Goal: Task Accomplishment & Management: Use online tool/utility

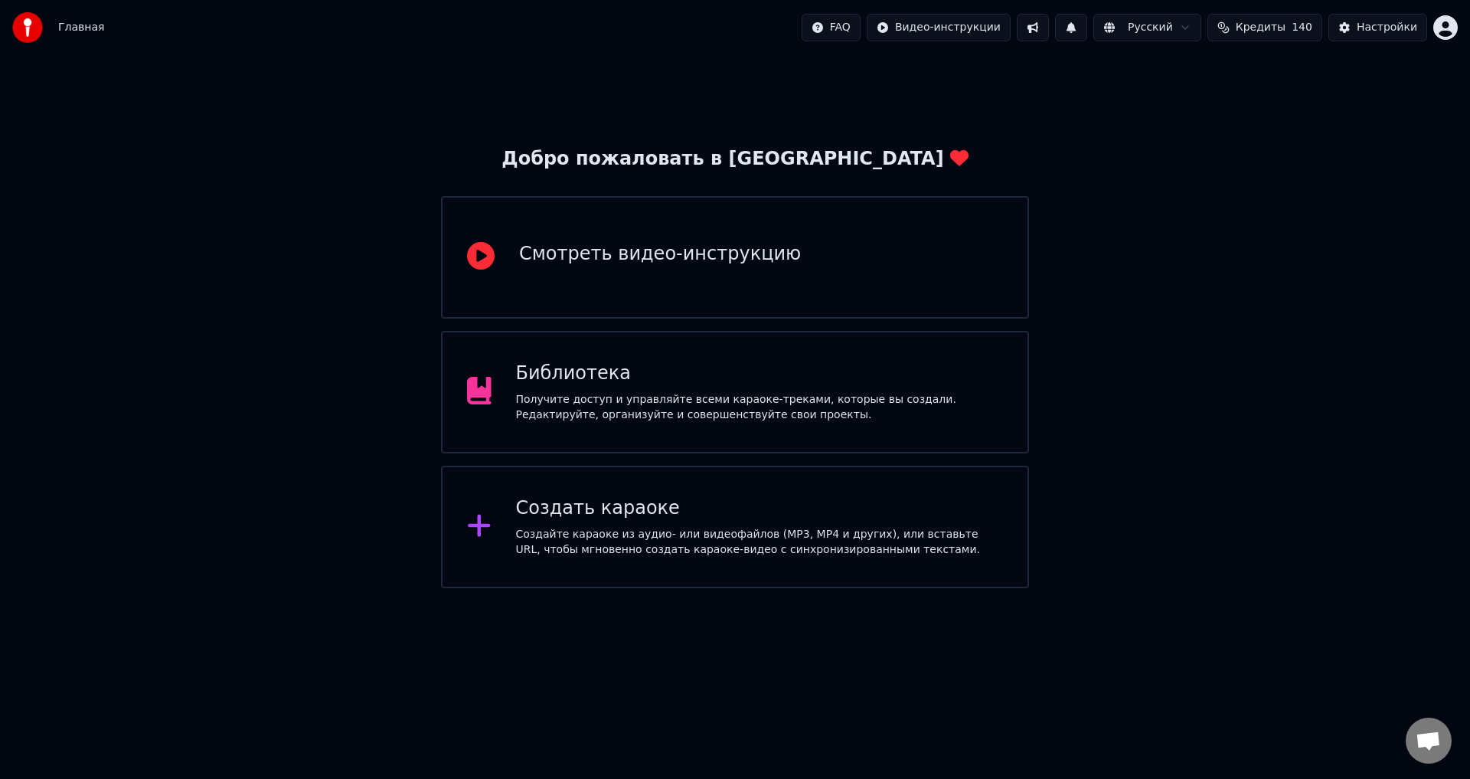
click at [880, 346] on div "Библиотека Получите доступ и управляйте всеми караоке-треками, которые вы созда…" at bounding box center [735, 392] width 588 height 123
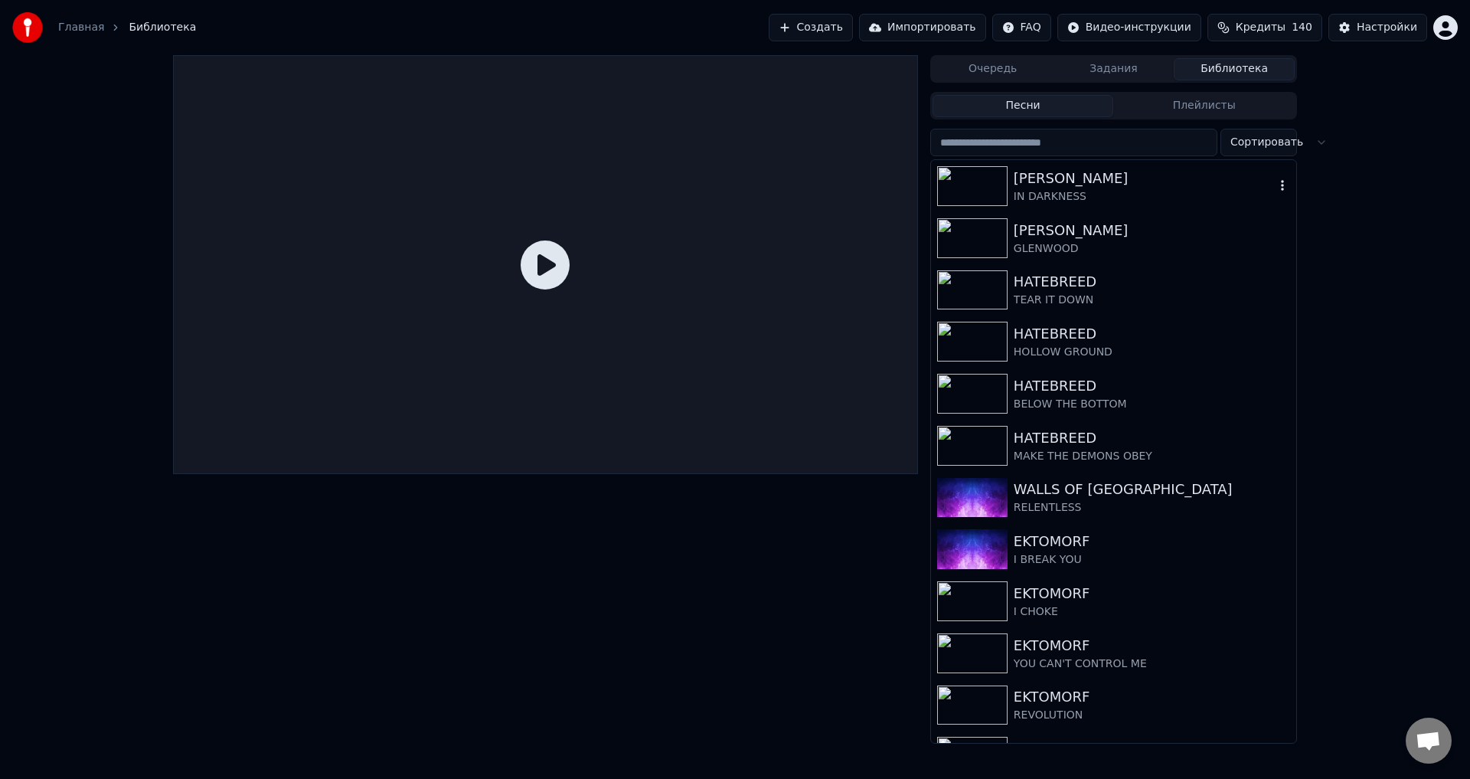
click at [1028, 183] on div "[PERSON_NAME]" at bounding box center [1144, 178] width 261 height 21
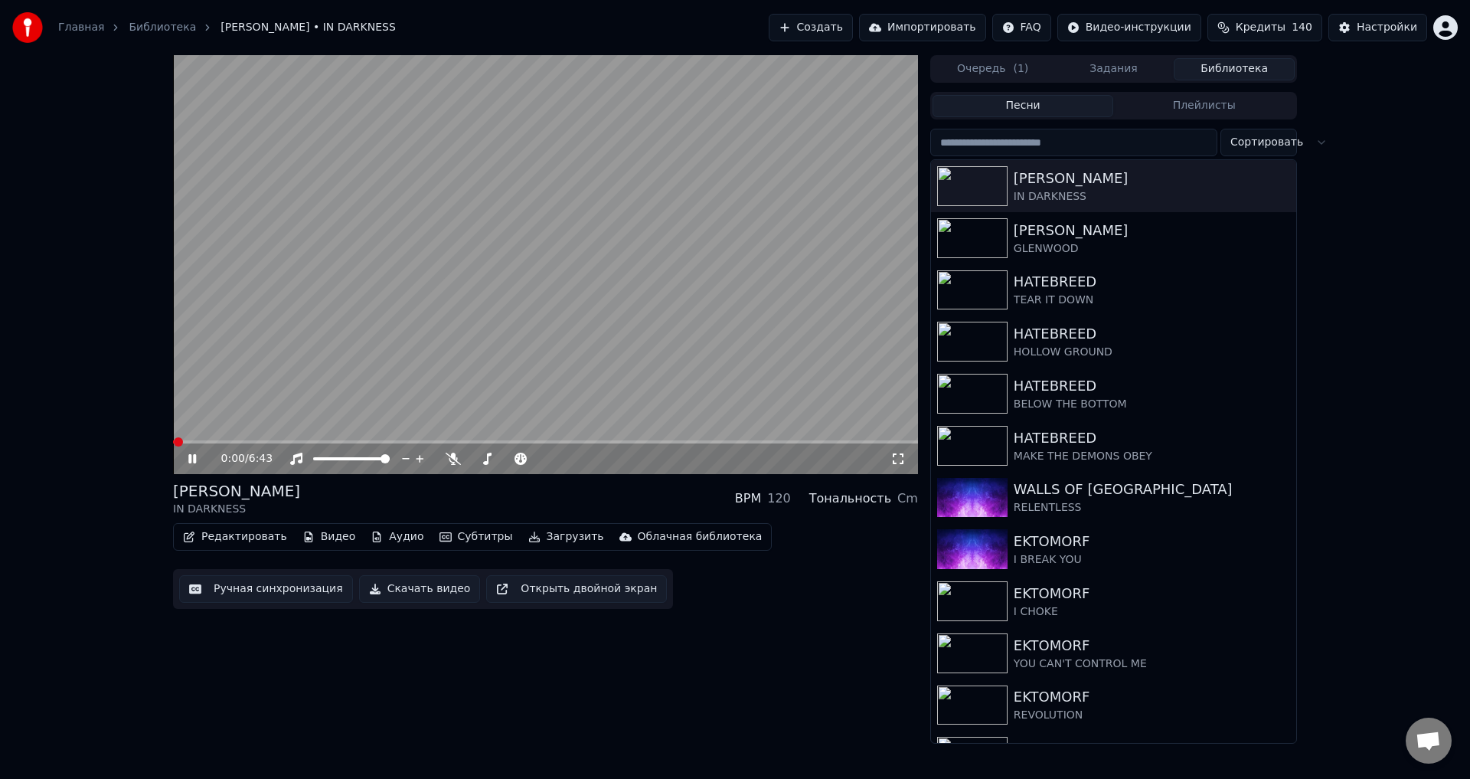
click at [575, 493] on div "[PERSON_NAME] IN DARKNESS BPM 120 Тональность Cm" at bounding box center [545, 498] width 745 height 37
click at [295, 593] on button "Ручная синхронизация" at bounding box center [266, 589] width 174 height 28
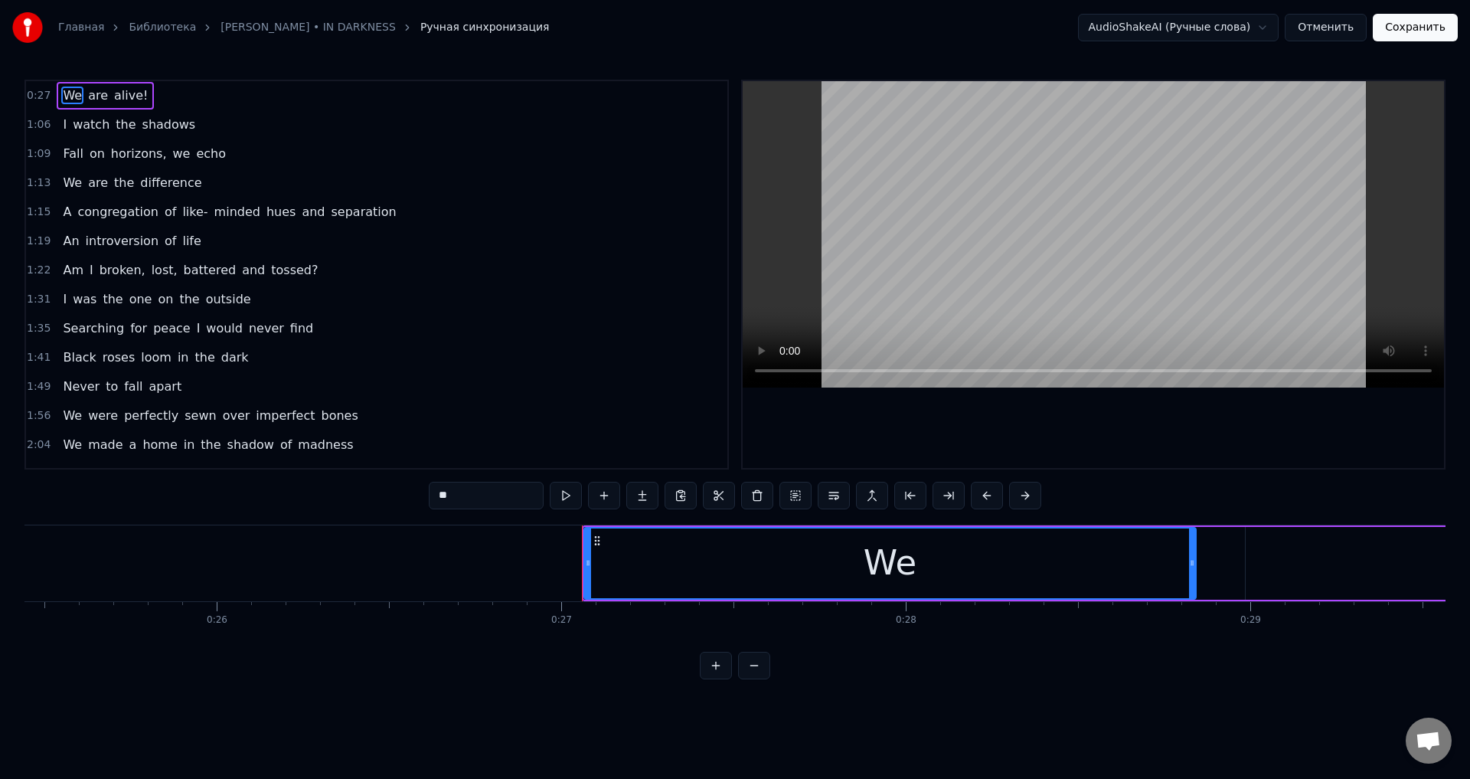
scroll to position [0, 8537]
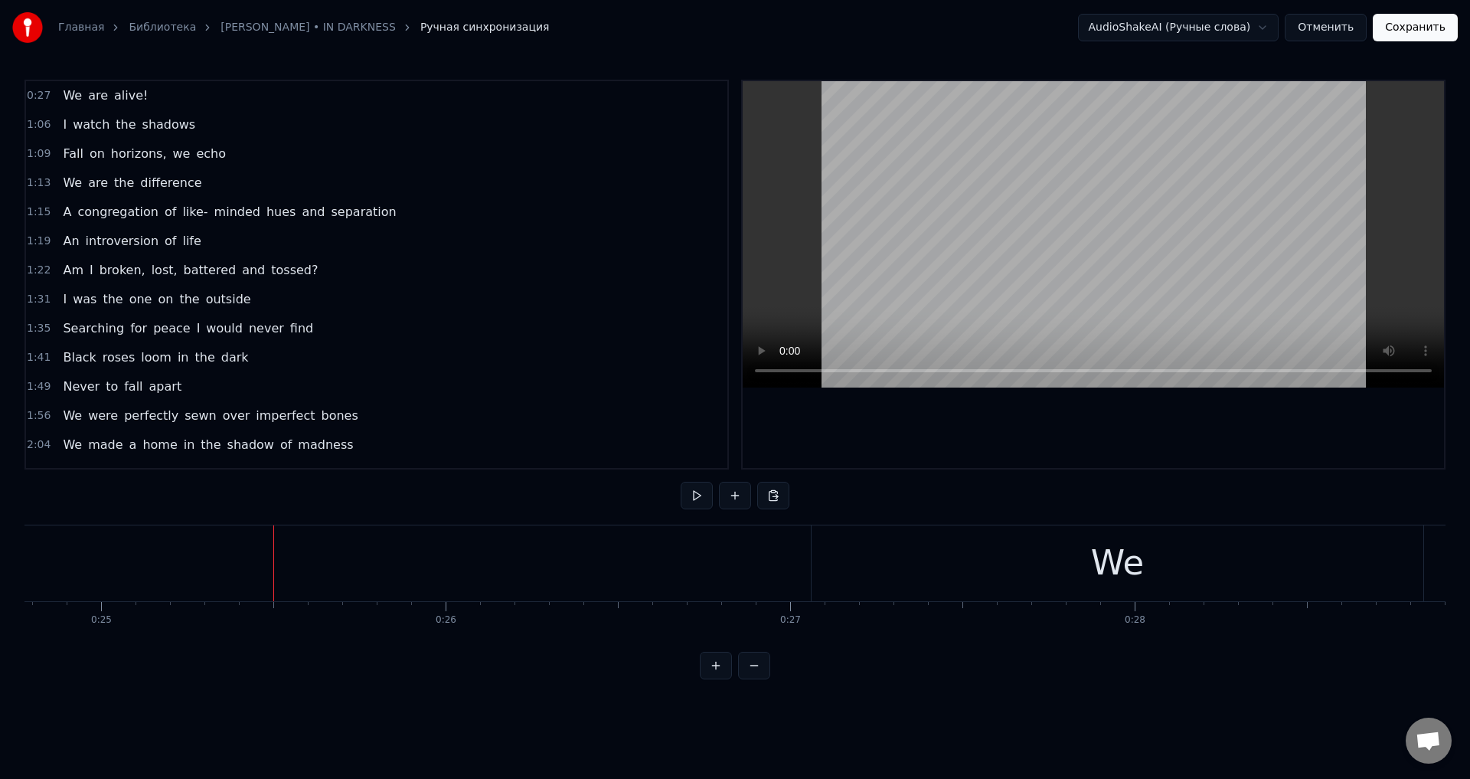
click at [118, 93] on span "alive!" at bounding box center [131, 96] width 37 height 18
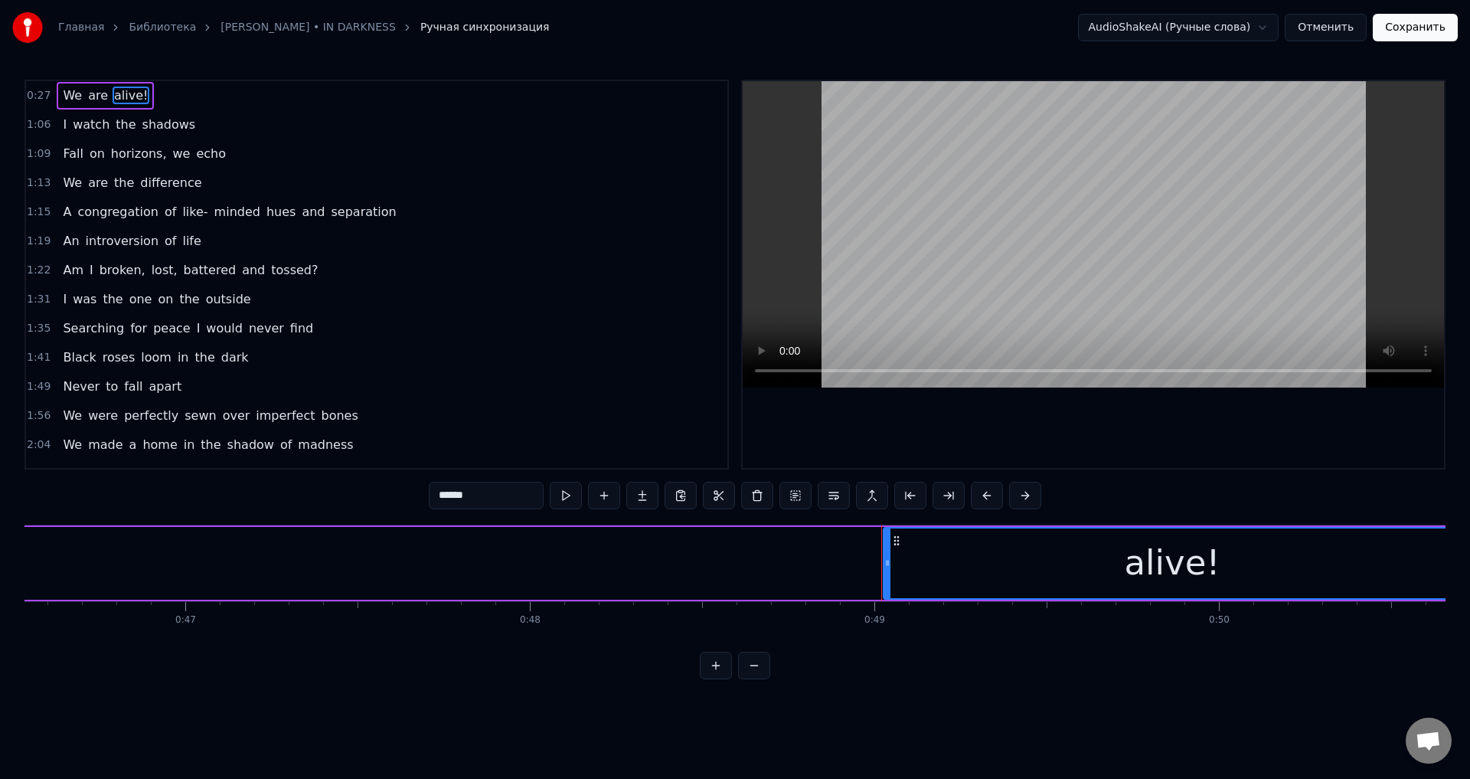
click at [516, 491] on input "******" at bounding box center [486, 496] width 115 height 28
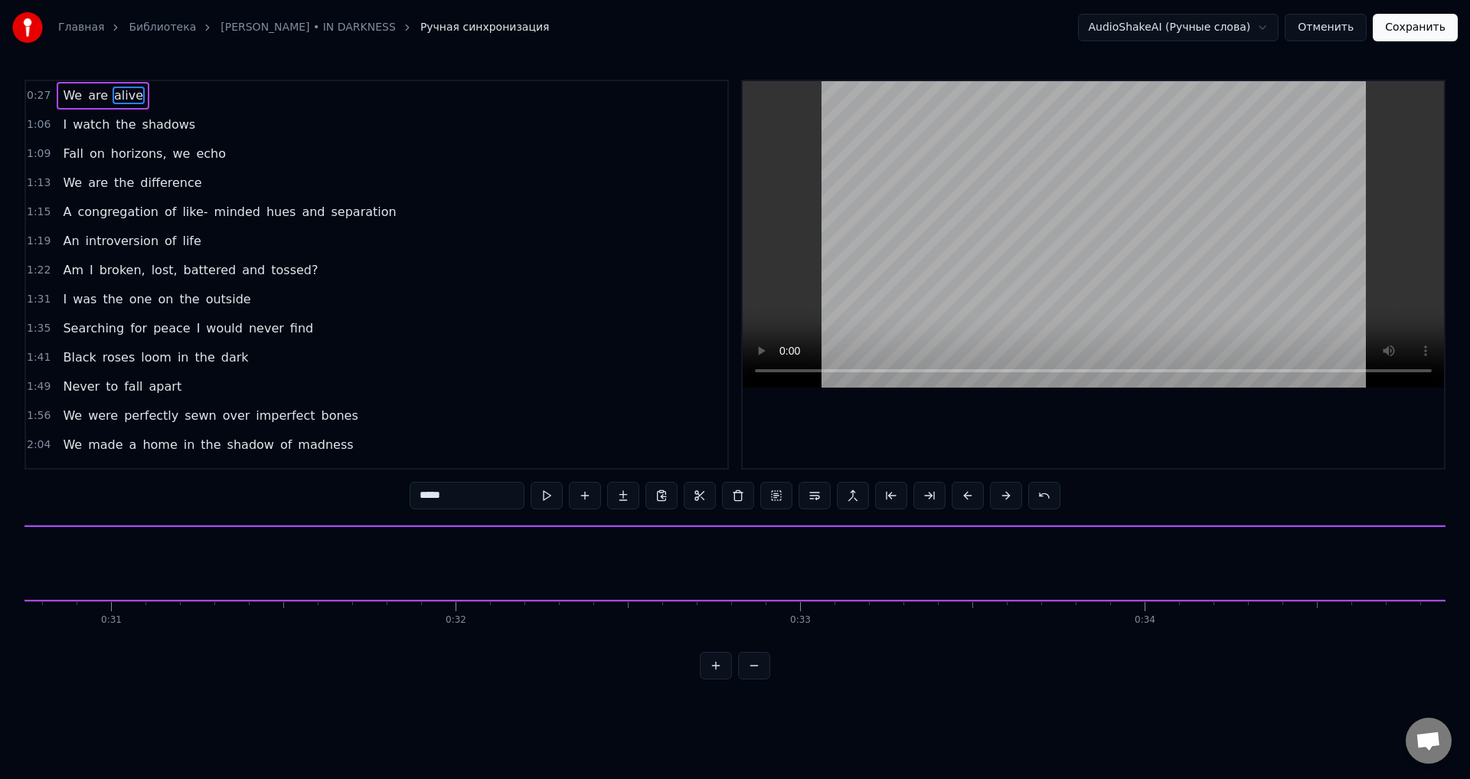
scroll to position [0, 8842]
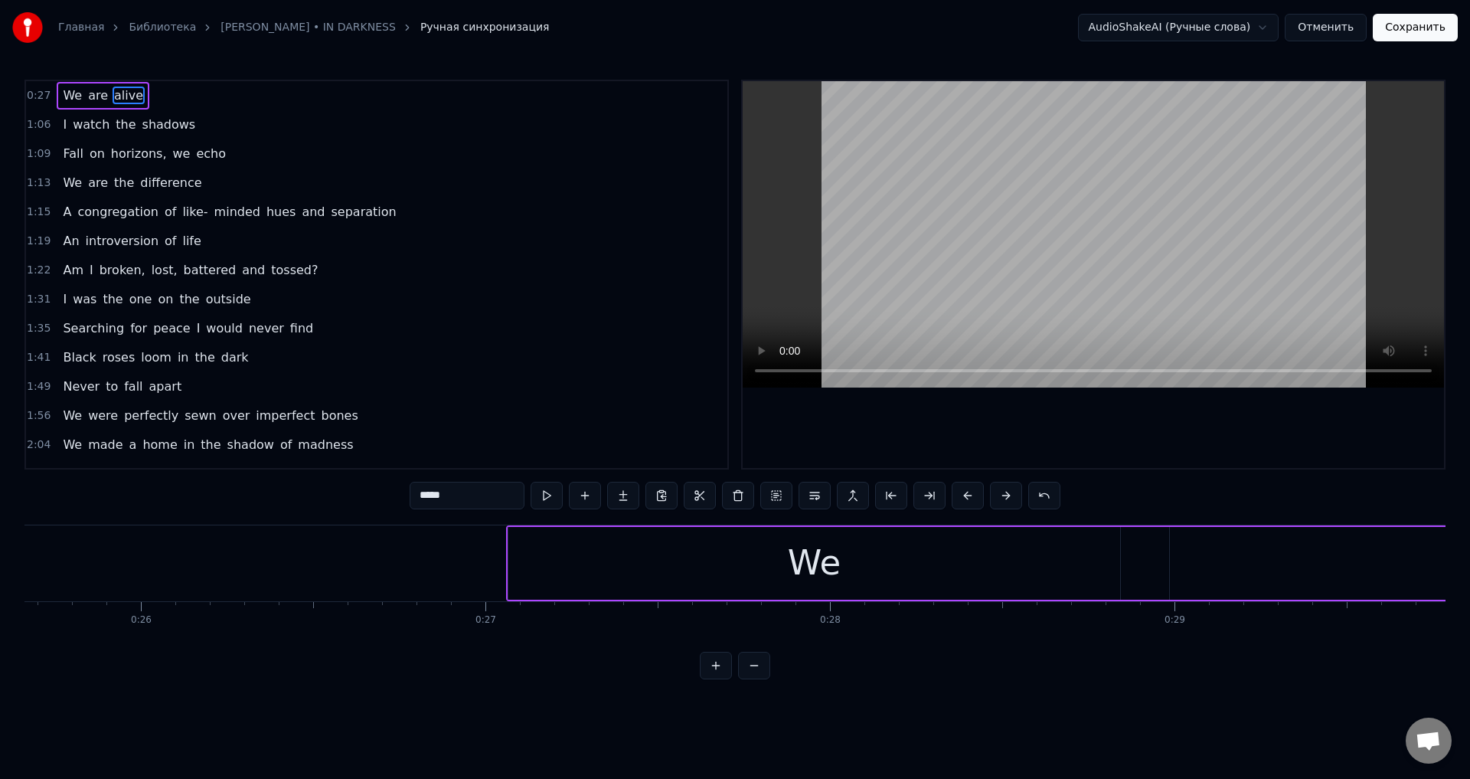
type input "*****"
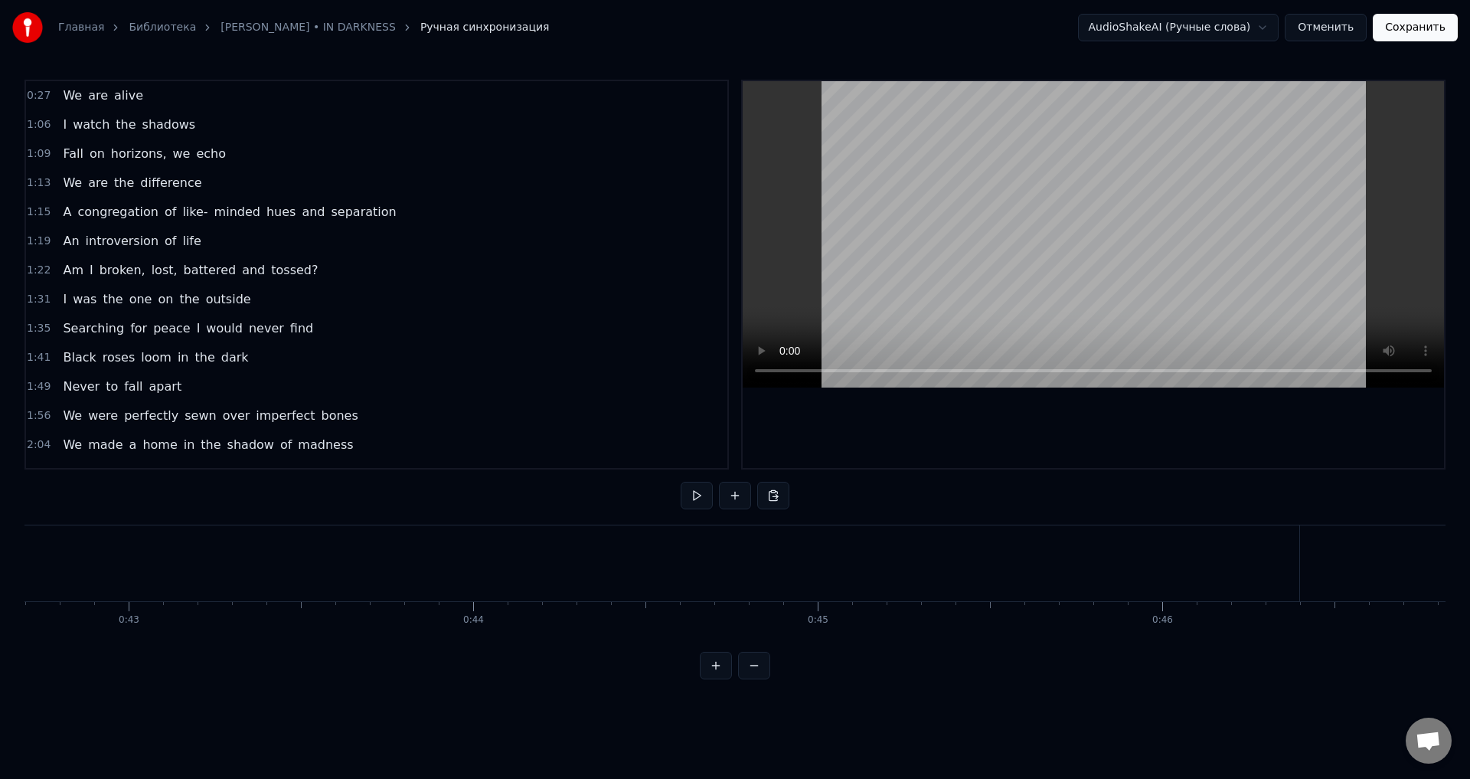
scroll to position [0, 14787]
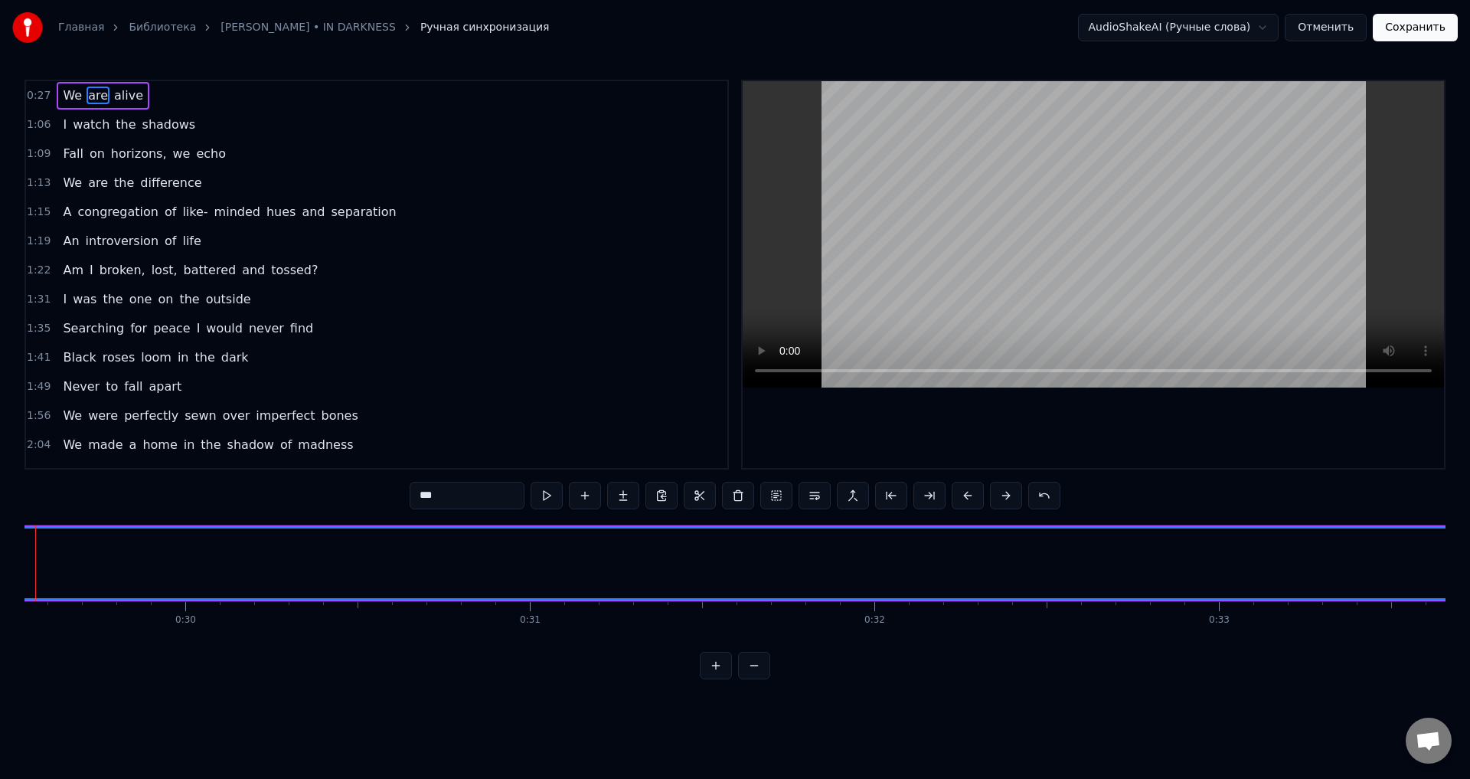
scroll to position [0, 10110]
click at [61, 93] on span "We" at bounding box center [72, 96] width 22 height 18
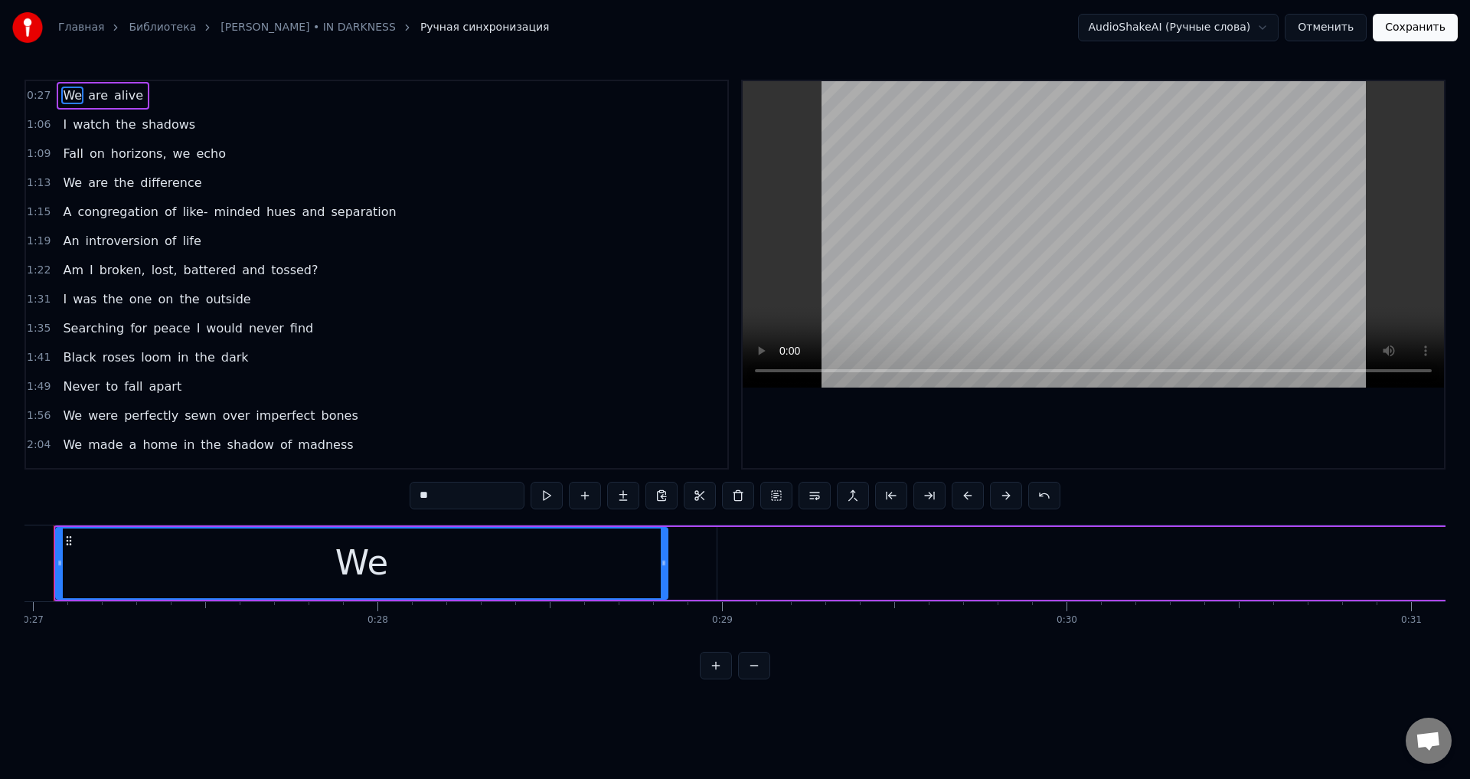
scroll to position [0, 9247]
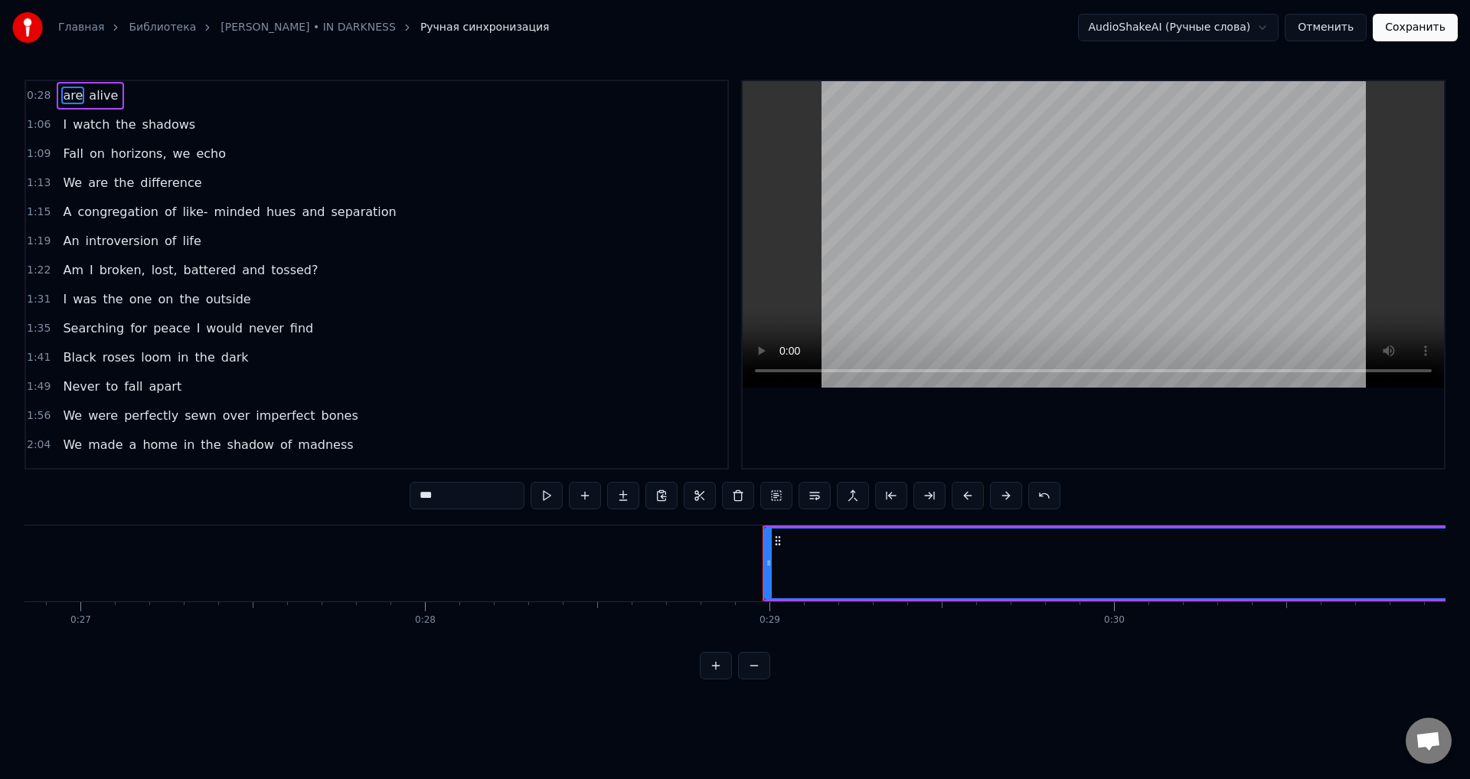
click at [70, 95] on span "are" at bounding box center [72, 96] width 23 height 18
type input "*****"
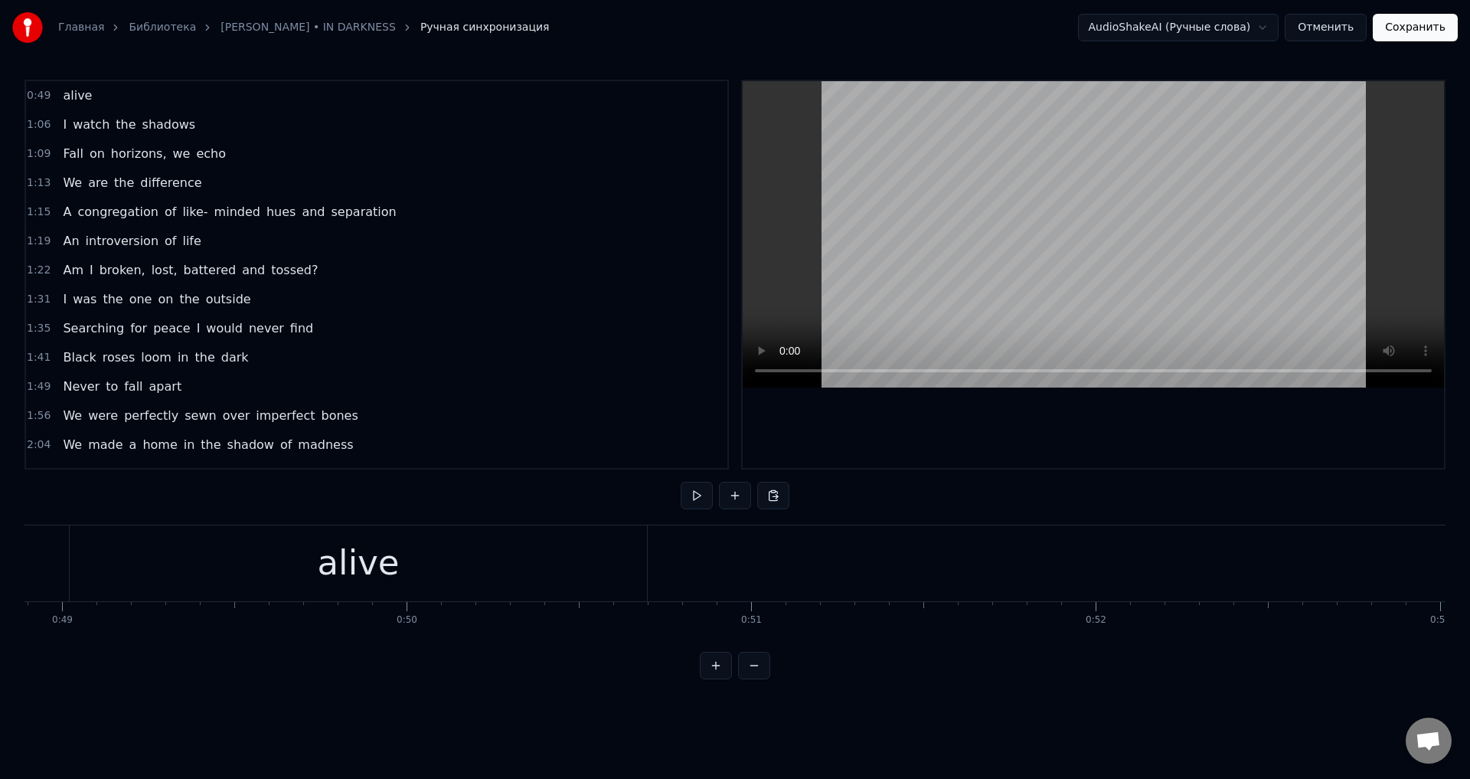
scroll to position [0, 16541]
click at [508, 538] on div "alive" at bounding box center [662, 563] width 577 height 76
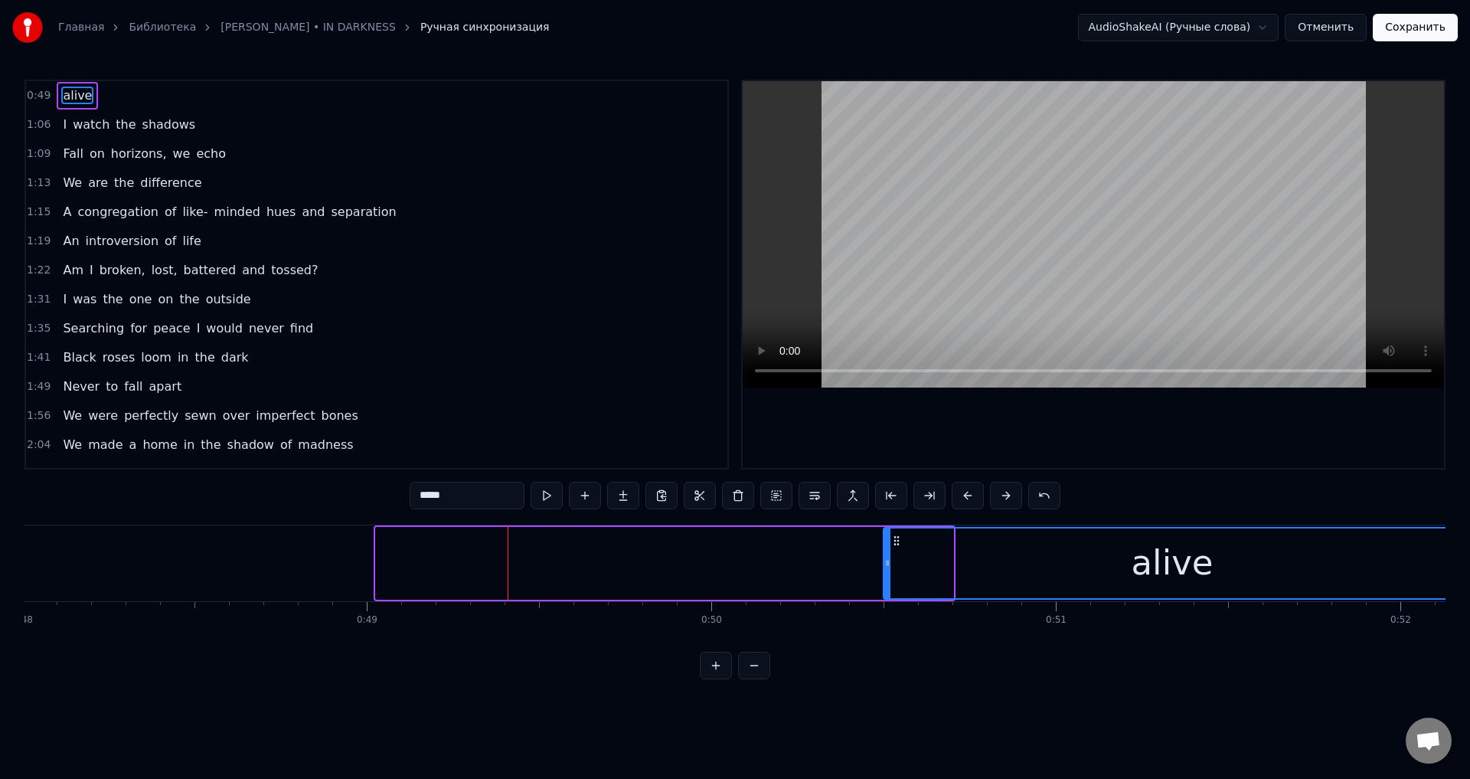
drag, startPoint x: 384, startPoint y: 540, endPoint x: 891, endPoint y: 547, distance: 507.7
click at [891, 547] on div "alive" at bounding box center [1172, 563] width 576 height 70
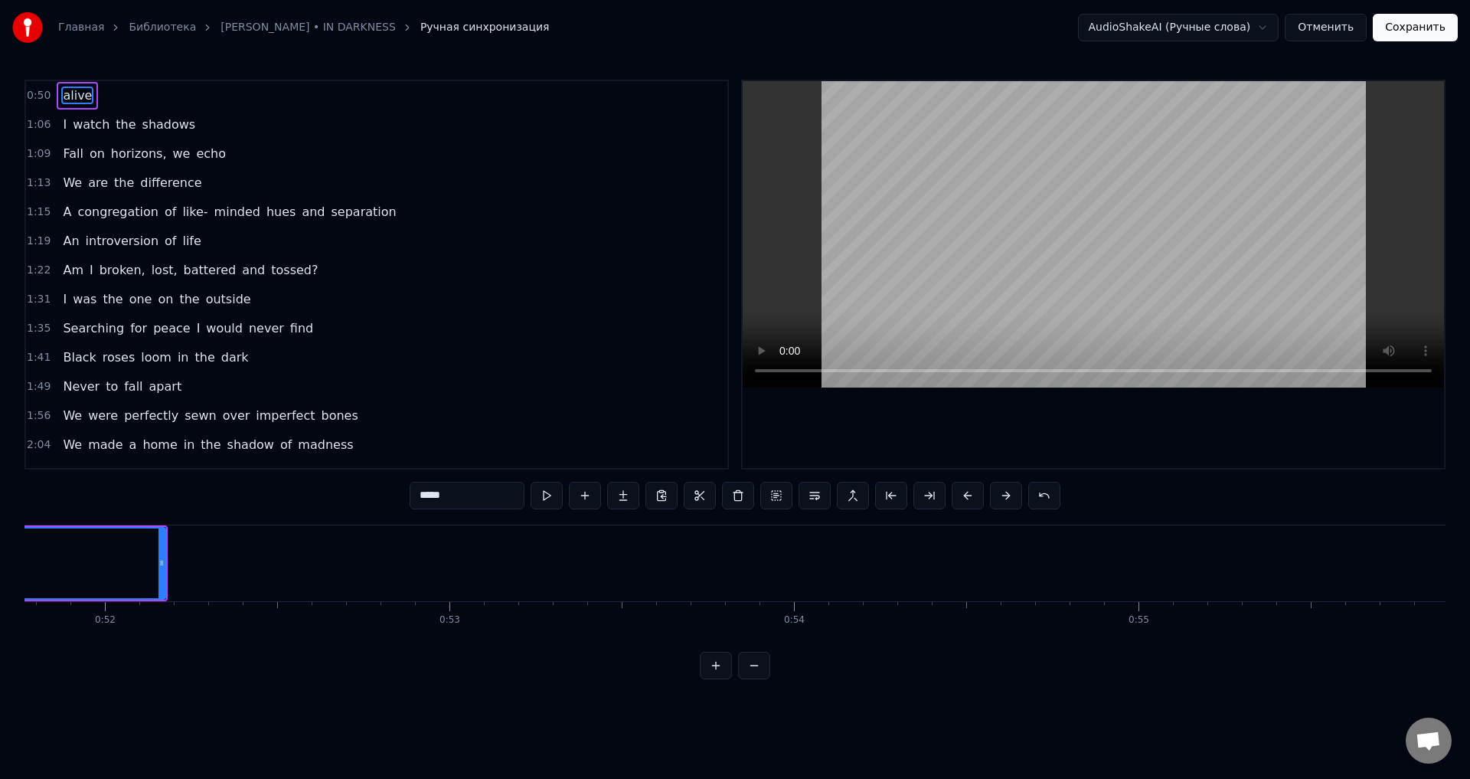
scroll to position [0, 17532]
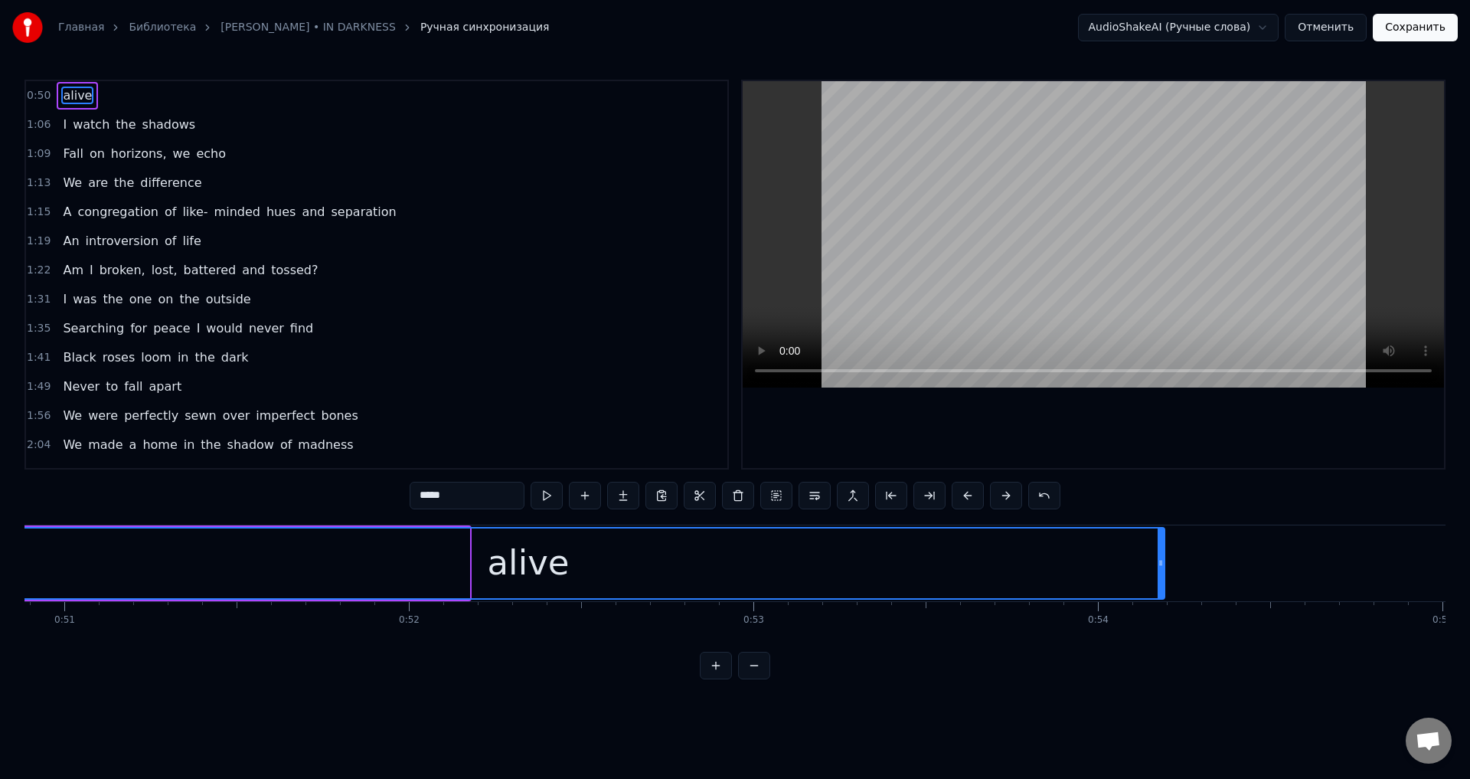
drag, startPoint x: 466, startPoint y: 565, endPoint x: 1405, endPoint y: 565, distance: 938.7
click at [1162, 565] on circle at bounding box center [1162, 564] width 1 height 1
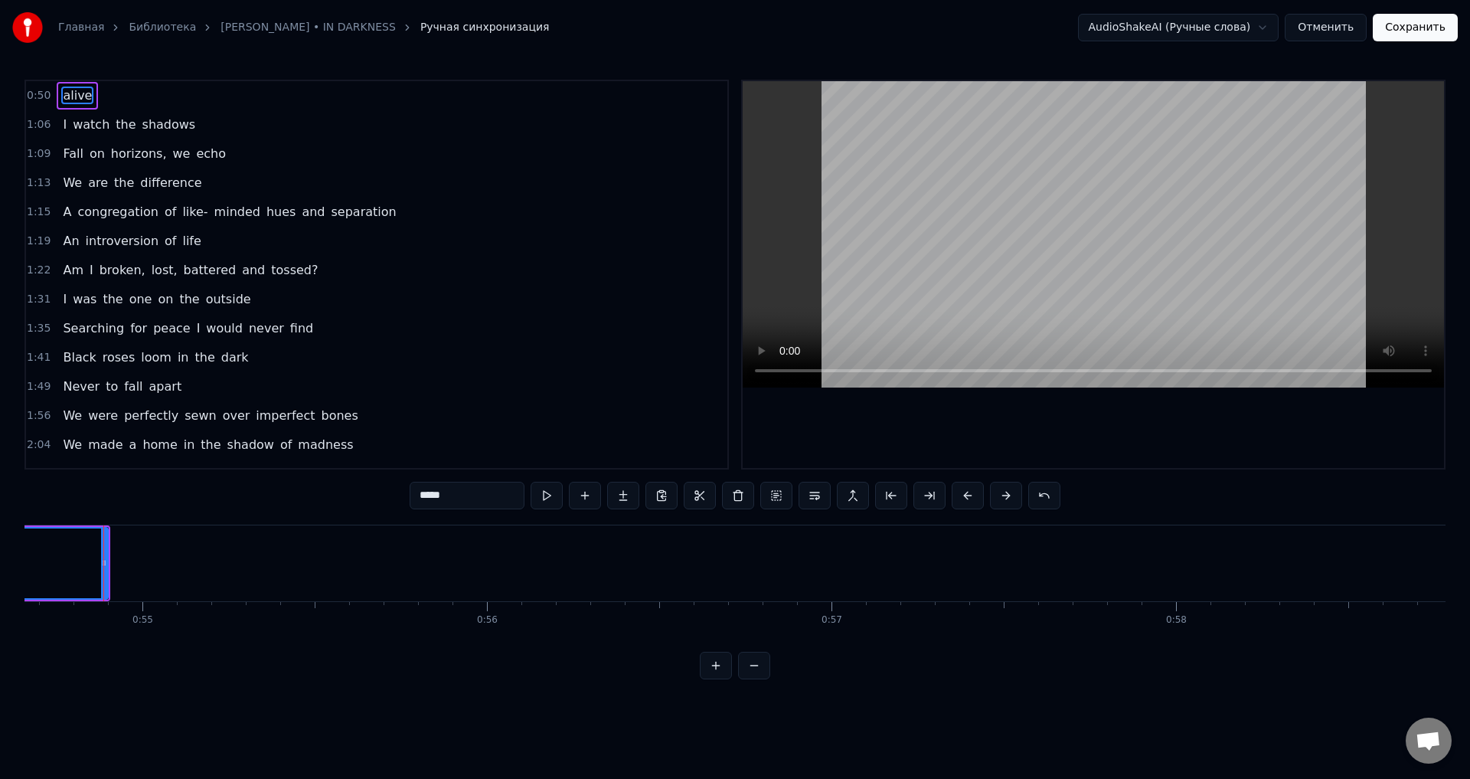
scroll to position [0, 18834]
click at [101, 566] on div at bounding box center [101, 563] width 1 height 76
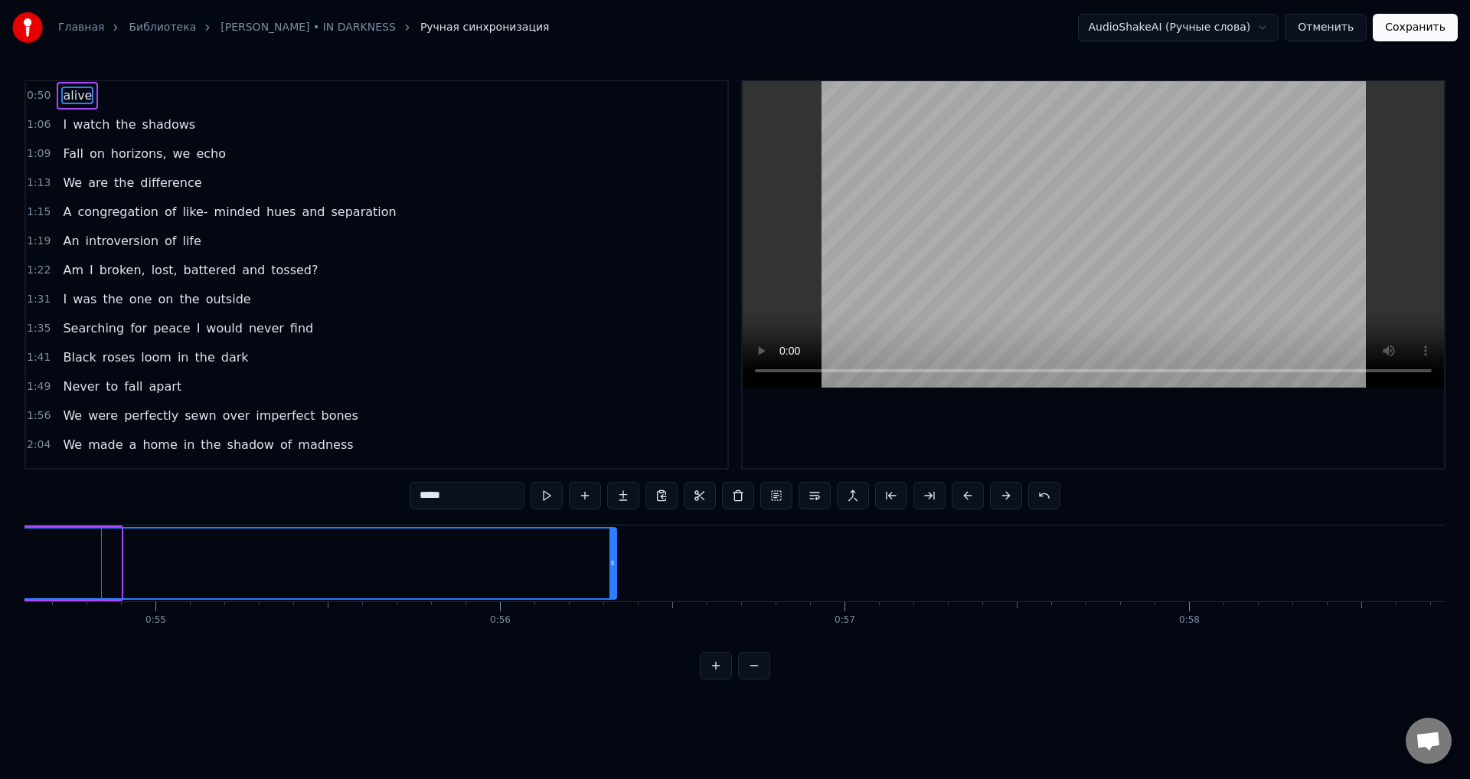
drag, startPoint x: 117, startPoint y: 560, endPoint x: 613, endPoint y: 560, distance: 495.4
click at [613, 560] on icon at bounding box center [612, 563] width 6 height 12
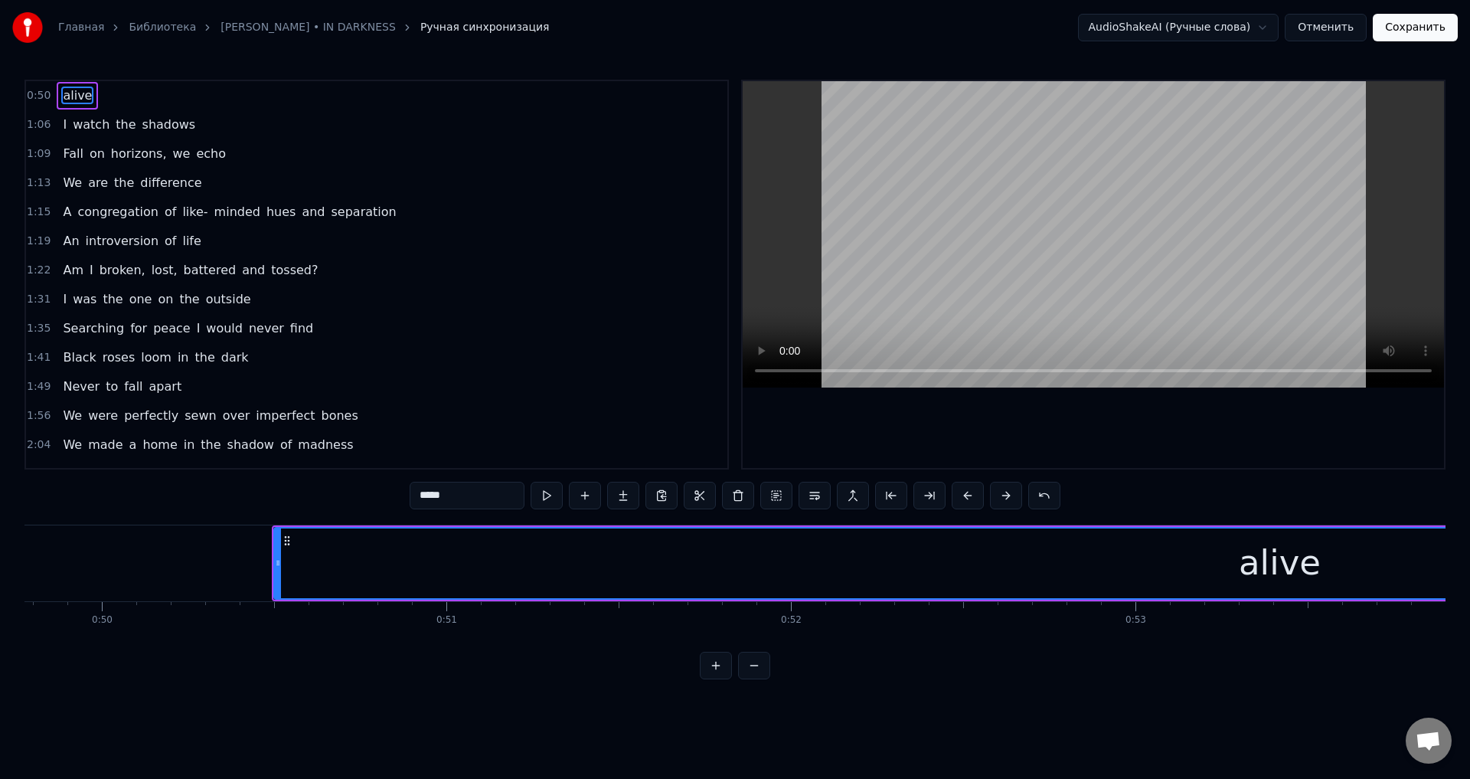
scroll to position [0, 16998]
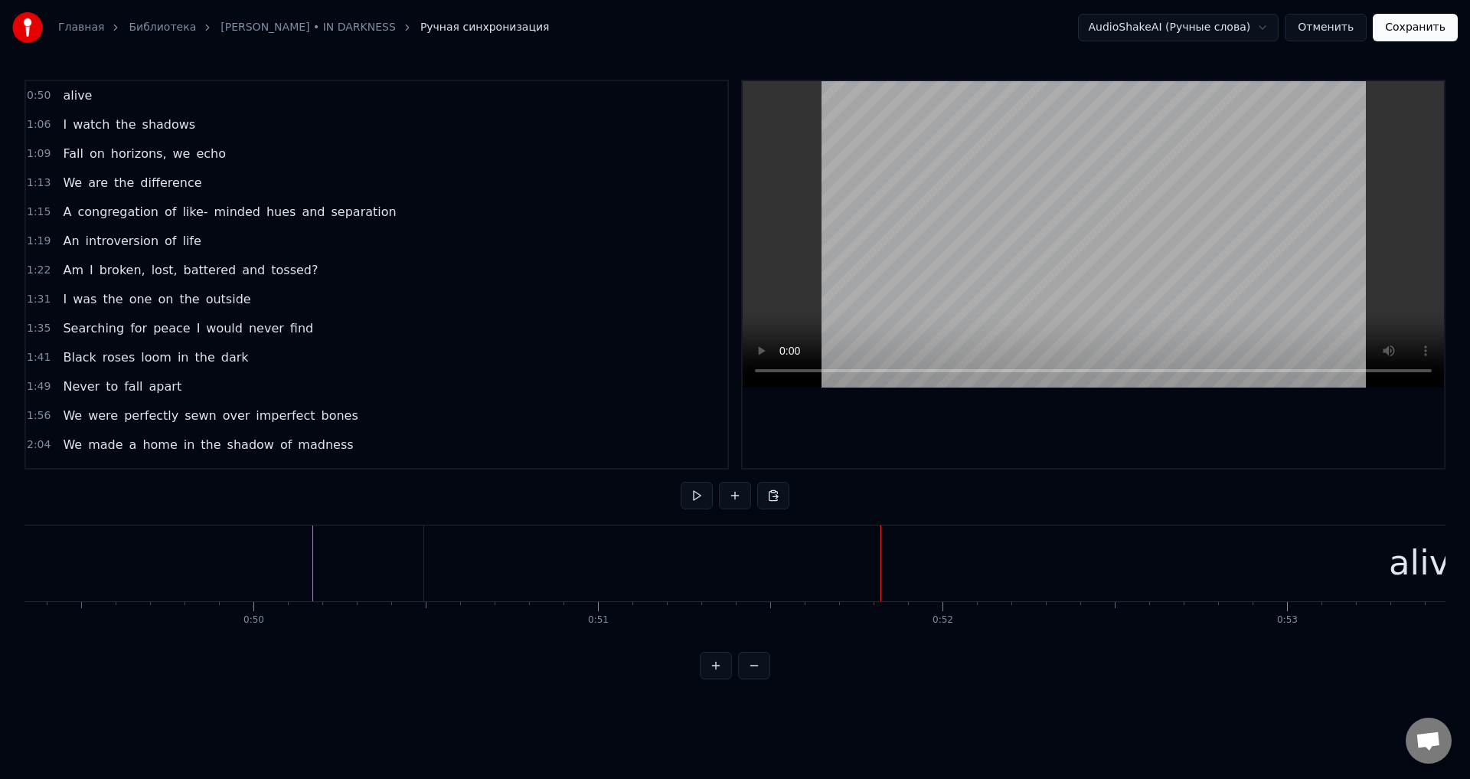
click at [475, 559] on div "alive" at bounding box center [1429, 563] width 2011 height 76
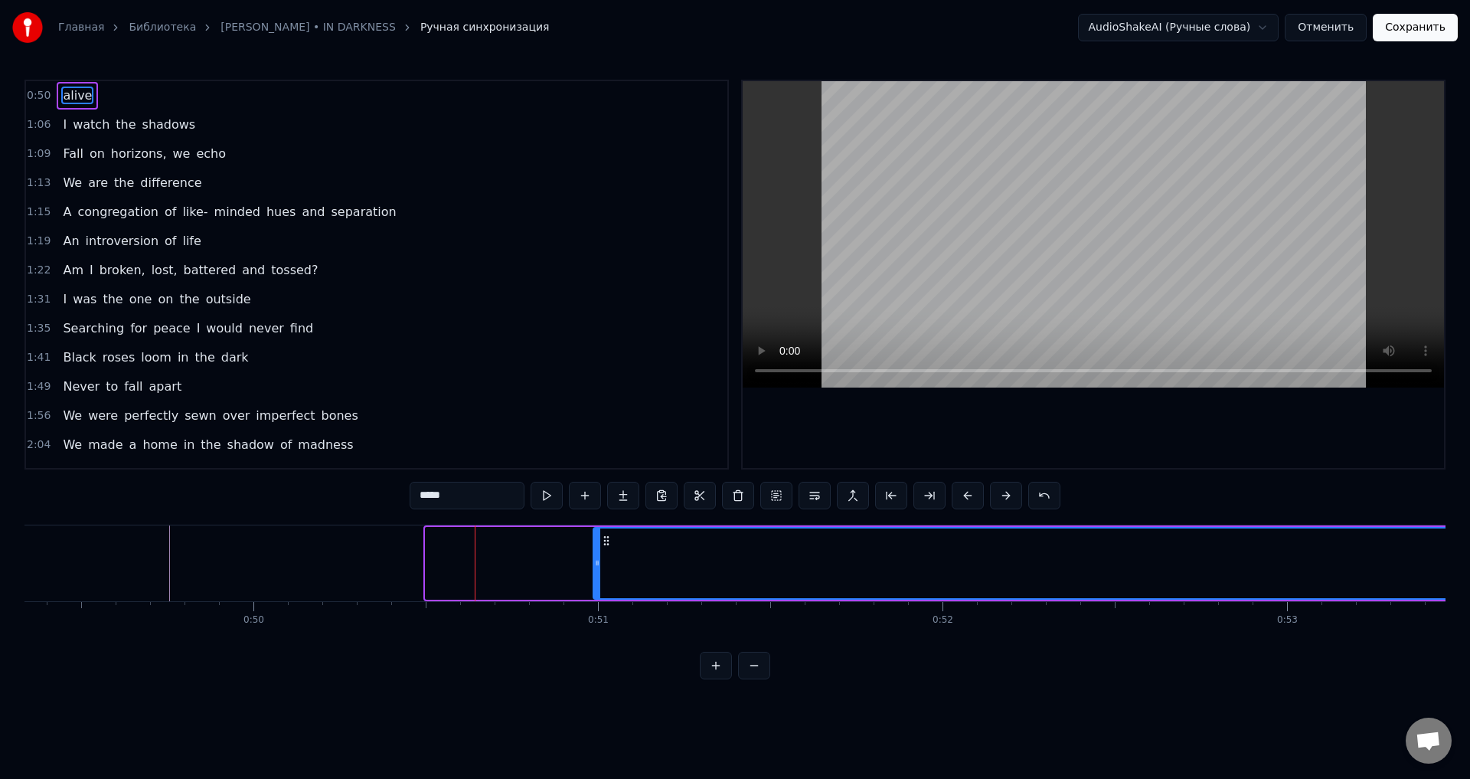
drag, startPoint x: 428, startPoint y: 563, endPoint x: 596, endPoint y: 565, distance: 167.7
click at [596, 565] on icon at bounding box center [597, 563] width 6 height 12
drag, startPoint x: 596, startPoint y: 565, endPoint x: 528, endPoint y: 565, distance: 68.1
click at [530, 565] on icon at bounding box center [533, 563] width 6 height 12
drag, startPoint x: 528, startPoint y: 565, endPoint x: 442, endPoint y: 566, distance: 85.8
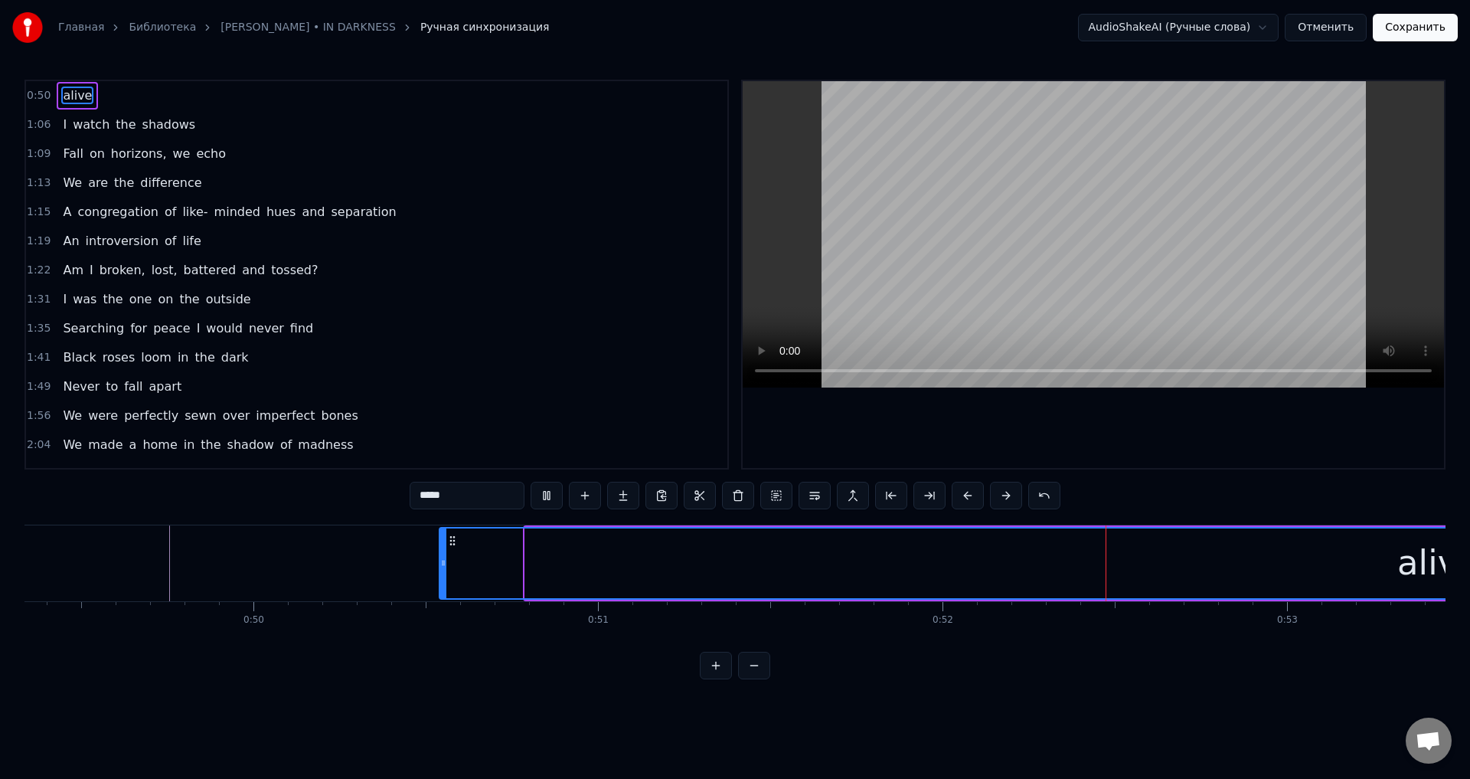
click at [442, 566] on icon at bounding box center [443, 563] width 6 height 12
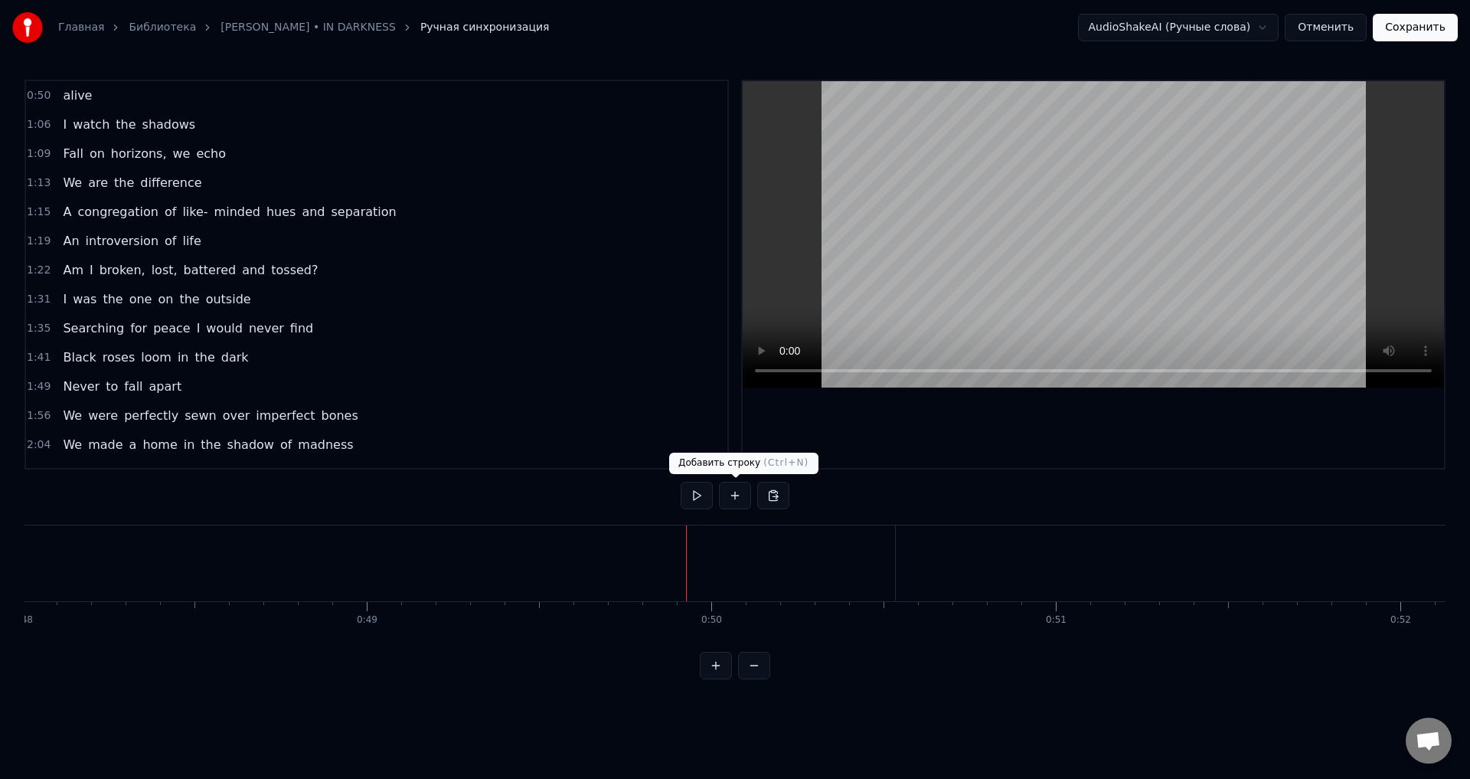
click at [735, 487] on button at bounding box center [735, 496] width 32 height 28
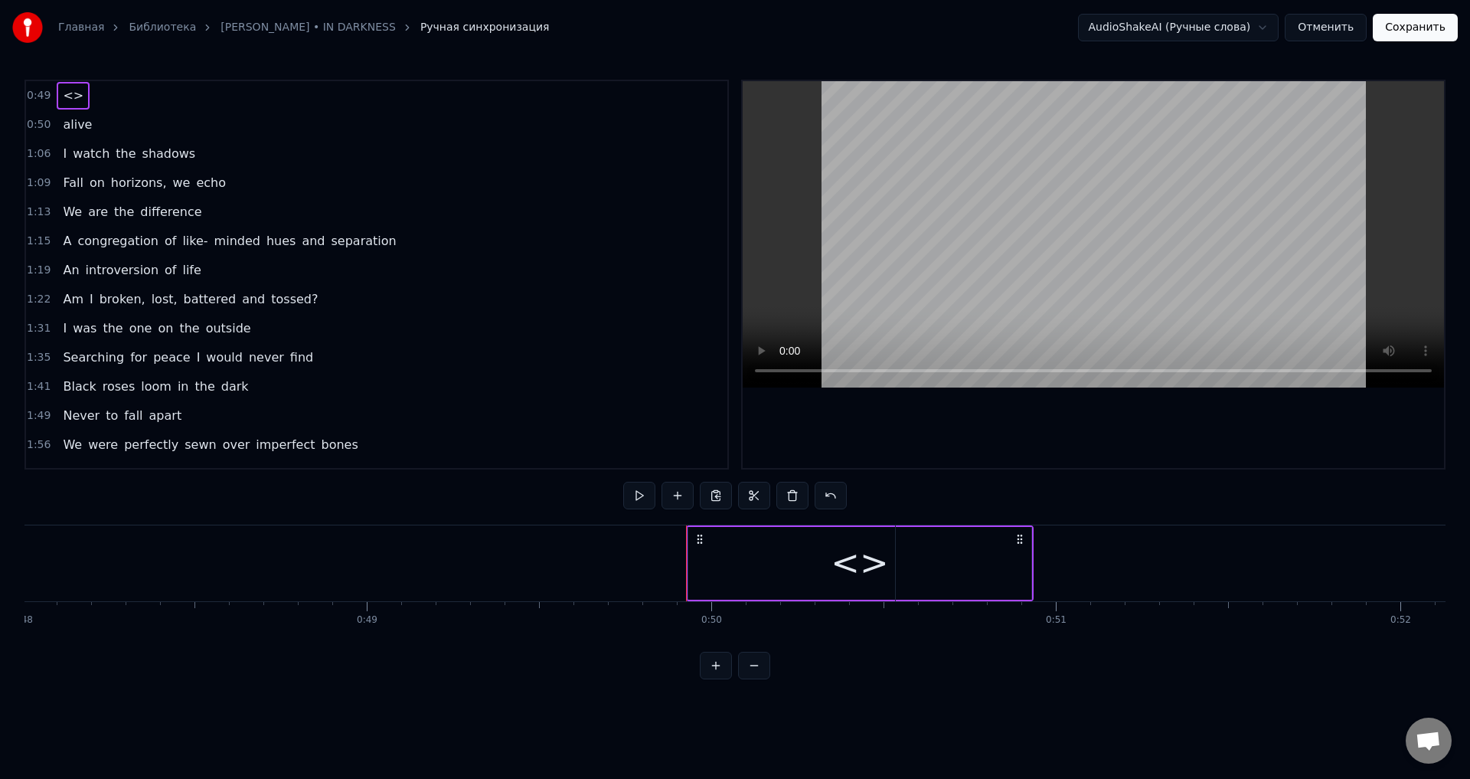
click at [864, 572] on div "<>" at bounding box center [859, 563] width 57 height 52
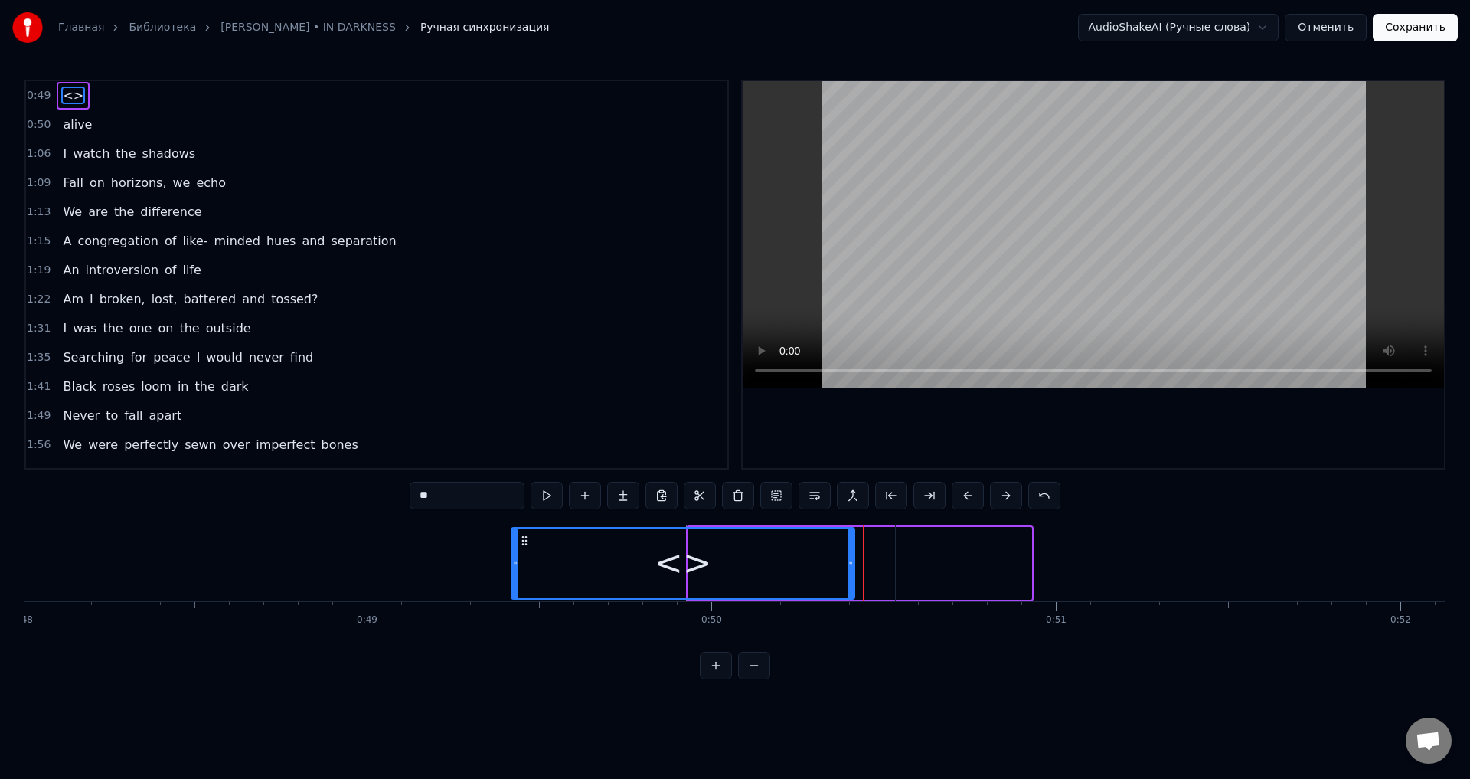
drag, startPoint x: 700, startPoint y: 541, endPoint x: 523, endPoint y: 547, distance: 177.0
click at [523, 547] on div "<>" at bounding box center [682, 563] width 341 height 70
drag, startPoint x: 452, startPoint y: 499, endPoint x: 403, endPoint y: 499, distance: 49.0
click at [403, 499] on div "0:49 <> 0:50 alive 1:06 I watch the shadows 1:09 Fall on horizons, we echo 1:13…" at bounding box center [735, 380] width 1421 height 600
type input "**"
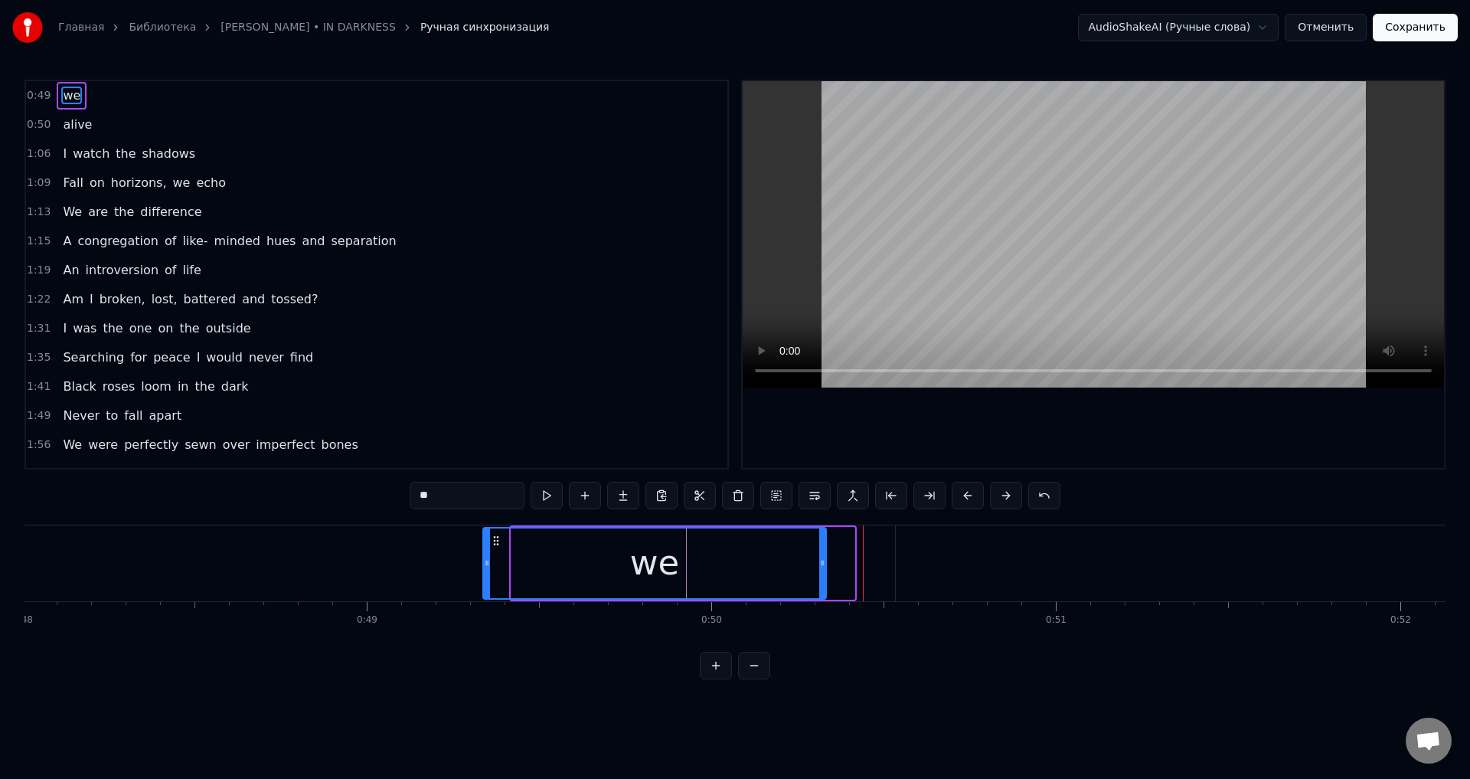
drag, startPoint x: 524, startPoint y: 544, endPoint x: 495, endPoint y: 544, distance: 28.3
click at [495, 544] on circle at bounding box center [494, 544] width 1 height 1
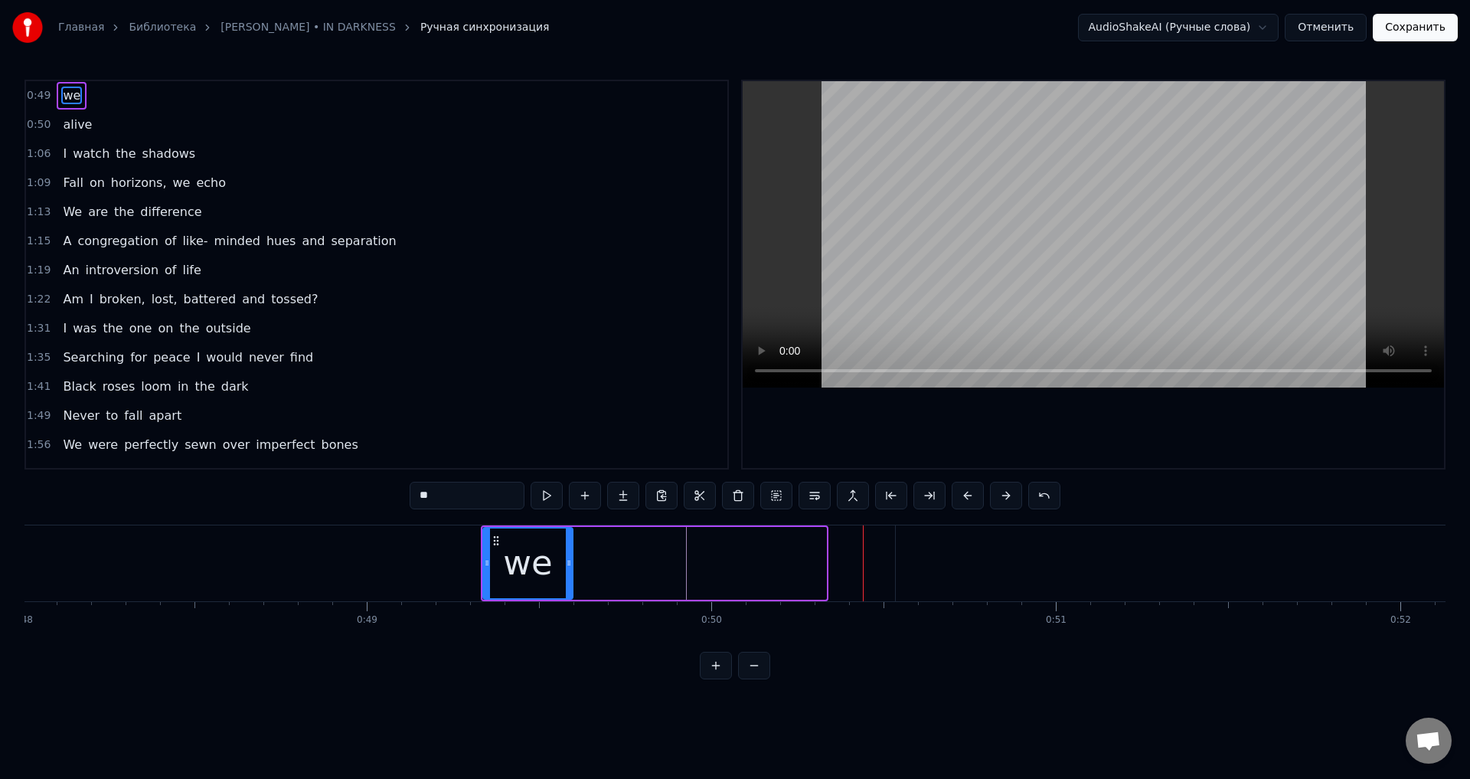
drag, startPoint x: 821, startPoint y: 554, endPoint x: 564, endPoint y: 567, distance: 256.8
click at [566, 567] on div at bounding box center [569, 563] width 6 height 70
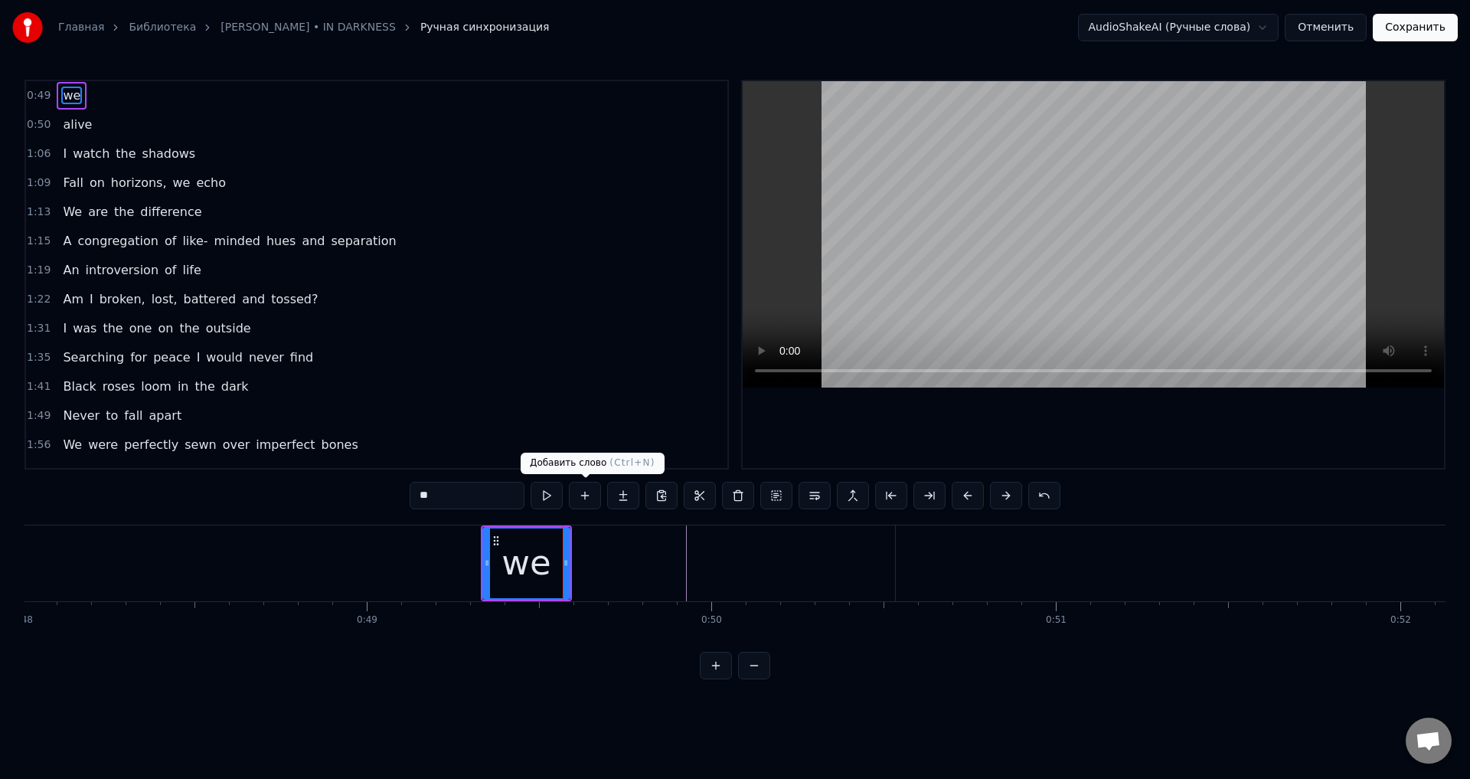
click at [586, 499] on button at bounding box center [585, 496] width 32 height 28
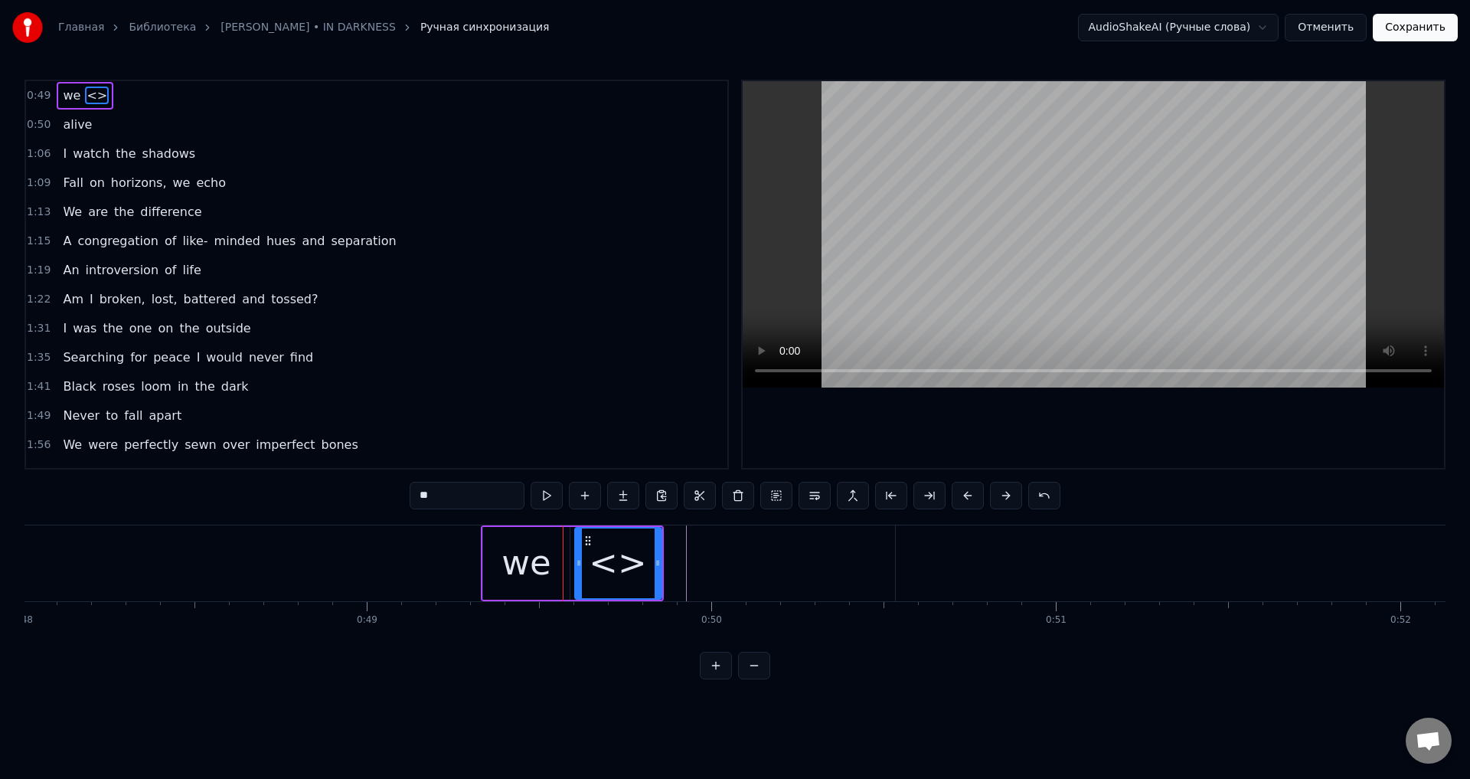
click at [604, 554] on div "<>" at bounding box center [617, 563] width 57 height 52
drag, startPoint x: 463, startPoint y: 497, endPoint x: 374, endPoint y: 497, distance: 88.8
click at [374, 497] on div "0:49 we <> 0:50 alive 1:06 I watch the shadows 1:09 Fall on horizons, we echo 1…" at bounding box center [735, 380] width 1421 height 600
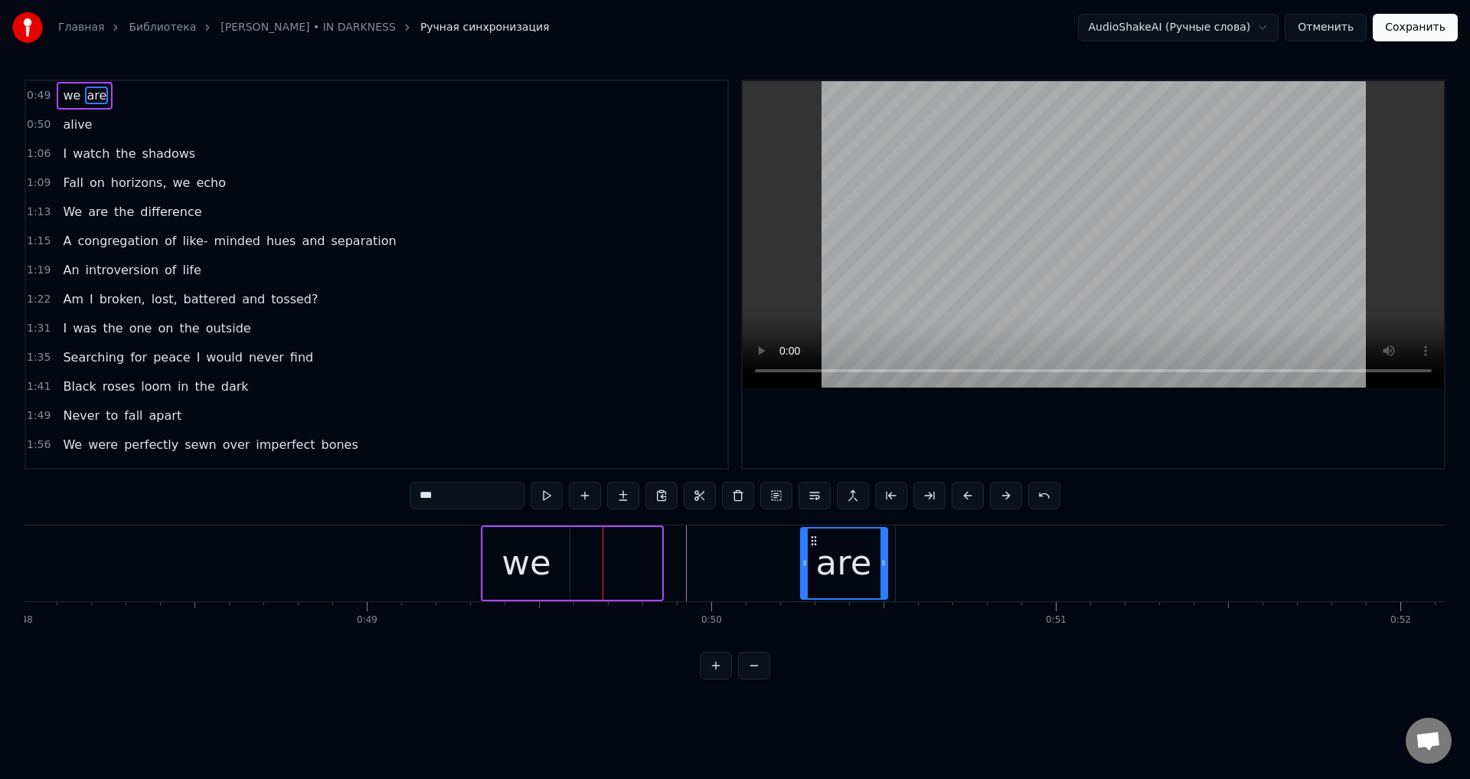
drag, startPoint x: 590, startPoint y: 538, endPoint x: 814, endPoint y: 540, distance: 224.3
click at [814, 540] on icon at bounding box center [814, 540] width 12 height 12
click at [544, 554] on div "we" at bounding box center [527, 563] width 50 height 52
type input "**"
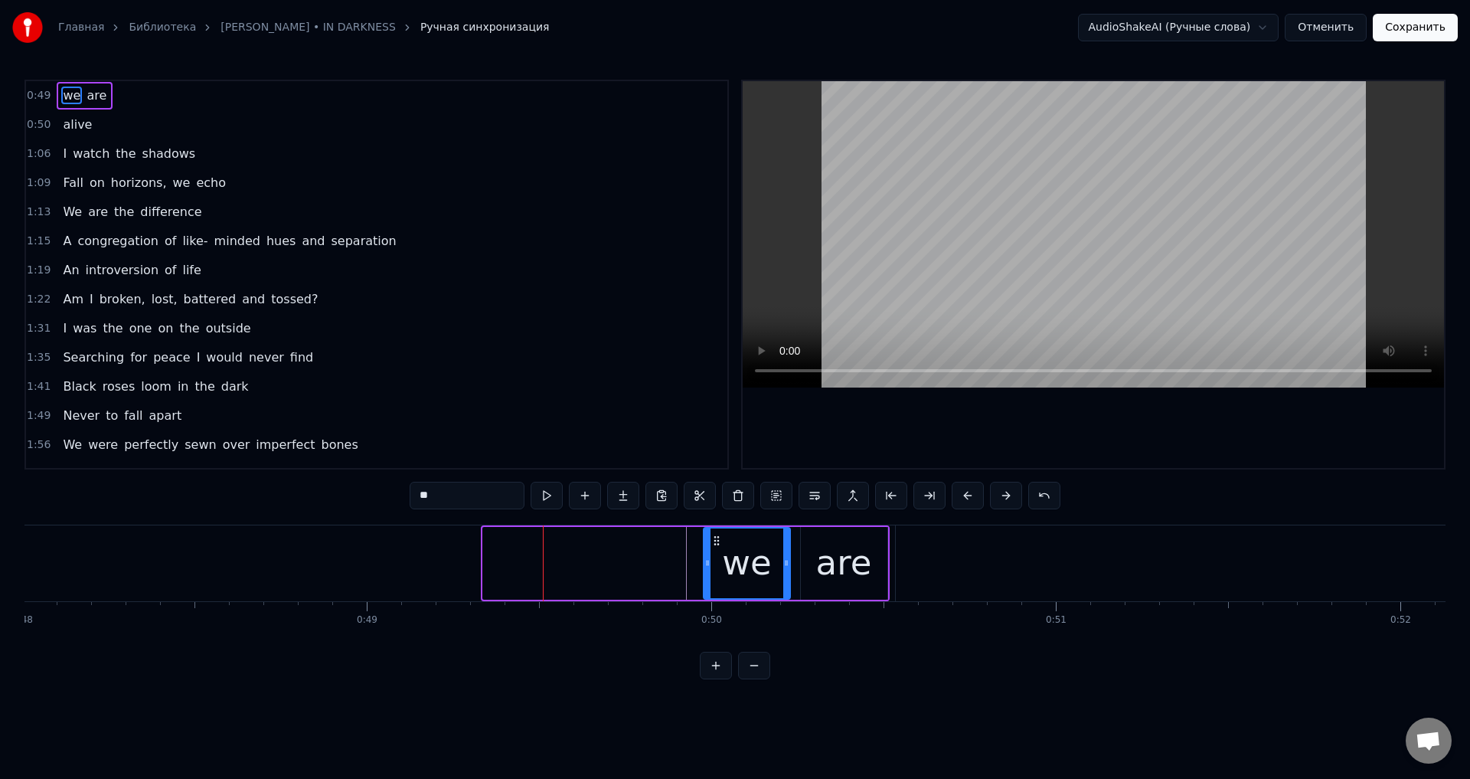
drag, startPoint x: 496, startPoint y: 539, endPoint x: 717, endPoint y: 547, distance: 220.7
click at [717, 547] on div "we" at bounding box center [746, 563] width 85 height 70
drag, startPoint x: 708, startPoint y: 554, endPoint x: 697, endPoint y: 559, distance: 12.4
click at [697, 559] on div at bounding box center [695, 563] width 6 height 70
drag, startPoint x: 323, startPoint y: 548, endPoint x: 305, endPoint y: 557, distance: 20.2
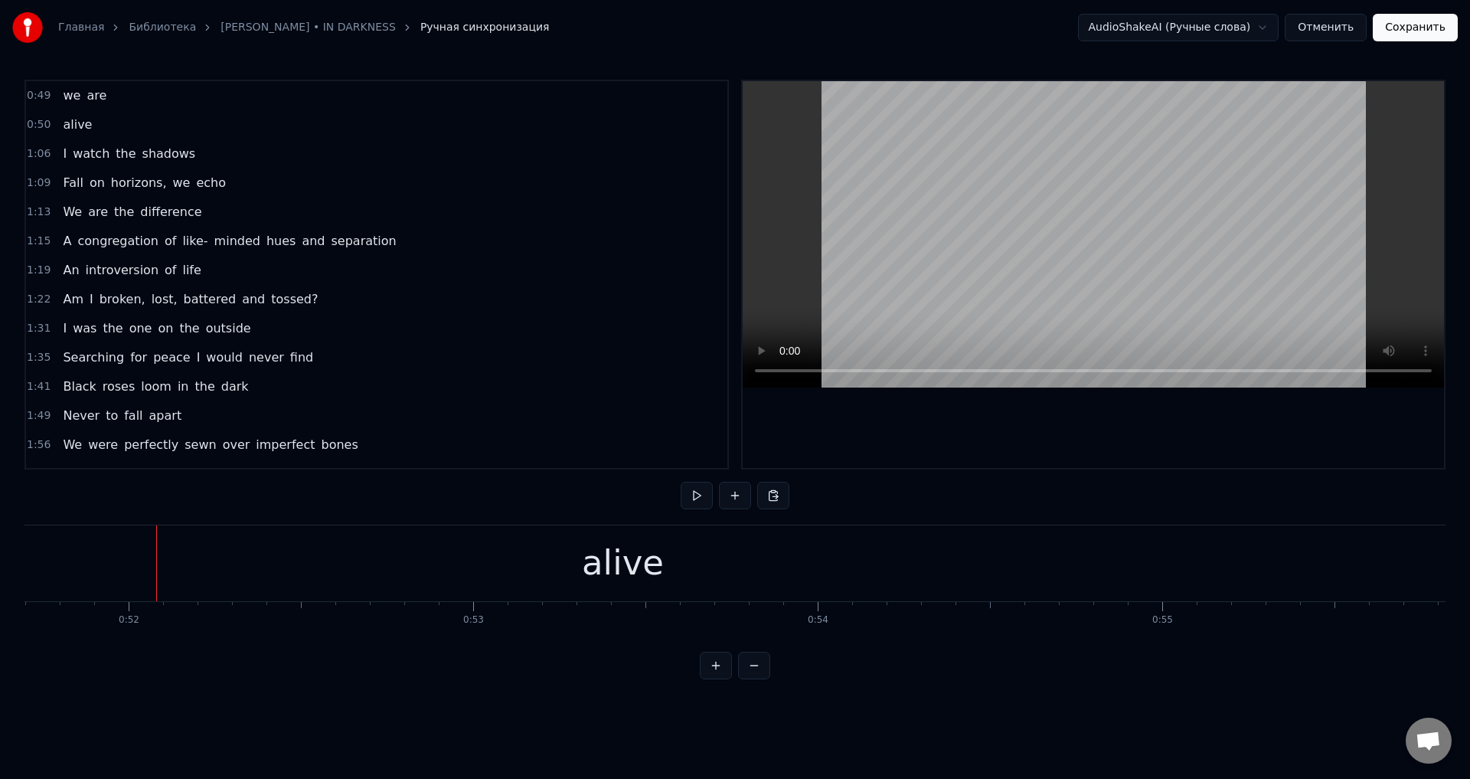
click at [85, 97] on span "are" at bounding box center [96, 96] width 23 height 18
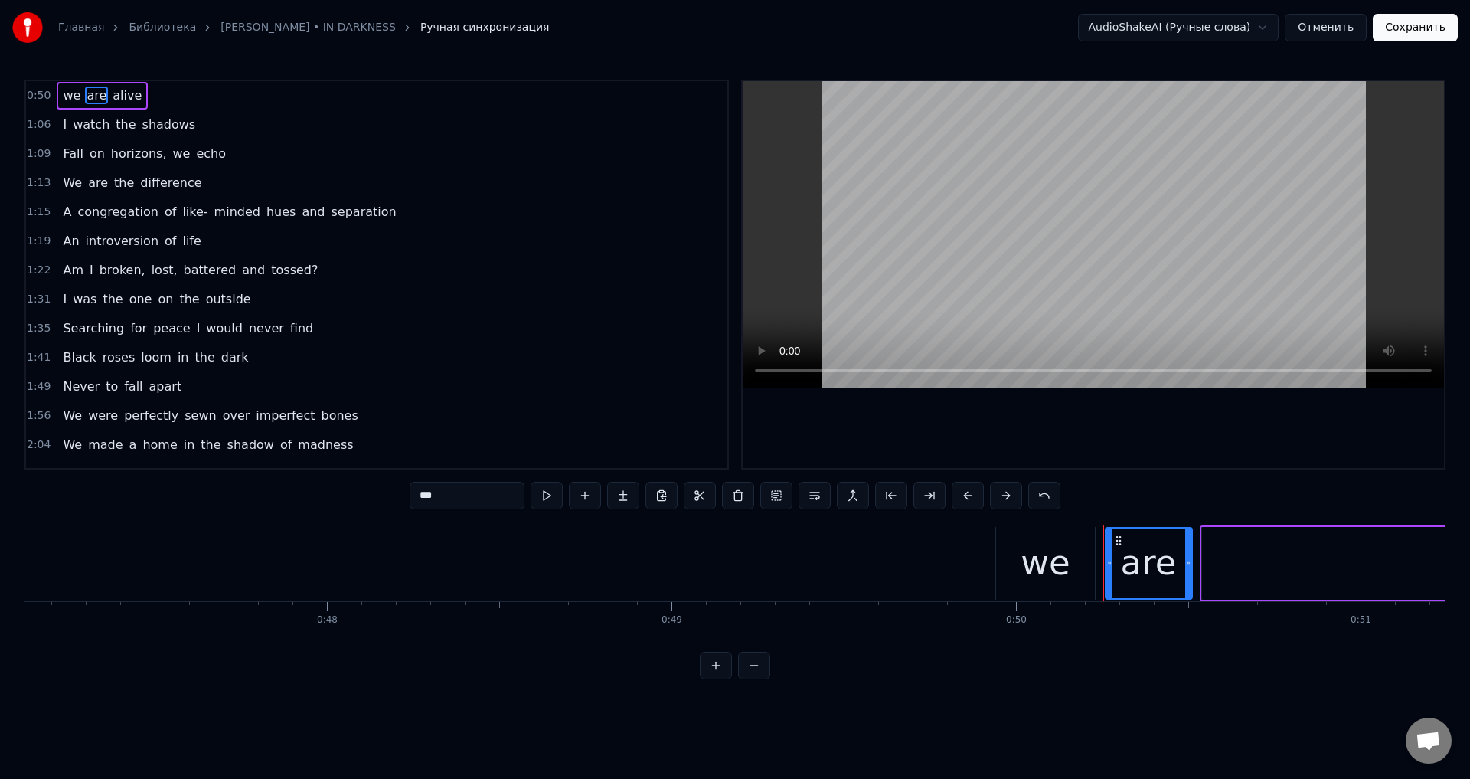
scroll to position [0, 16159]
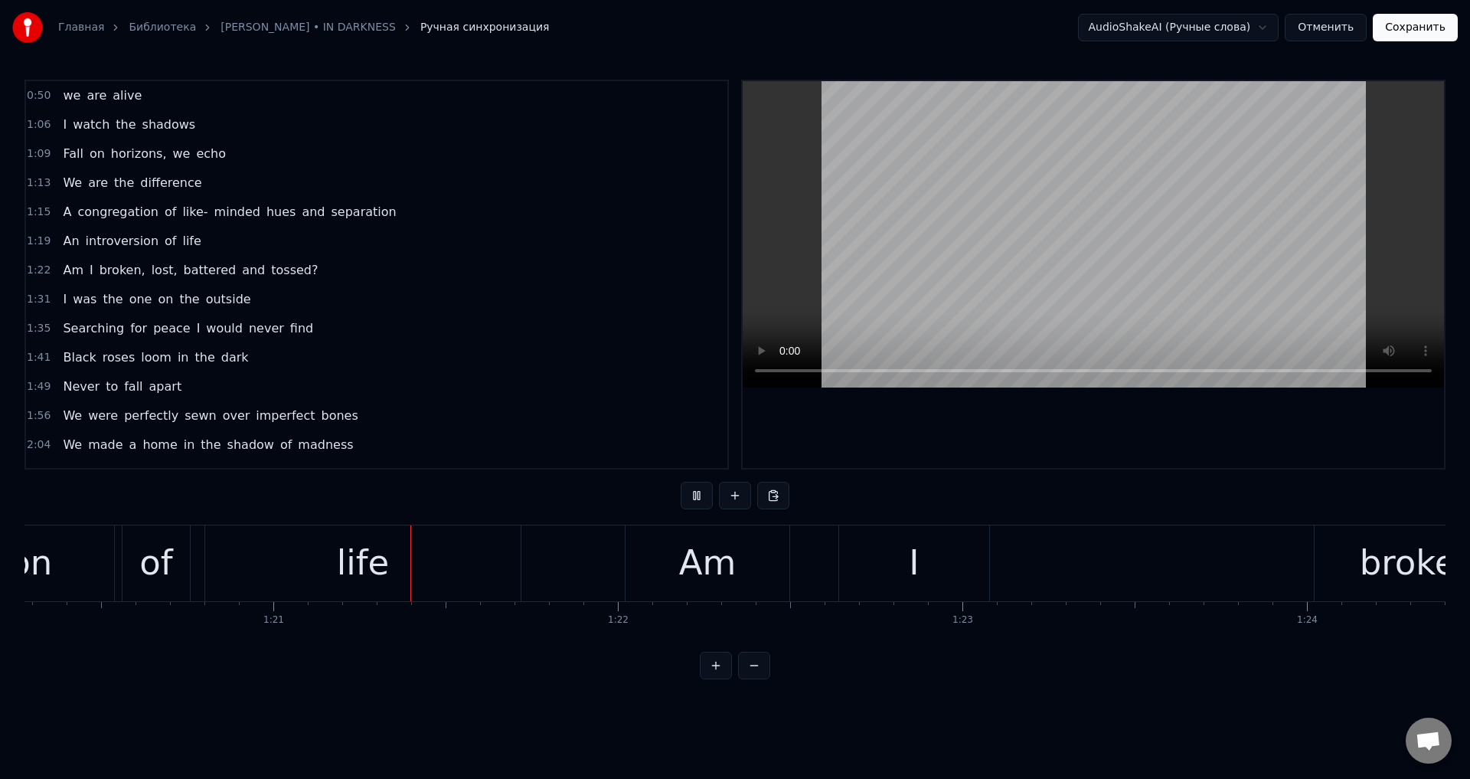
scroll to position [0, 27733]
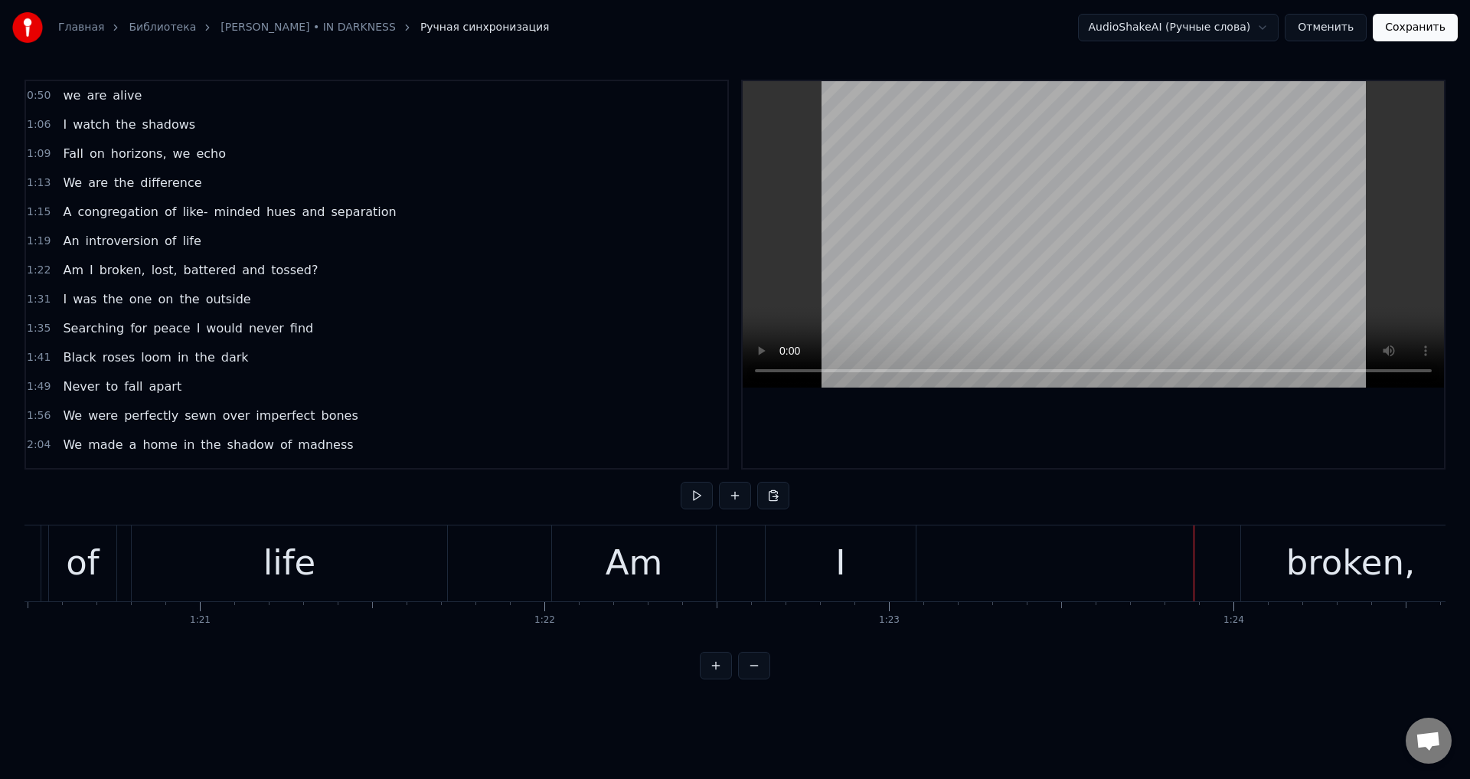
click at [1384, 540] on div "broken," at bounding box center [1350, 563] width 129 height 52
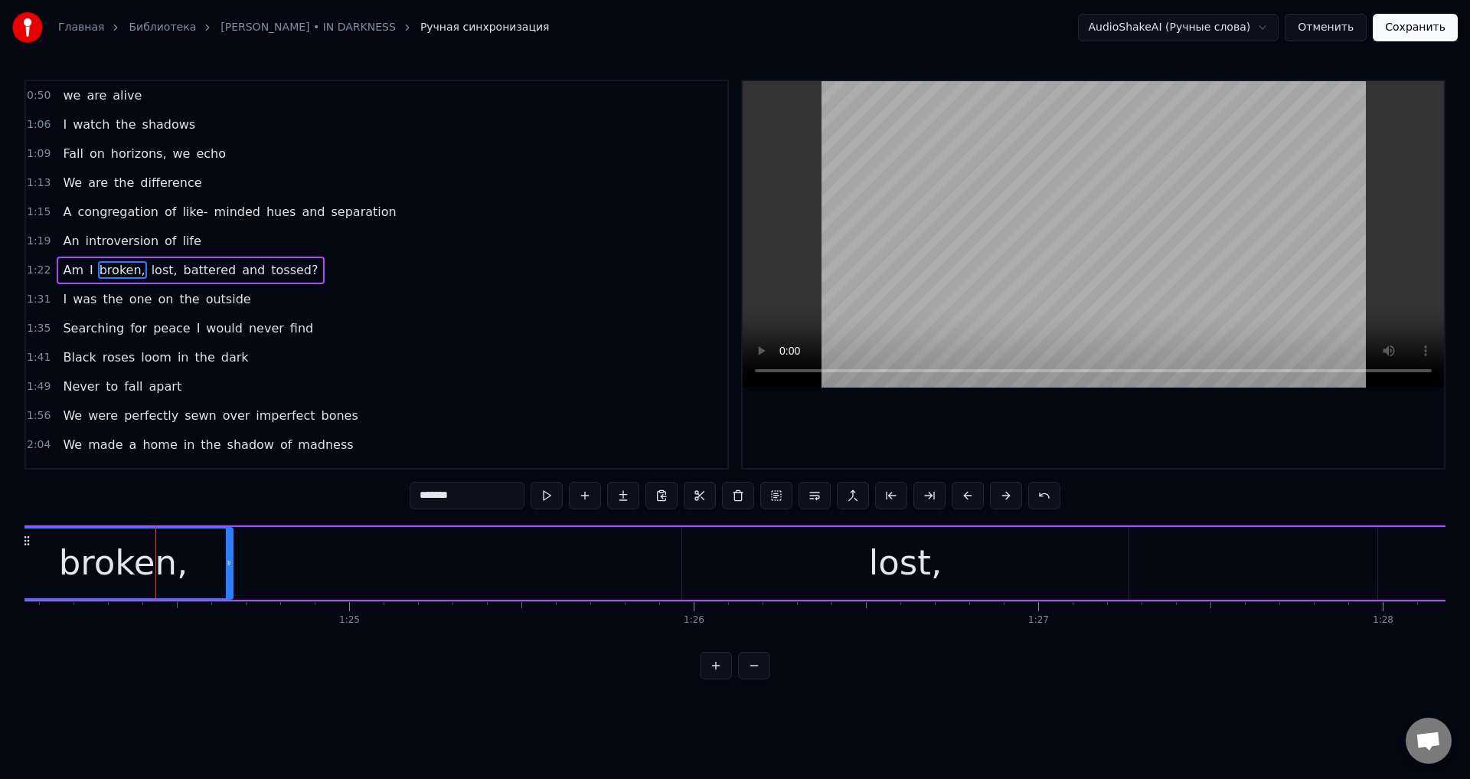
scroll to position [0, 29016]
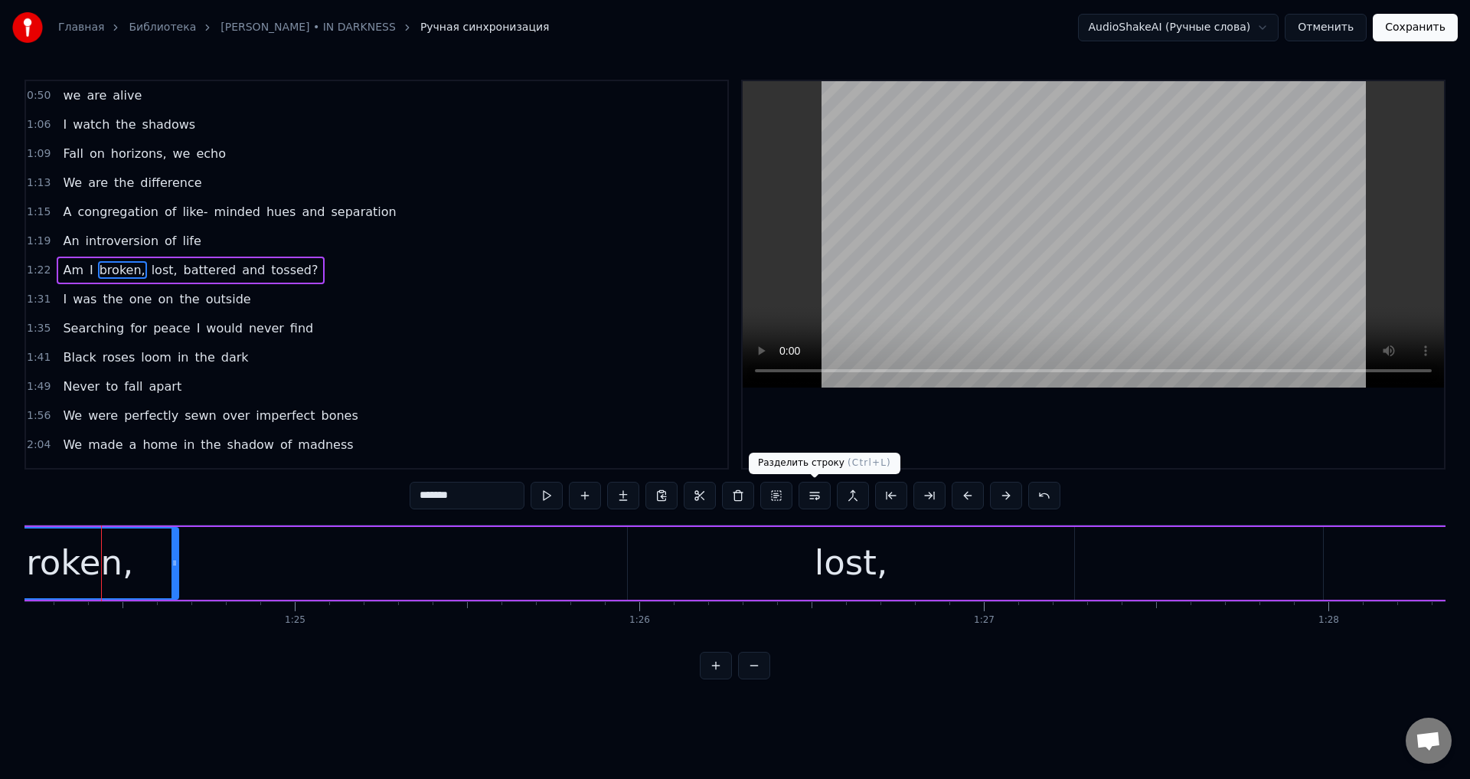
click at [821, 502] on button at bounding box center [815, 496] width 32 height 28
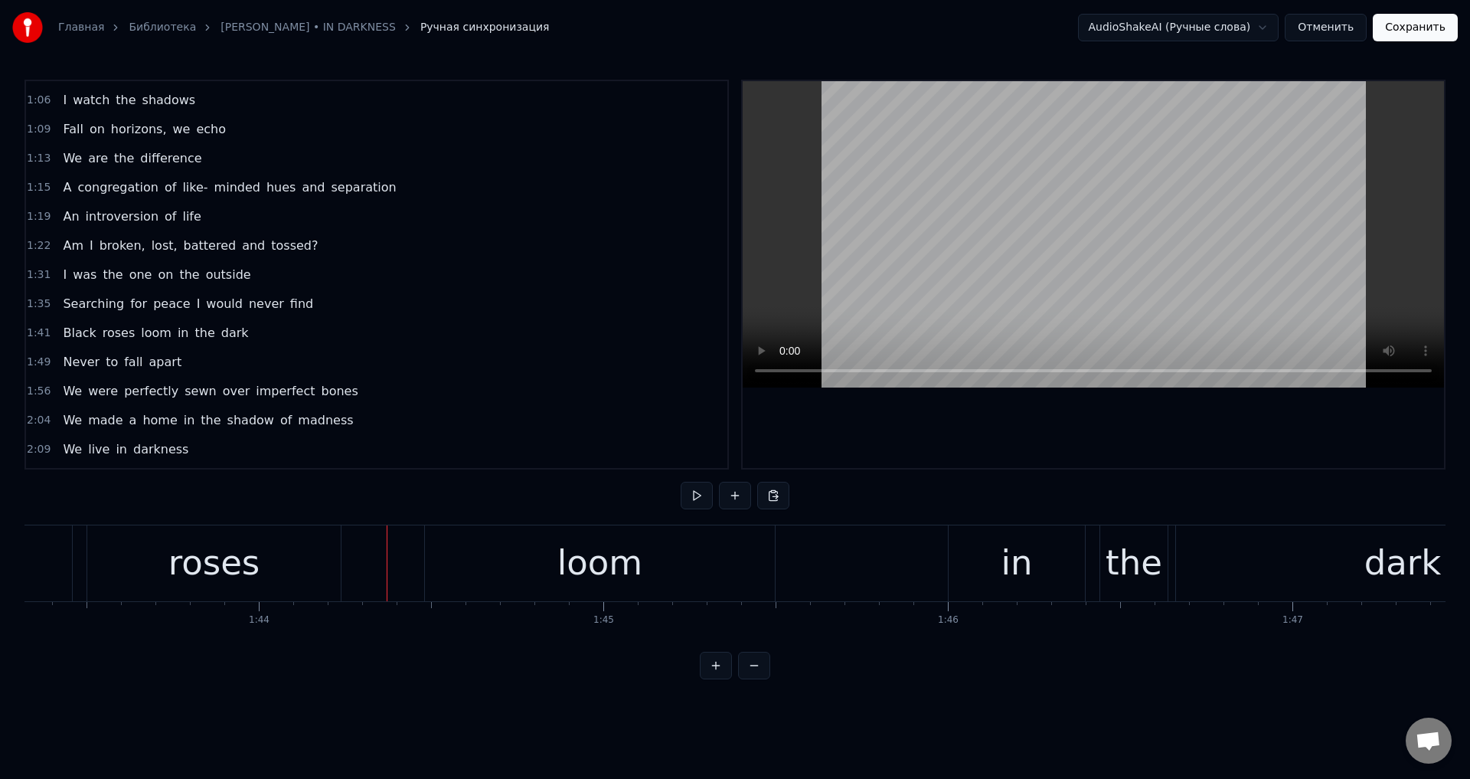
scroll to position [0, 34453]
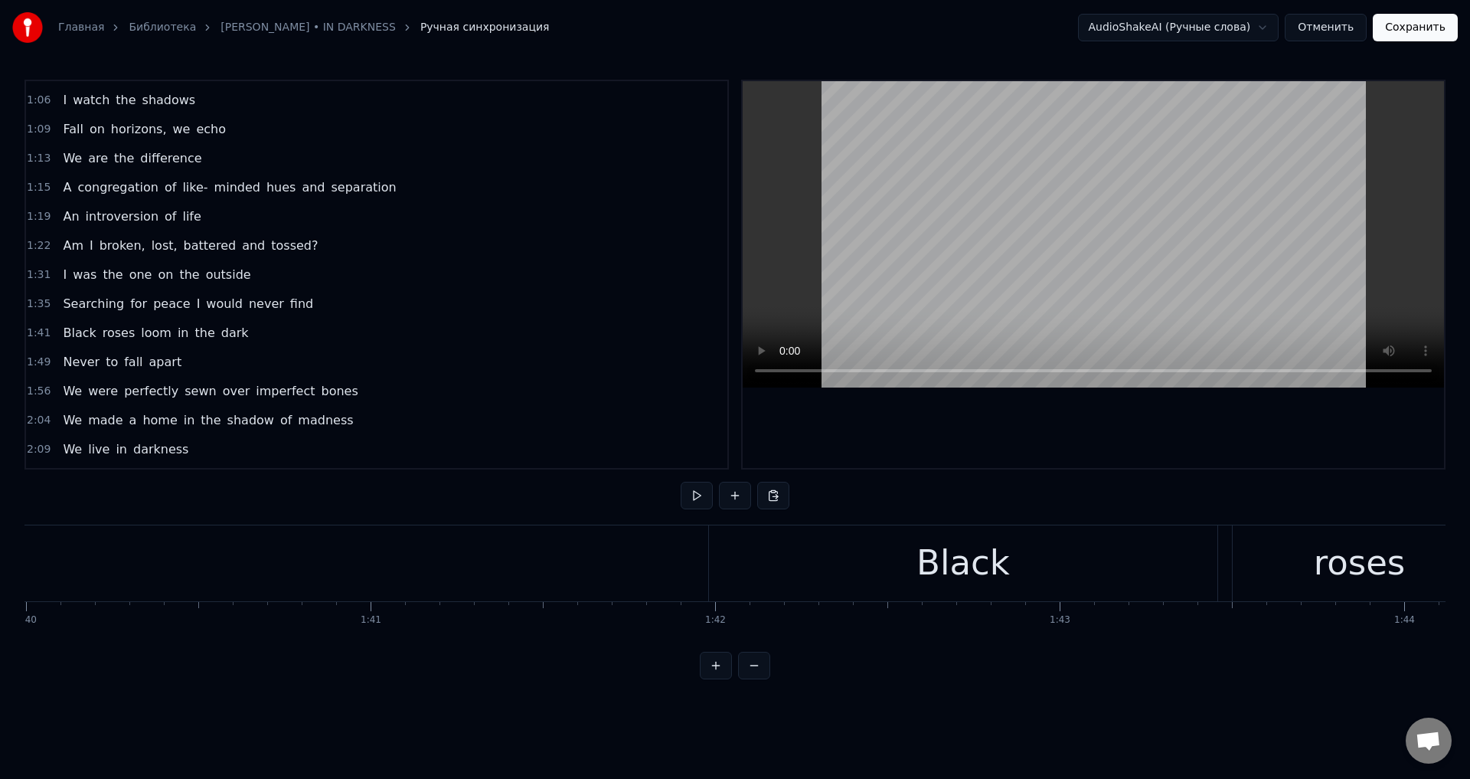
click at [776, 558] on div "Black" at bounding box center [963, 563] width 508 height 76
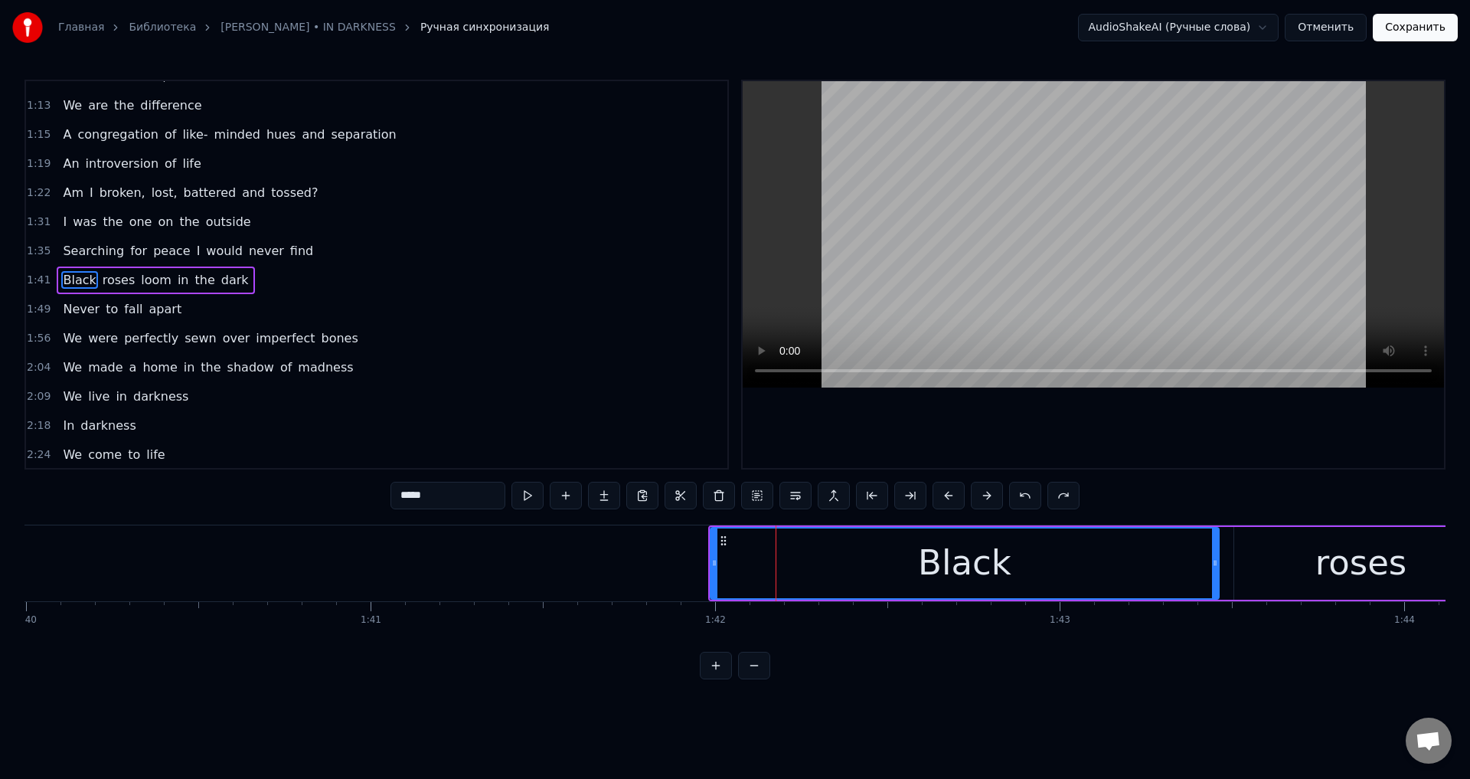
scroll to position [83, 0]
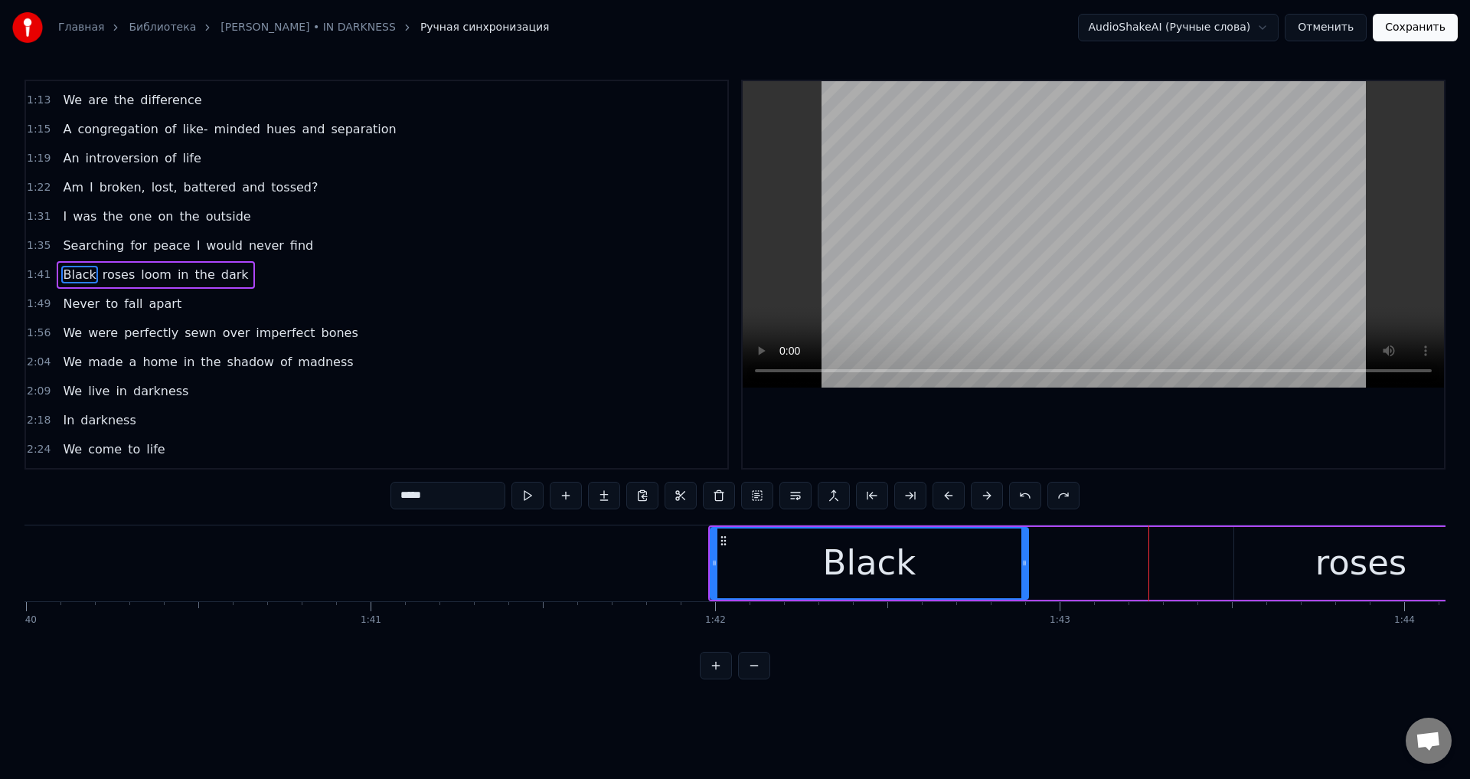
drag, startPoint x: 1215, startPoint y: 566, endPoint x: 1024, endPoint y: 579, distance: 191.1
click at [1024, 579] on div at bounding box center [1024, 563] width 6 height 70
drag, startPoint x: 1024, startPoint y: 579, endPoint x: 1013, endPoint y: 584, distance: 12.7
click at [1013, 584] on div at bounding box center [1013, 563] width 6 height 70
click at [1309, 571] on div "roses" at bounding box center [1360, 563] width 253 height 73
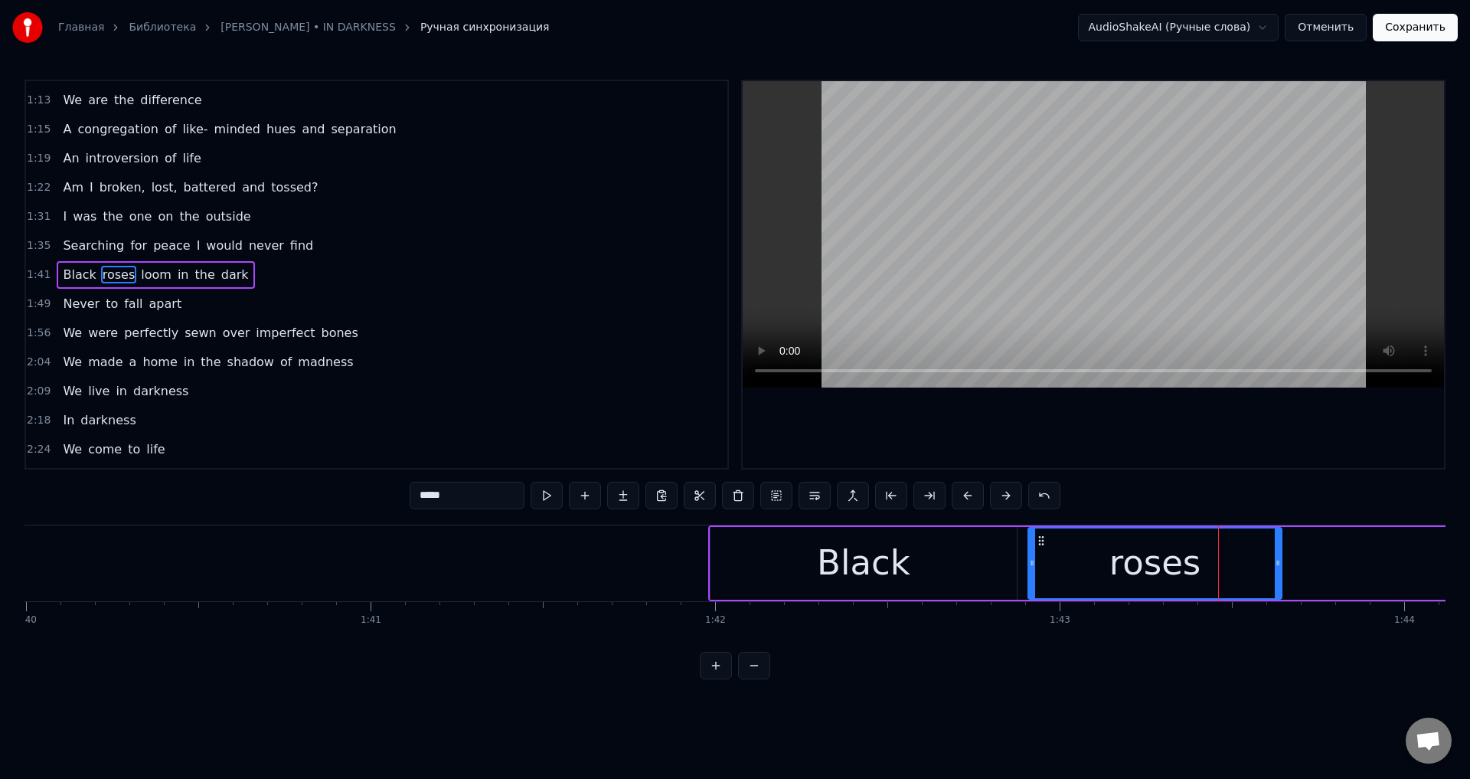
drag, startPoint x: 1245, startPoint y: 544, endPoint x: 1039, endPoint y: 562, distance: 206.8
click at [1039, 562] on div "roses" at bounding box center [1155, 563] width 252 height 70
click at [897, 559] on div "Black" at bounding box center [863, 563] width 93 height 52
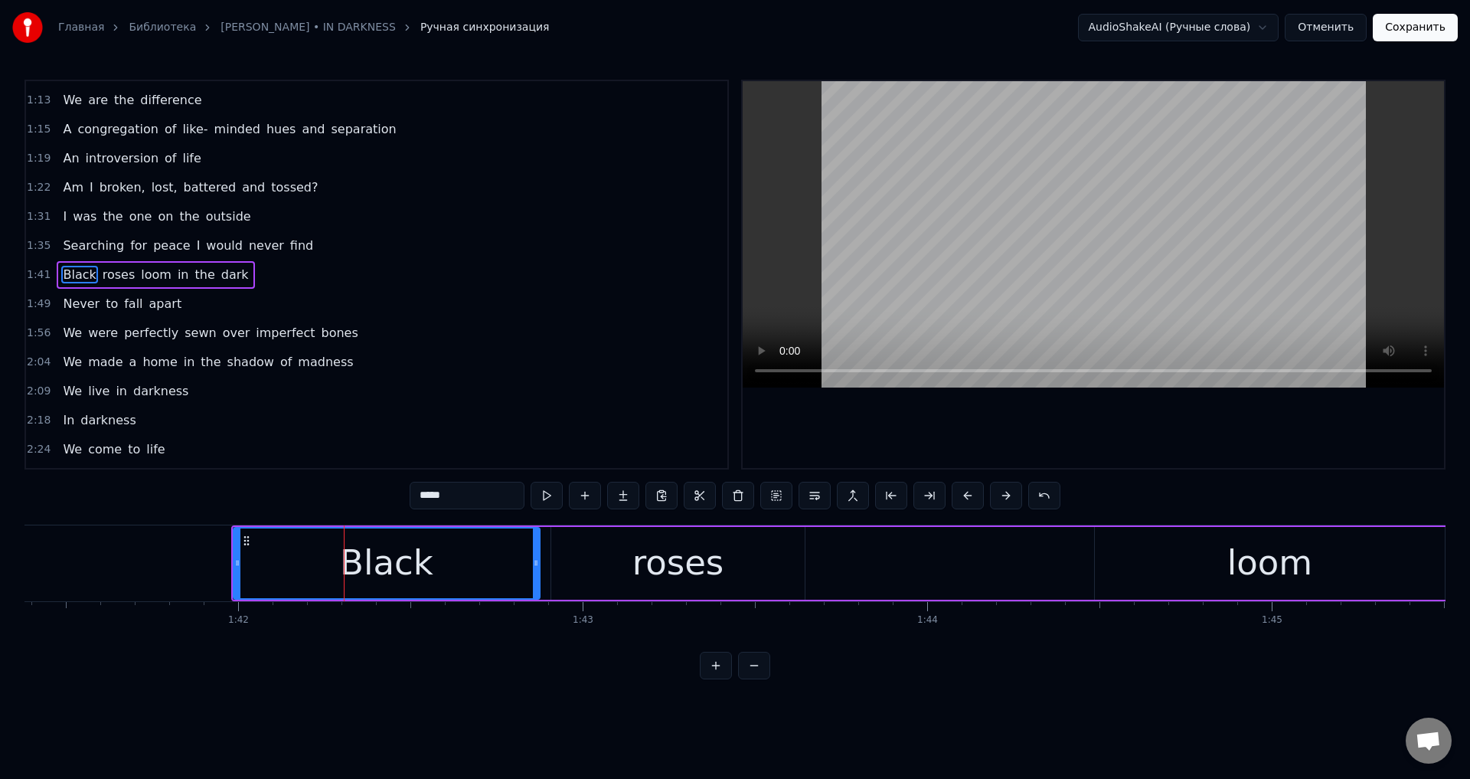
scroll to position [0, 34943]
drag, startPoint x: 711, startPoint y: 567, endPoint x: 776, endPoint y: 569, distance: 65.1
click at [712, 567] on div "roses" at bounding box center [664, 563] width 253 height 73
type input "*****"
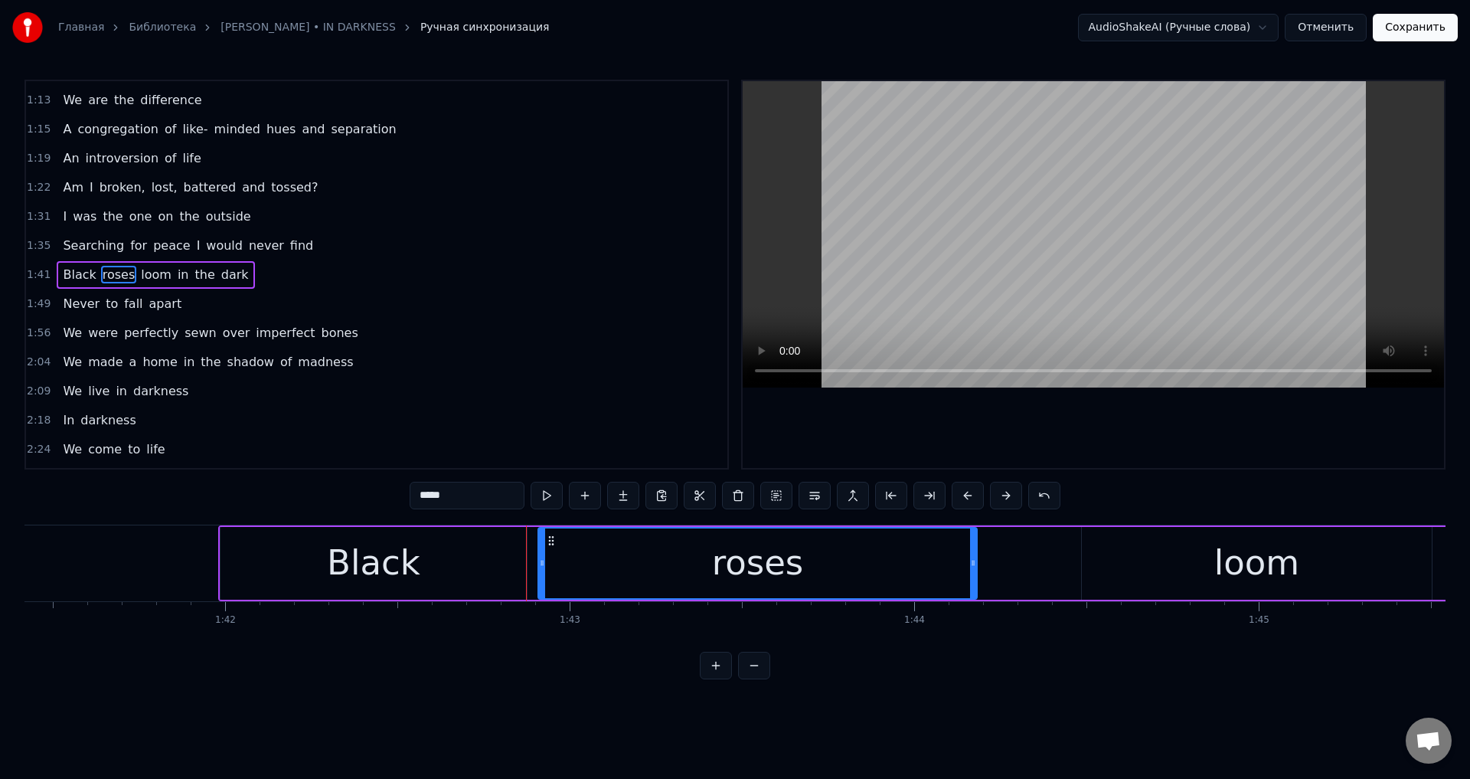
drag, startPoint x: 785, startPoint y: 567, endPoint x: 970, endPoint y: 565, distance: 185.3
click at [970, 565] on icon at bounding box center [973, 563] width 6 height 12
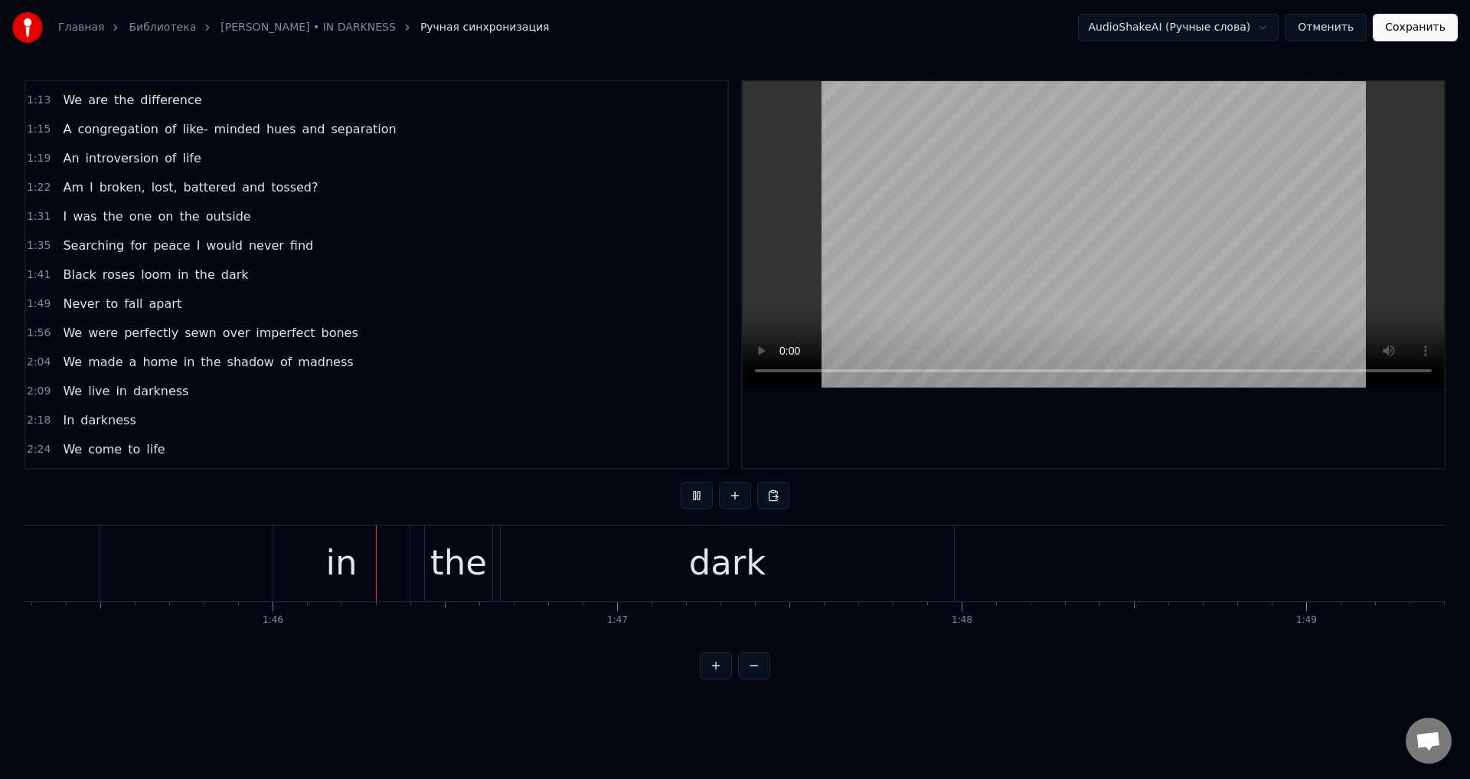
scroll to position [0, 36278]
click at [334, 573] on div "in" at bounding box center [336, 563] width 31 height 52
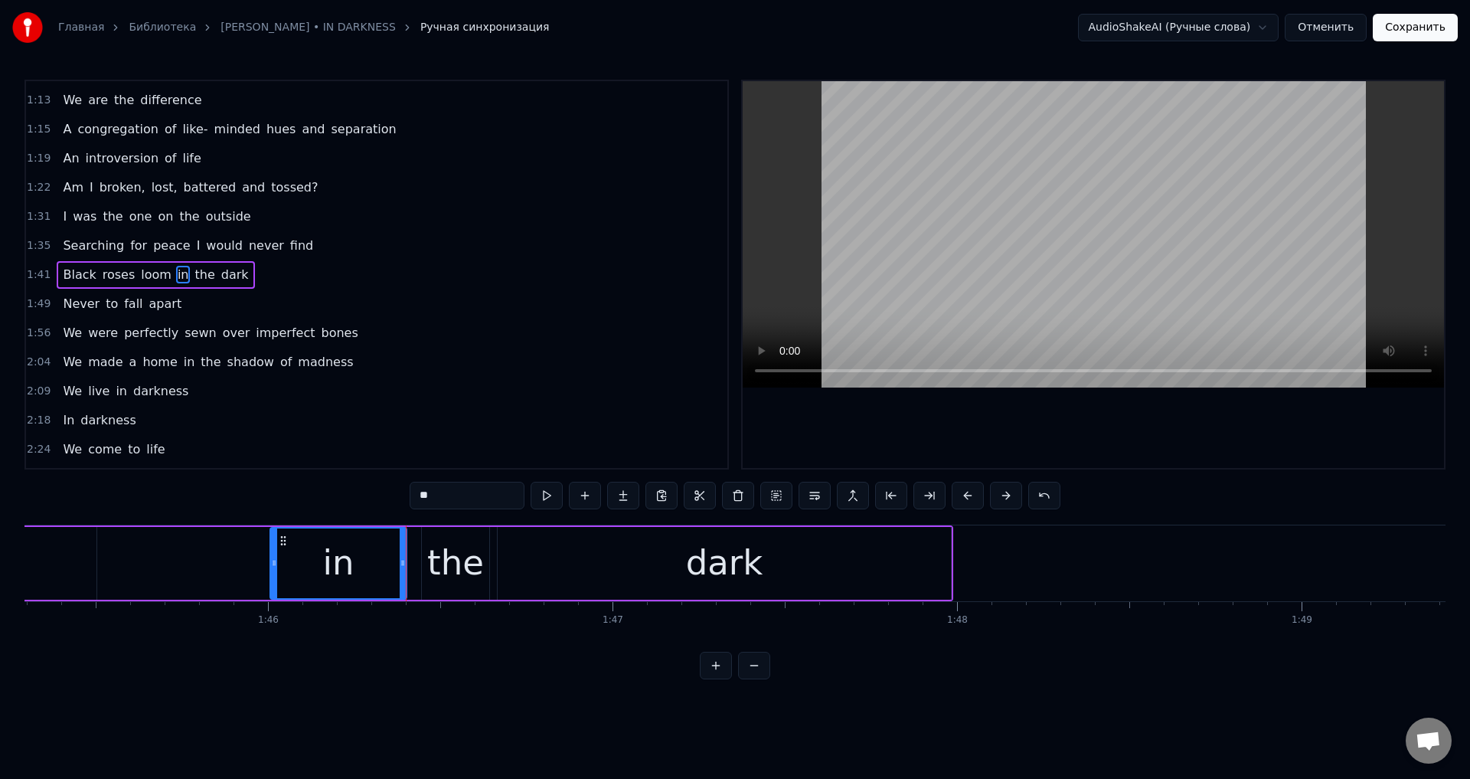
click at [439, 552] on div "the" at bounding box center [455, 563] width 57 height 52
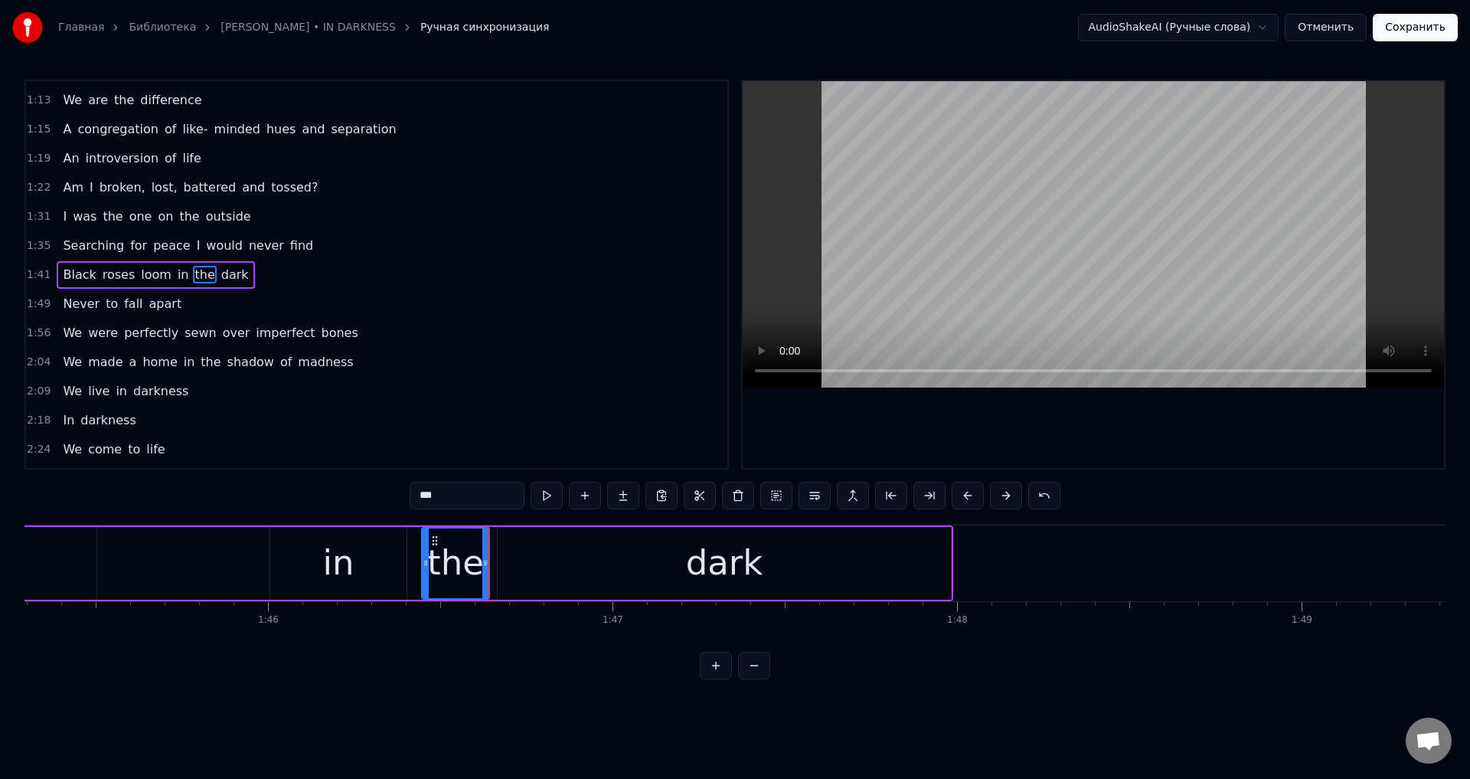
click at [508, 552] on div "dark" at bounding box center [724, 563] width 453 height 73
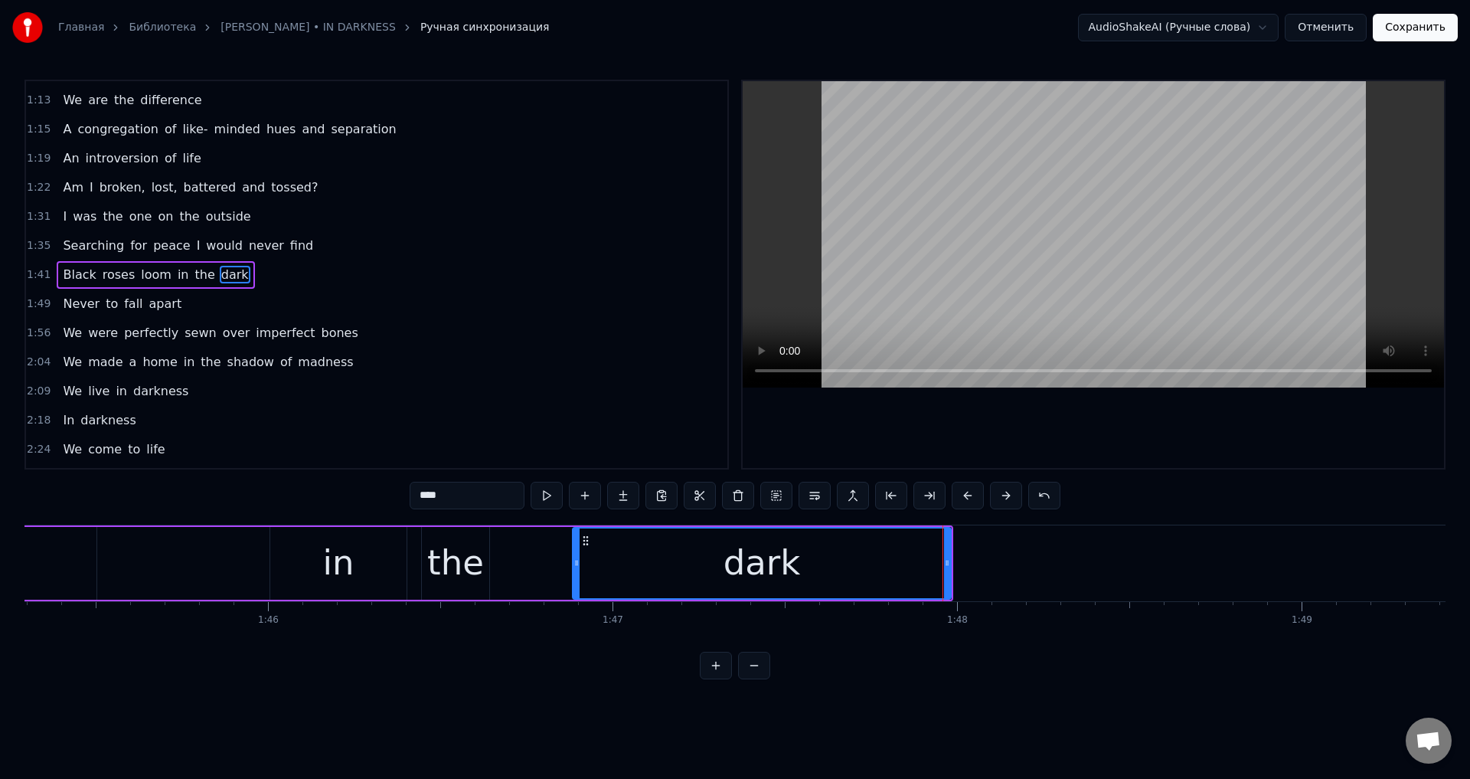
drag, startPoint x: 502, startPoint y: 557, endPoint x: 577, endPoint y: 564, distance: 75.4
click at [577, 564] on icon at bounding box center [576, 563] width 6 height 12
click at [473, 561] on div "the" at bounding box center [455, 563] width 57 height 52
type input "***"
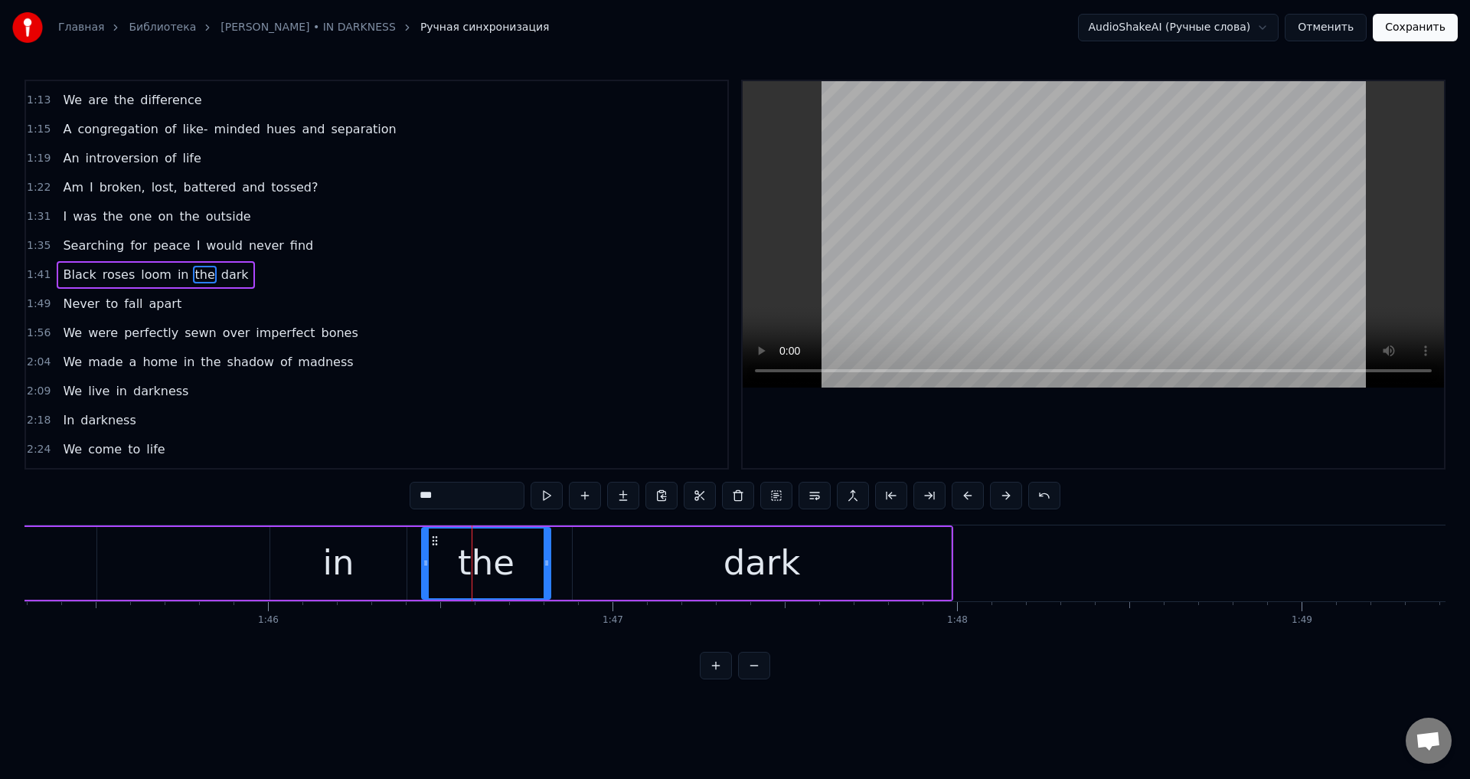
drag, startPoint x: 484, startPoint y: 557, endPoint x: 545, endPoint y: 562, distance: 61.5
click at [545, 562] on icon at bounding box center [547, 563] width 6 height 12
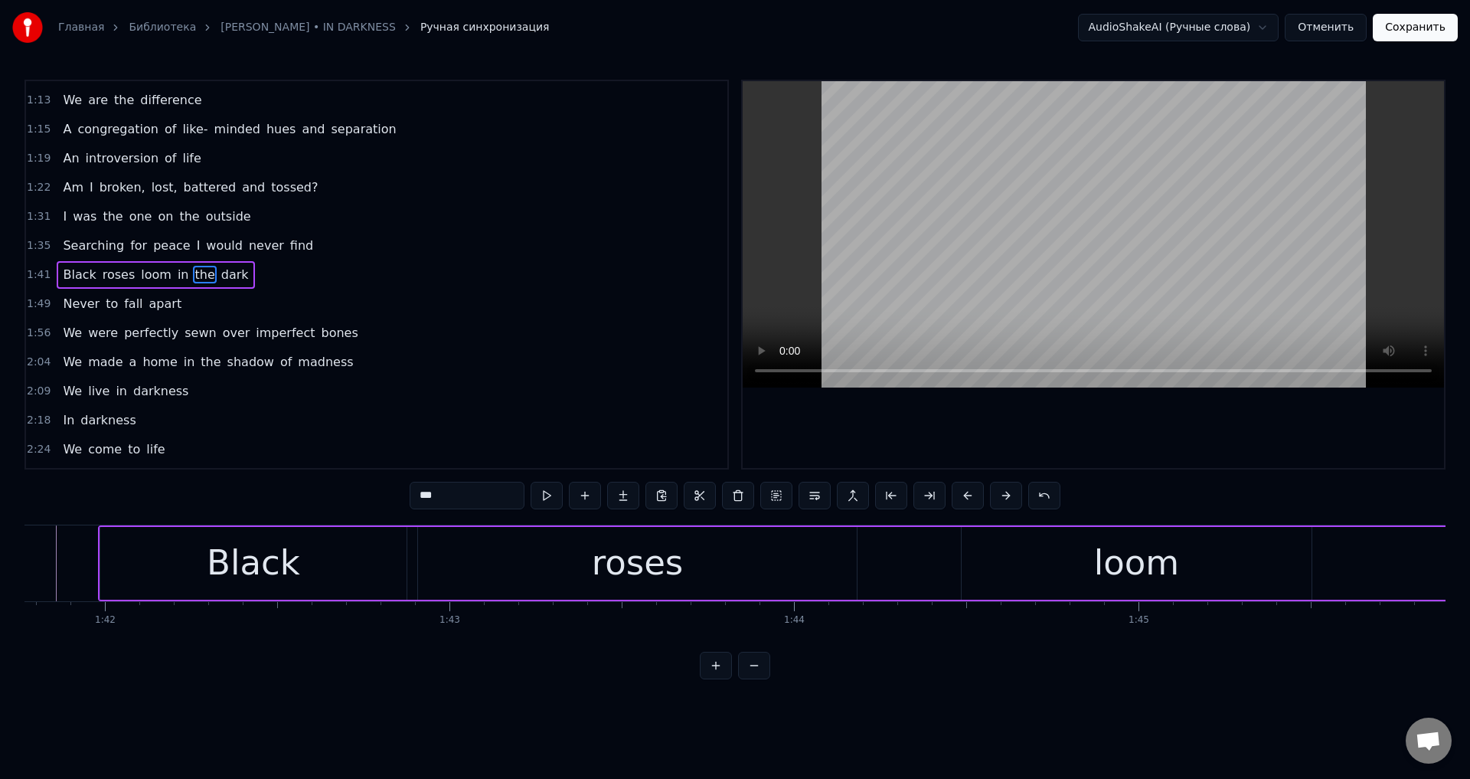
scroll to position [0, 34834]
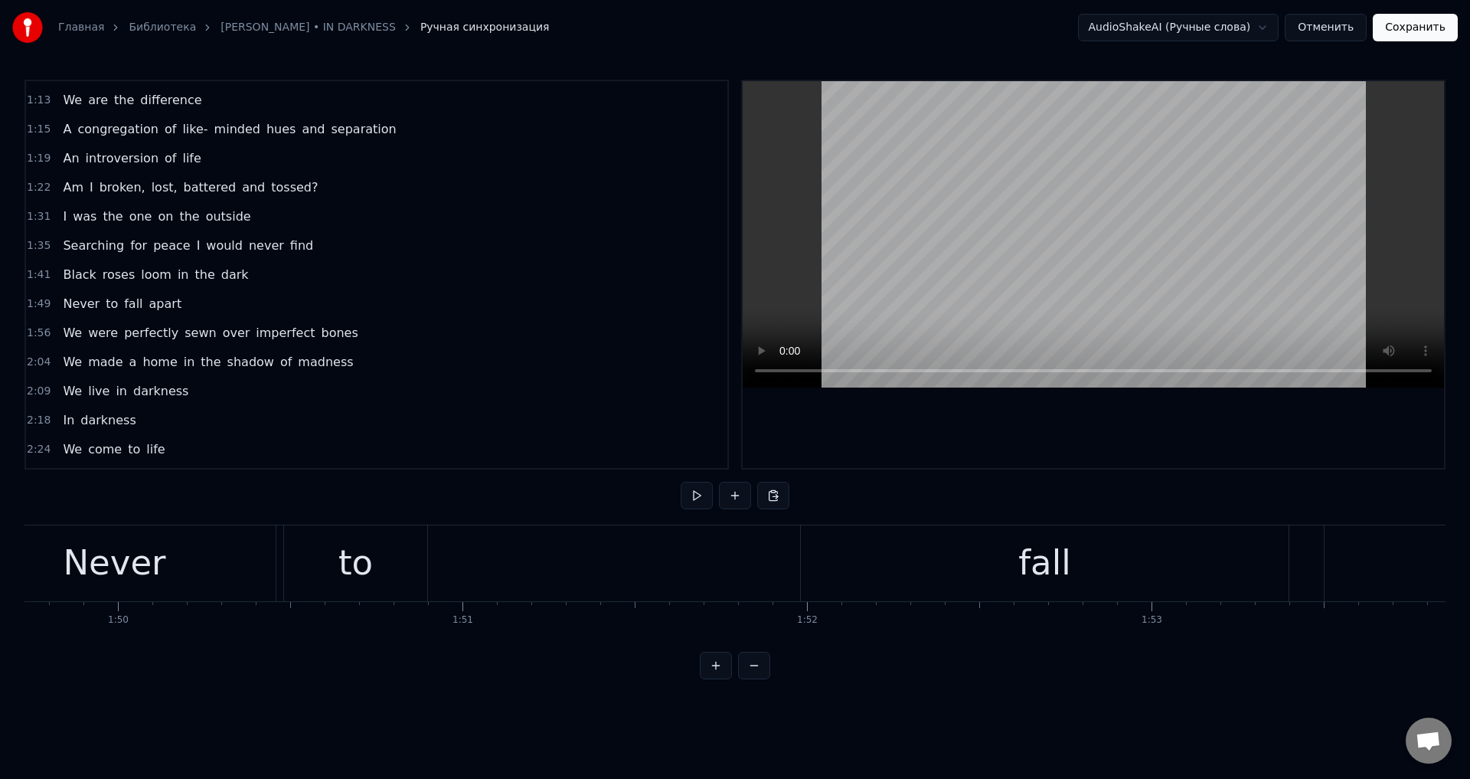
scroll to position [0, 37654]
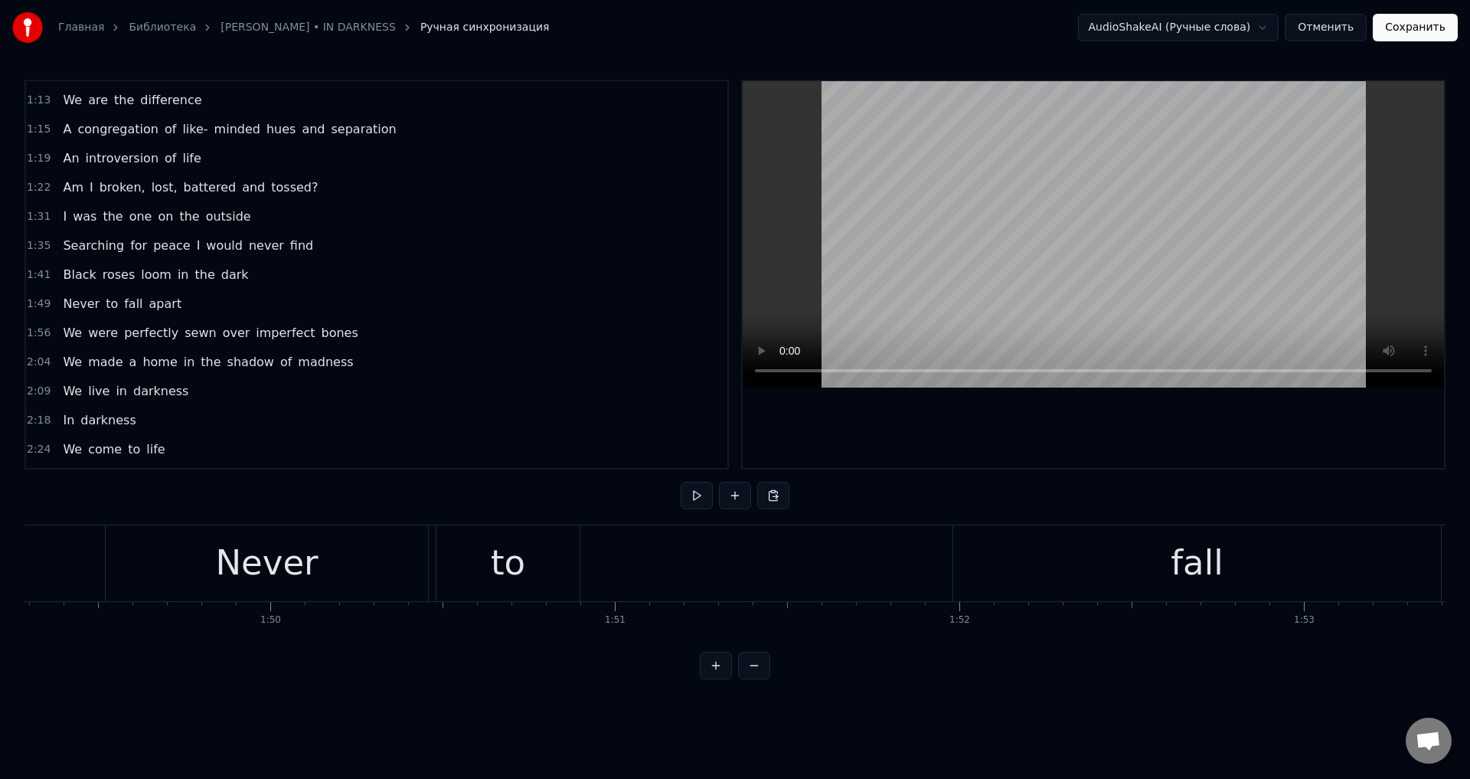
click at [1002, 538] on div "fall" at bounding box center [1197, 563] width 488 height 76
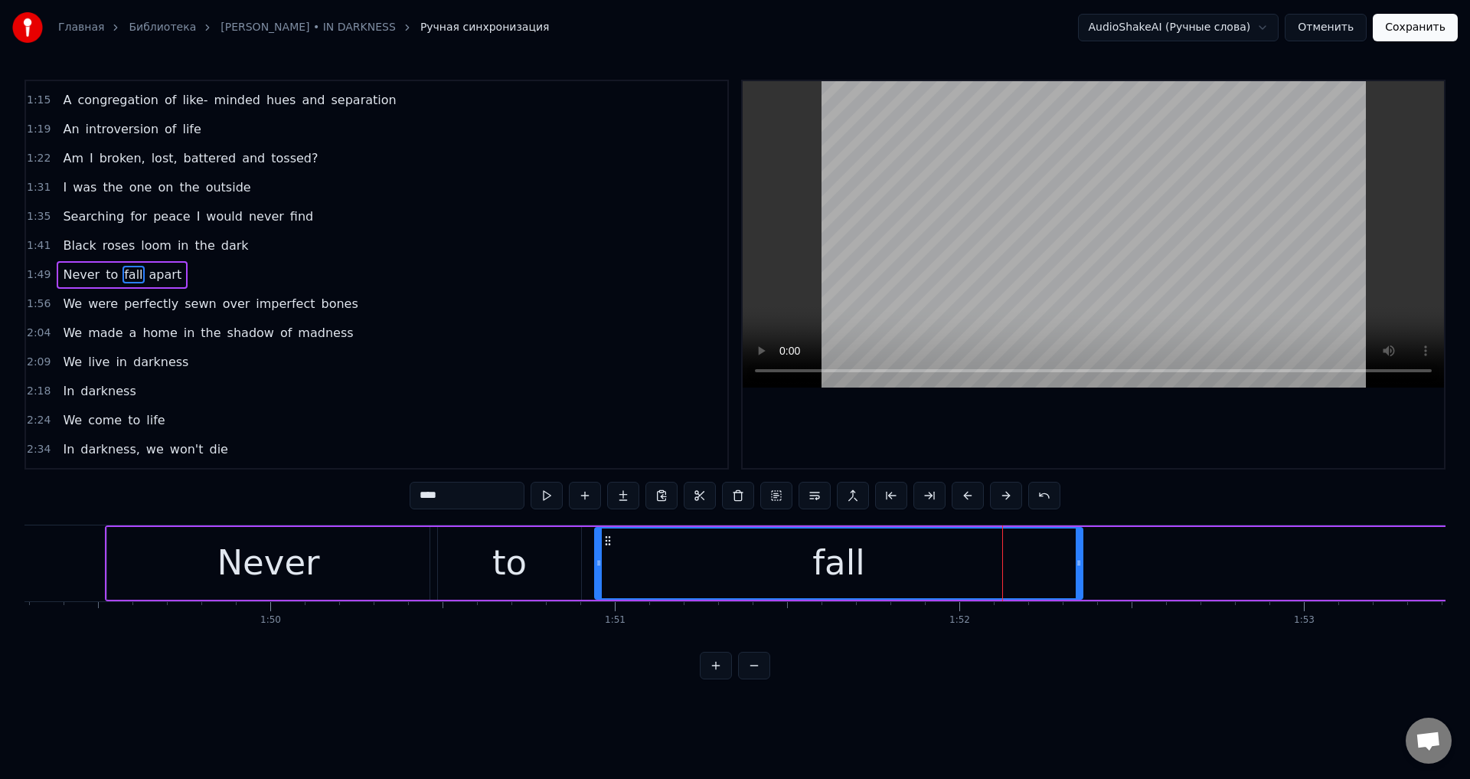
drag, startPoint x: 971, startPoint y: 542, endPoint x: 600, endPoint y: 568, distance: 371.5
click at [611, 568] on div "fall" at bounding box center [839, 563] width 486 height 70
click at [522, 564] on div "to" at bounding box center [509, 563] width 34 height 52
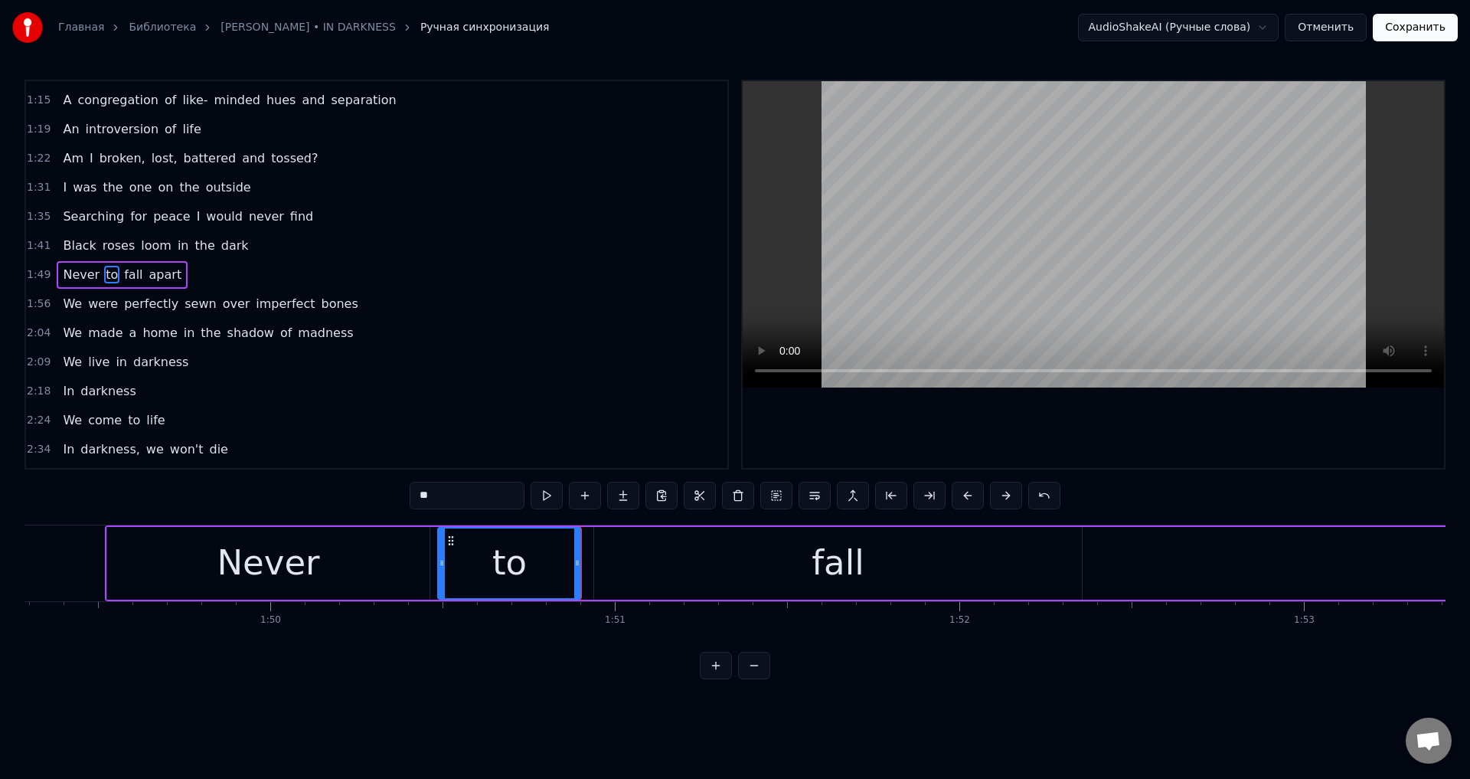
click at [527, 541] on div "to" at bounding box center [510, 563] width 142 height 70
drag, startPoint x: 577, startPoint y: 554, endPoint x: 562, endPoint y: 557, distance: 14.9
click at [562, 557] on div at bounding box center [563, 563] width 6 height 70
click at [615, 551] on div "fall" at bounding box center [838, 563] width 488 height 73
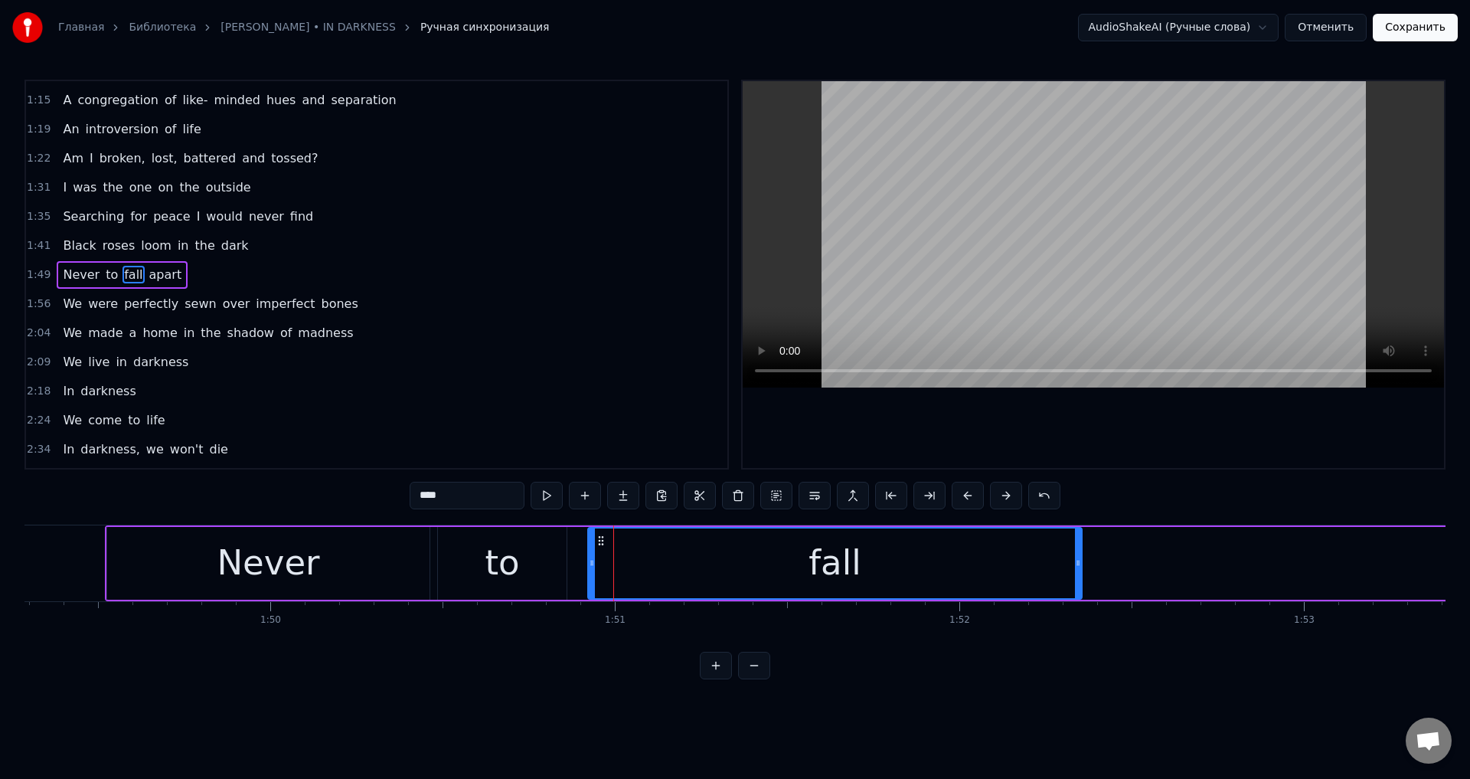
click at [589, 562] on icon at bounding box center [592, 563] width 6 height 12
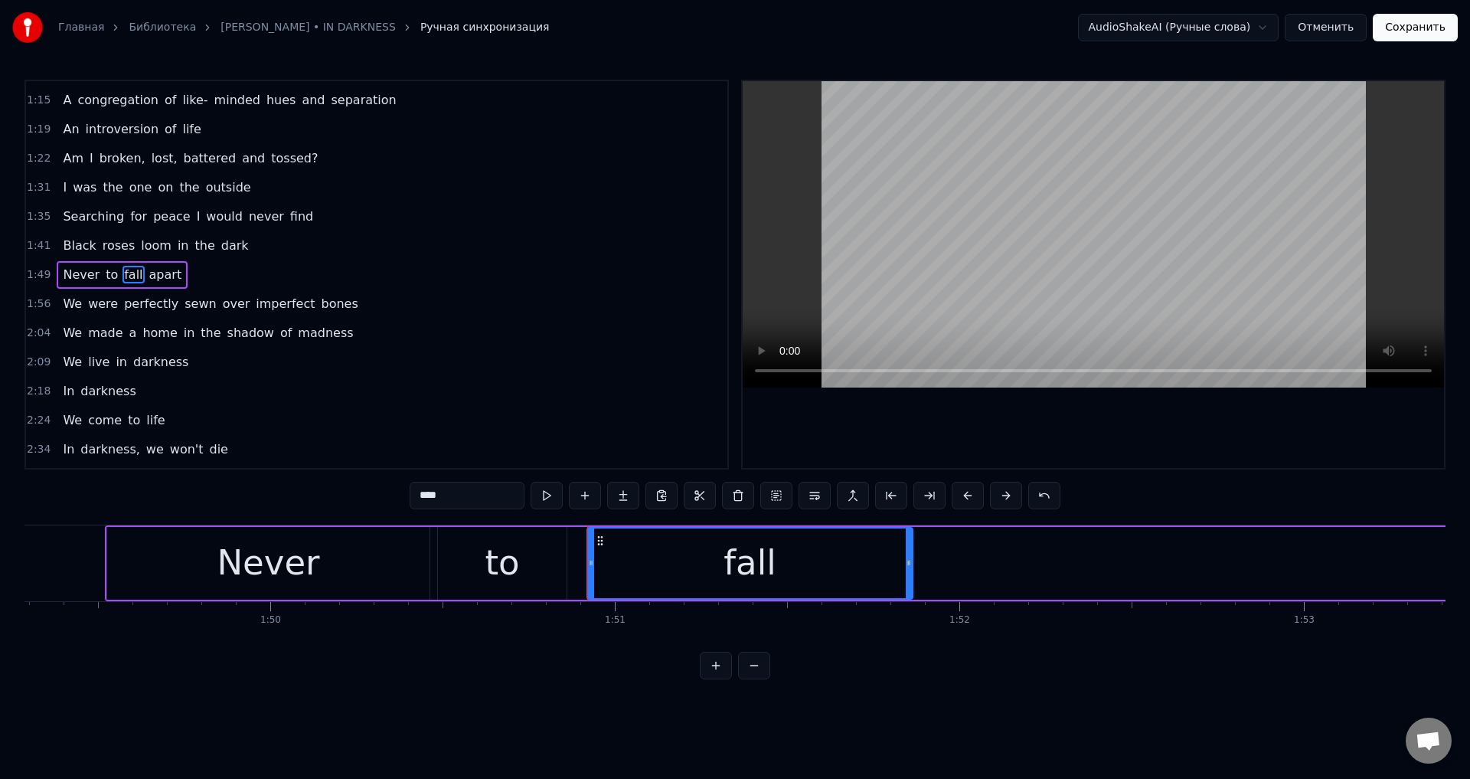
drag, startPoint x: 1078, startPoint y: 563, endPoint x: 909, endPoint y: 573, distance: 169.5
click at [909, 573] on div at bounding box center [909, 563] width 6 height 70
drag, startPoint x: 907, startPoint y: 558, endPoint x: 839, endPoint y: 568, distance: 68.1
click at [839, 568] on icon at bounding box center [841, 563] width 6 height 12
click at [511, 580] on div "to" at bounding box center [502, 563] width 34 height 52
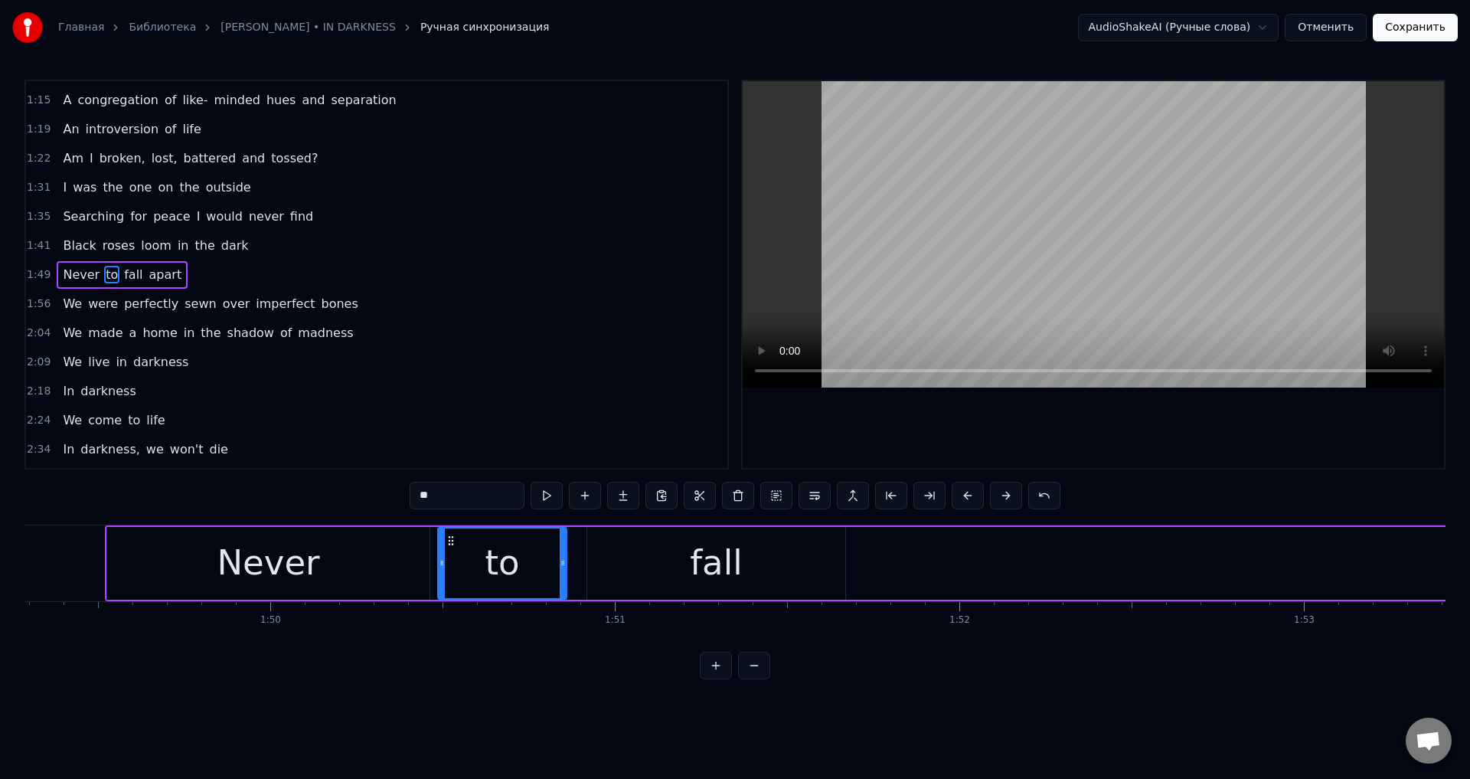
click at [649, 557] on div "fall" at bounding box center [716, 563] width 258 height 73
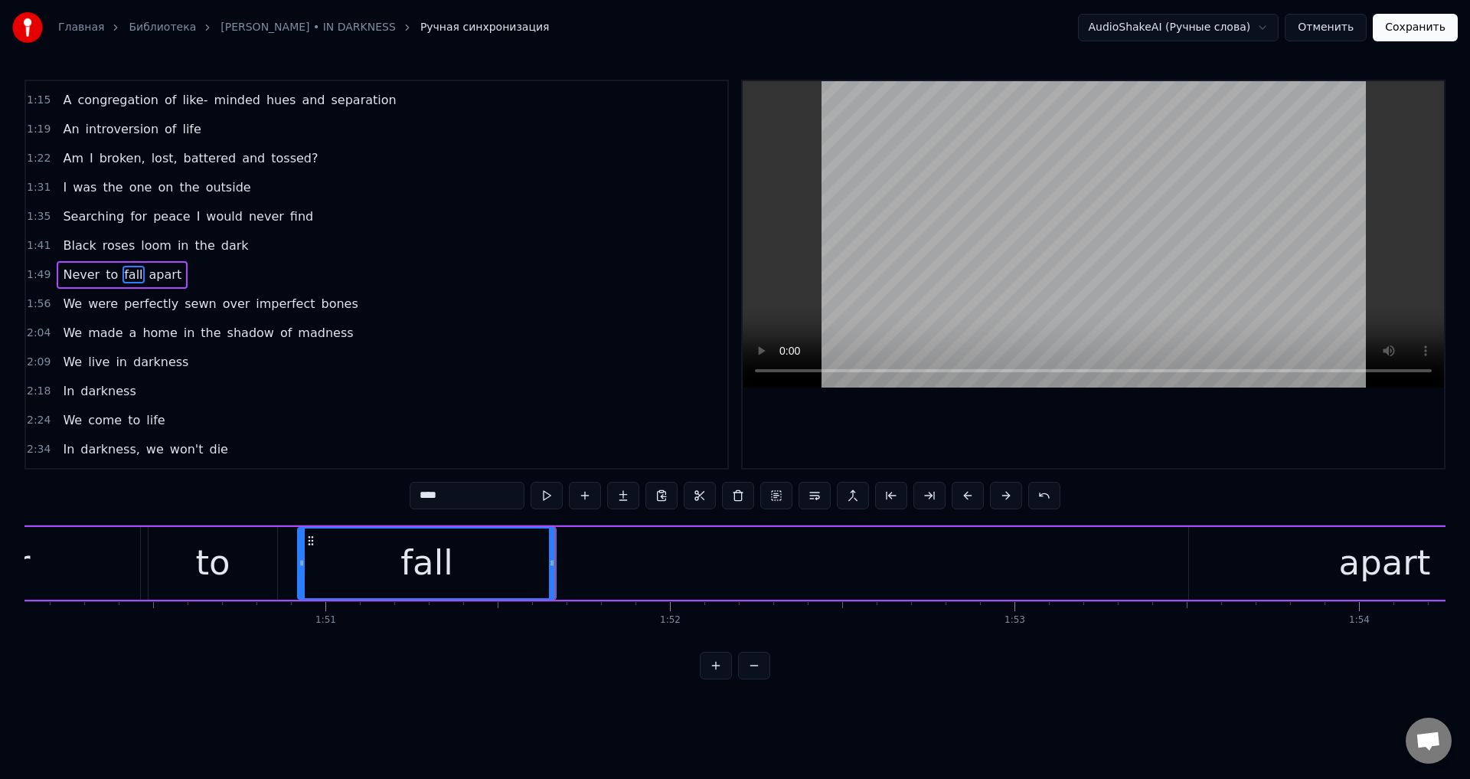
scroll to position [0, 37961]
click at [1250, 565] on div "apart" at bounding box center [1367, 563] width 391 height 73
type input "*****"
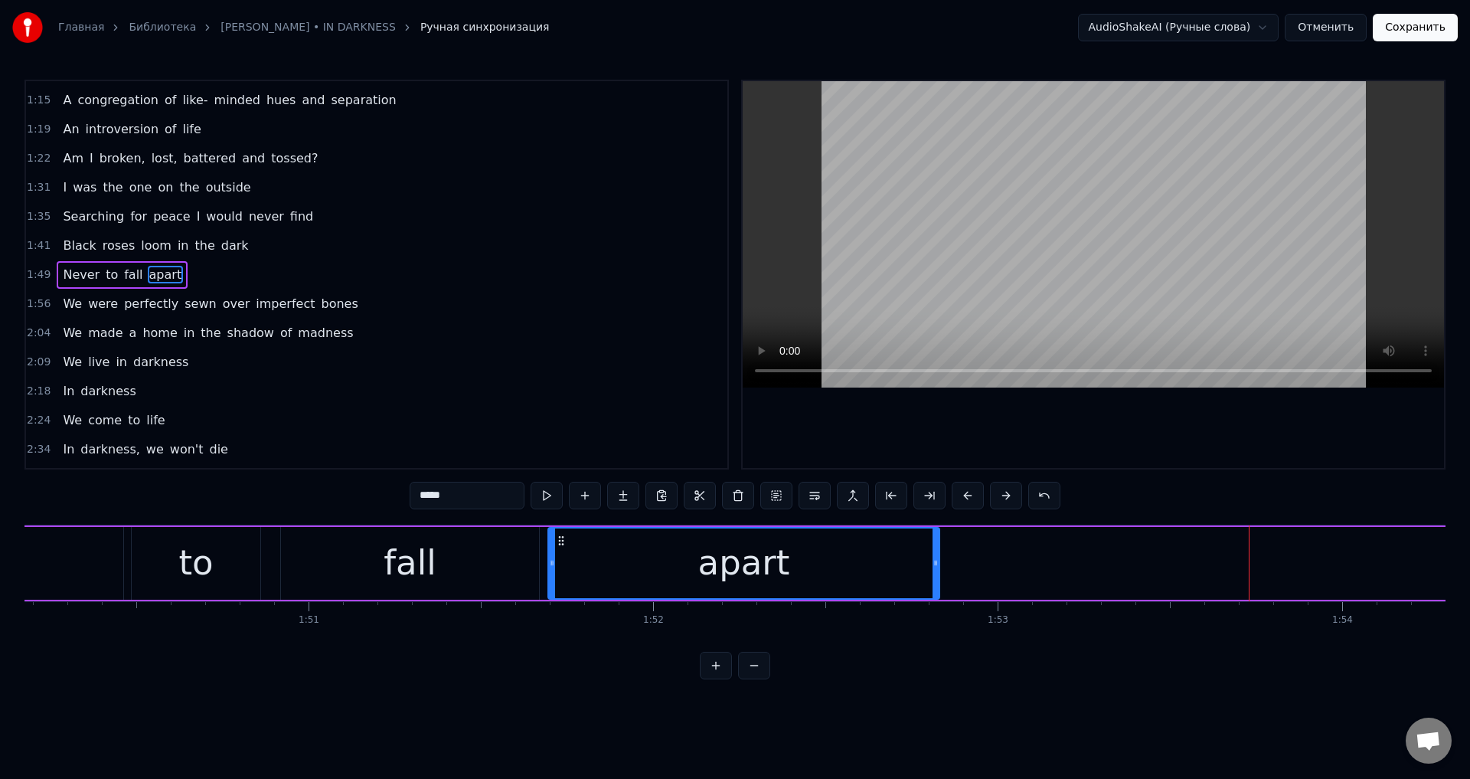
drag, startPoint x: 1183, startPoint y: 541, endPoint x: 559, endPoint y: 549, distance: 624.1
click at [559, 549] on div "apart" at bounding box center [744, 563] width 390 height 70
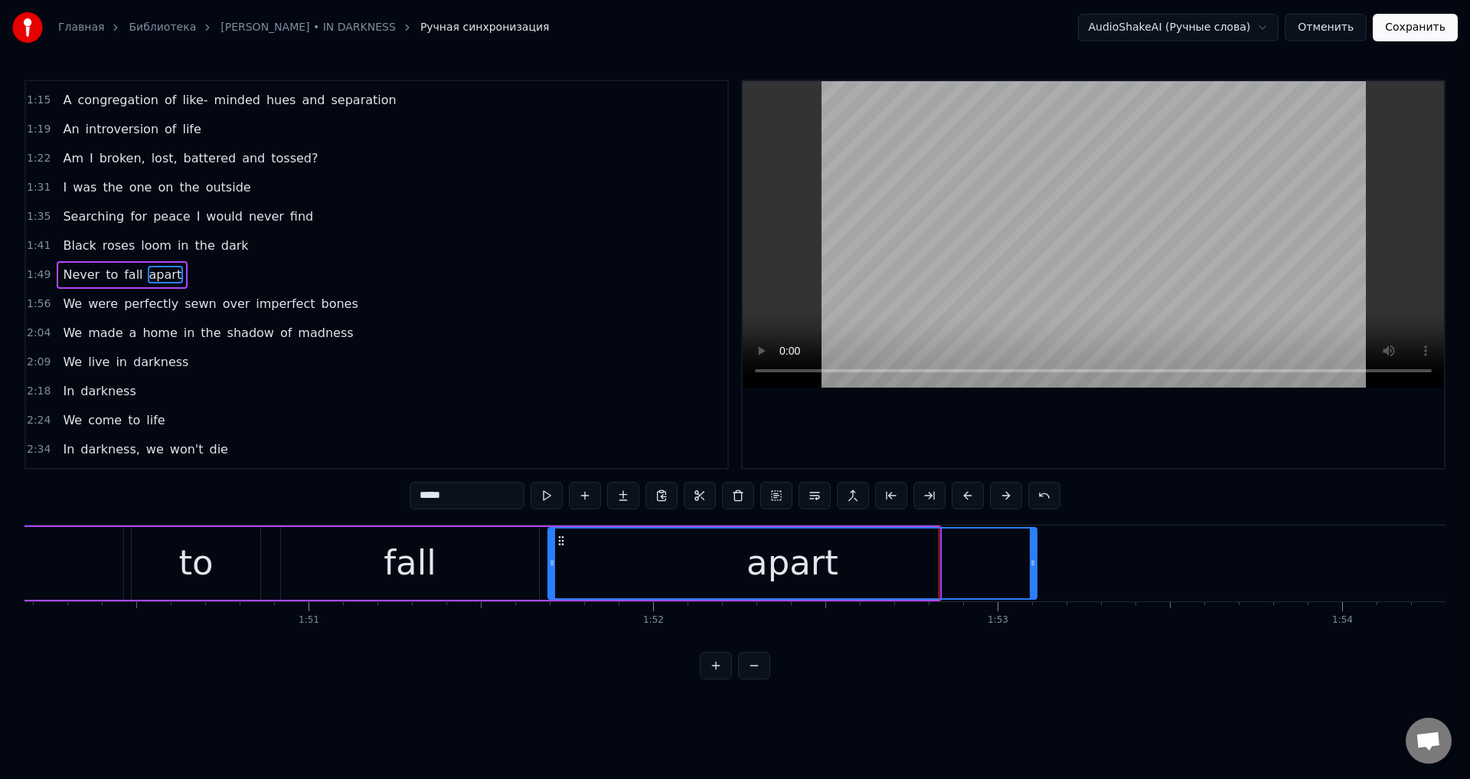
drag, startPoint x: 936, startPoint y: 562, endPoint x: 1033, endPoint y: 566, distance: 97.3
click at [1033, 566] on icon at bounding box center [1033, 563] width 6 height 12
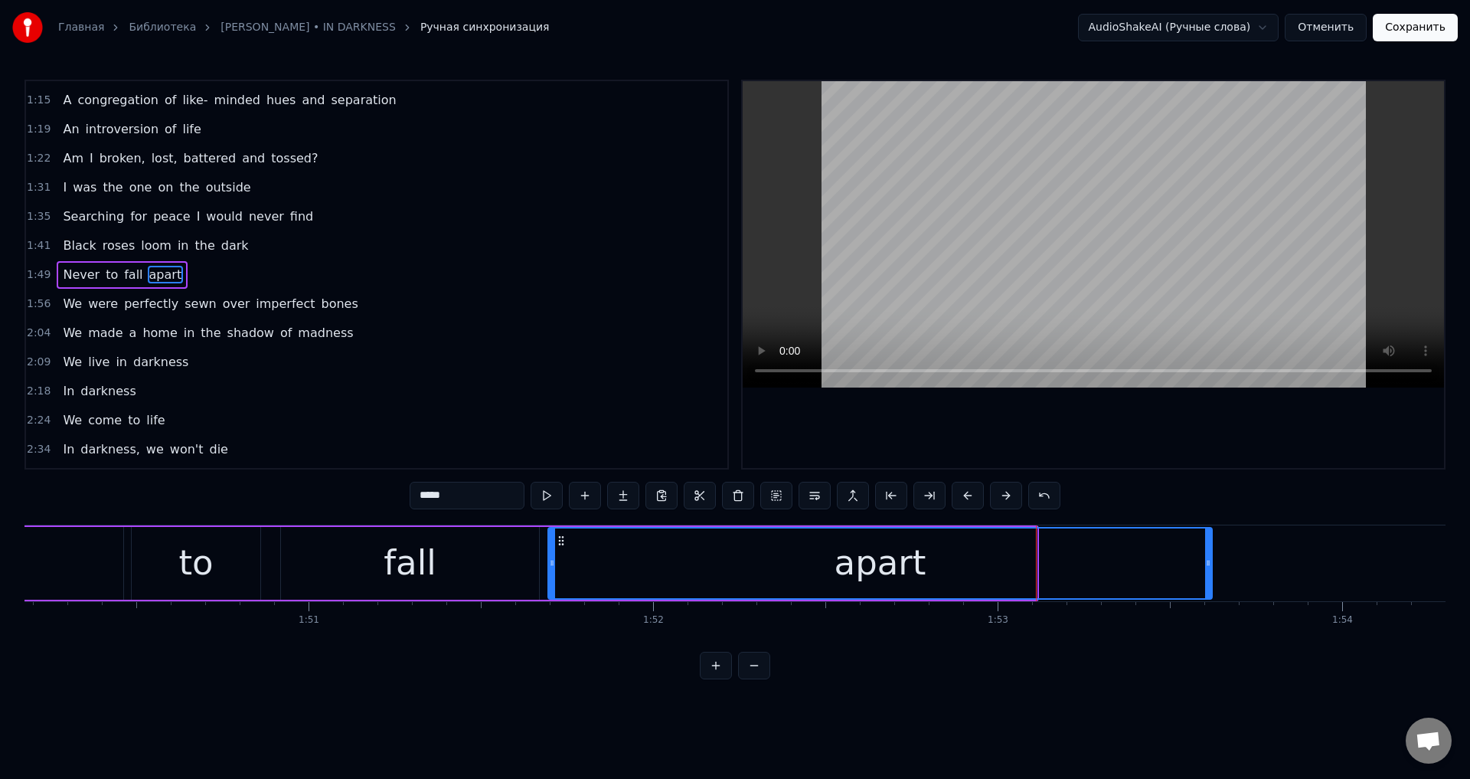
drag, startPoint x: 1033, startPoint y: 566, endPoint x: 1201, endPoint y: 572, distance: 168.6
click at [1205, 572] on div at bounding box center [1208, 563] width 6 height 70
click at [1206, 570] on div "Never to fall apart" at bounding box center [503, 563] width 1409 height 76
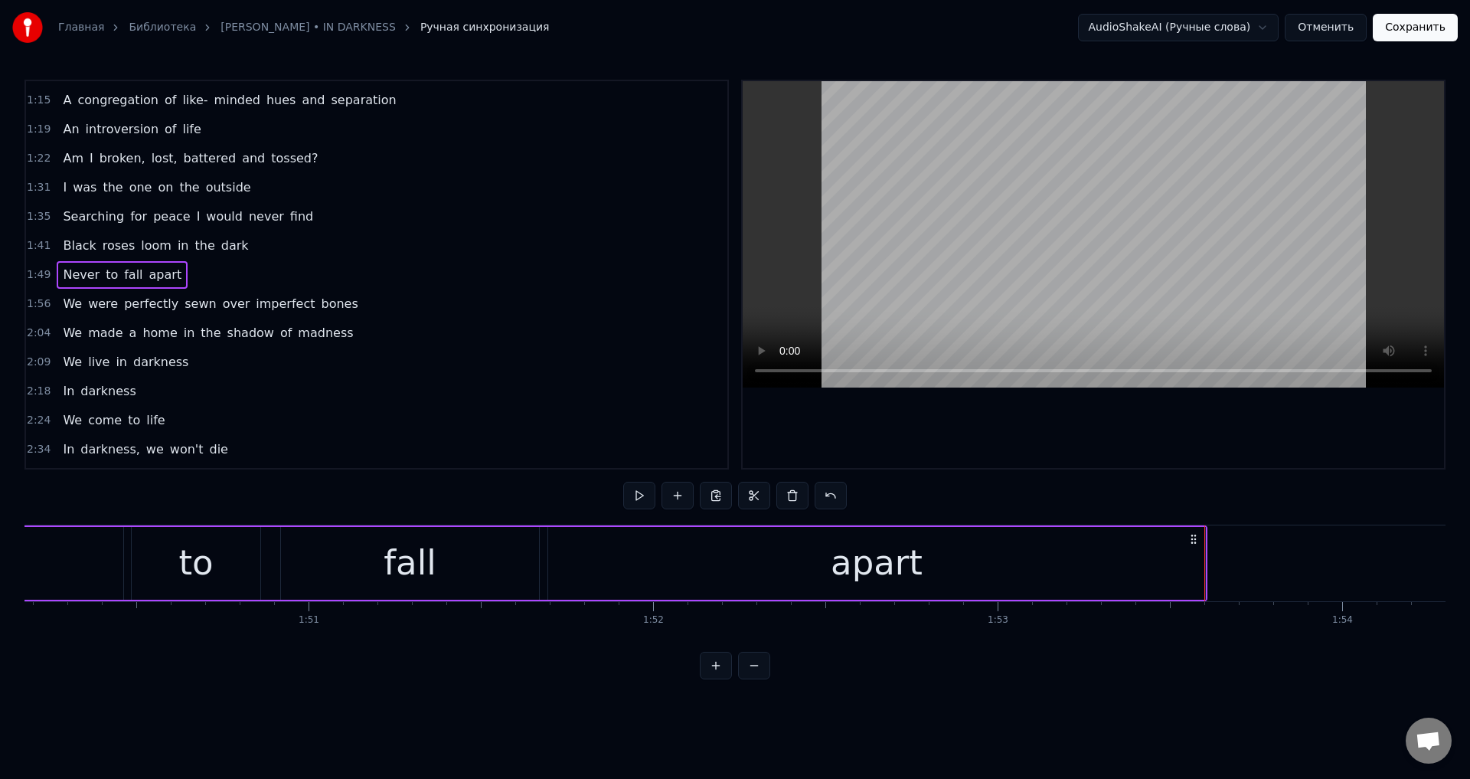
click at [1189, 563] on div "apart" at bounding box center [876, 563] width 657 height 73
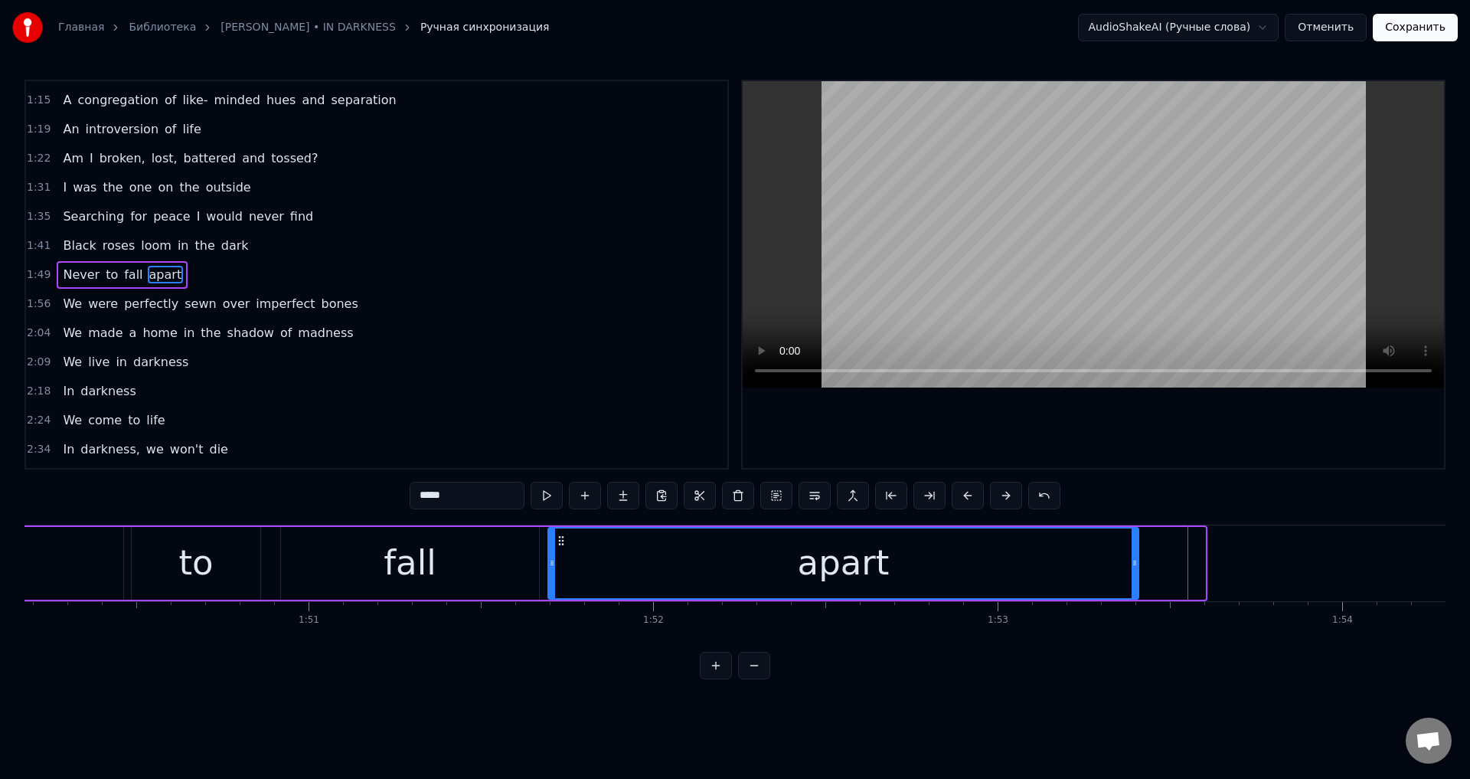
drag, startPoint x: 1201, startPoint y: 565, endPoint x: 1135, endPoint y: 569, distance: 66.7
click at [1135, 569] on div at bounding box center [1135, 563] width 6 height 70
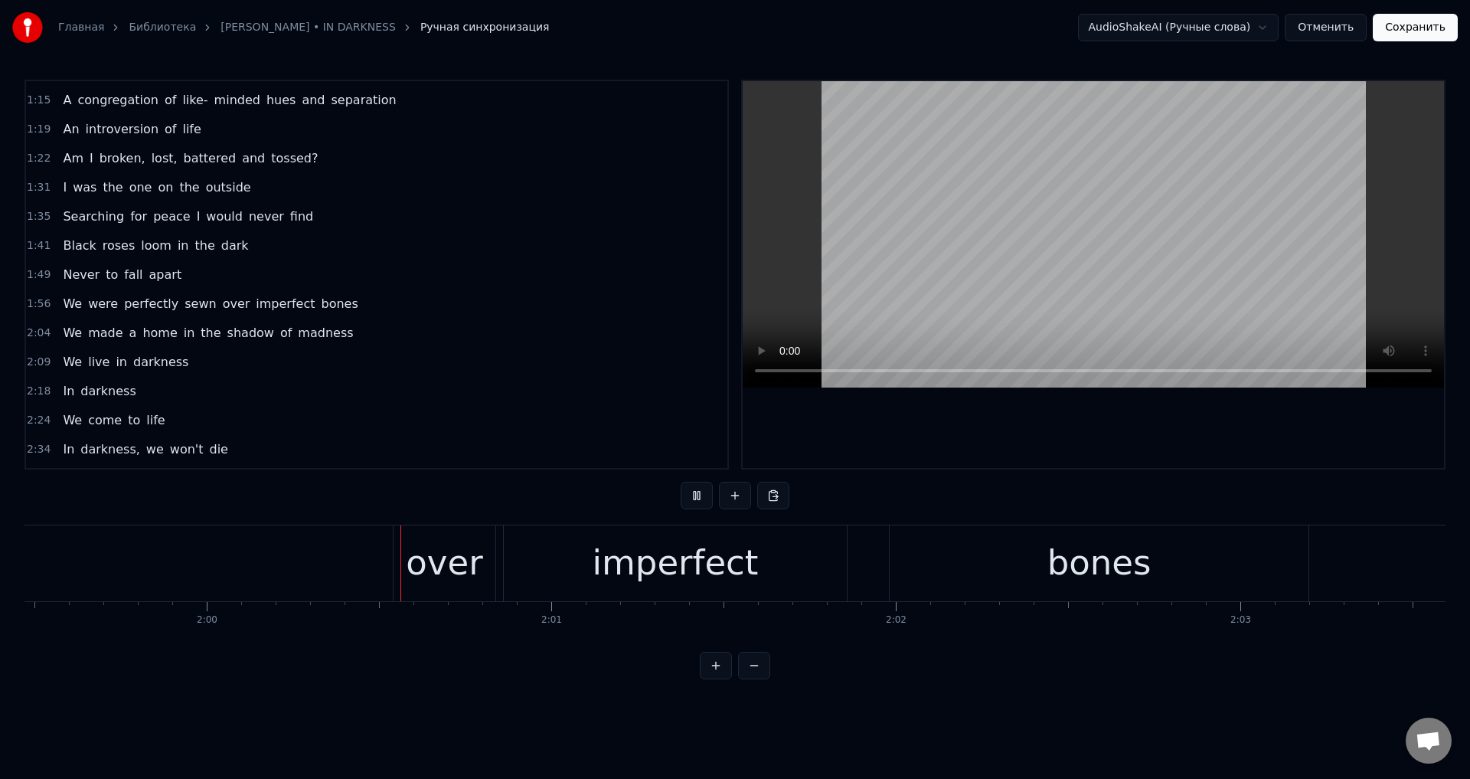
scroll to position [0, 41218]
click at [181, 554] on div "We were perfectly sewn over imperfect bones" at bounding box center [102, 563] width 2312 height 76
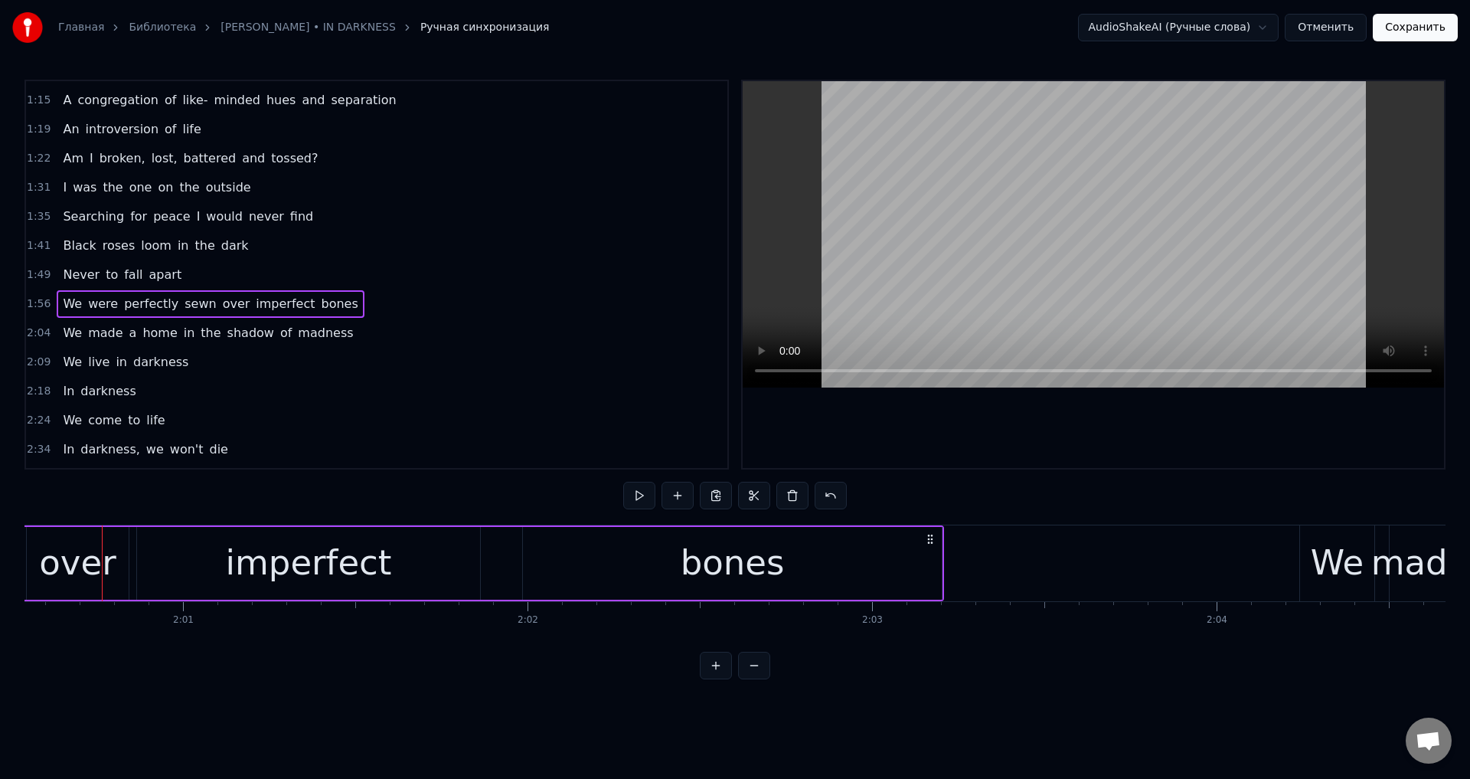
scroll to position [0, 40856]
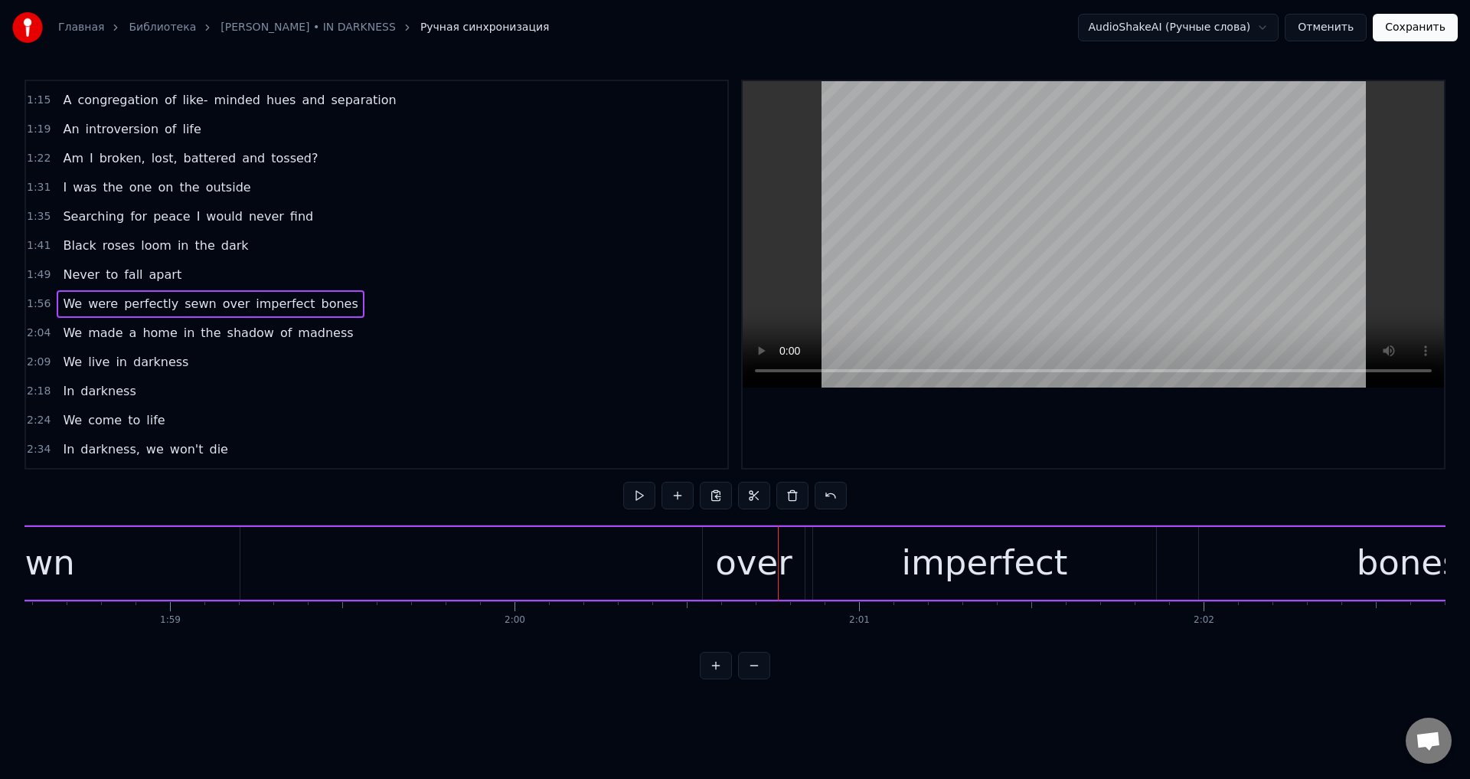
click at [720, 555] on div "over" at bounding box center [753, 563] width 77 height 52
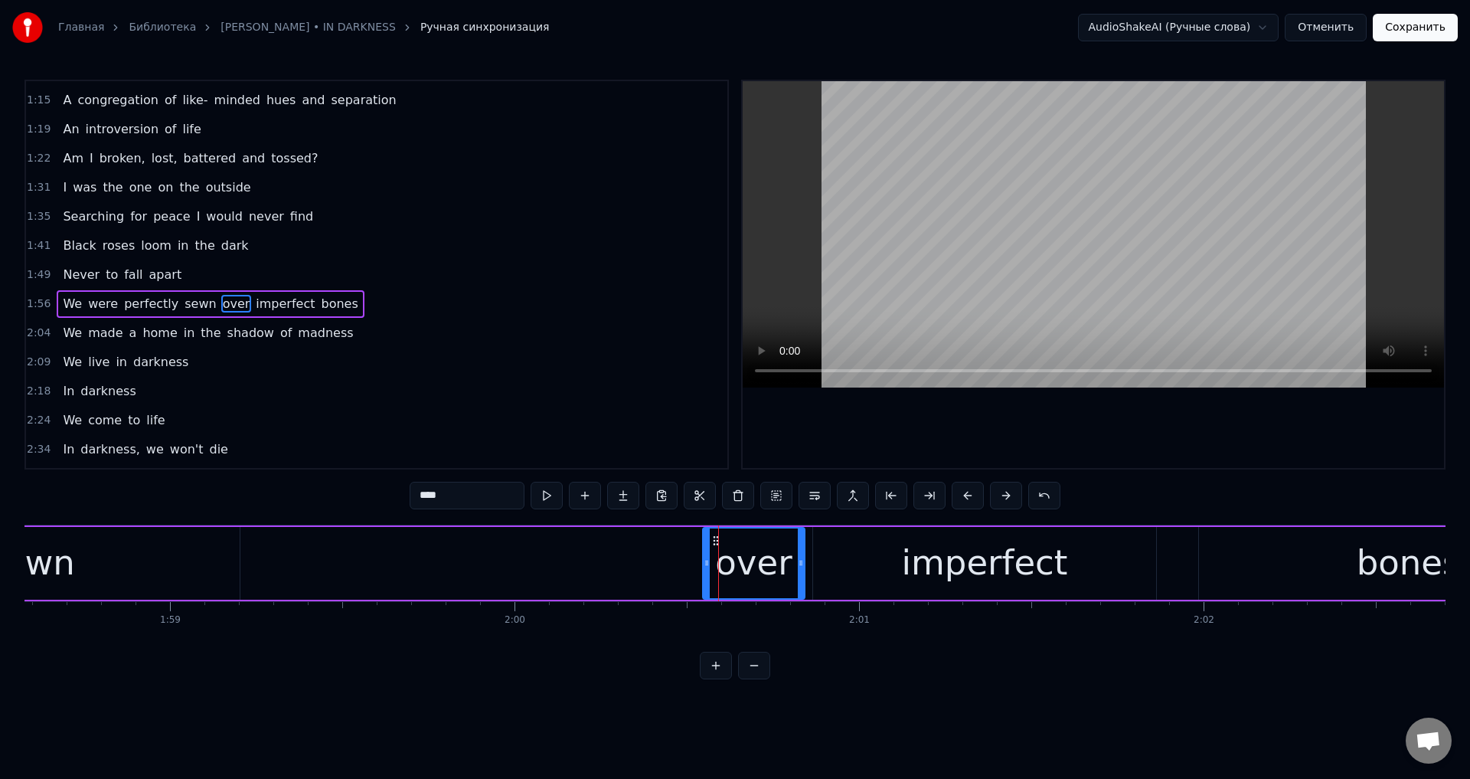
scroll to position [141, 0]
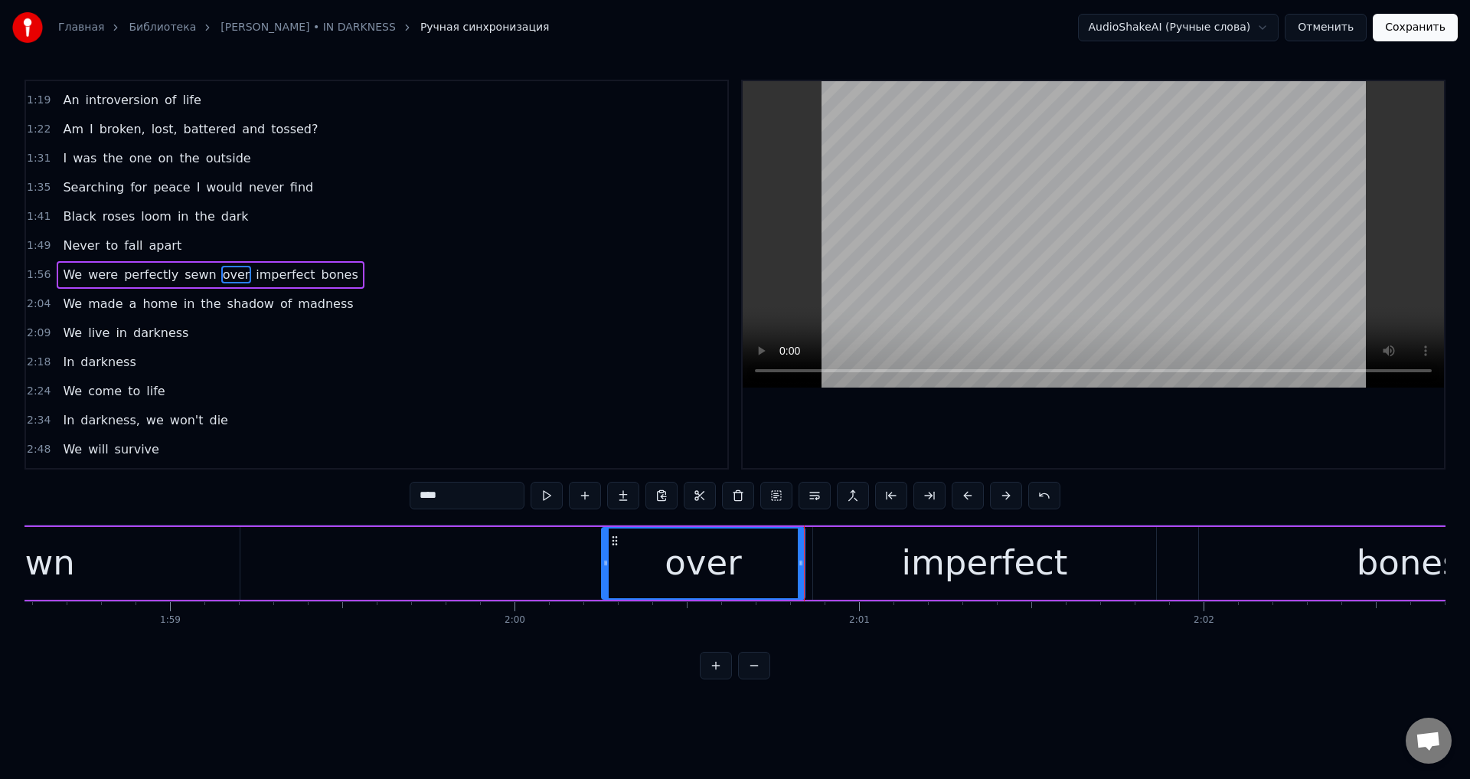
drag, startPoint x: 709, startPoint y: 555, endPoint x: 608, endPoint y: 561, distance: 101.3
click at [608, 561] on div at bounding box center [606, 563] width 6 height 70
drag, startPoint x: 608, startPoint y: 561, endPoint x: 597, endPoint y: 564, distance: 11.1
click at [597, 564] on icon at bounding box center [595, 563] width 6 height 12
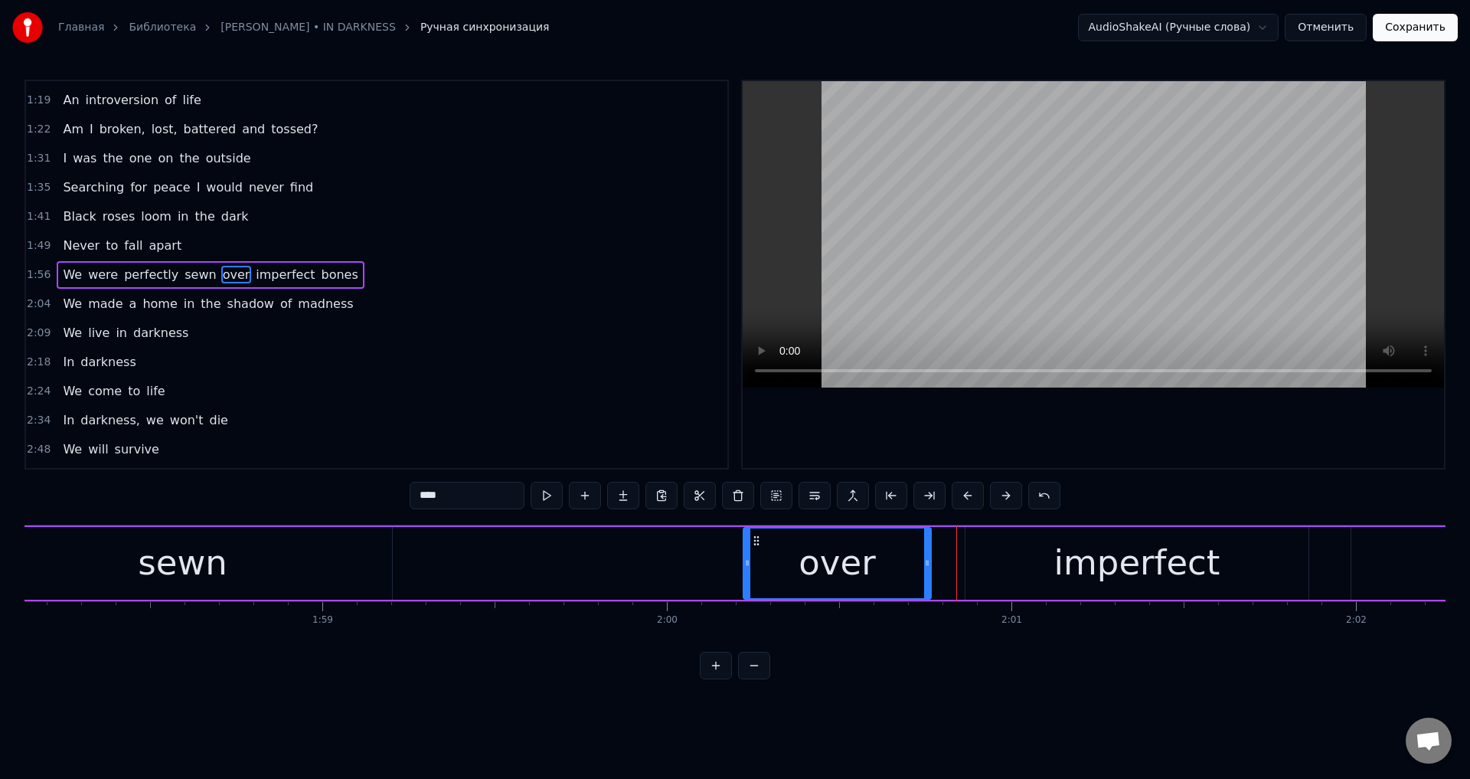
drag, startPoint x: 952, startPoint y: 560, endPoint x: 924, endPoint y: 560, distance: 27.6
click at [924, 560] on icon at bounding box center [927, 563] width 6 height 12
click at [1043, 556] on div "imperfect" at bounding box center [1136, 563] width 343 height 73
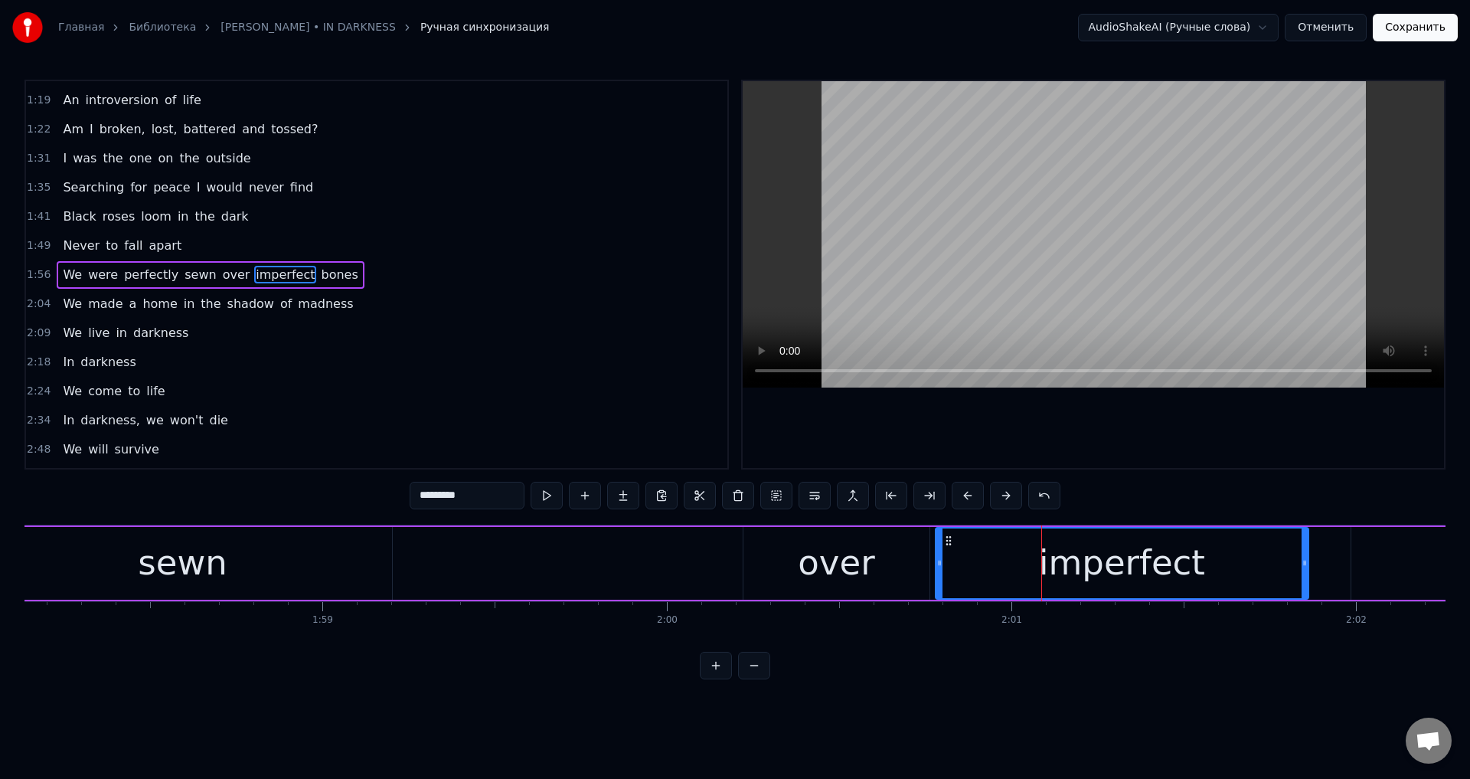
drag, startPoint x: 967, startPoint y: 555, endPoint x: 937, endPoint y: 560, distance: 30.3
click at [937, 560] on div at bounding box center [939, 563] width 6 height 70
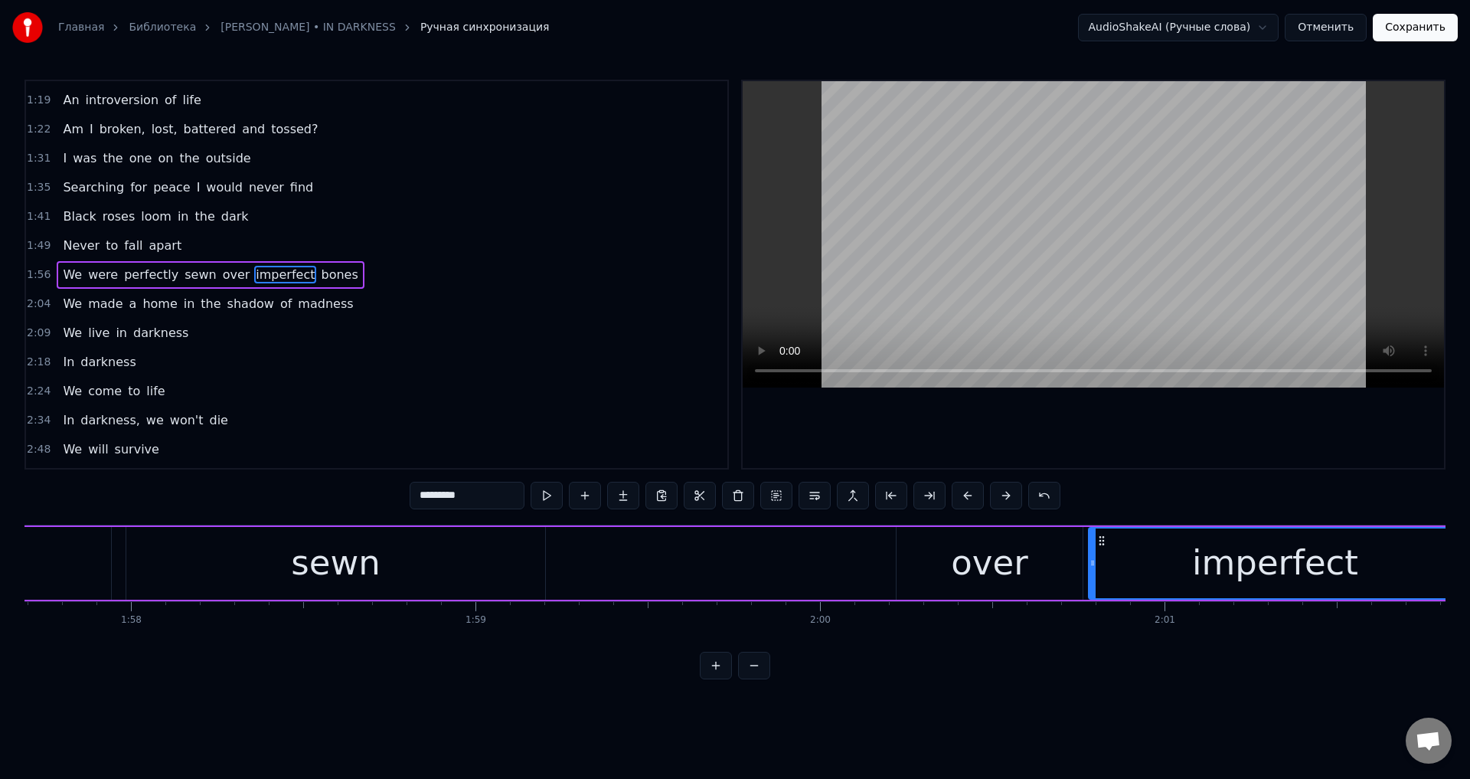
click at [449, 567] on div "sewn" at bounding box center [335, 563] width 419 height 73
type input "****"
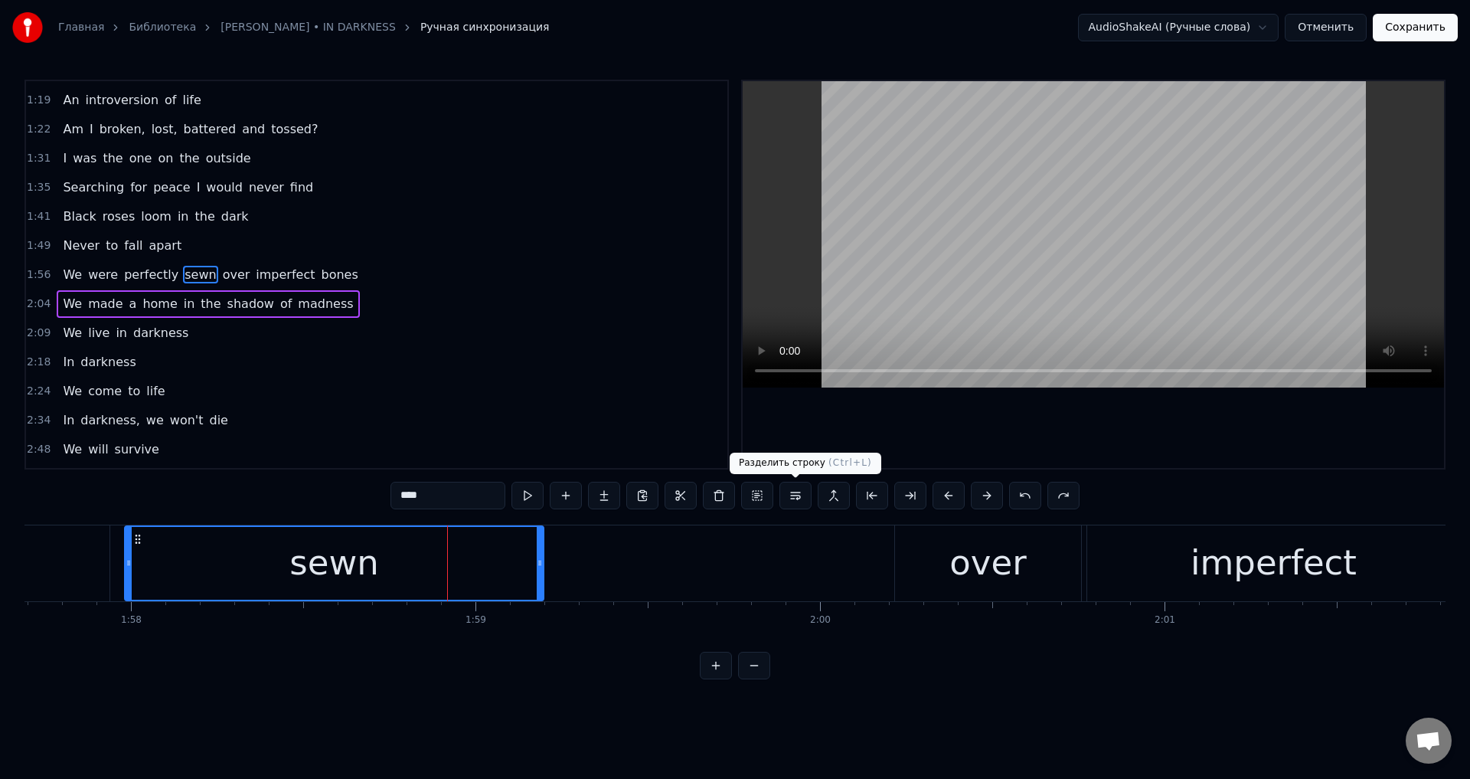
click at [791, 492] on button at bounding box center [795, 496] width 32 height 28
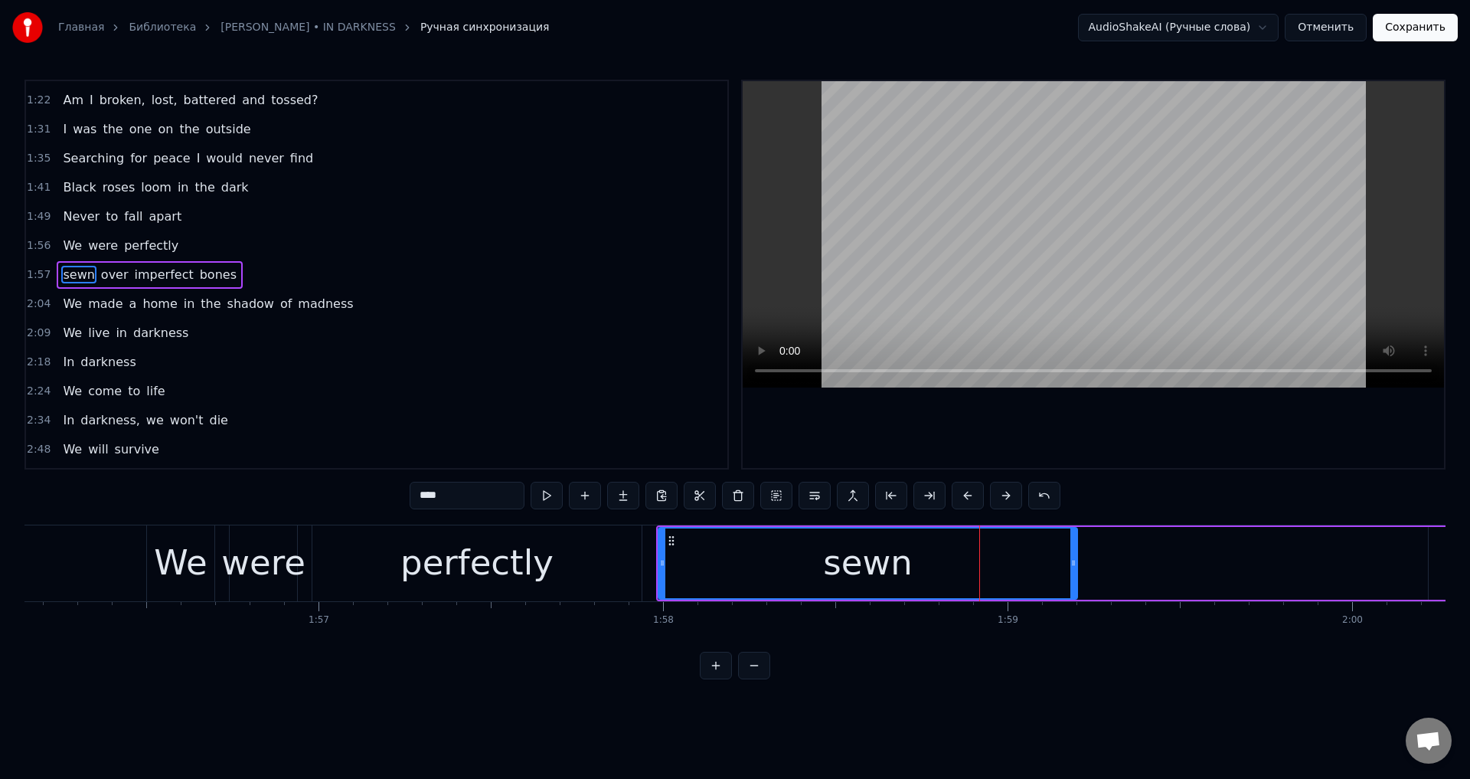
scroll to position [0, 39941]
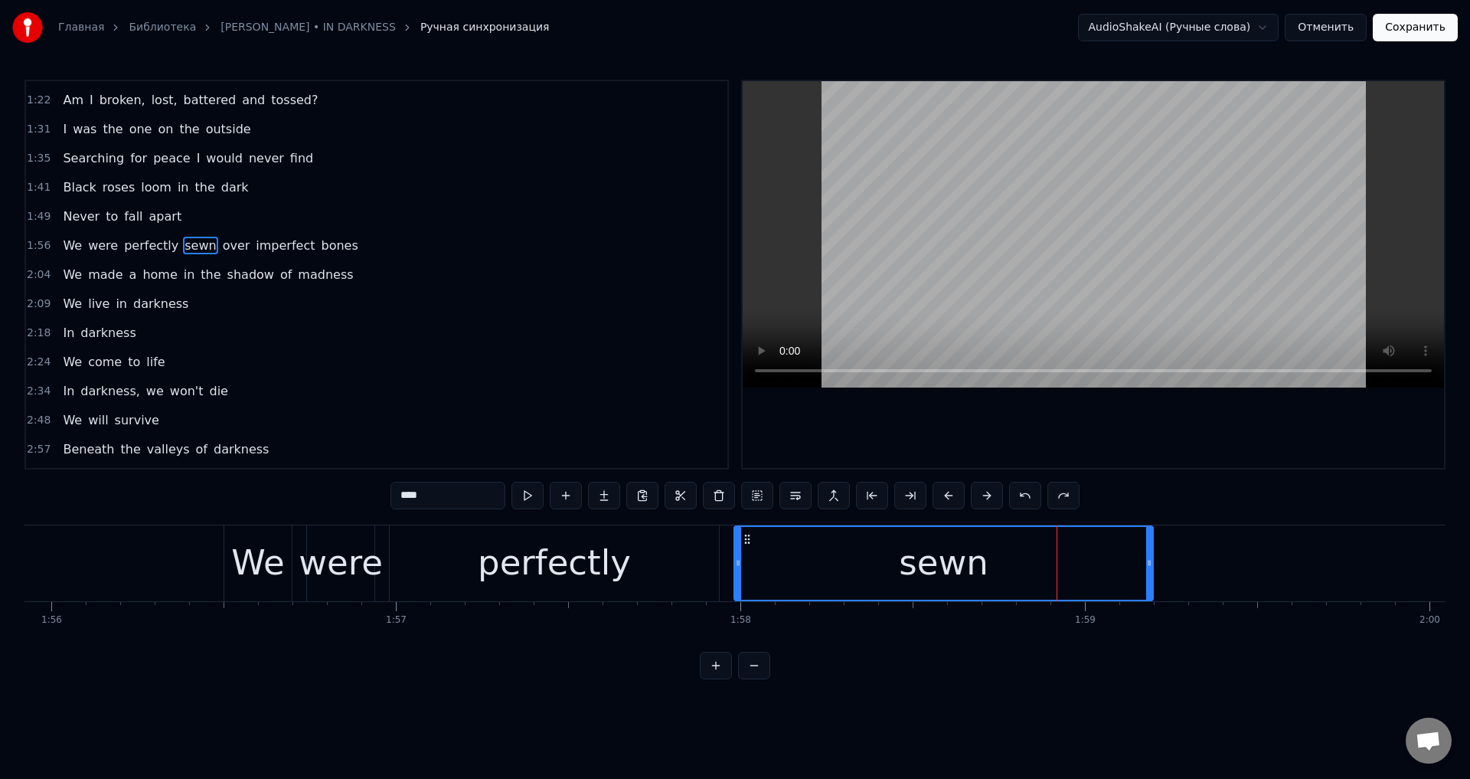
click at [221, 245] on span "over" at bounding box center [236, 246] width 31 height 18
type input "****"
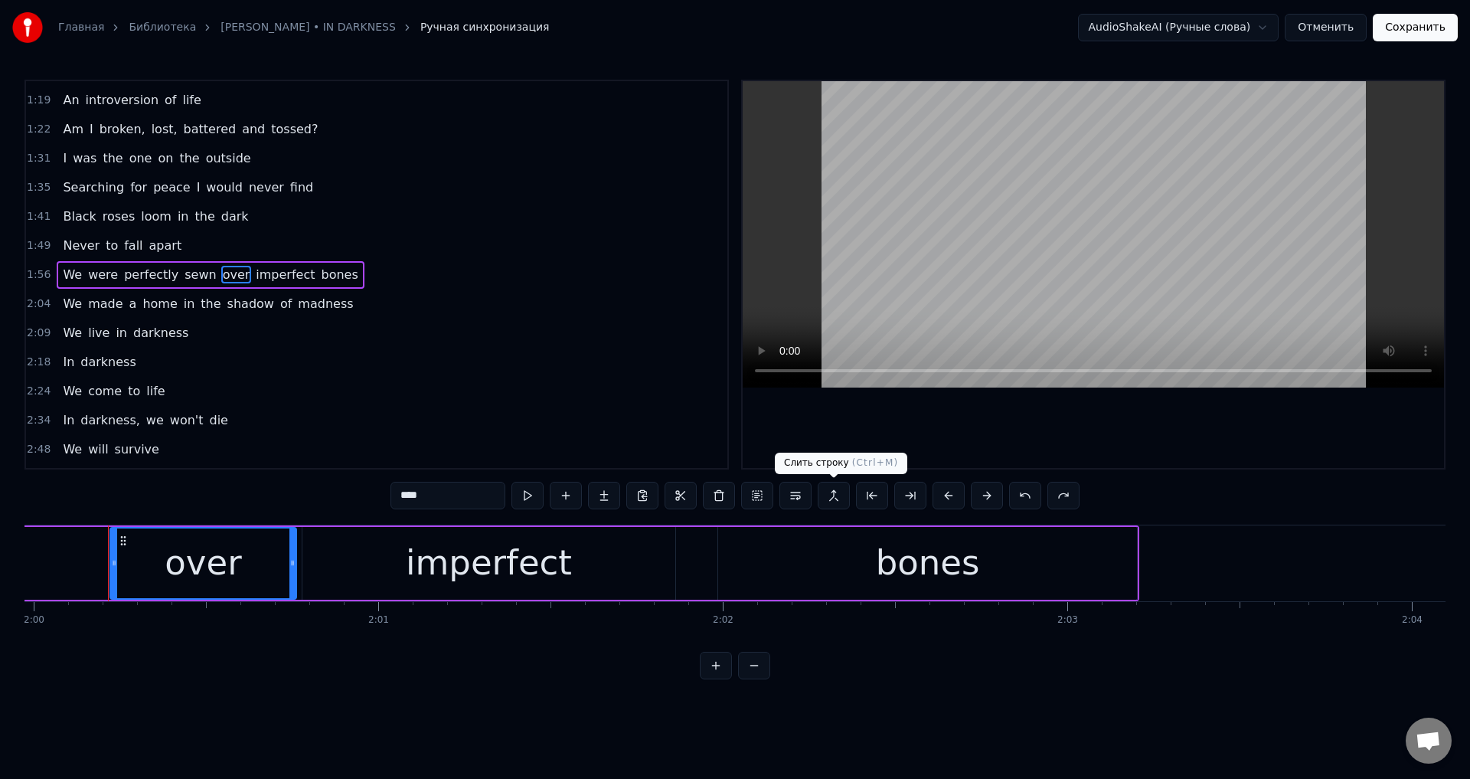
scroll to position [0, 41343]
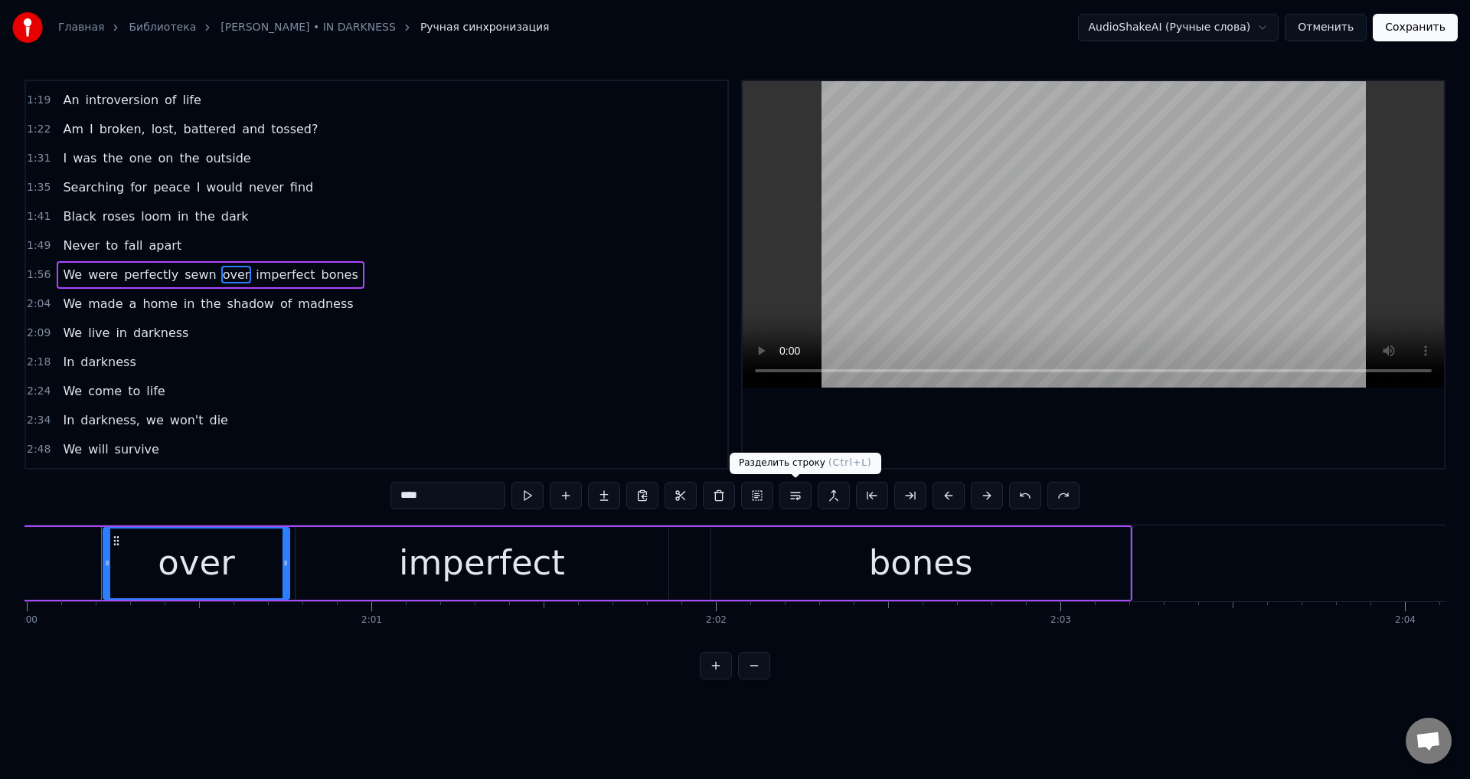
click at [802, 498] on button at bounding box center [795, 496] width 32 height 28
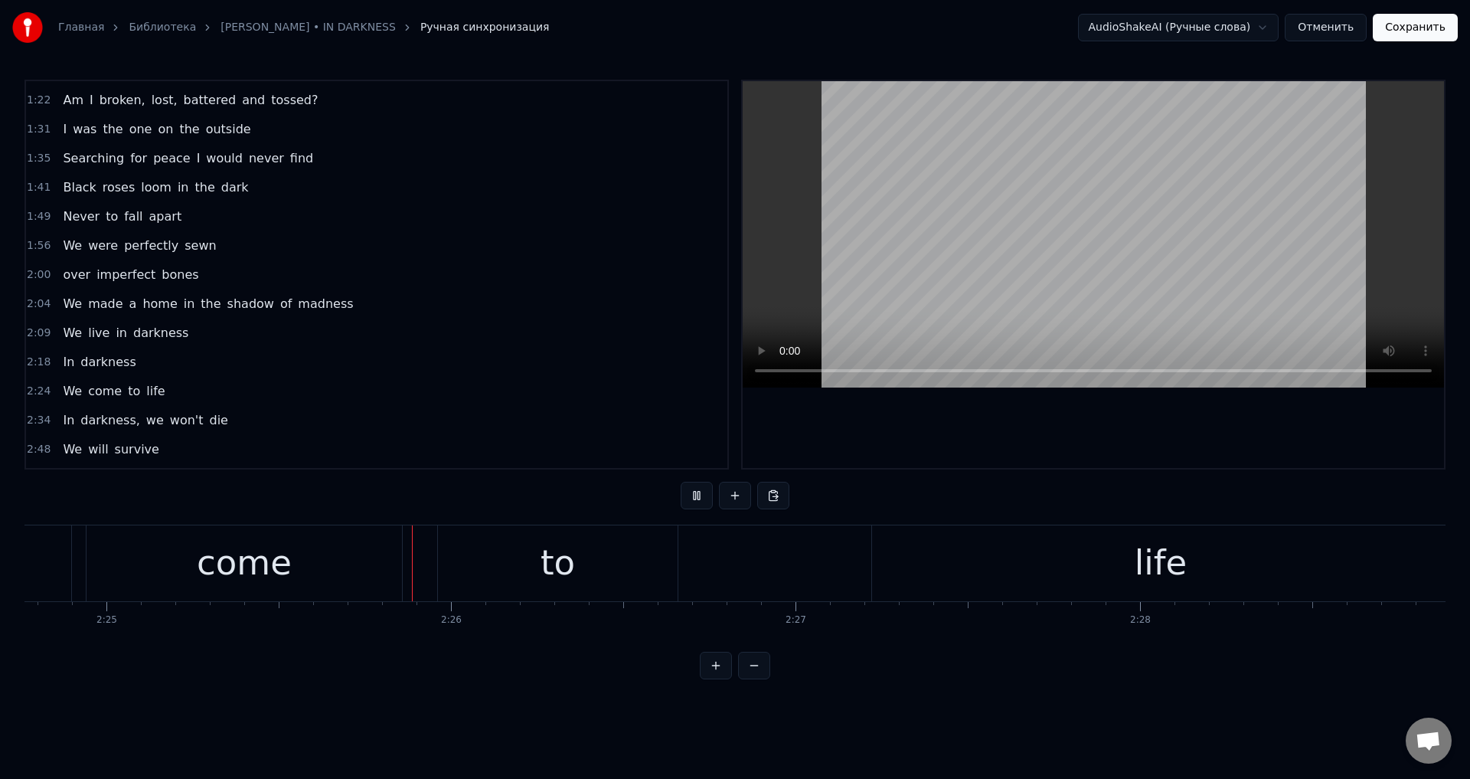
scroll to position [0, 49952]
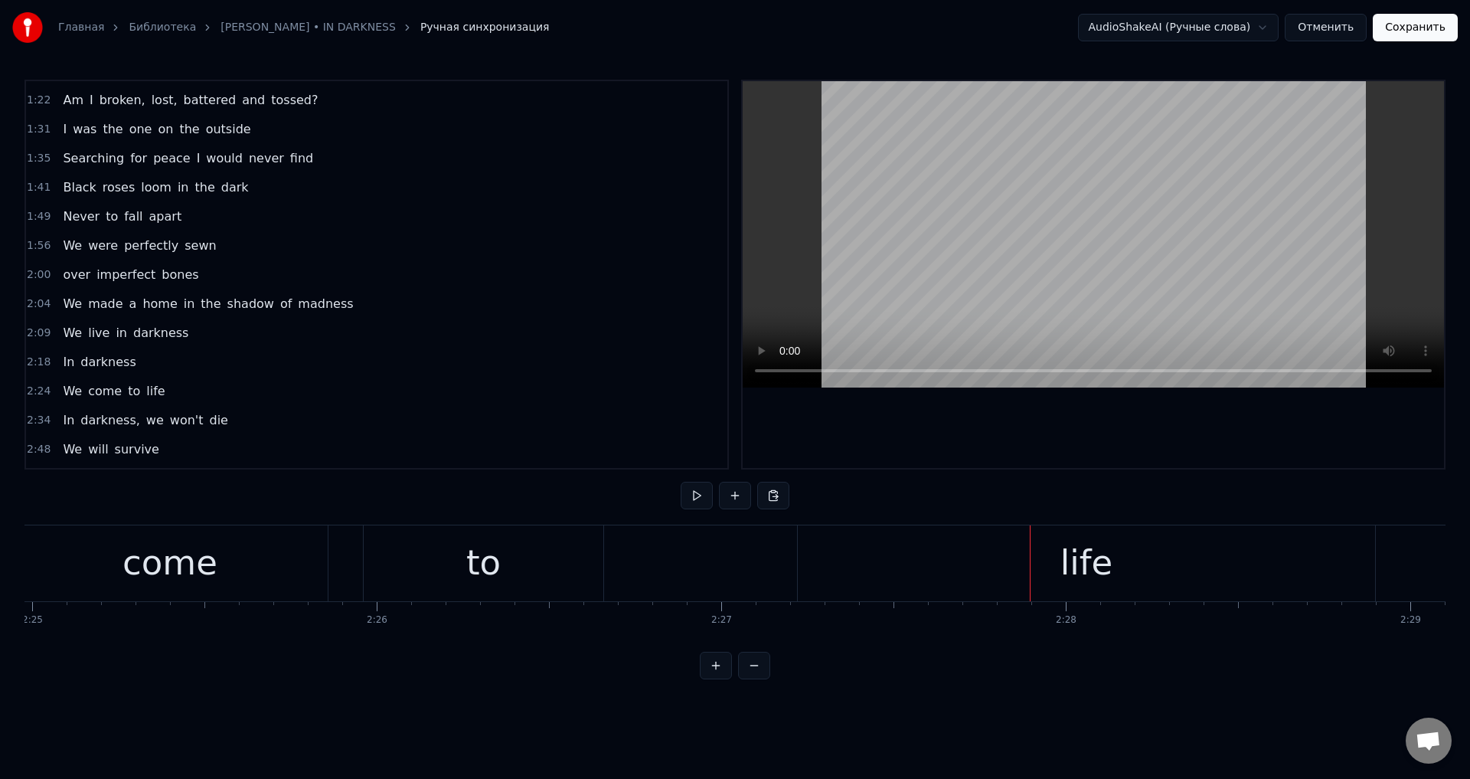
click at [841, 572] on div "life" at bounding box center [1086, 563] width 577 height 76
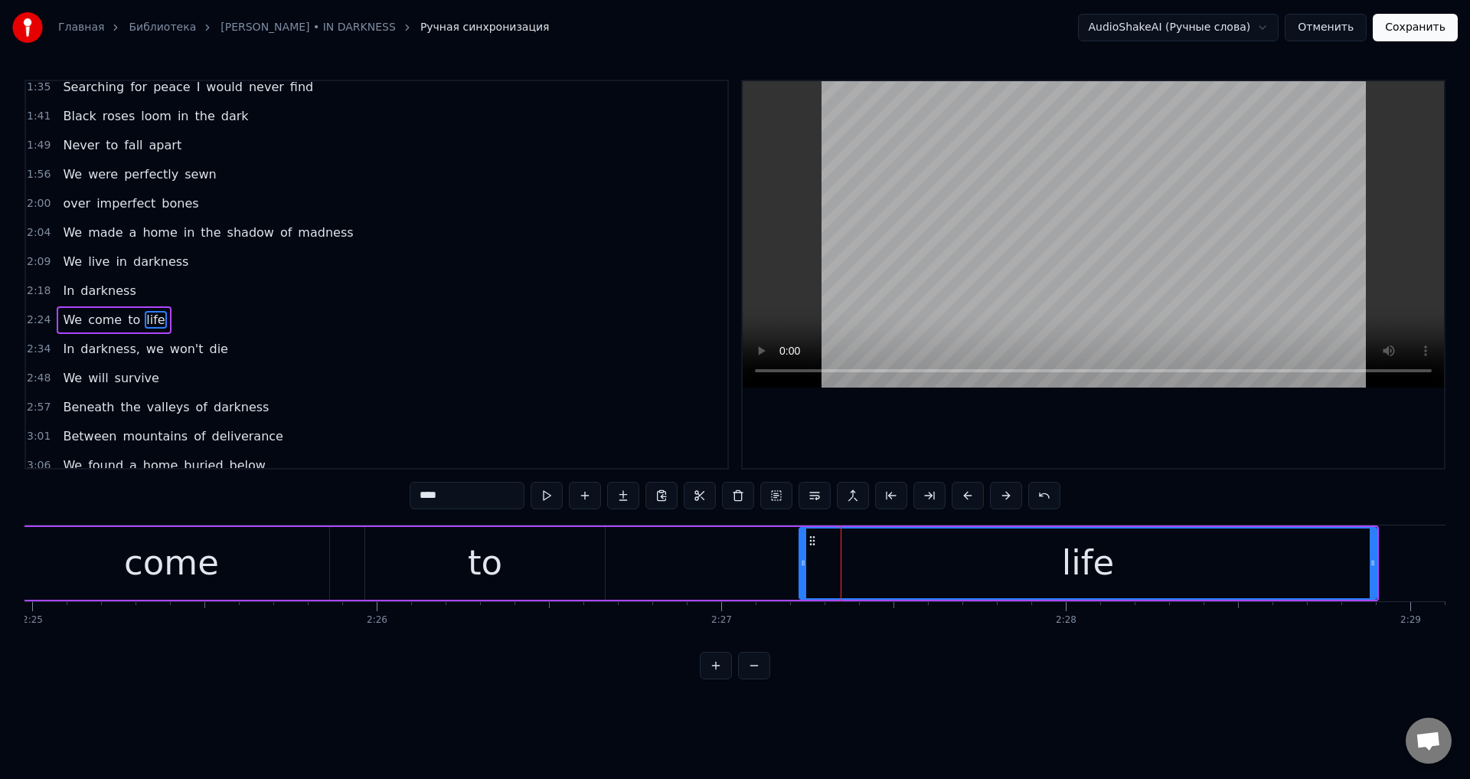
scroll to position [286, 0]
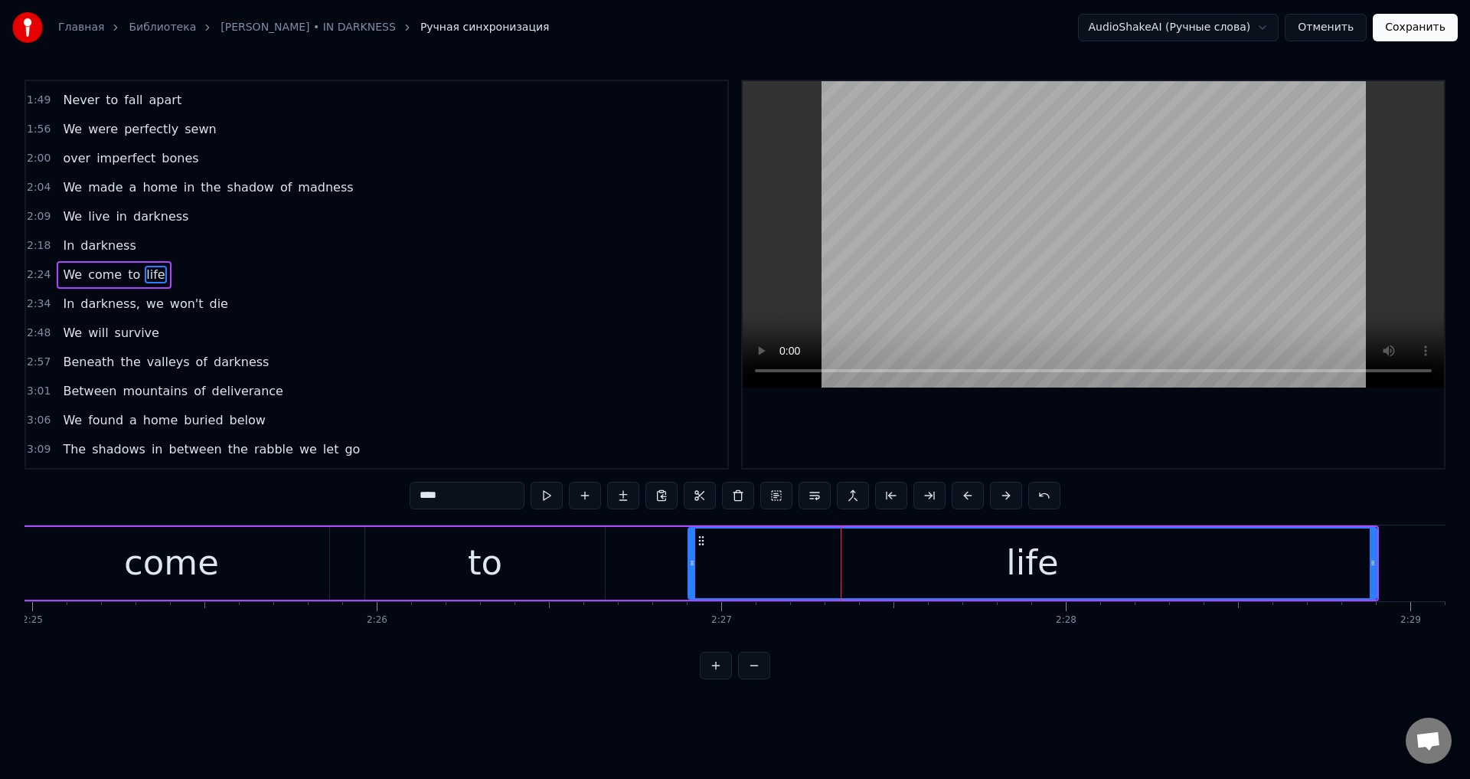
drag, startPoint x: 803, startPoint y: 556, endPoint x: 692, endPoint y: 561, distance: 111.1
click at [692, 561] on div at bounding box center [692, 563] width 6 height 70
drag, startPoint x: 692, startPoint y: 561, endPoint x: 748, endPoint y: 574, distance: 57.4
click at [748, 574] on div at bounding box center [748, 563] width 6 height 70
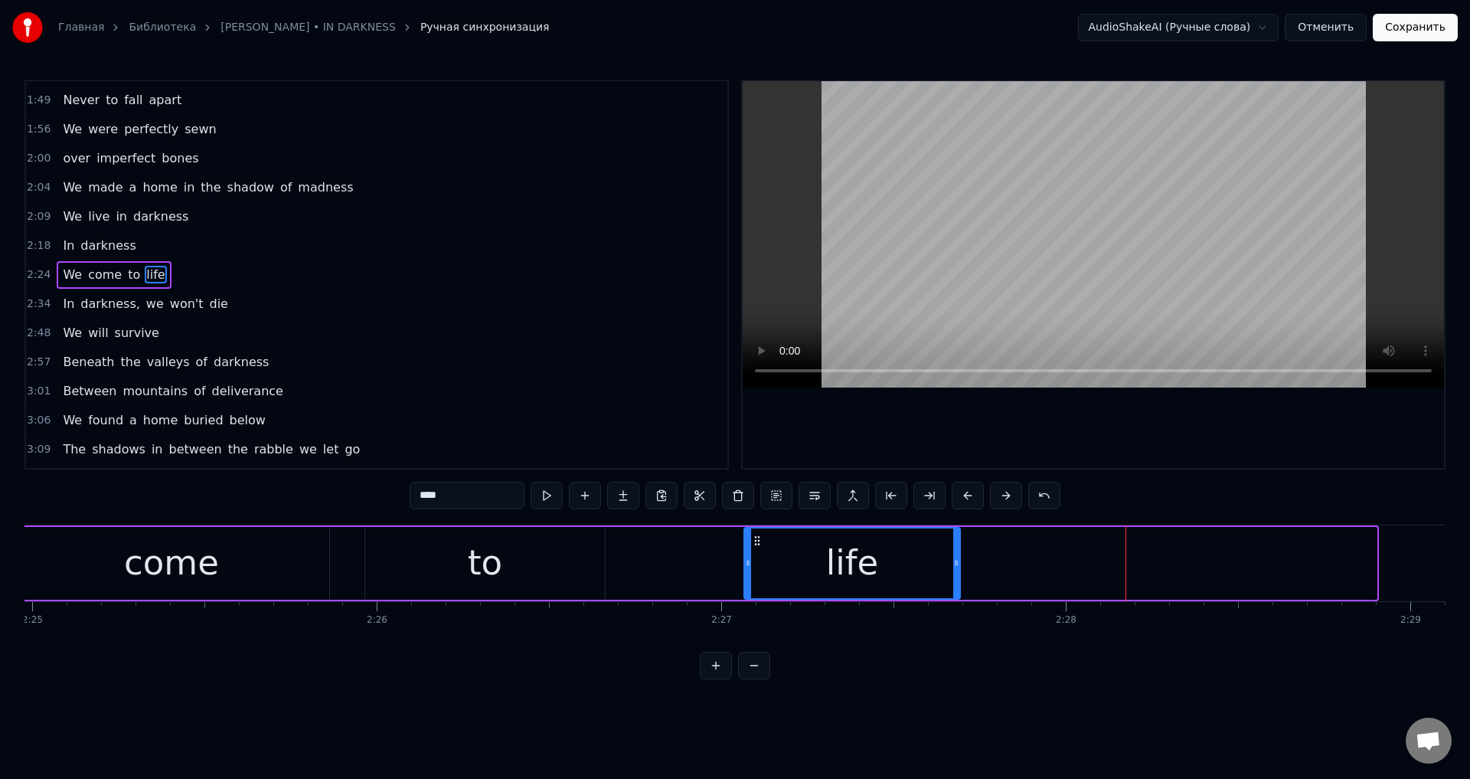
drag, startPoint x: 1372, startPoint y: 549, endPoint x: 956, endPoint y: 572, distance: 417.2
click at [956, 572] on div at bounding box center [956, 563] width 6 height 70
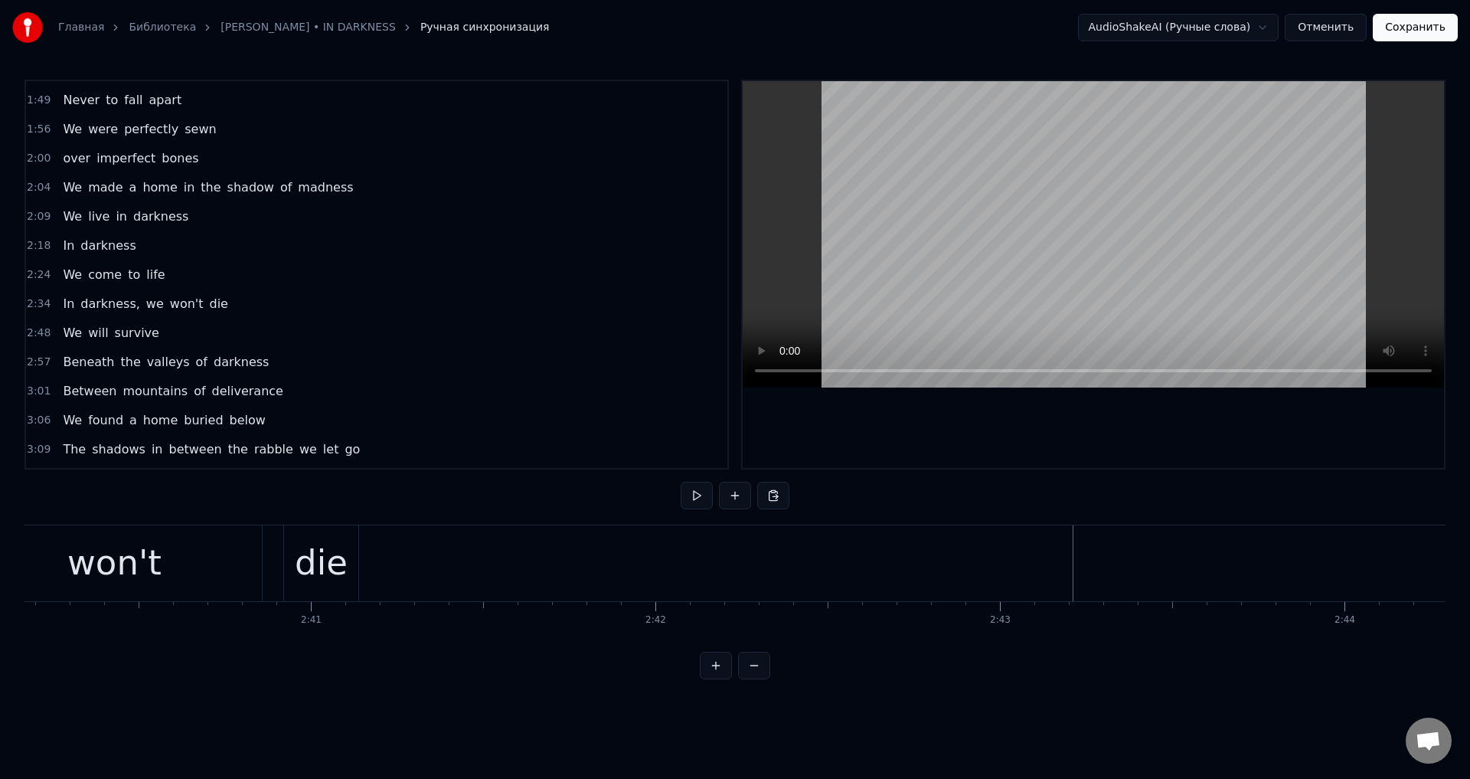
scroll to position [0, 54957]
click at [542, 551] on div "die" at bounding box center [550, 563] width 53 height 52
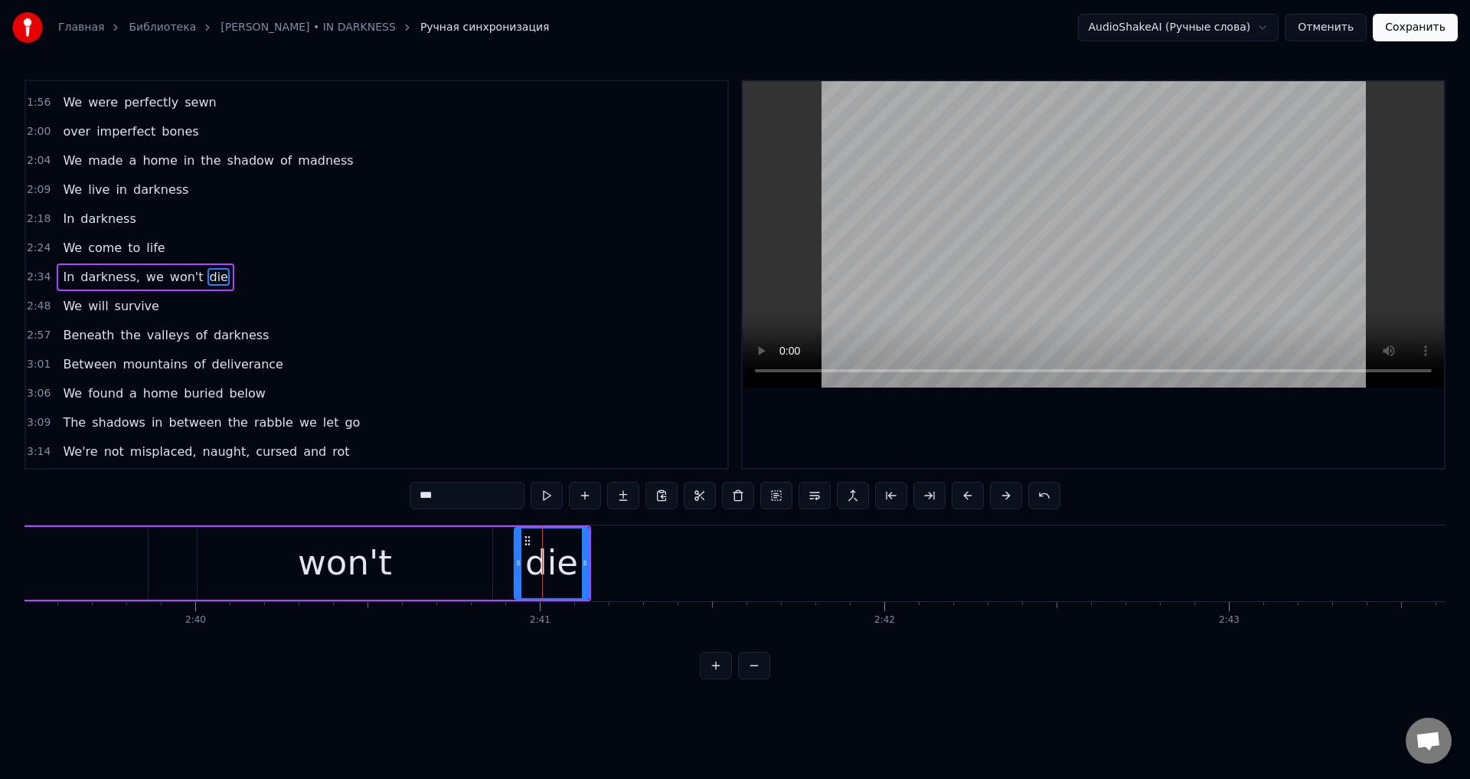
scroll to position [315, 0]
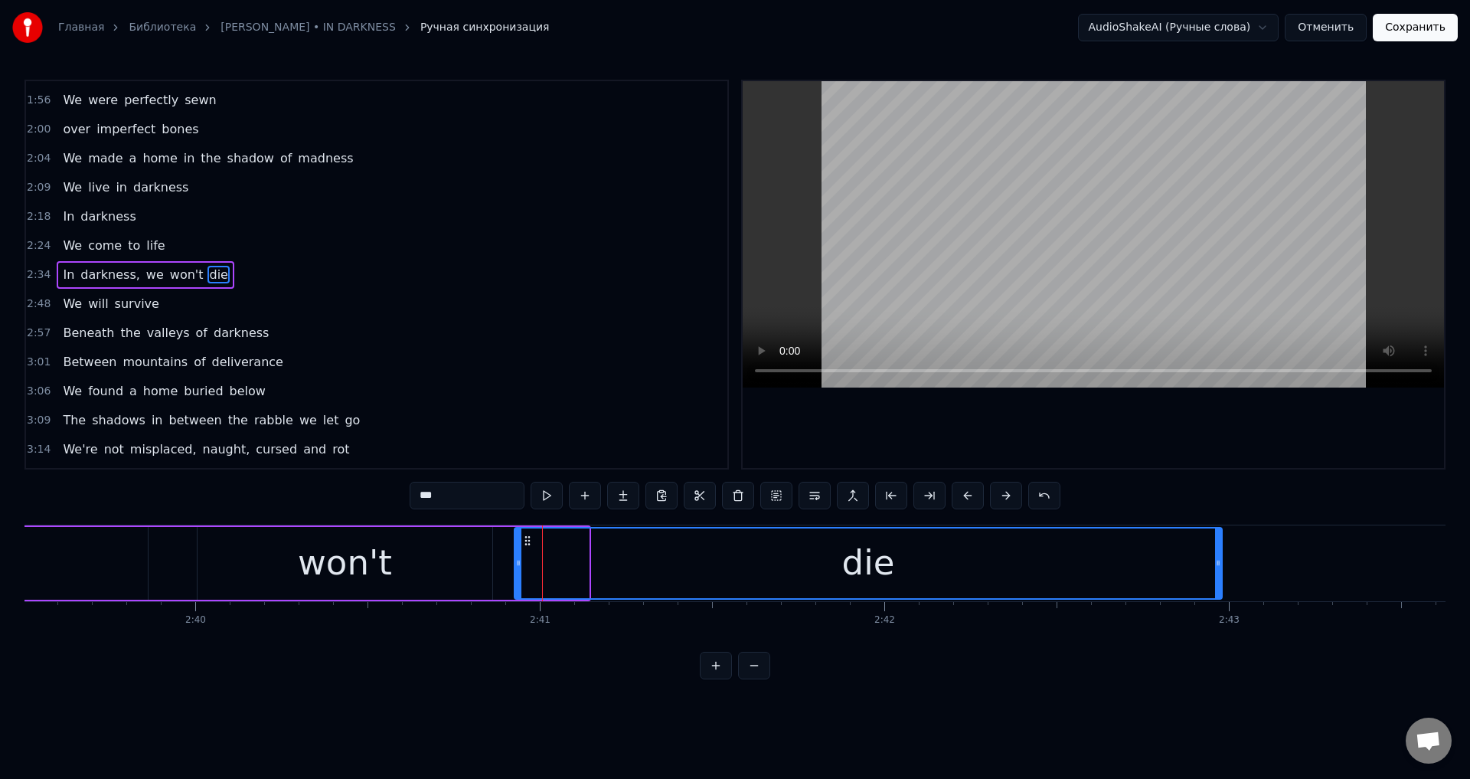
drag, startPoint x: 586, startPoint y: 553, endPoint x: 1220, endPoint y: 560, distance: 633.2
click at [1220, 560] on div at bounding box center [1218, 563] width 6 height 70
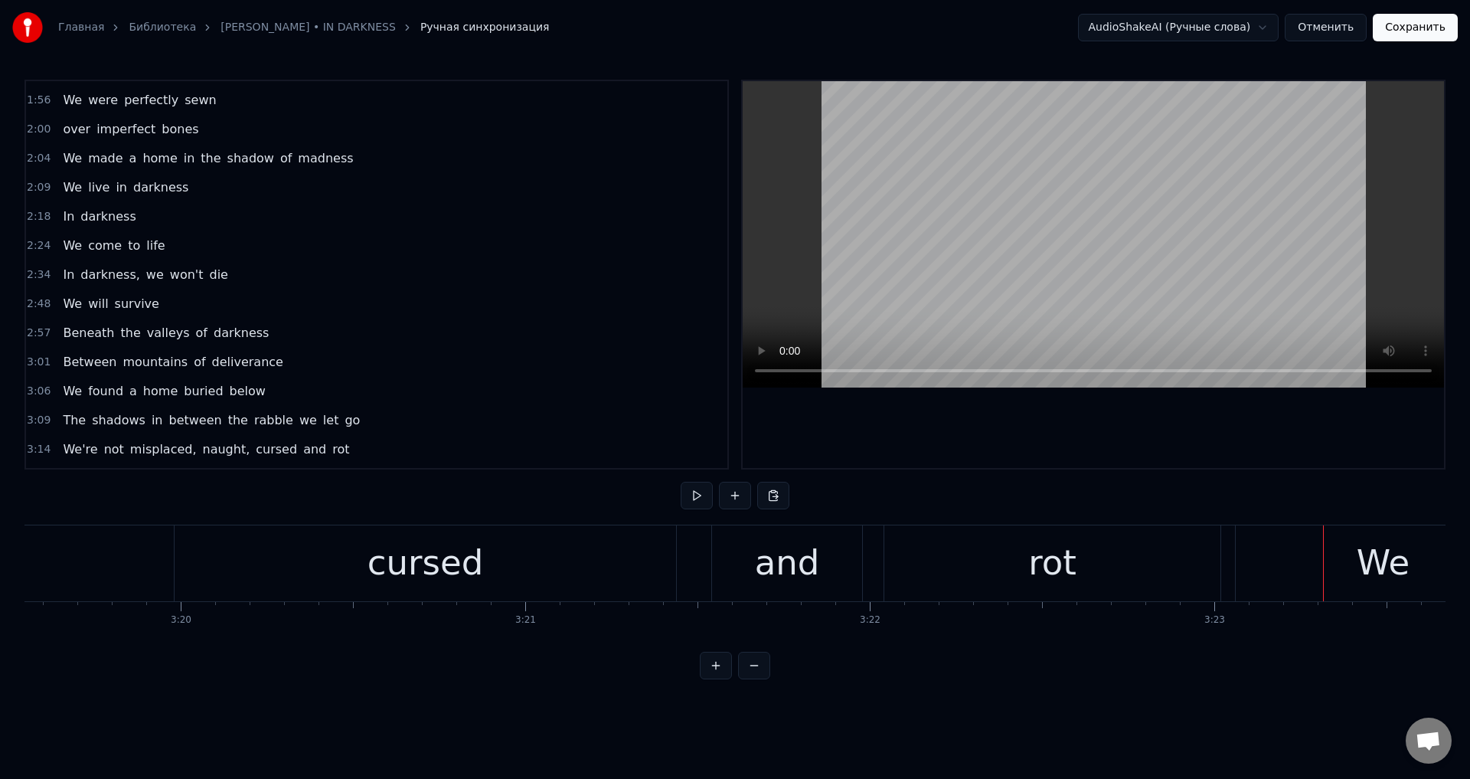
scroll to position [0, 68525]
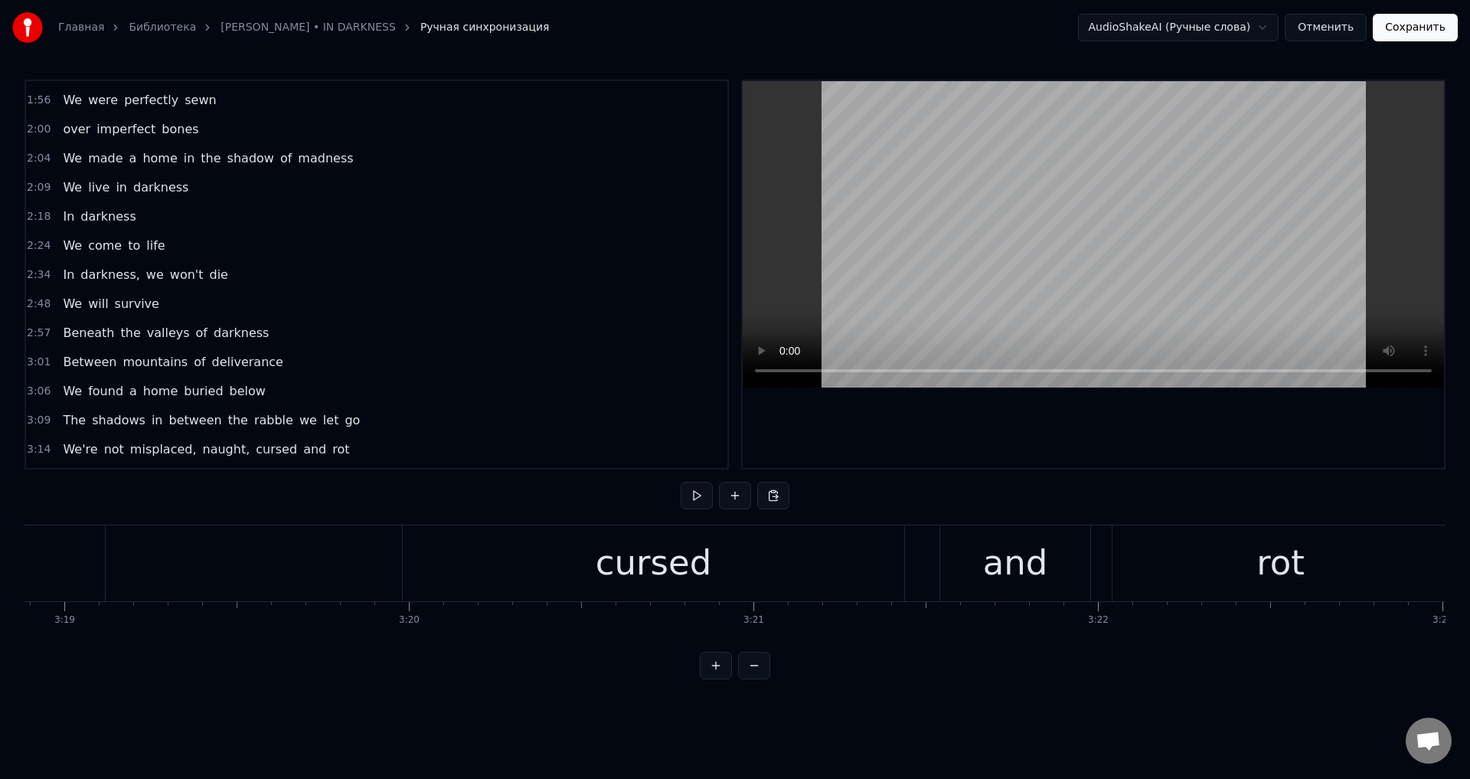
click at [605, 564] on div "cursed" at bounding box center [654, 563] width 116 height 52
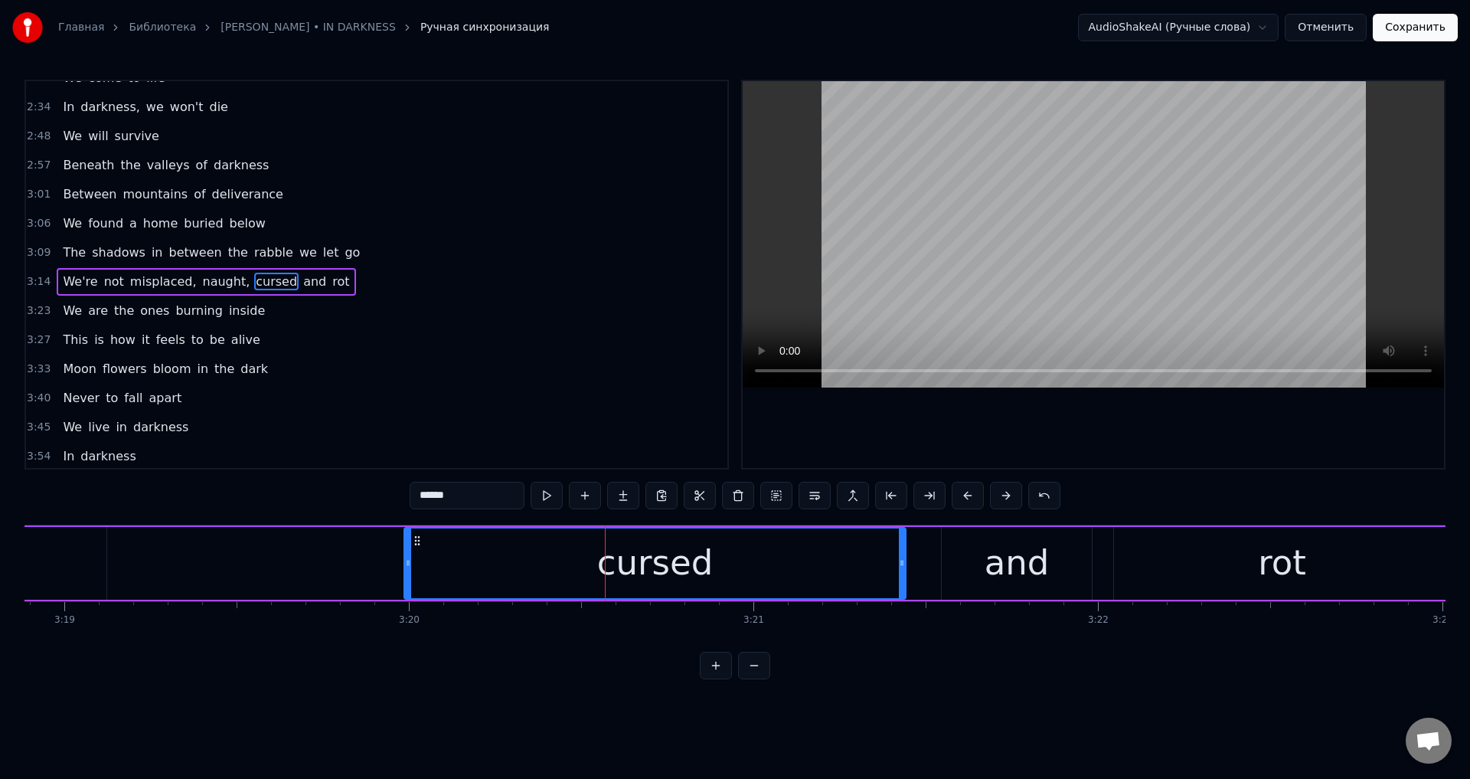
scroll to position [490, 0]
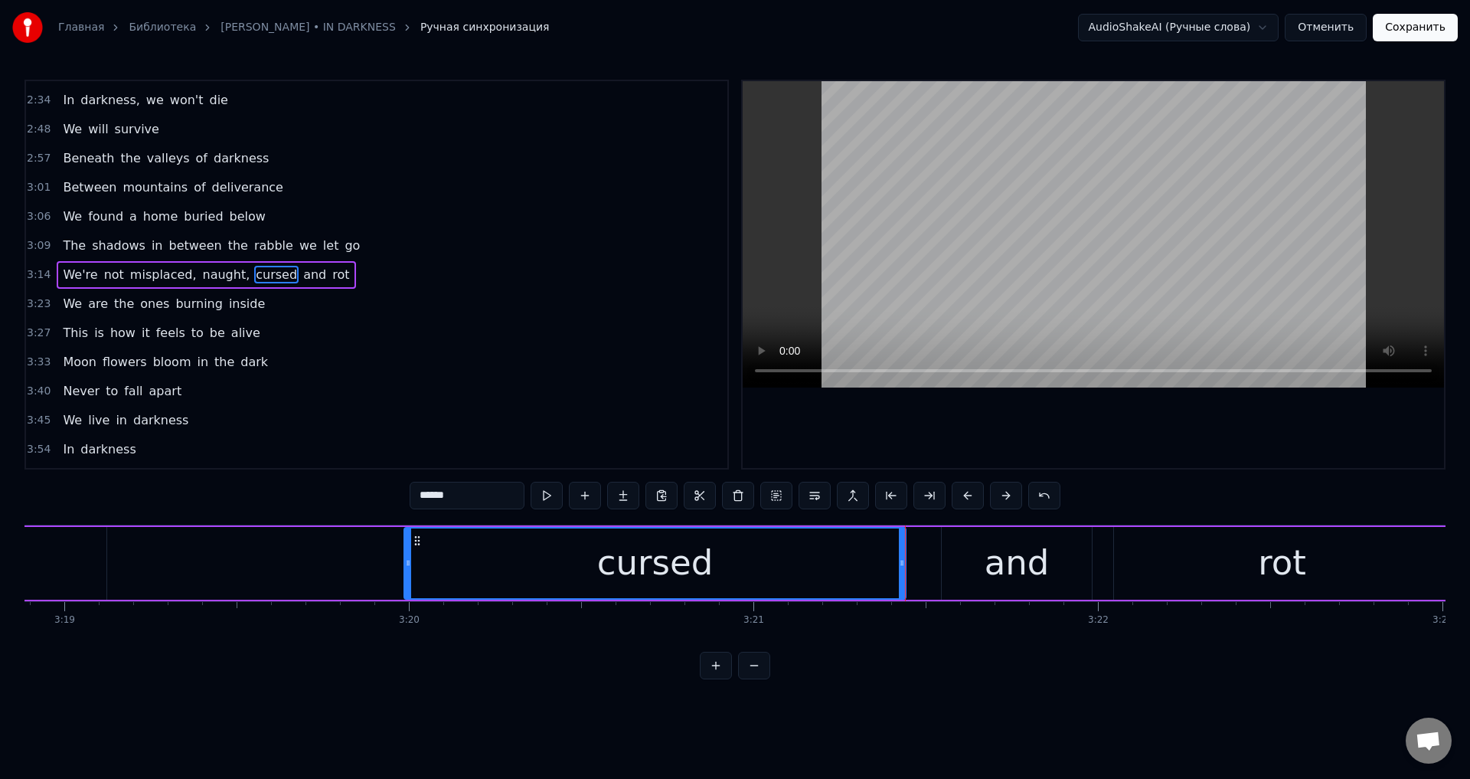
click at [993, 554] on div "and" at bounding box center [1017, 563] width 65 height 52
type input "***"
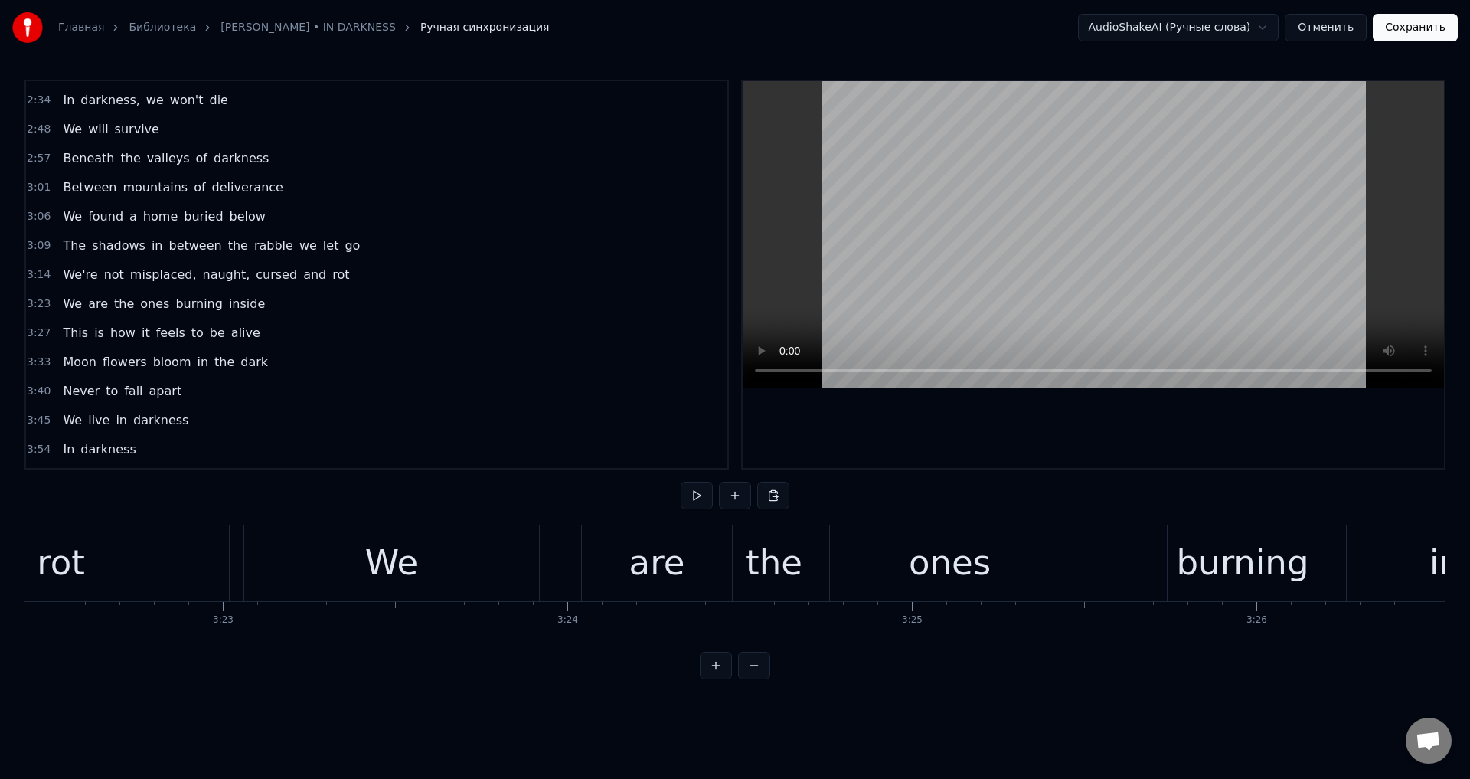
scroll to position [0, 69669]
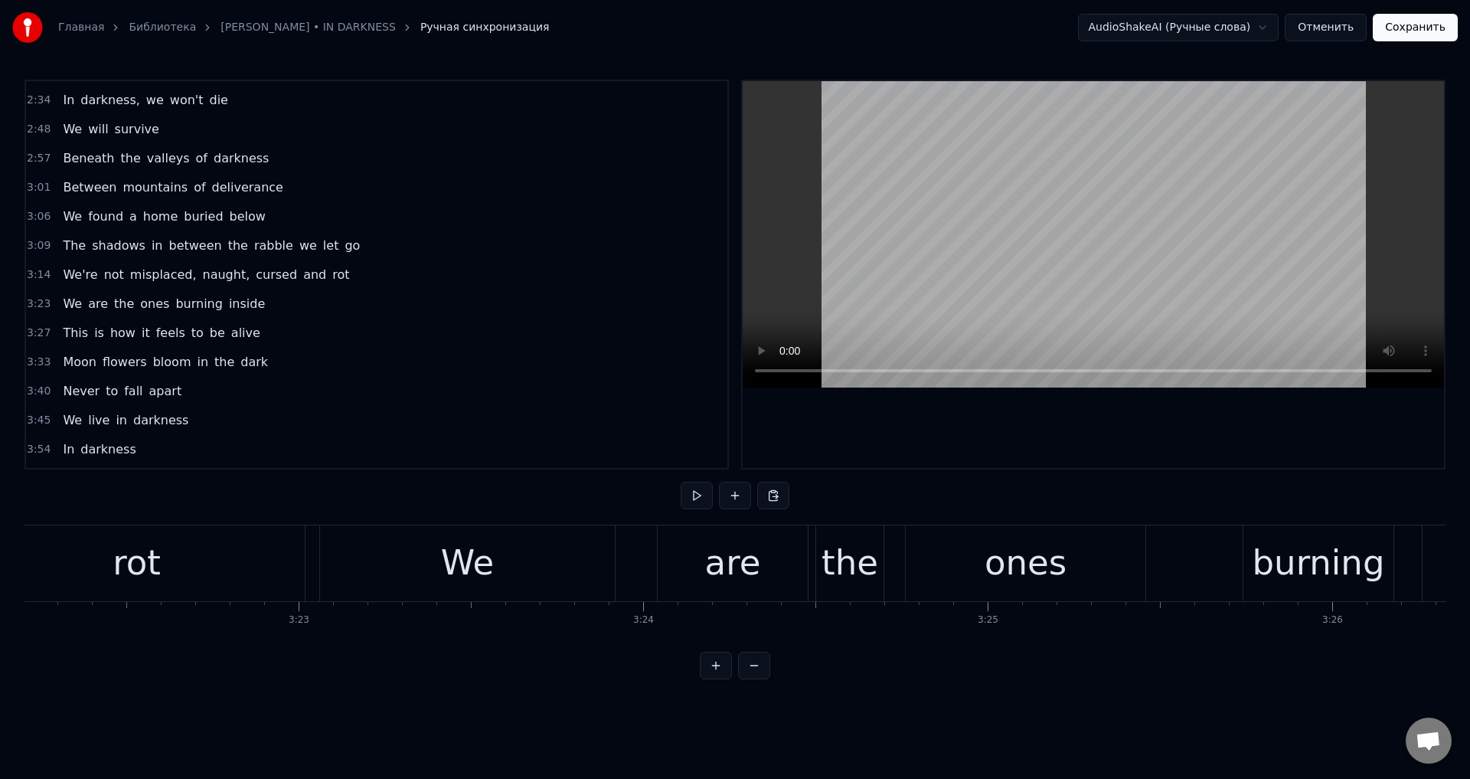
click at [485, 570] on div "We" at bounding box center [468, 563] width 54 height 52
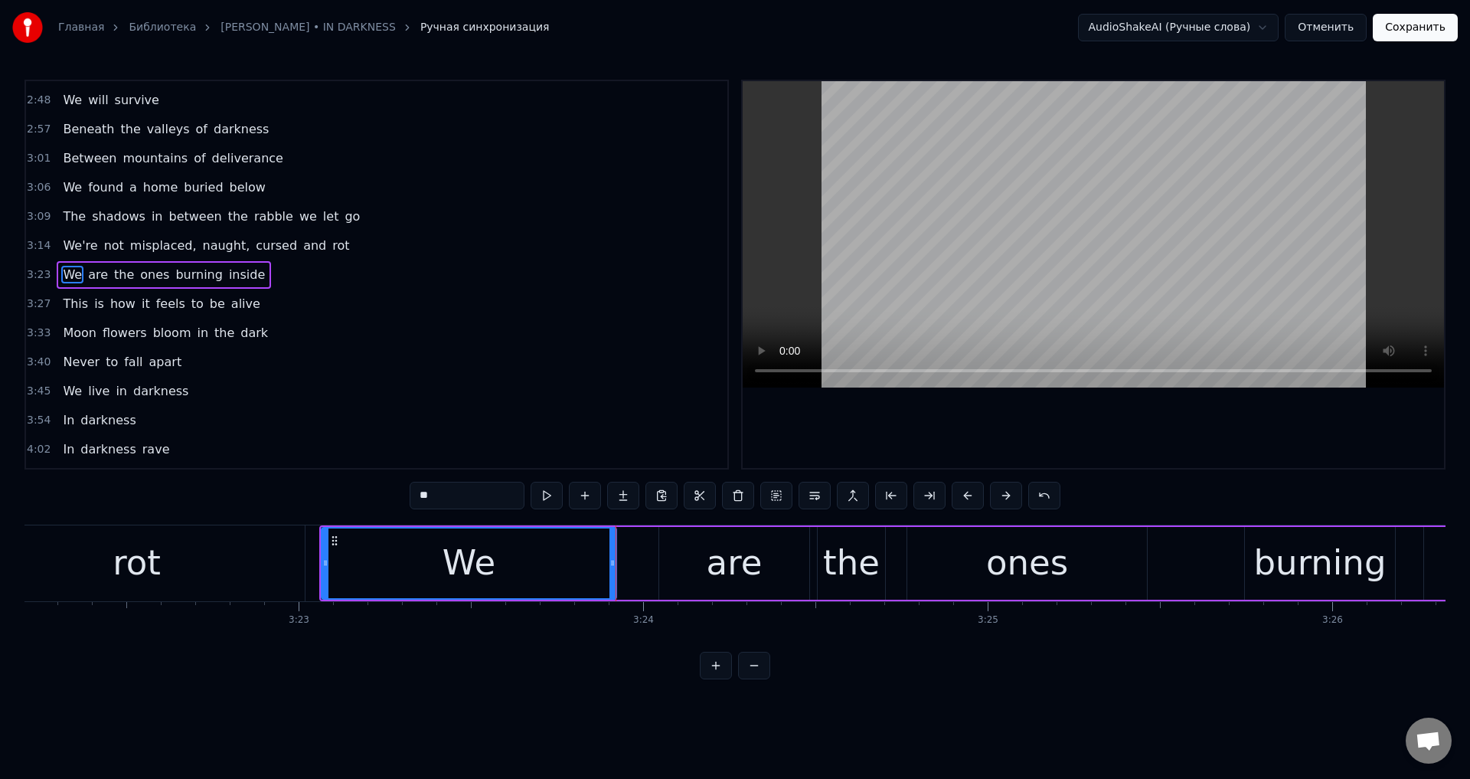
click at [949, 552] on div "ones" at bounding box center [1027, 563] width 240 height 73
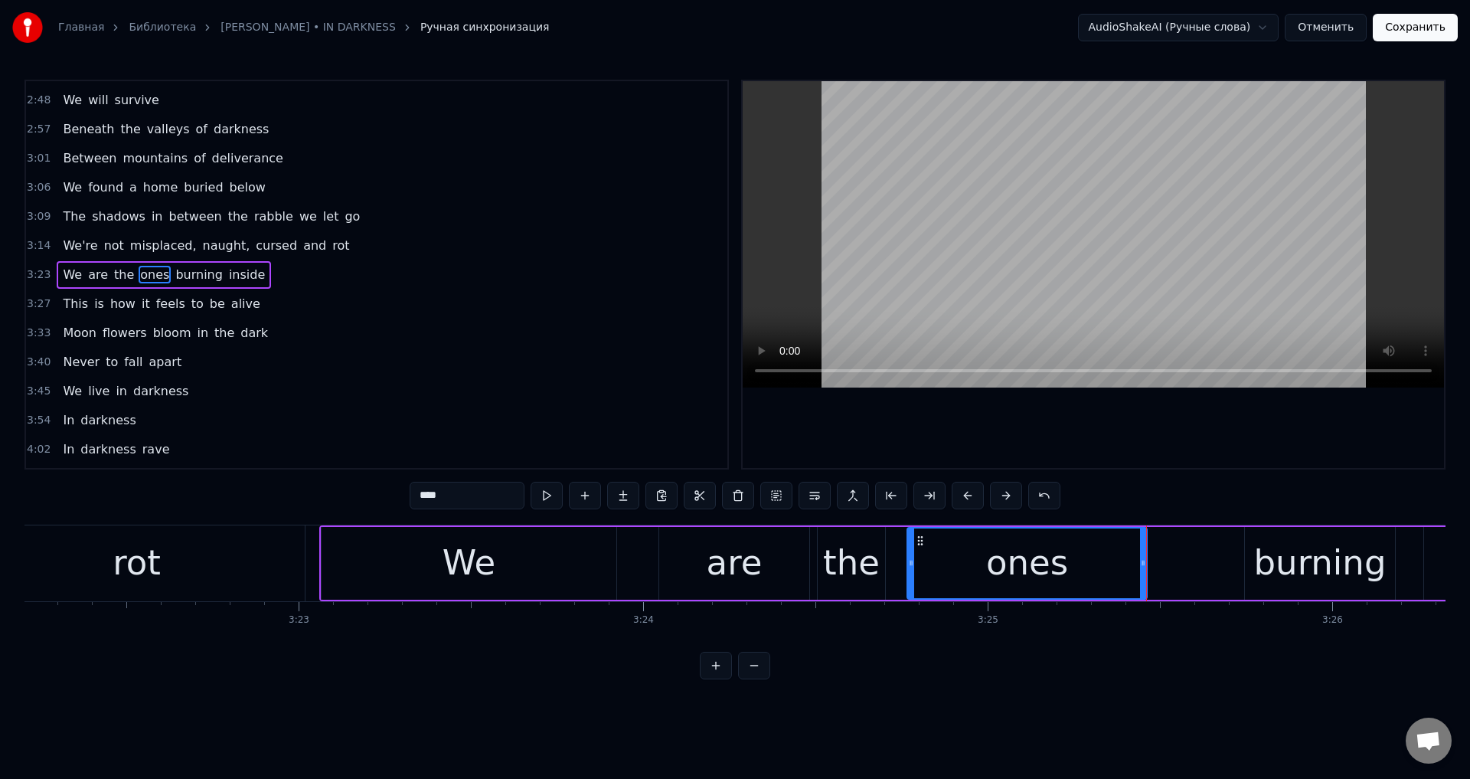
click at [846, 557] on div "the" at bounding box center [851, 563] width 57 height 52
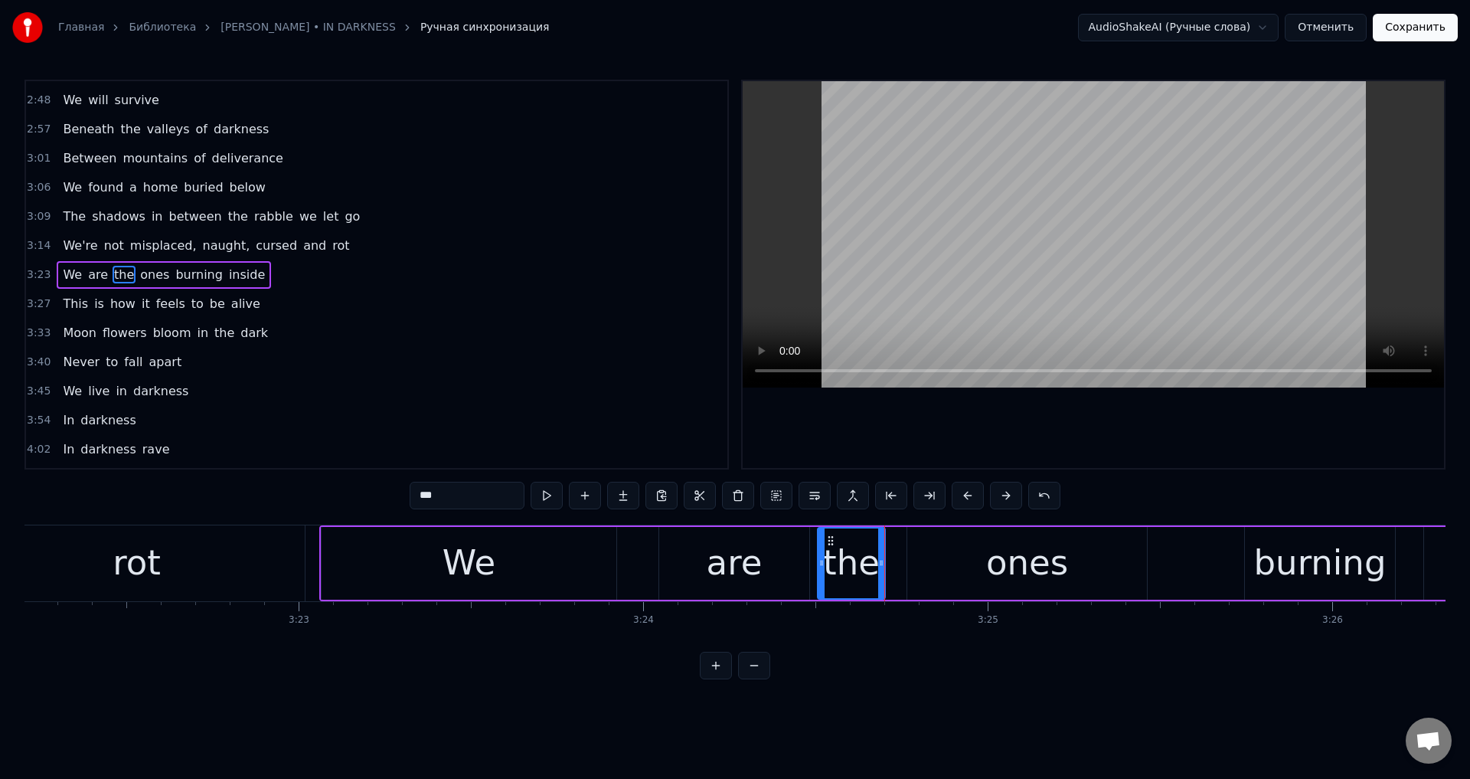
click at [742, 557] on div "are" at bounding box center [735, 563] width 56 height 52
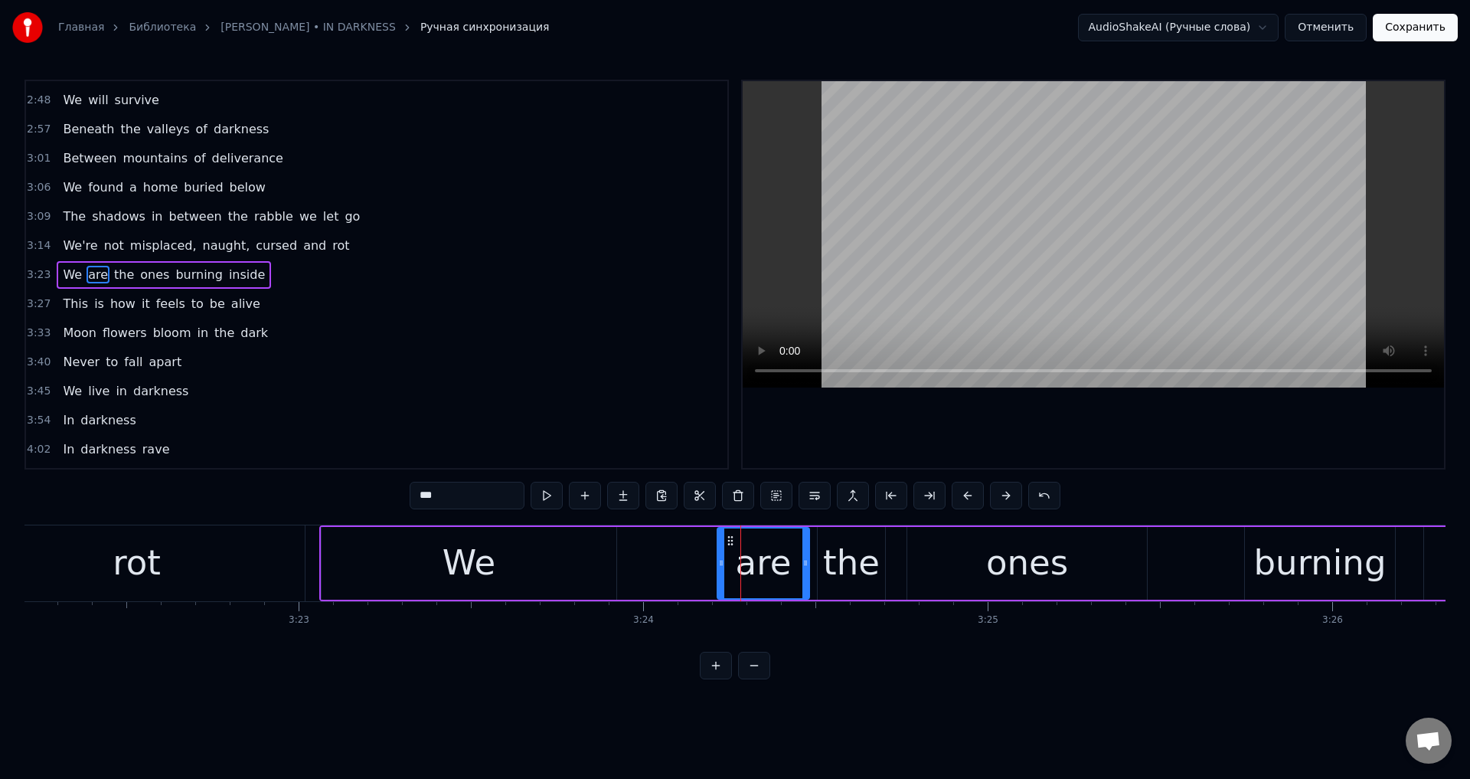
drag, startPoint x: 662, startPoint y: 552, endPoint x: 721, endPoint y: 552, distance: 59.0
click at [721, 552] on div at bounding box center [721, 563] width 6 height 70
drag, startPoint x: 538, startPoint y: 551, endPoint x: 420, endPoint y: 551, distance: 118.7
click at [537, 551] on div "We" at bounding box center [469, 563] width 295 height 73
type input "**"
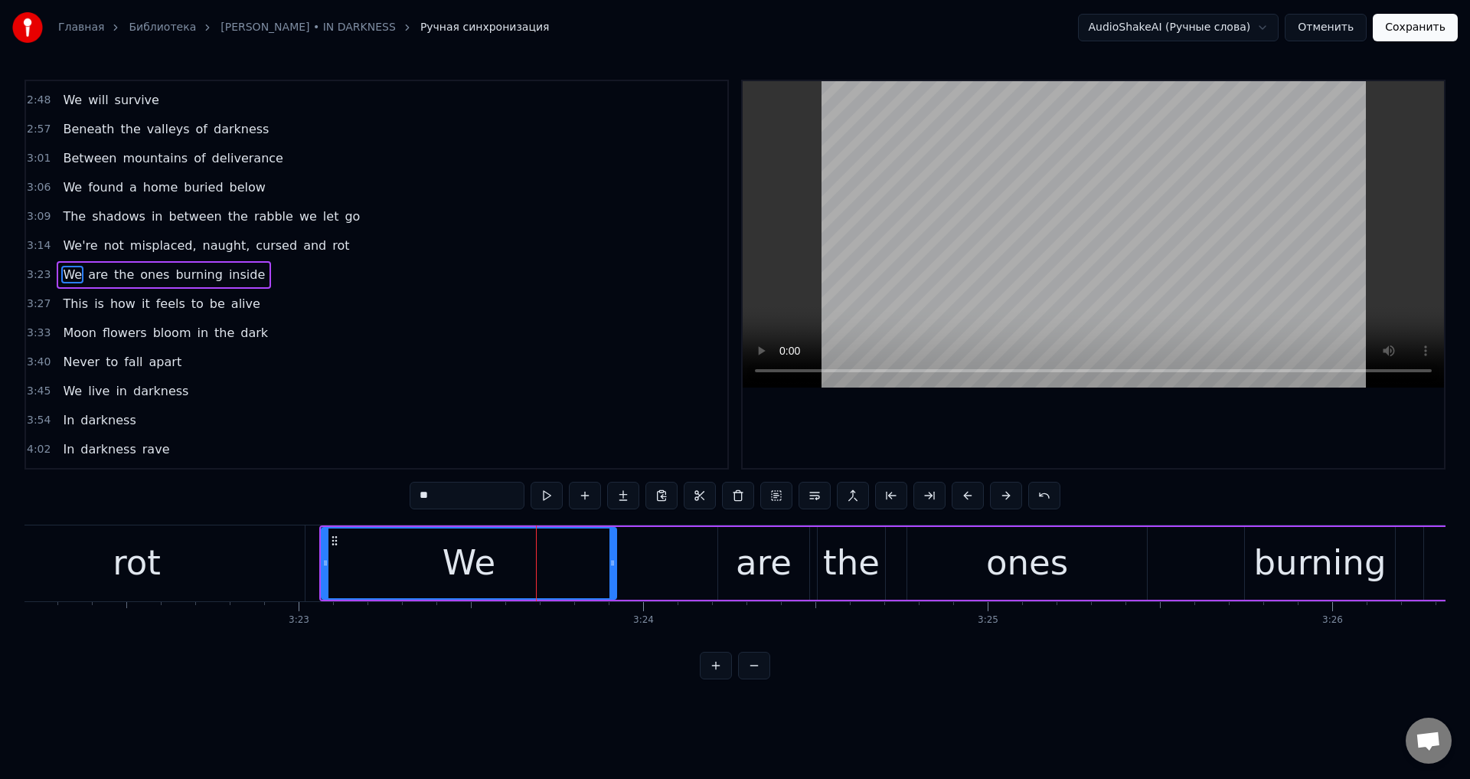
drag, startPoint x: 613, startPoint y: 557, endPoint x: 694, endPoint y: 557, distance: 80.4
click at [662, 557] on div "We are the ones burning inside" at bounding box center [1006, 563] width 1374 height 76
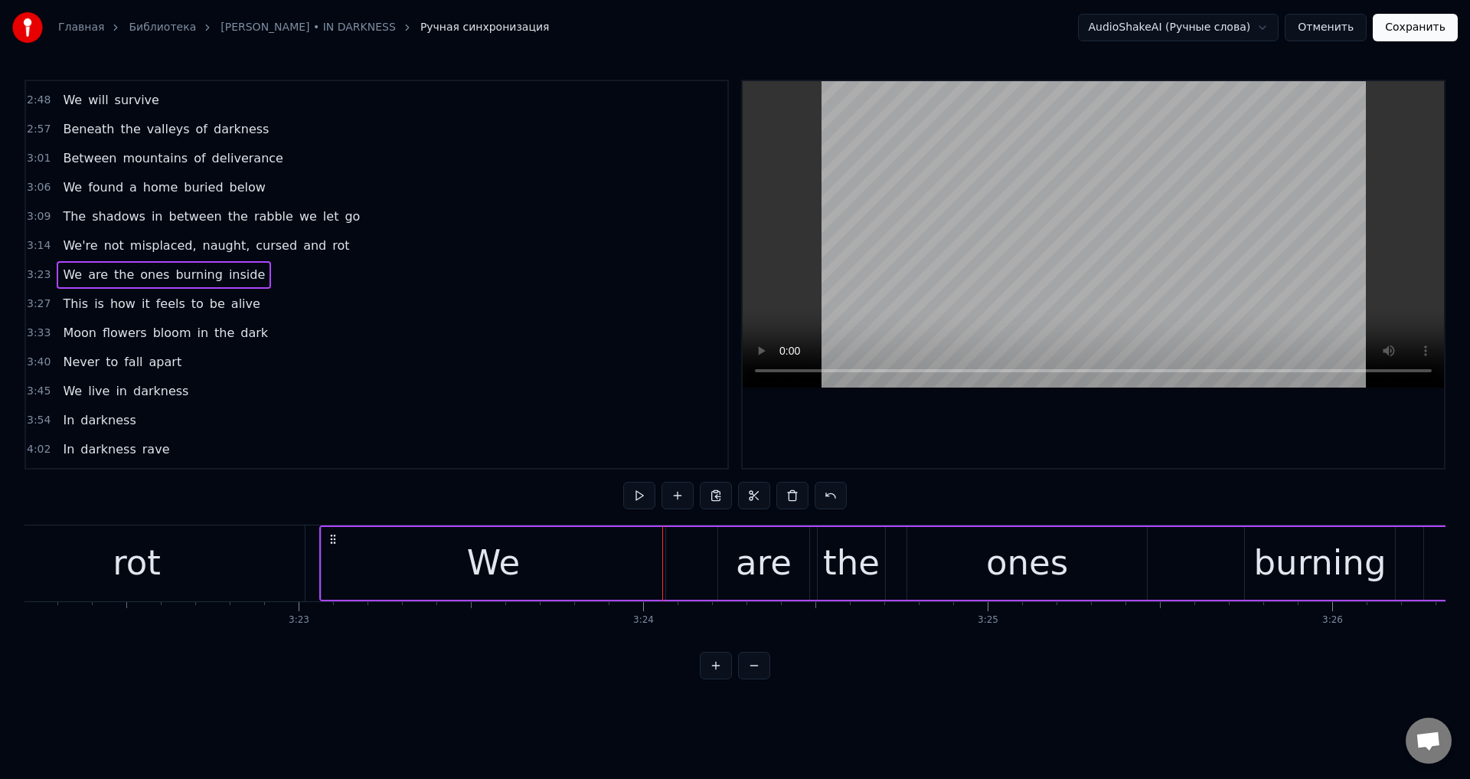
click at [713, 557] on div "We are the ones burning inside" at bounding box center [1006, 563] width 1374 height 76
click at [610, 558] on div "We" at bounding box center [494, 563] width 344 height 73
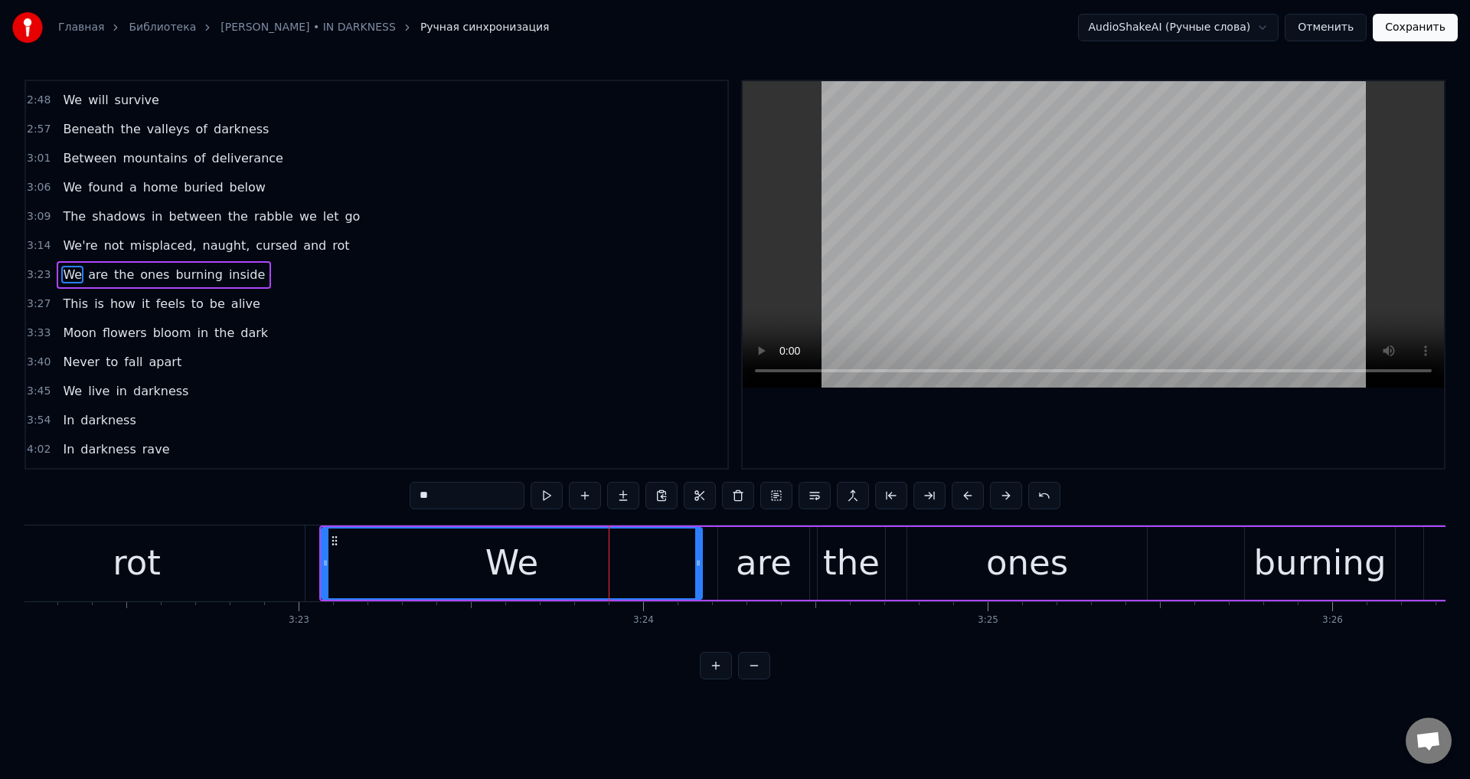
drag, startPoint x: 664, startPoint y: 557, endPoint x: 704, endPoint y: 557, distance: 40.6
click at [701, 557] on icon at bounding box center [698, 563] width 6 height 12
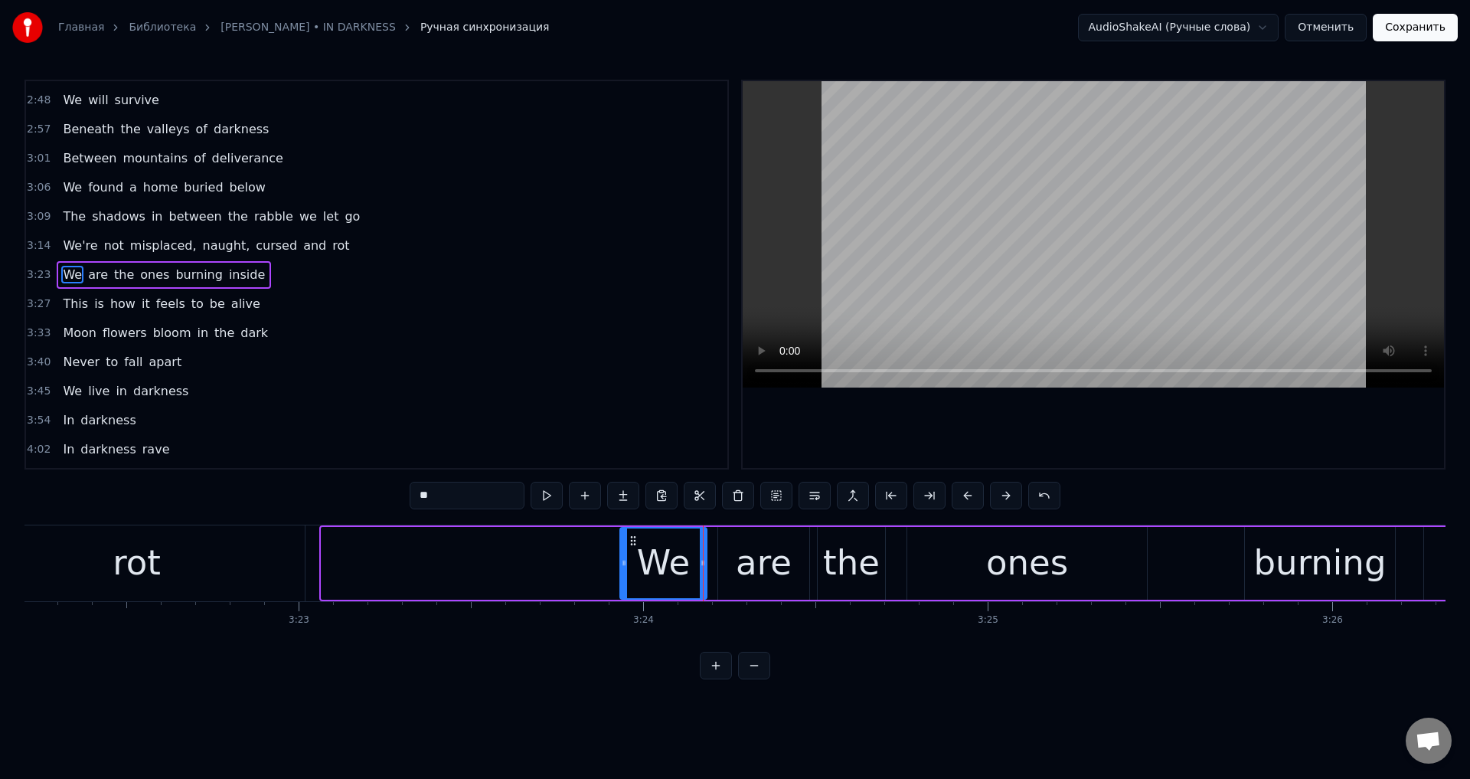
drag, startPoint x: 325, startPoint y: 556, endPoint x: 623, endPoint y: 556, distance: 298.6
click at [623, 556] on div at bounding box center [624, 563] width 6 height 70
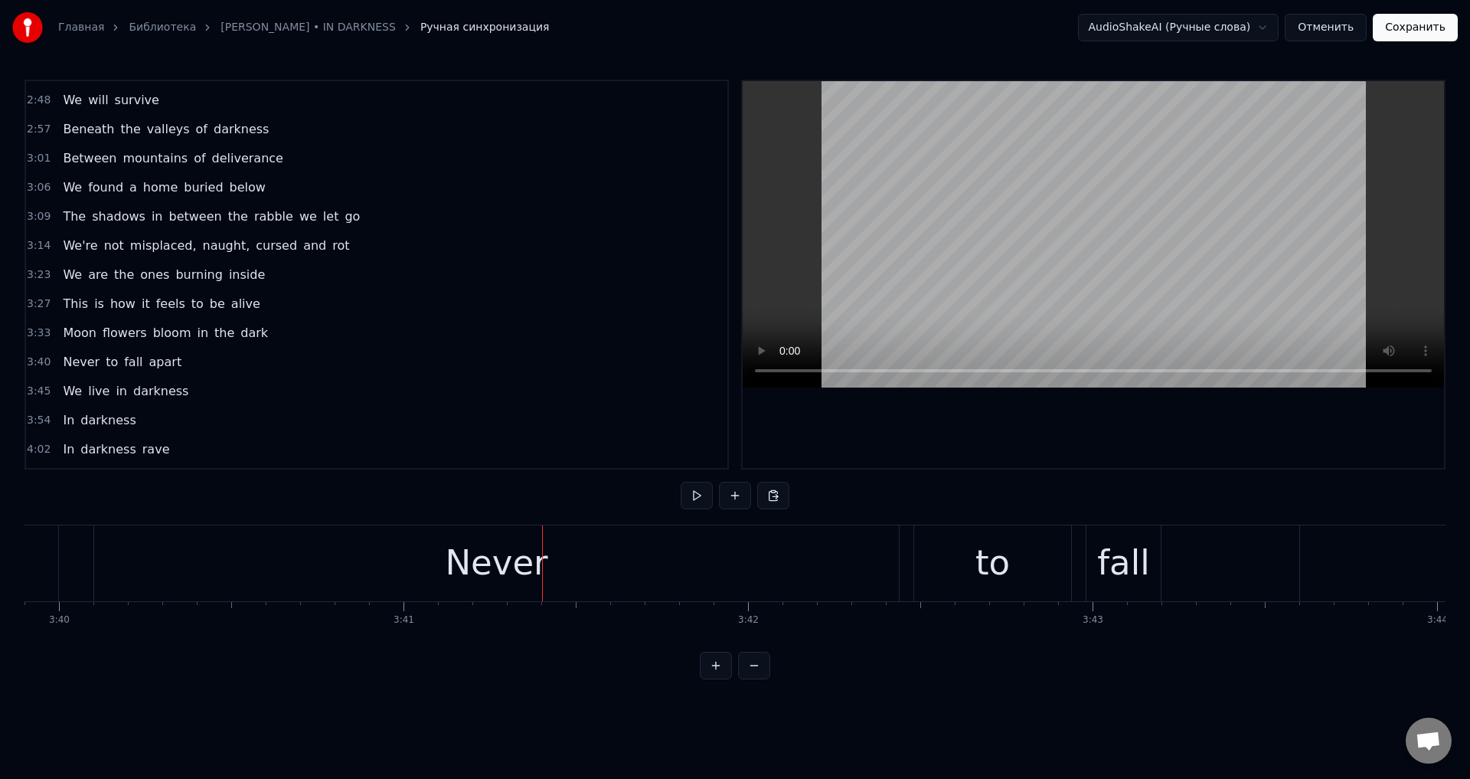
scroll to position [0, 75461]
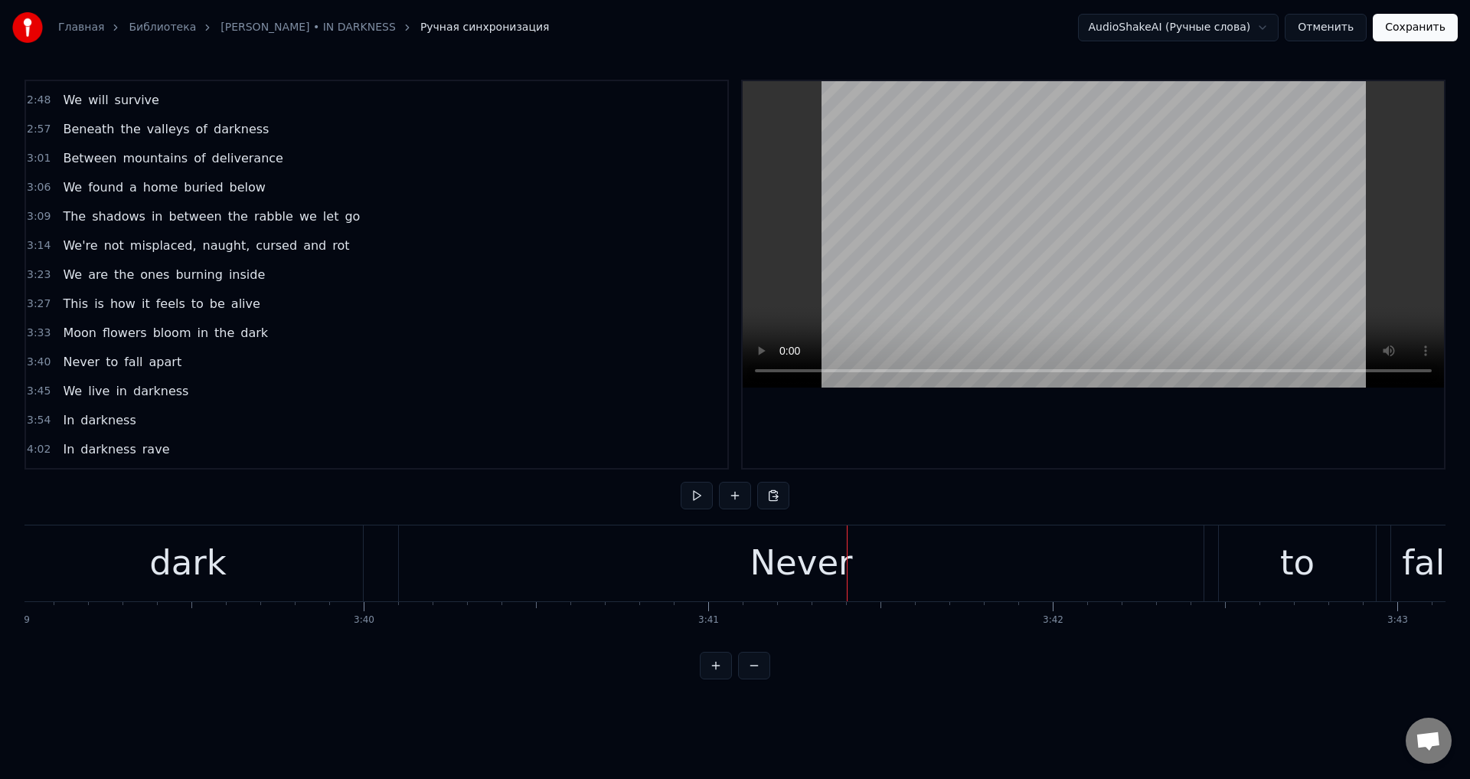
click at [586, 567] on div "Never" at bounding box center [801, 563] width 805 height 76
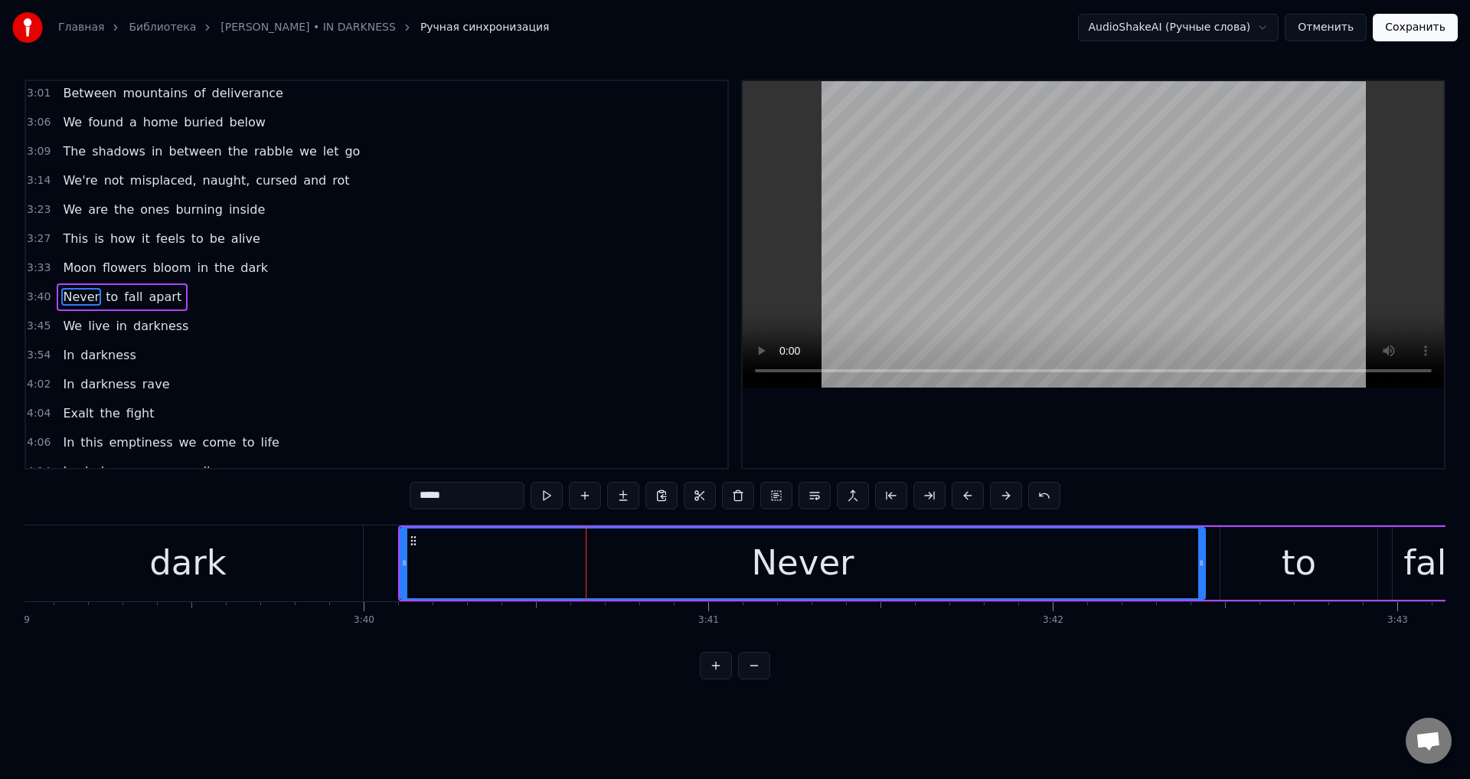
scroll to position [606, 0]
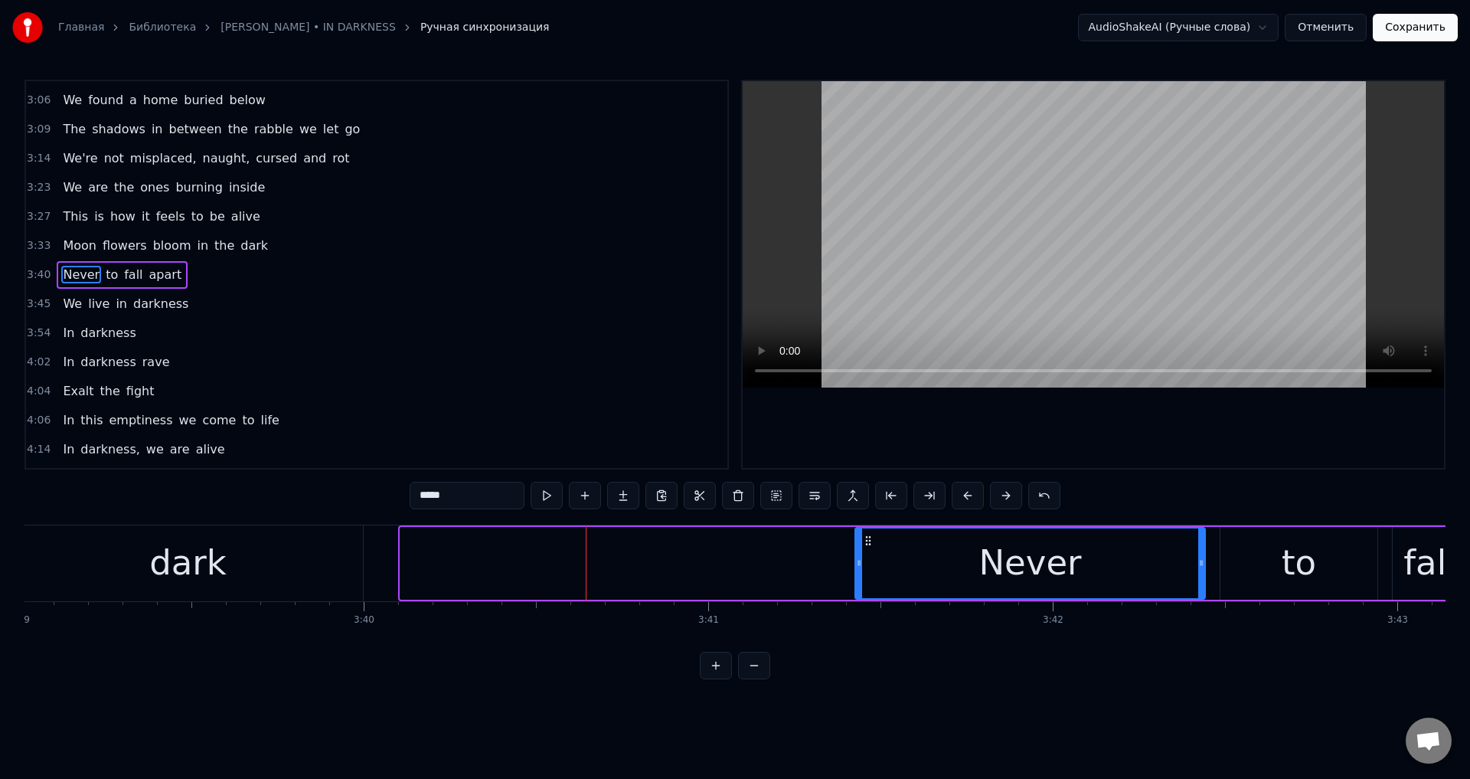
drag, startPoint x: 404, startPoint y: 567, endPoint x: 859, endPoint y: 567, distance: 454.8
click at [859, 567] on icon at bounding box center [859, 563] width 6 height 12
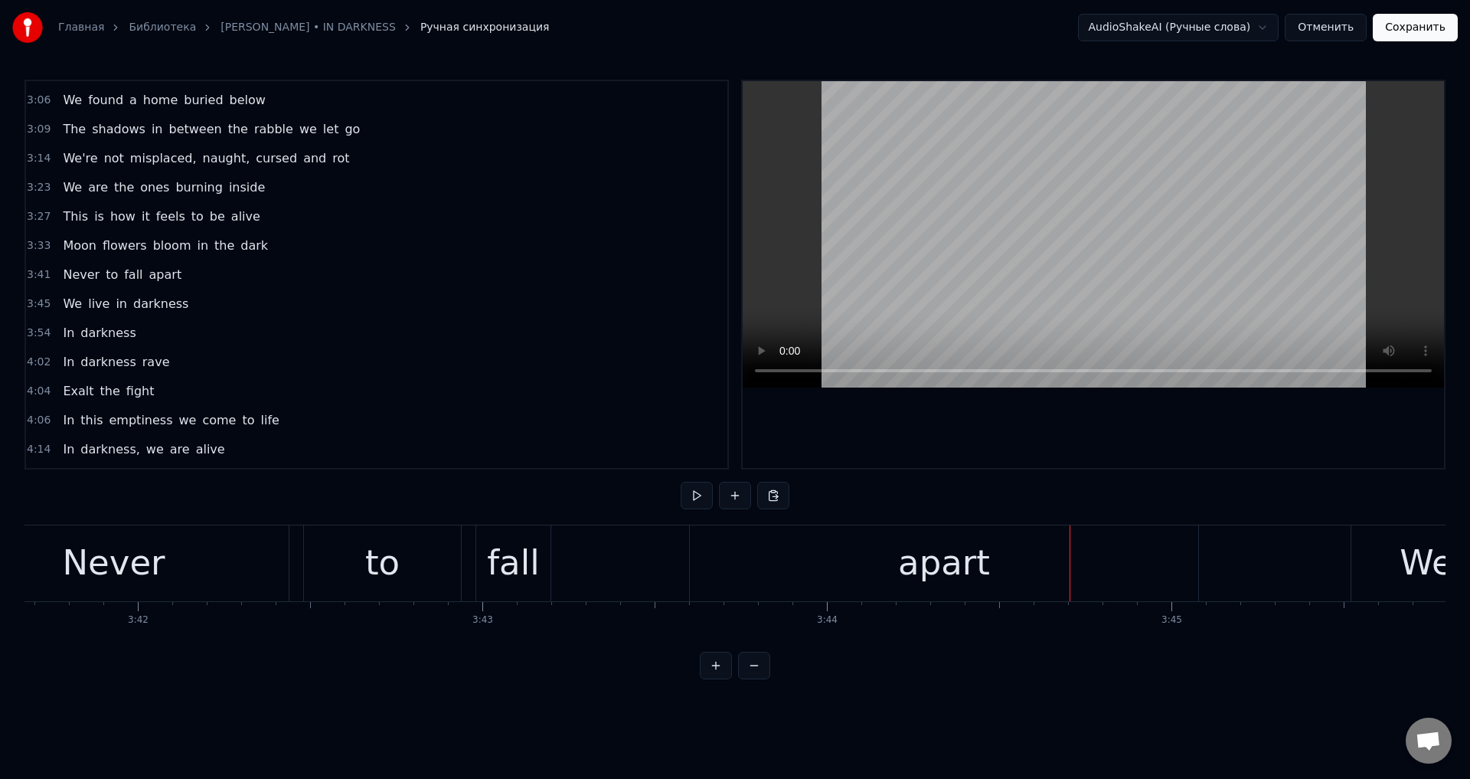
scroll to position [0, 76224]
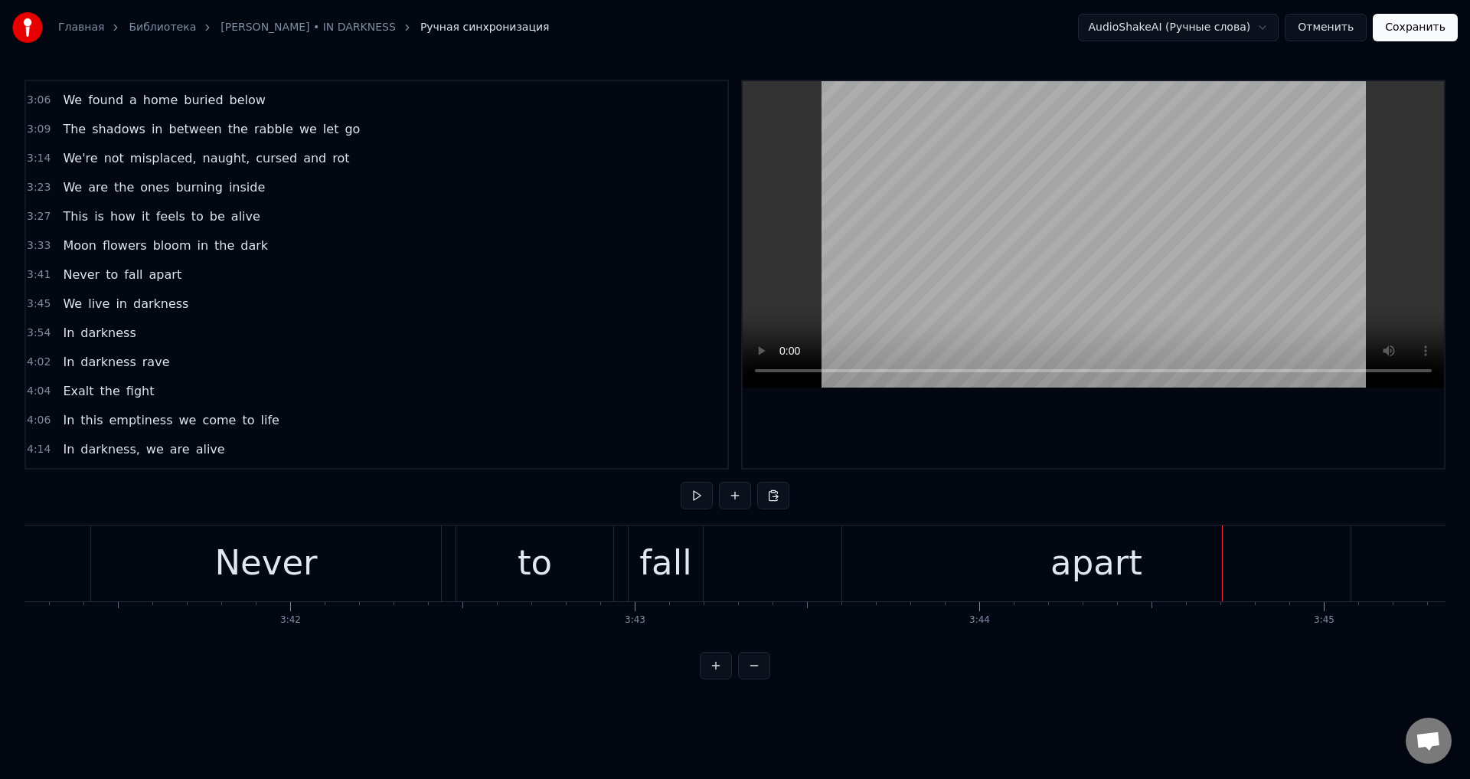
click at [873, 562] on div "apart" at bounding box center [1096, 563] width 508 height 76
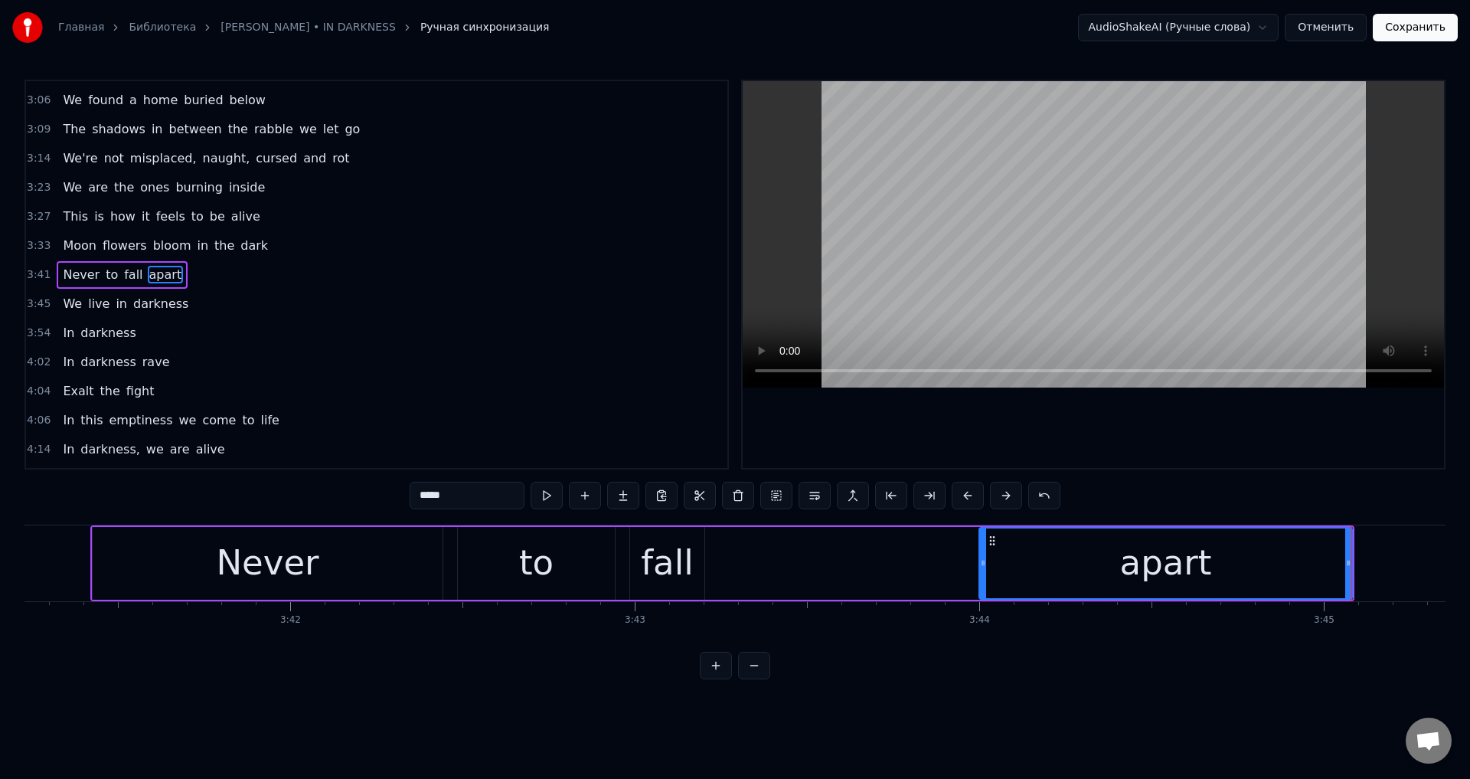
drag, startPoint x: 846, startPoint y: 566, endPoint x: 982, endPoint y: 566, distance: 136.3
click at [982, 566] on icon at bounding box center [983, 563] width 6 height 12
click at [681, 559] on div "fall" at bounding box center [667, 563] width 52 height 52
type input "****"
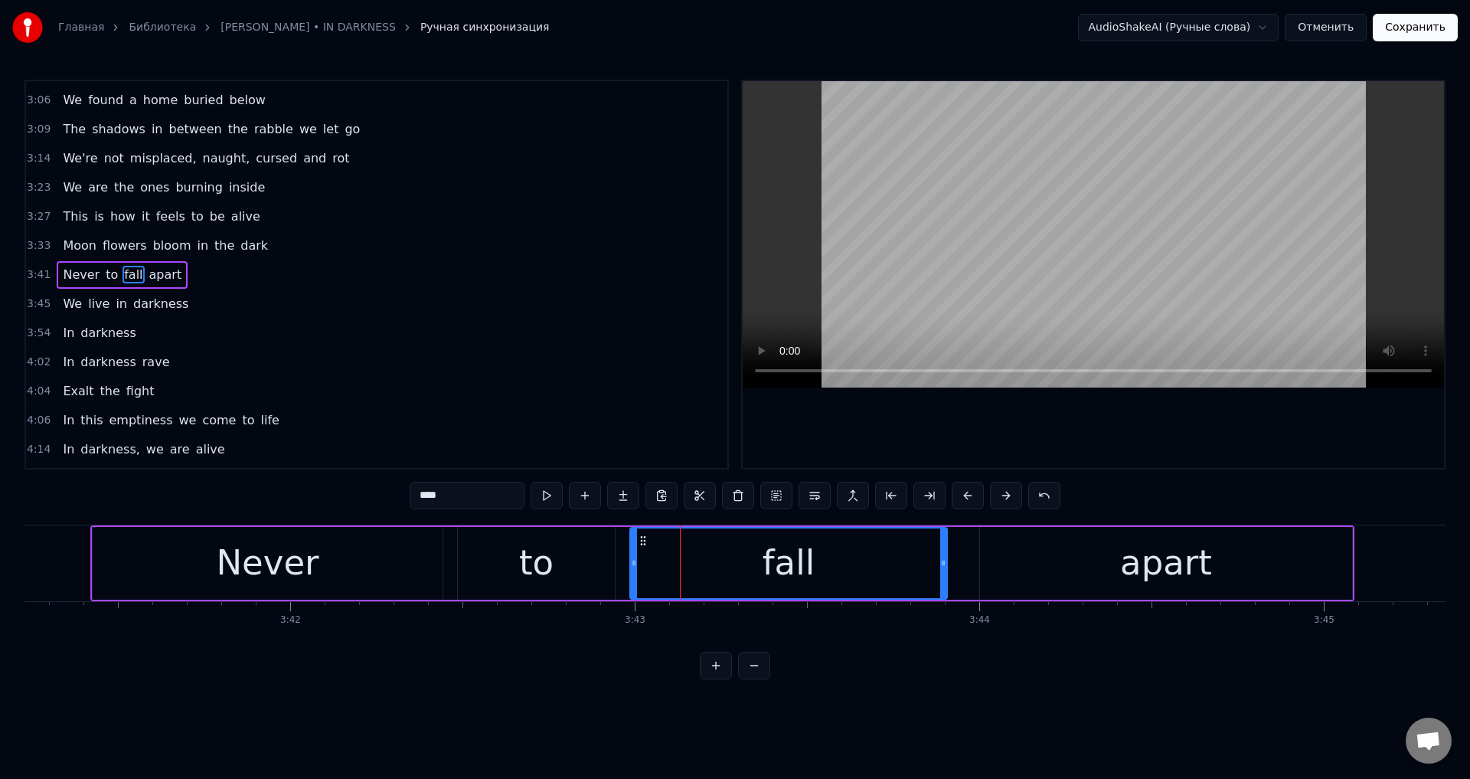
drag, startPoint x: 701, startPoint y: 560, endPoint x: 946, endPoint y: 560, distance: 245.0
click at [946, 560] on icon at bounding box center [943, 563] width 6 height 12
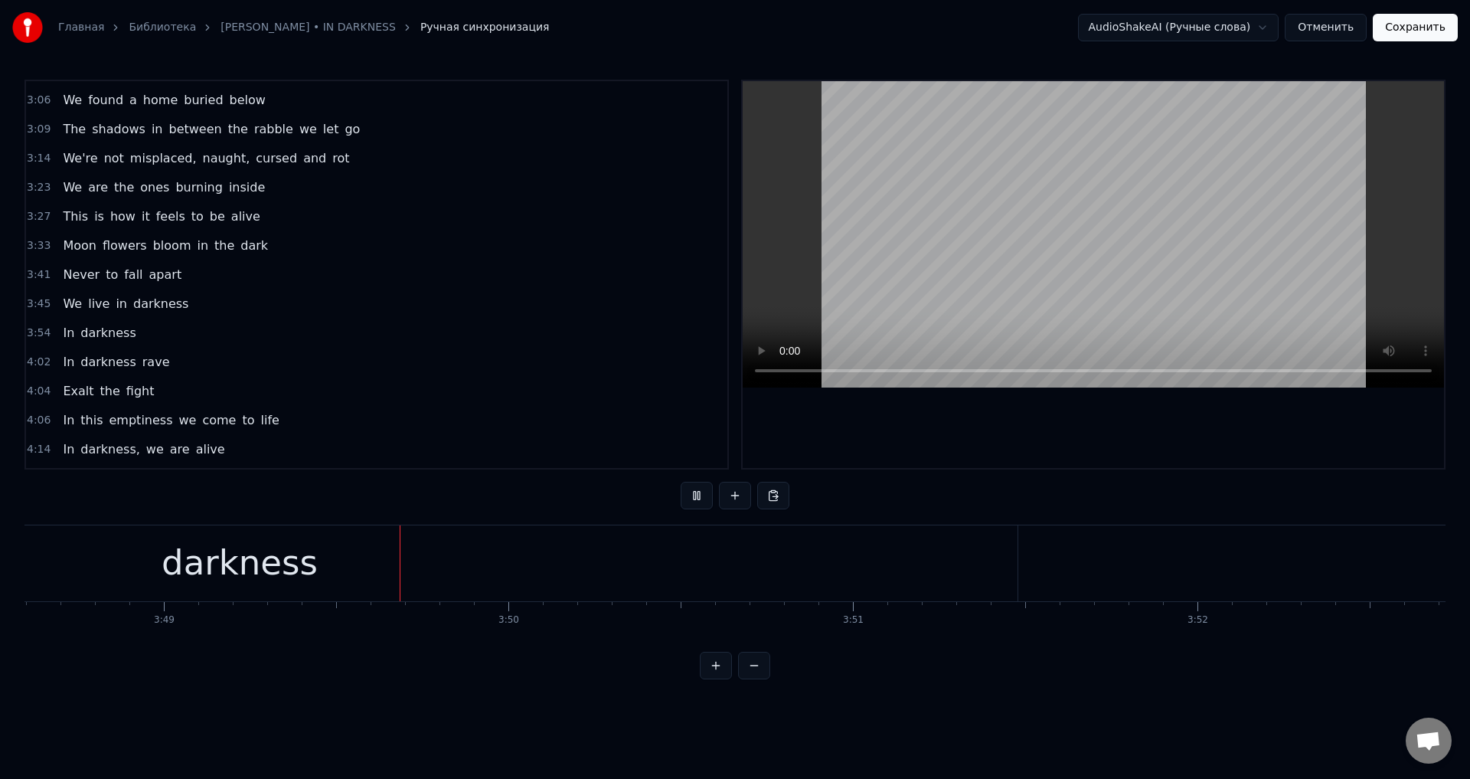
scroll to position [0, 78816]
click at [758, 580] on div "darkness" at bounding box center [185, 563] width 1556 height 76
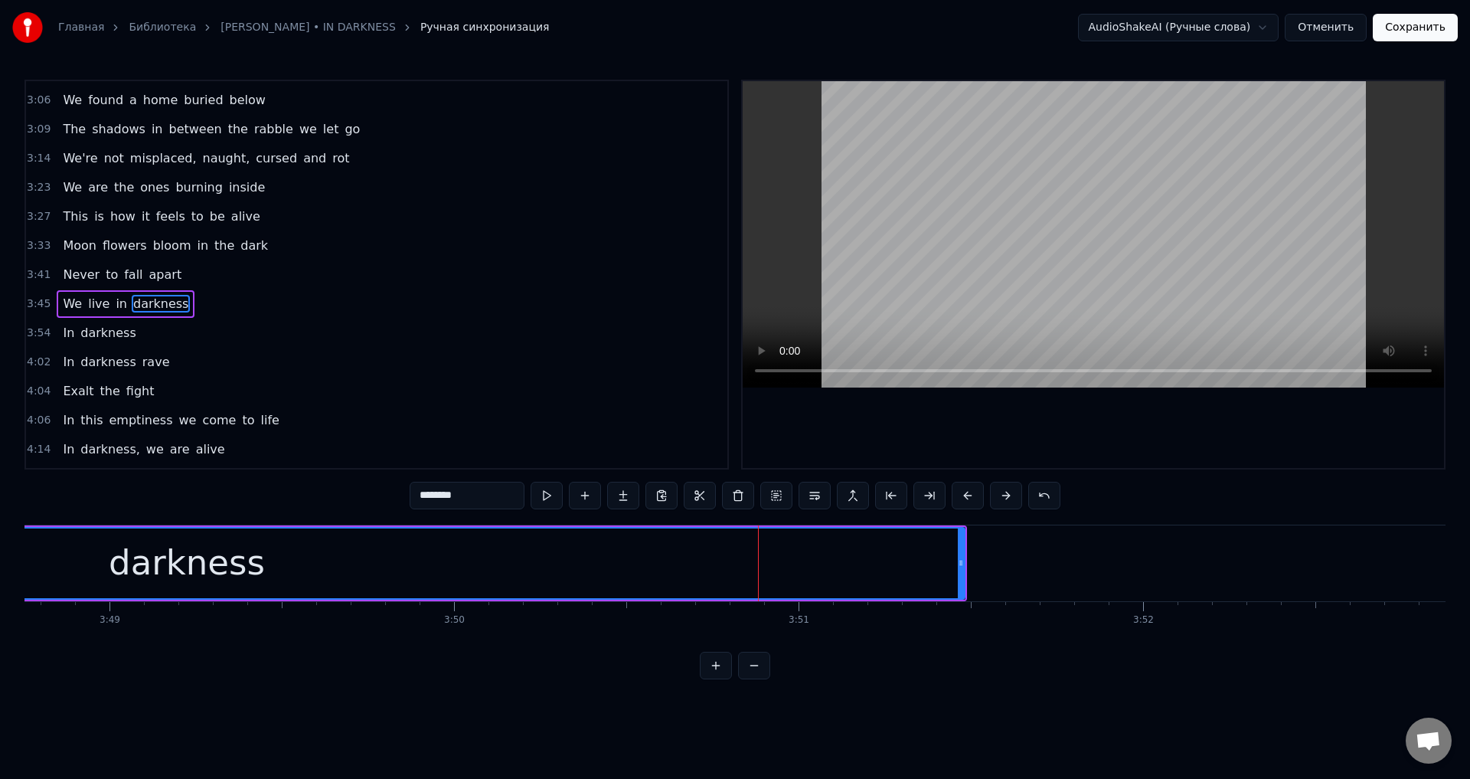
scroll to position [635, 0]
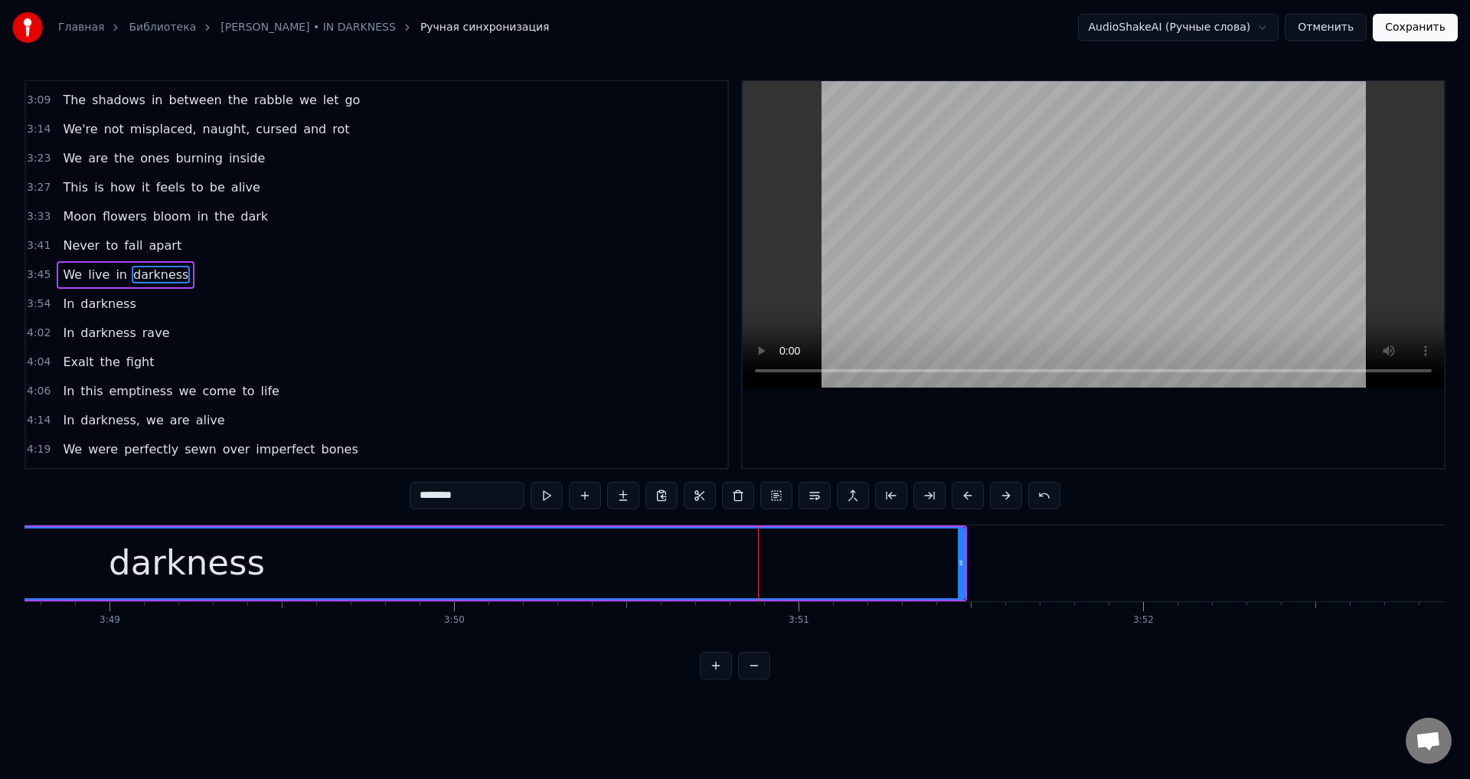
click at [959, 564] on icon at bounding box center [961, 563] width 6 height 12
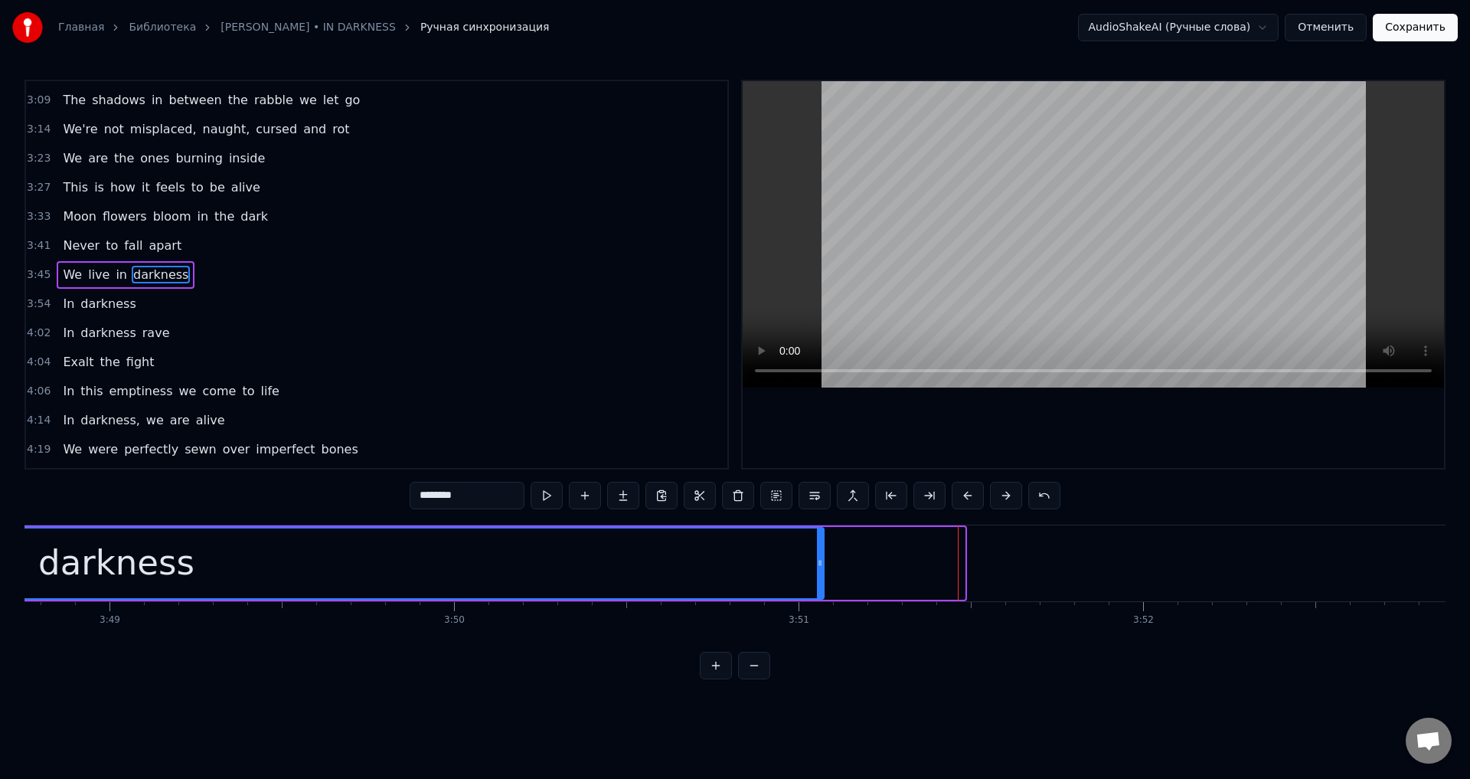
drag, startPoint x: 963, startPoint y: 564, endPoint x: 822, endPoint y: 567, distance: 140.9
click at [822, 567] on icon at bounding box center [820, 563] width 6 height 12
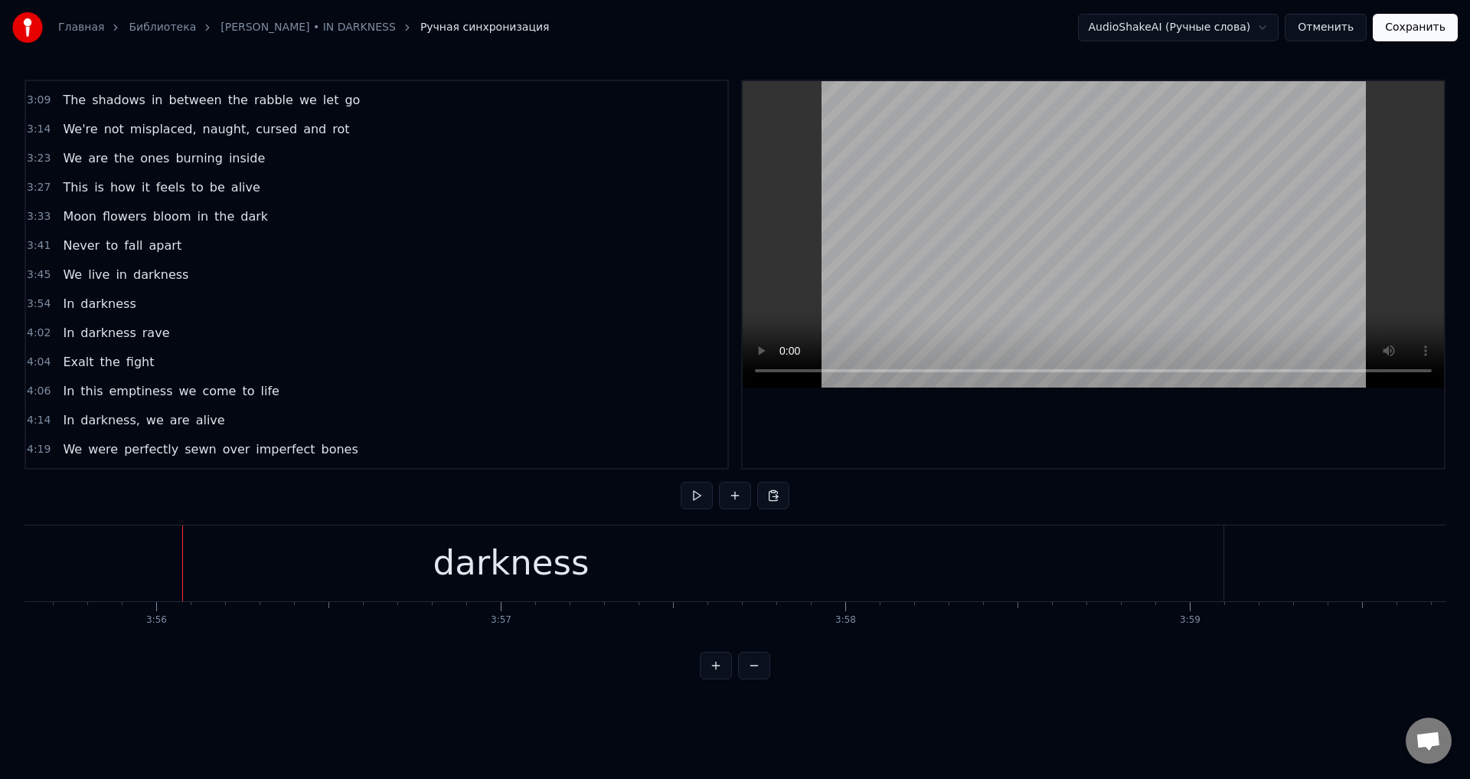
scroll to position [0, 80416]
click at [511, 560] on div "In" at bounding box center [525, 563] width 32 height 52
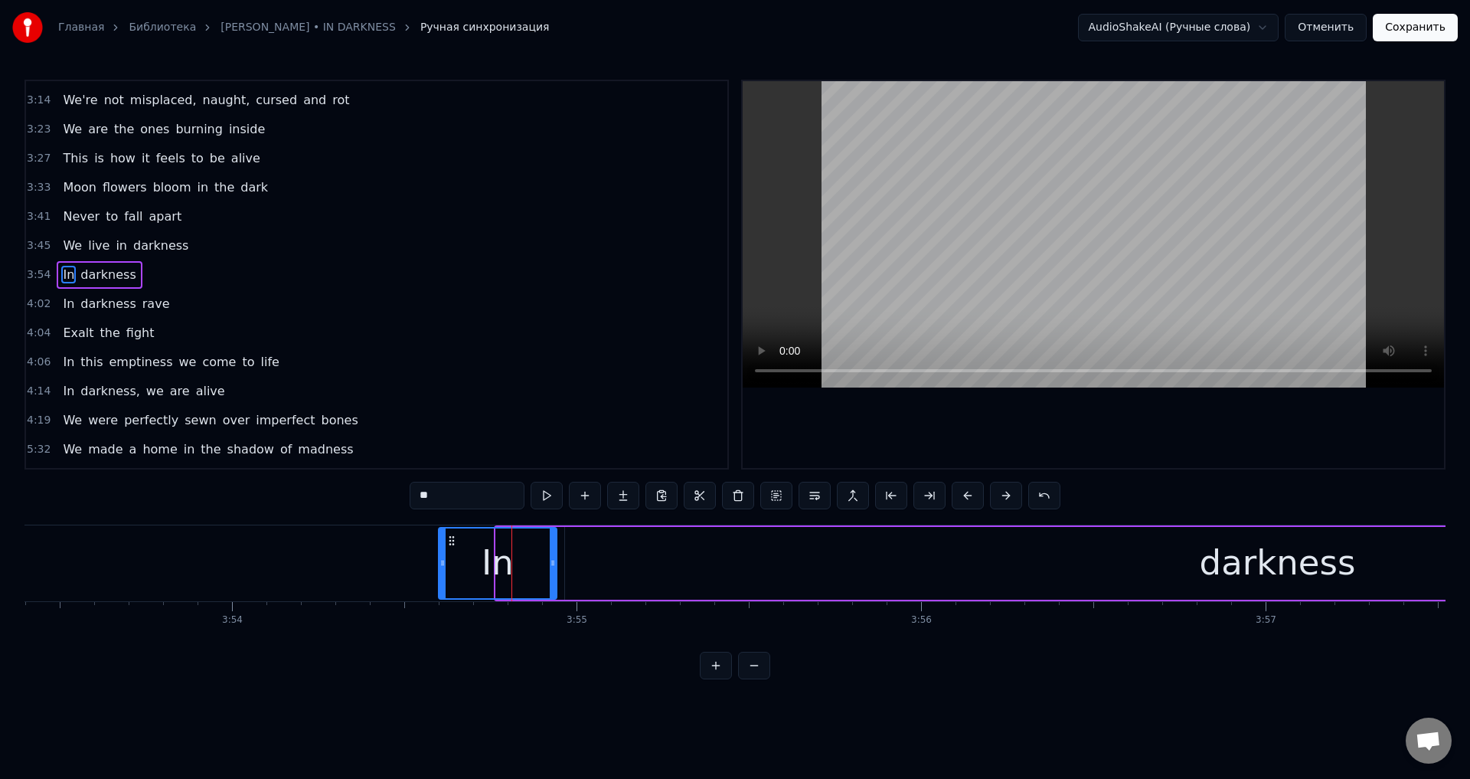
drag, startPoint x: 499, startPoint y: 560, endPoint x: 437, endPoint y: 567, distance: 62.4
click at [440, 567] on icon at bounding box center [442, 563] width 6 height 12
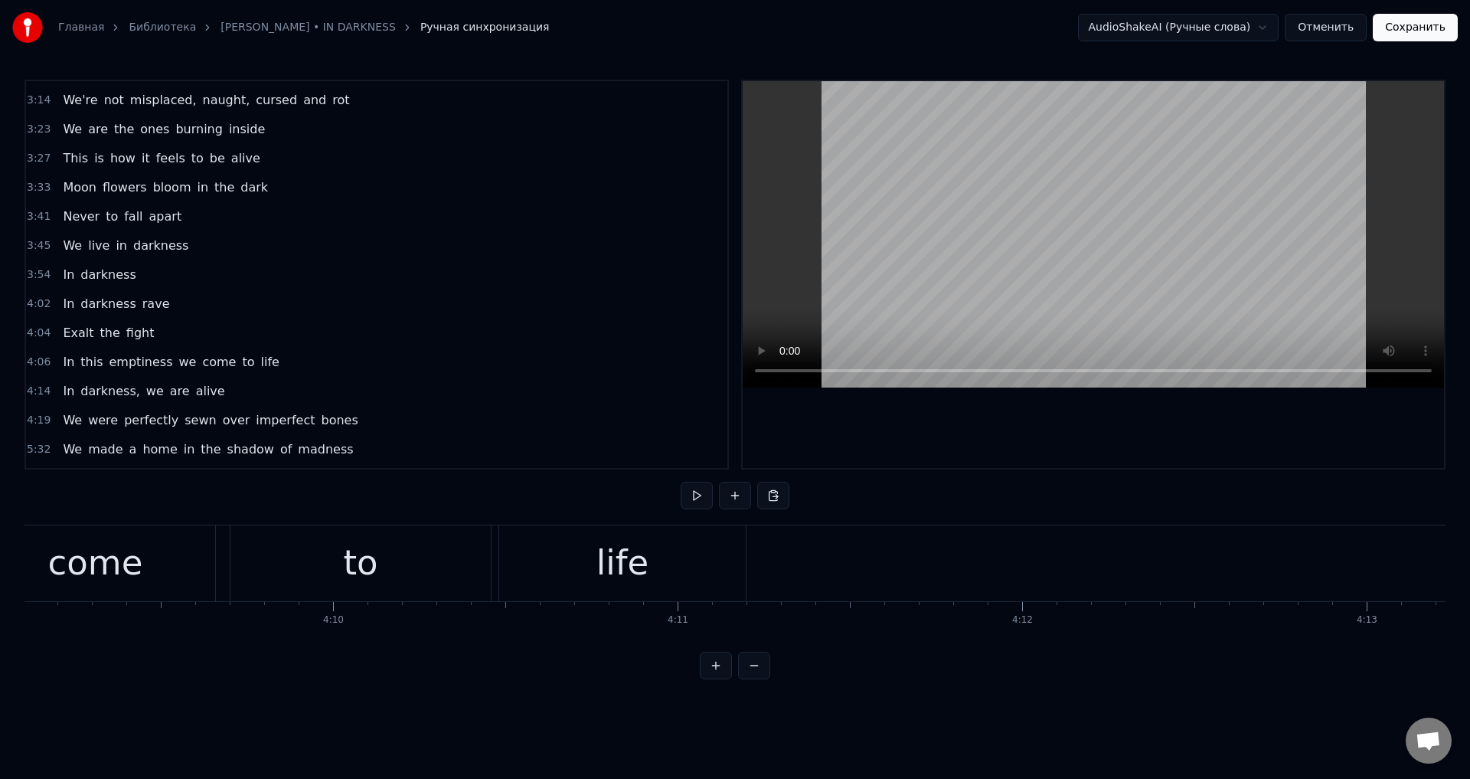
scroll to position [0, 85981]
click at [553, 551] on div "life" at bounding box center [470, 563] width 247 height 76
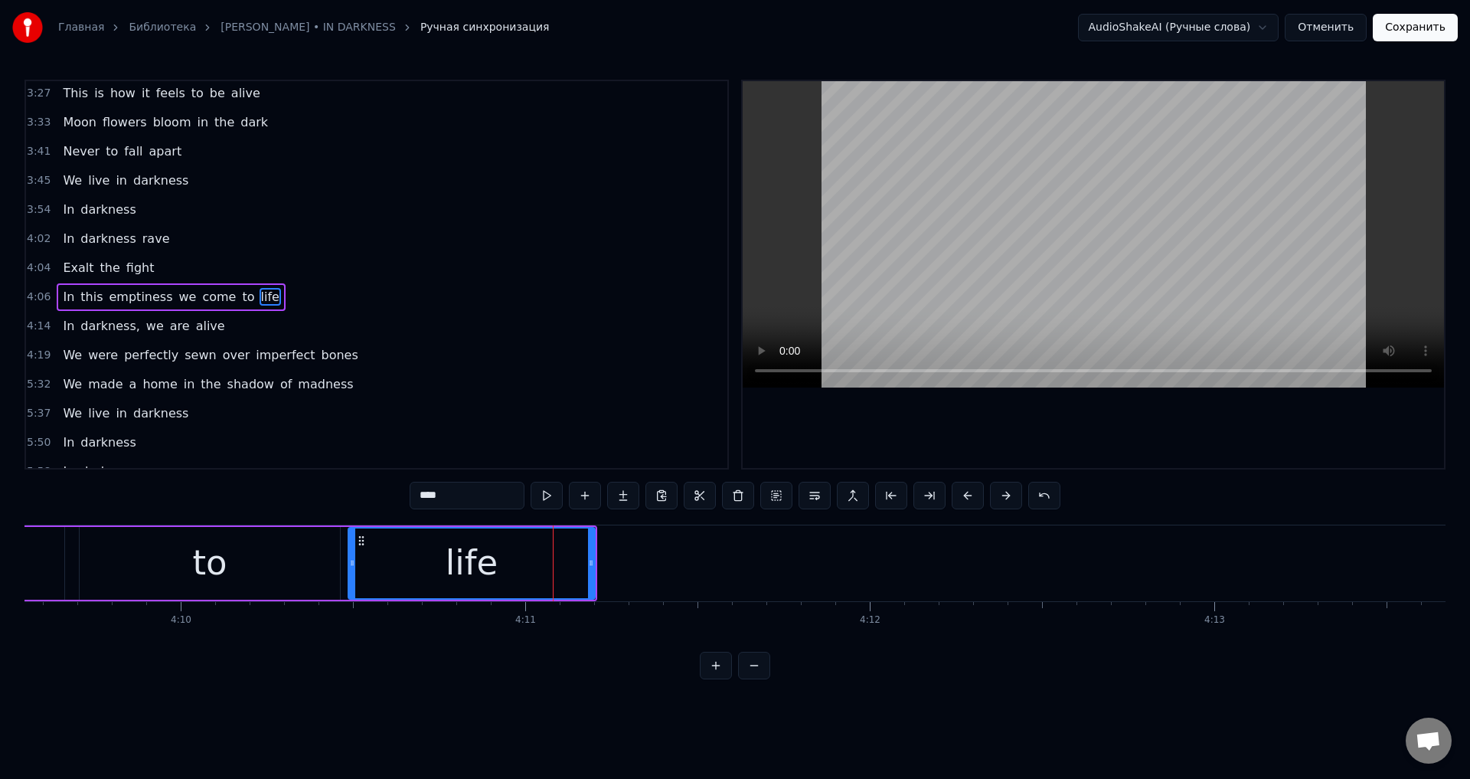
scroll to position [752, 0]
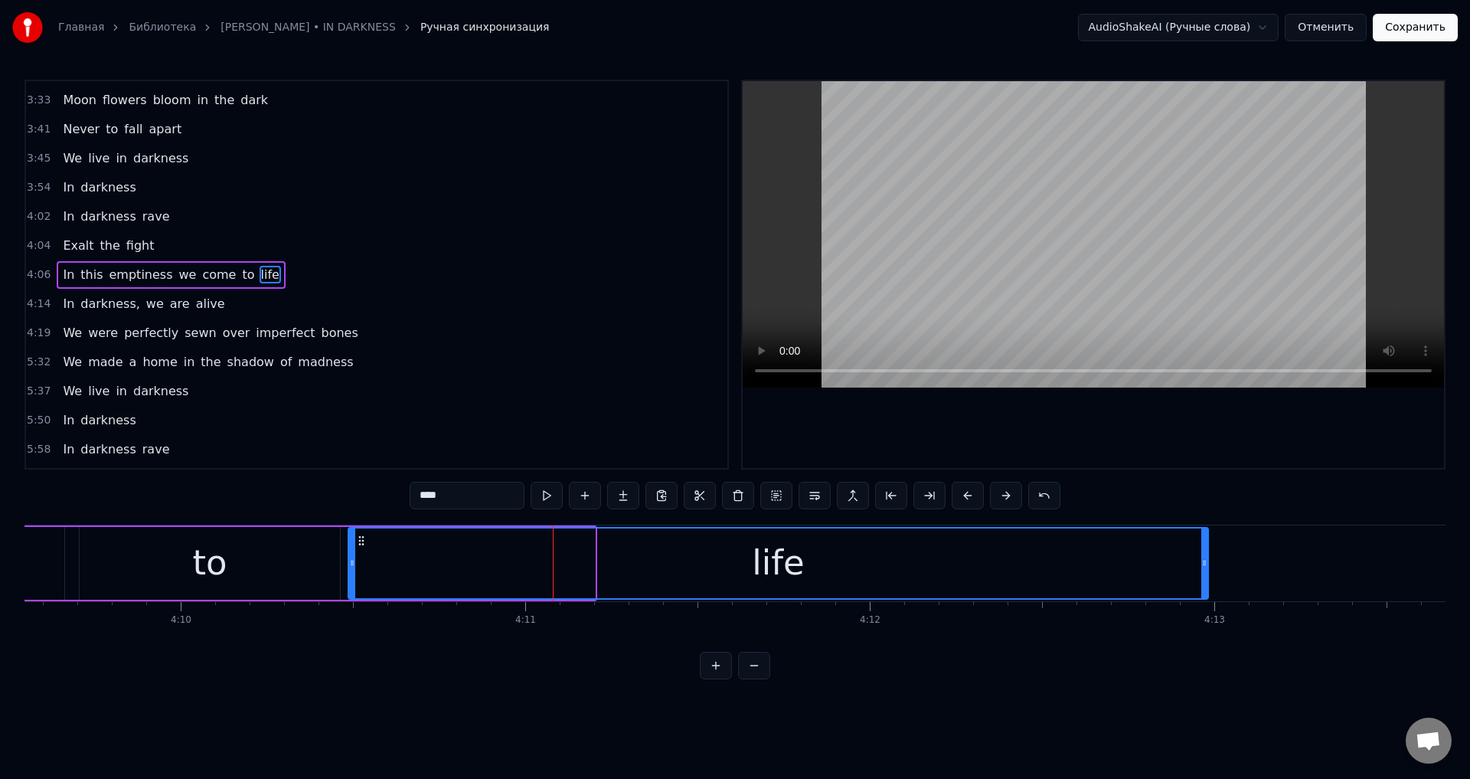
drag, startPoint x: 592, startPoint y: 552, endPoint x: 1205, endPoint y: 557, distance: 613.3
click at [1205, 557] on div at bounding box center [1204, 563] width 6 height 70
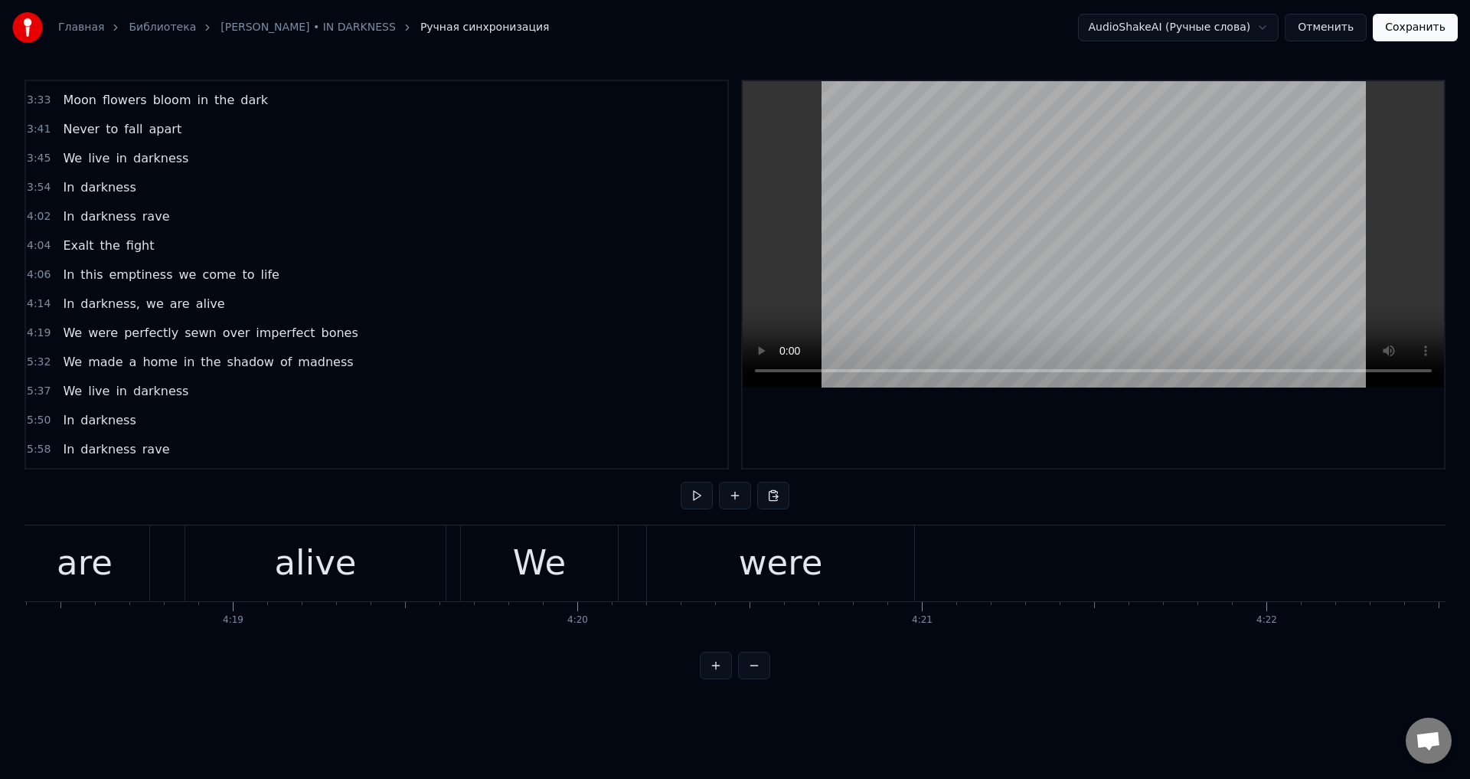
scroll to position [0, 89334]
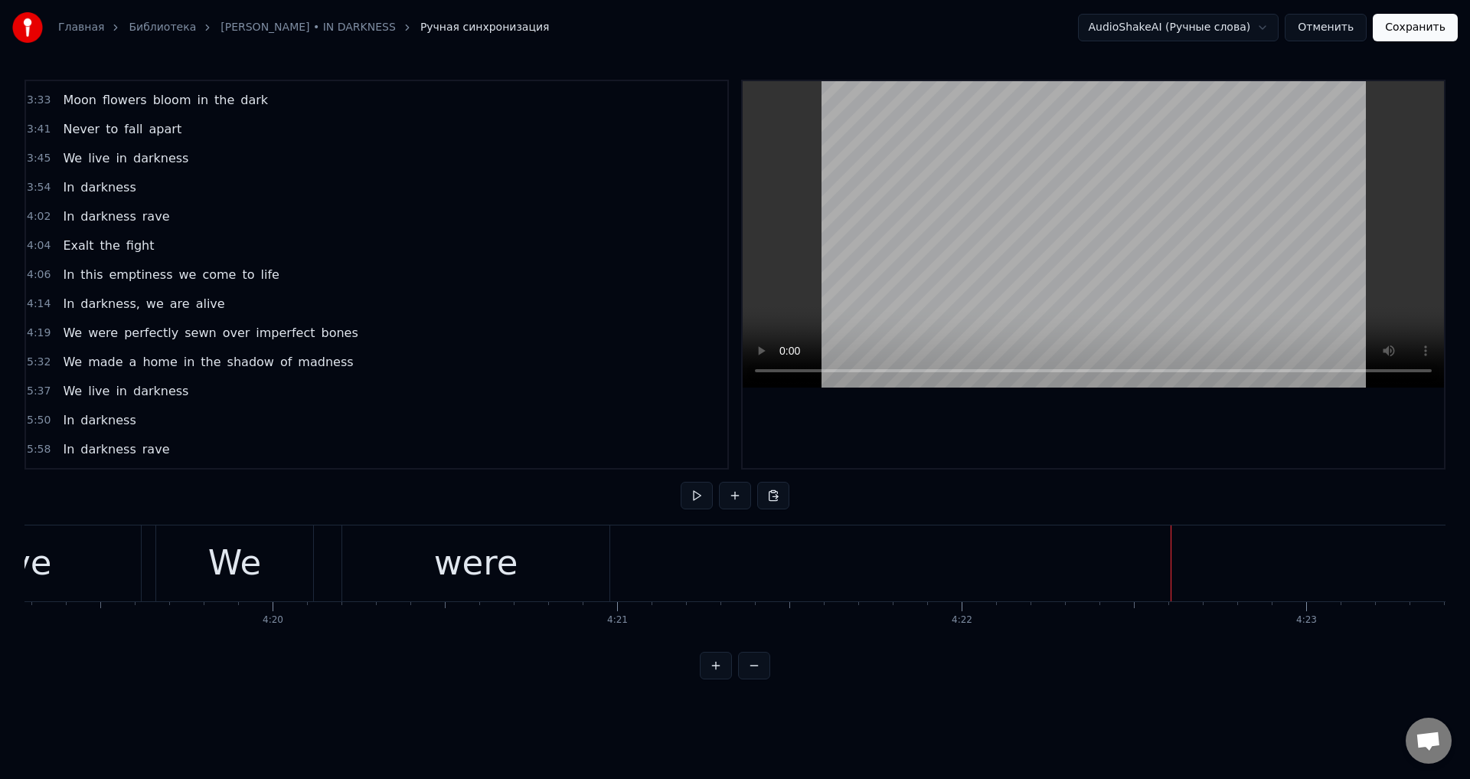
click at [461, 539] on div "were" at bounding box center [476, 563] width 84 height 52
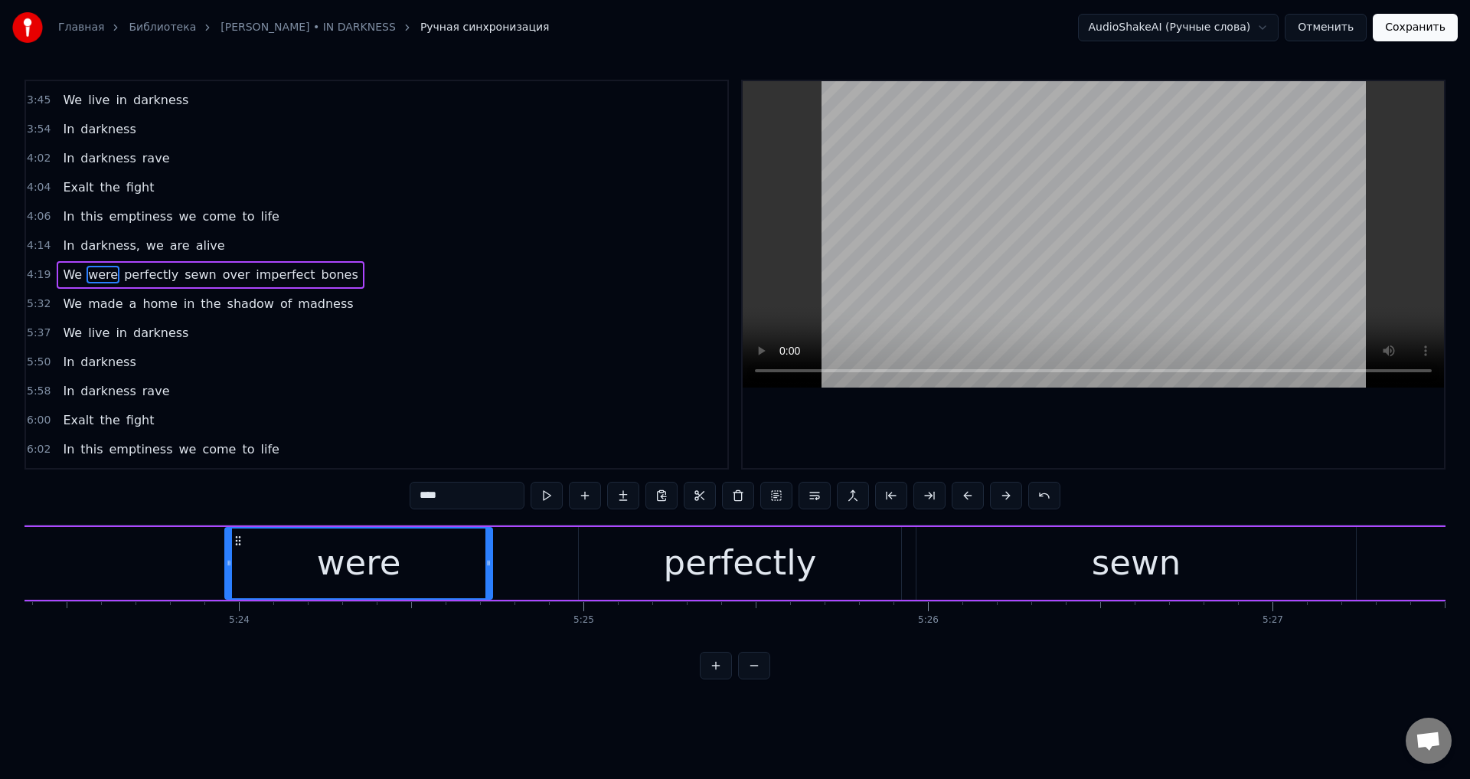
scroll to position [0, 111351]
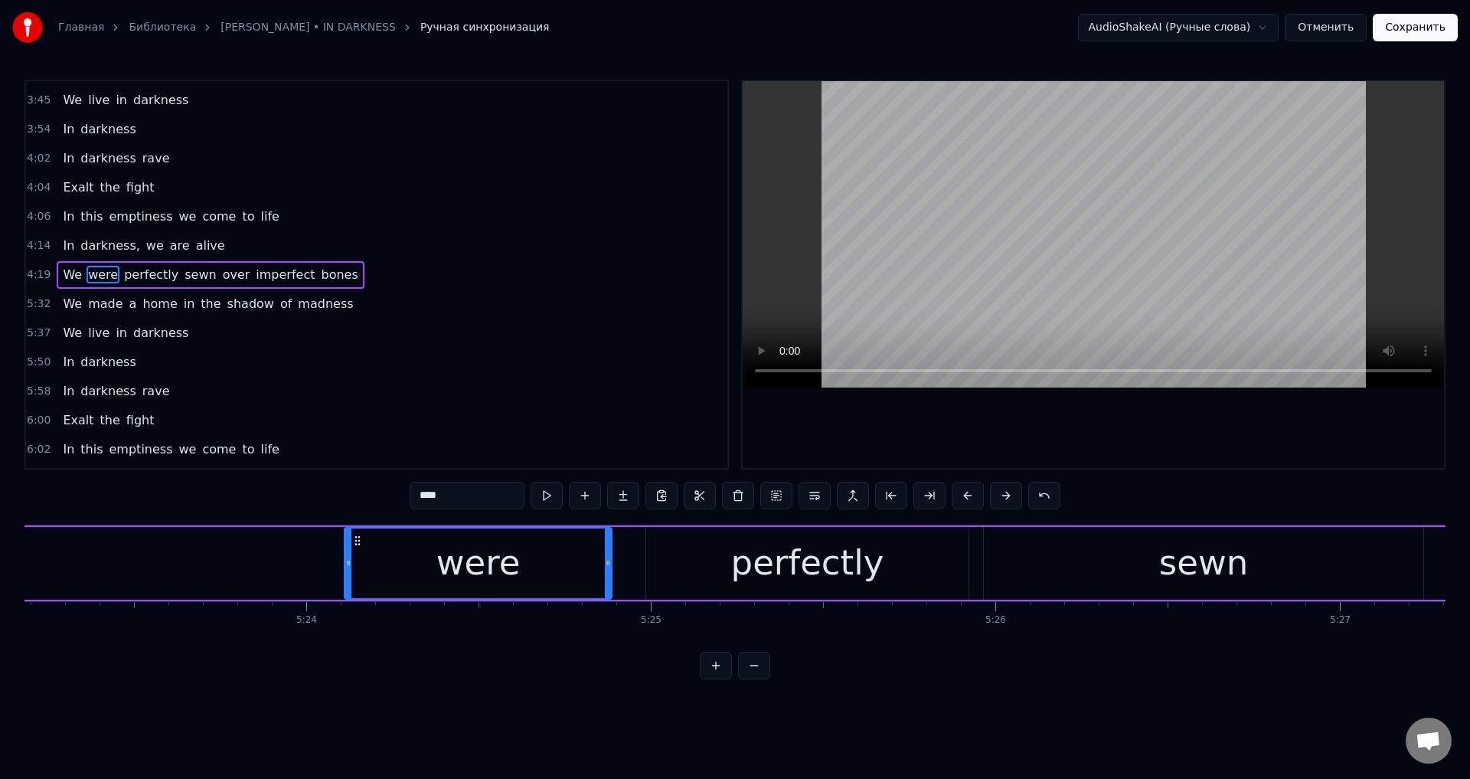
drag, startPoint x: 355, startPoint y: 538, endPoint x: 355, endPoint y: 584, distance: 45.9
click at [355, 584] on div "were" at bounding box center [478, 563] width 266 height 70
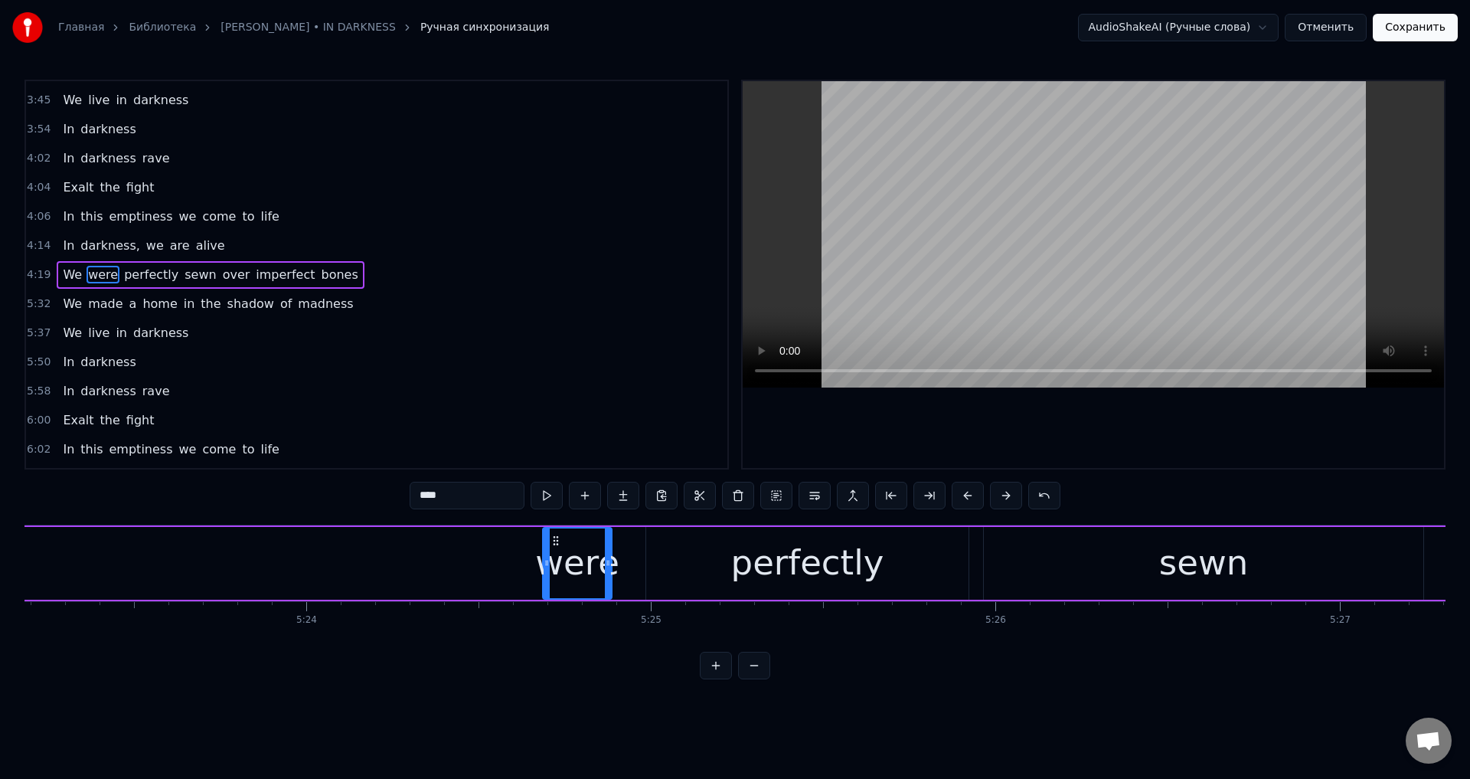
drag, startPoint x: 350, startPoint y: 566, endPoint x: 548, endPoint y: 566, distance: 198.3
click at [548, 566] on icon at bounding box center [547, 563] width 6 height 12
click at [69, 272] on span "We" at bounding box center [72, 275] width 22 height 18
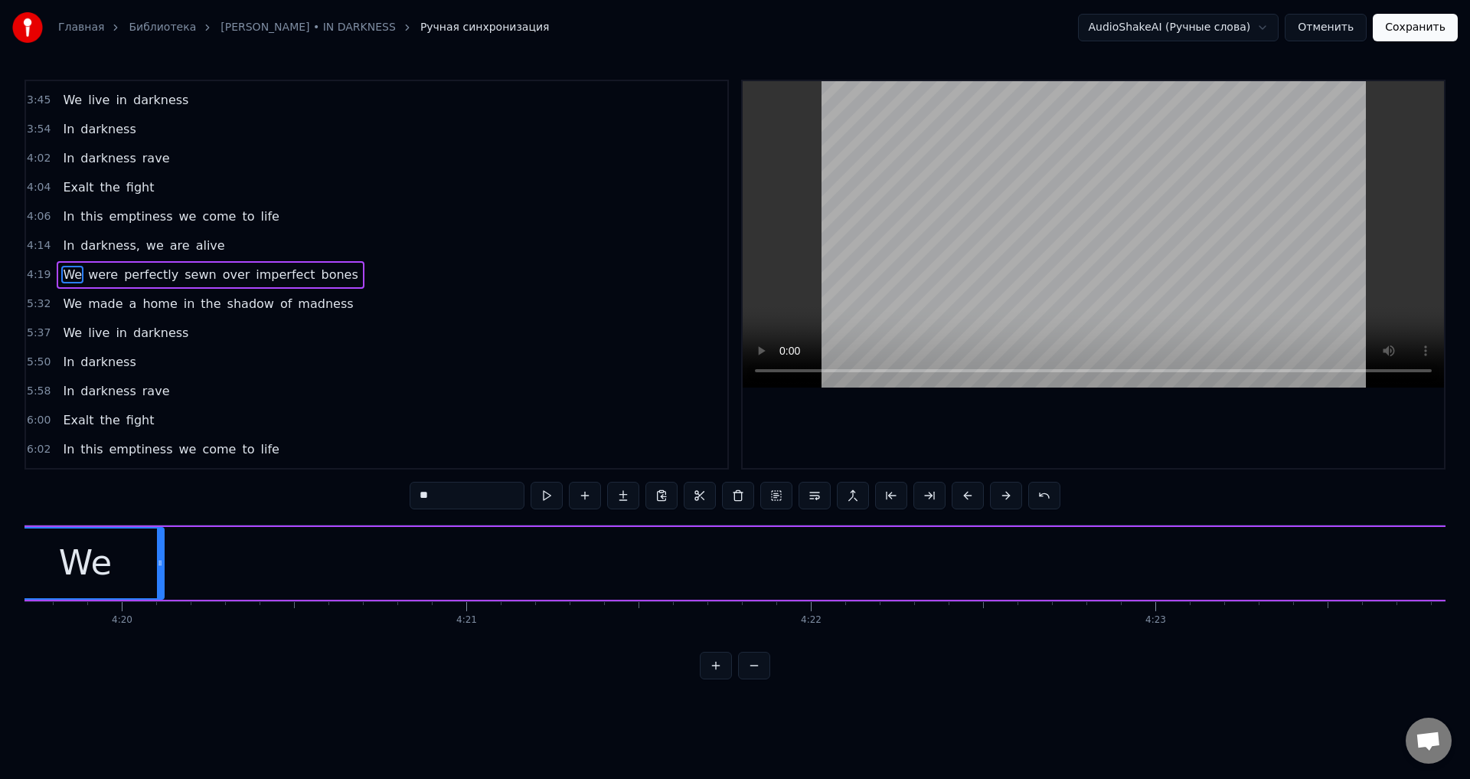
scroll to position [0, 89388]
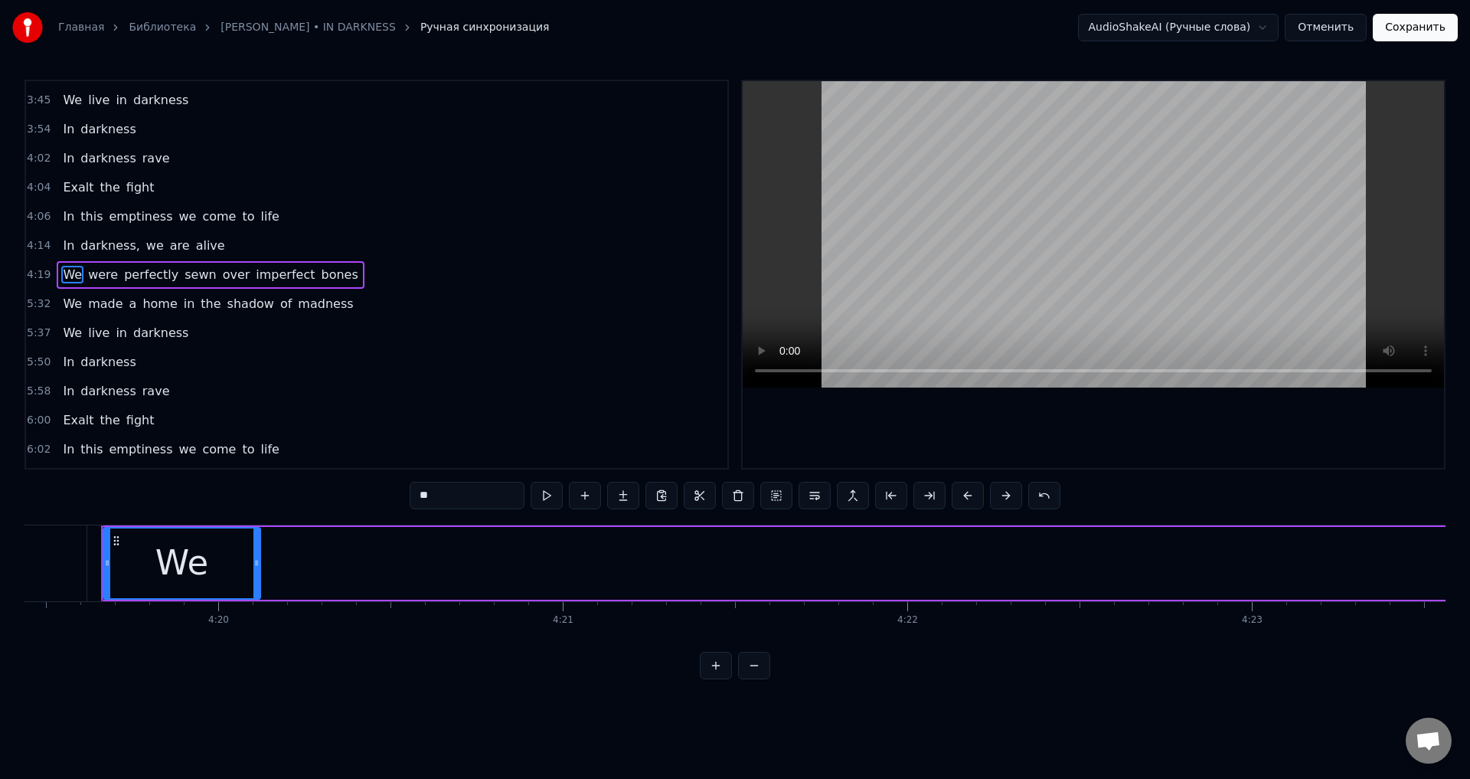
type input "****"
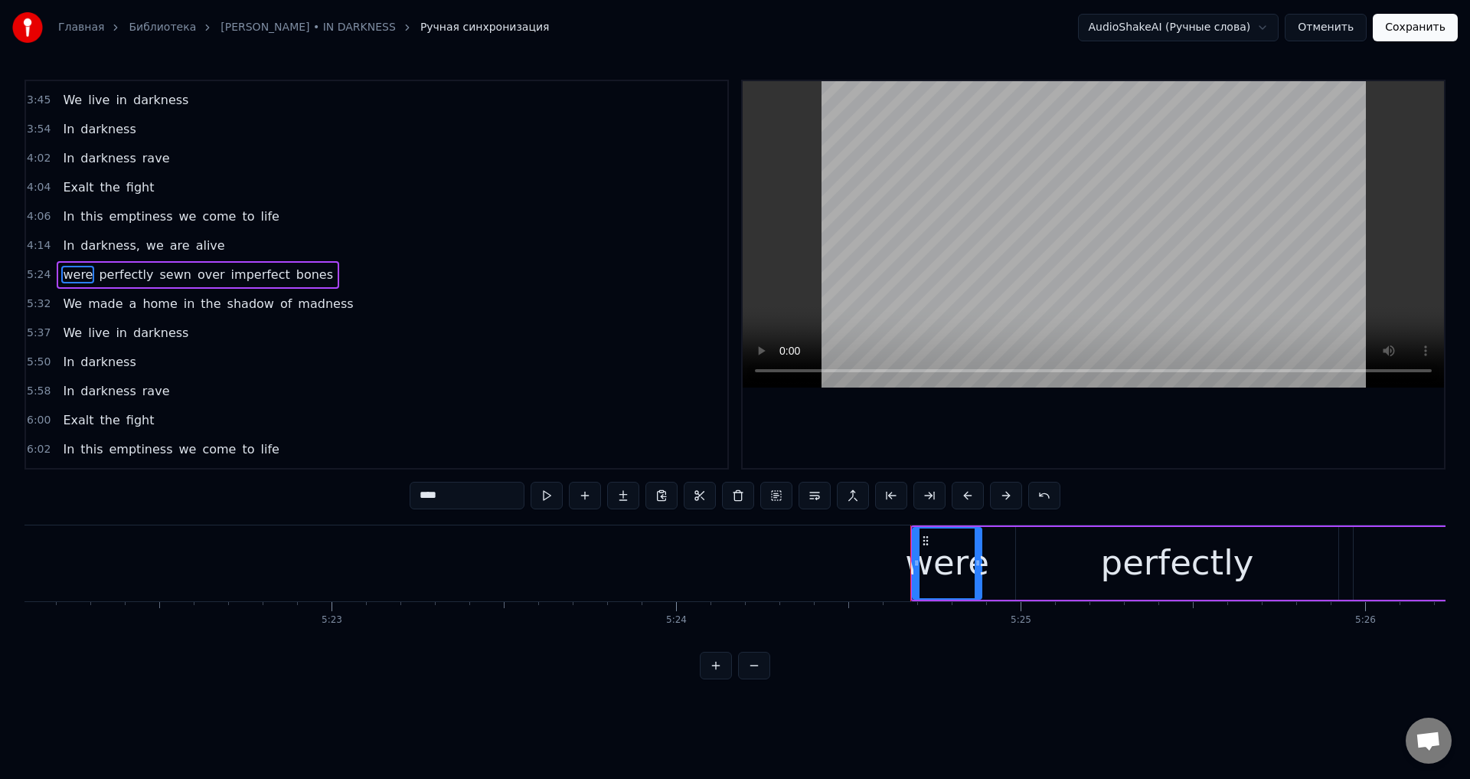
scroll to position [0, 110829]
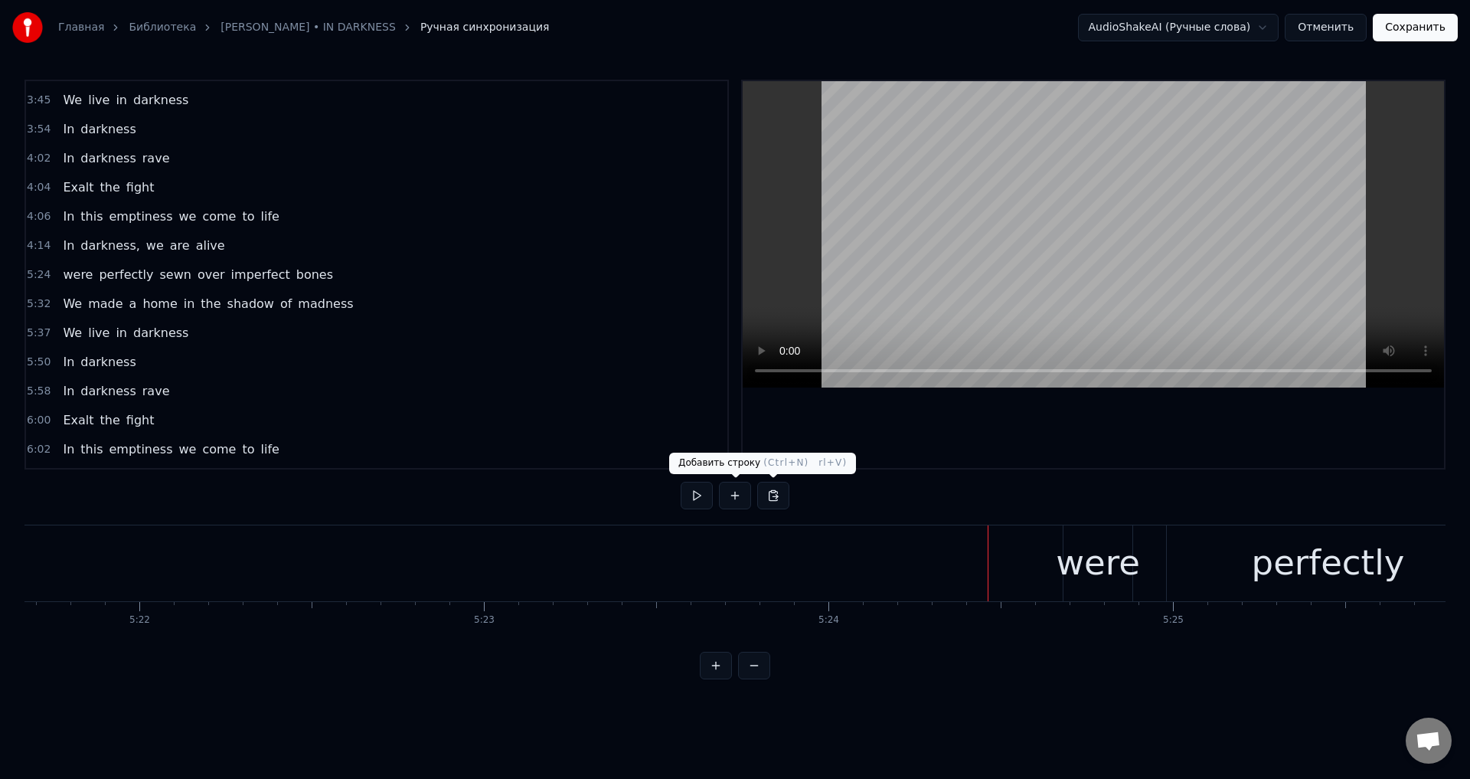
click at [732, 490] on button at bounding box center [735, 496] width 32 height 28
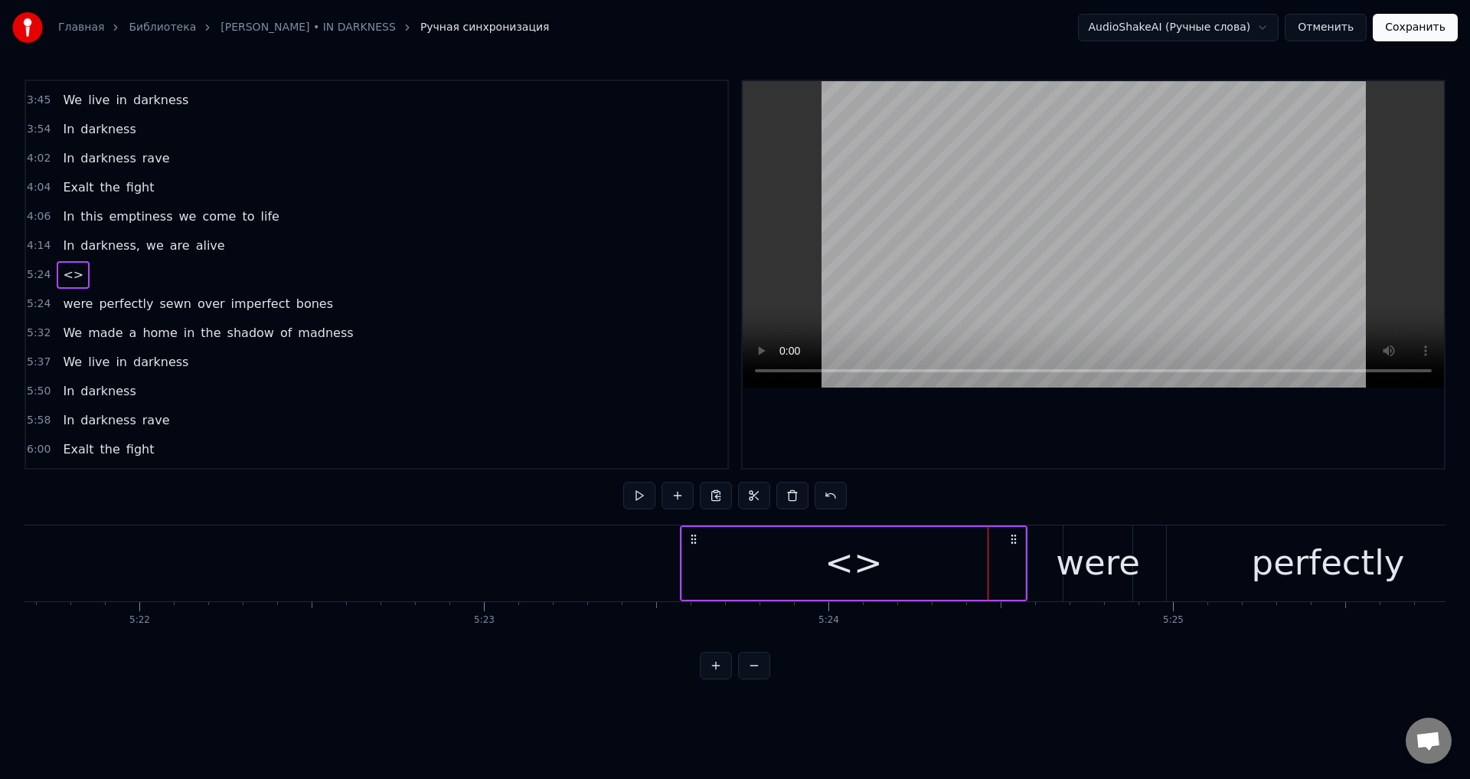
drag, startPoint x: 1002, startPoint y: 536, endPoint x: 694, endPoint y: 541, distance: 307.8
click at [694, 541] on icon at bounding box center [694, 539] width 12 height 12
click at [988, 559] on div at bounding box center [988, 563] width 1 height 76
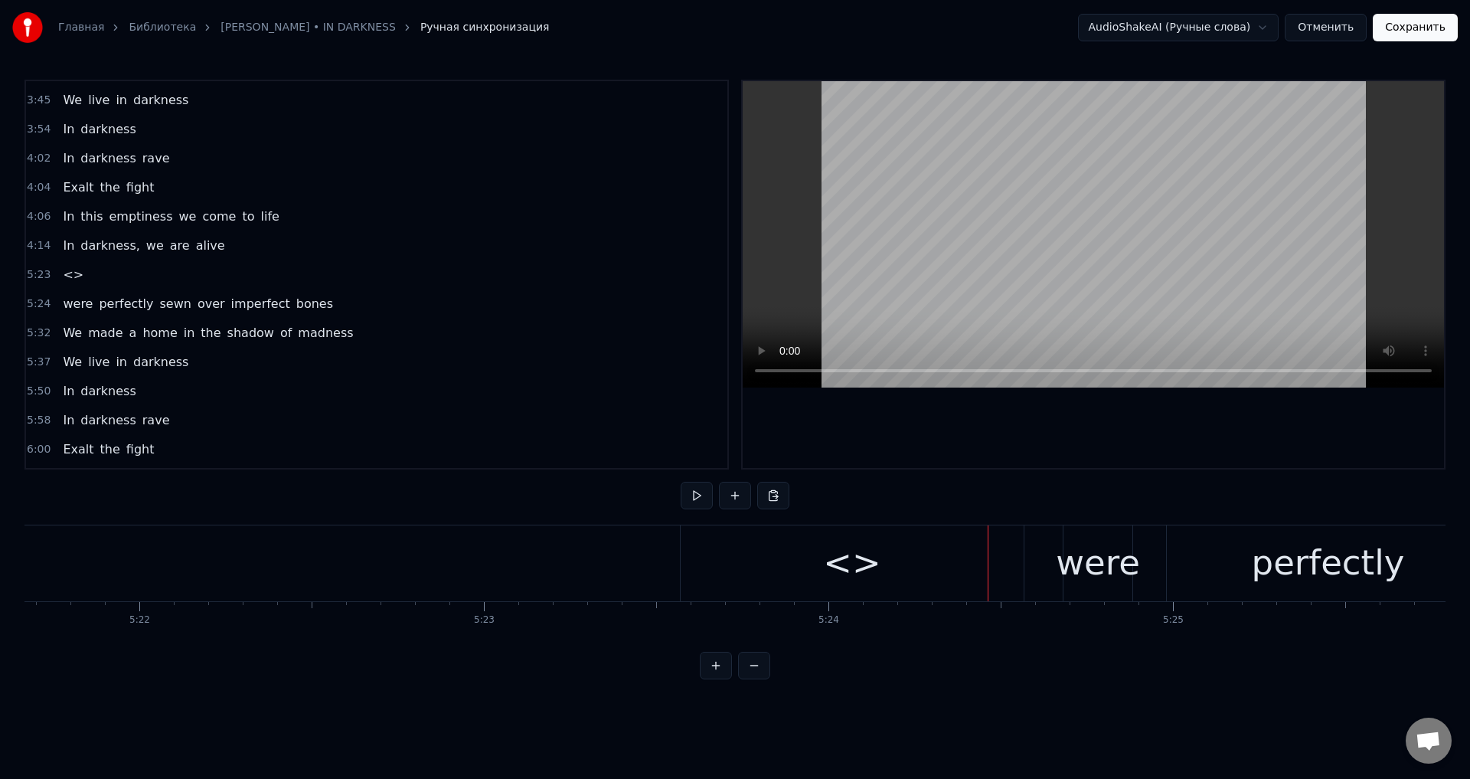
click at [883, 560] on div "<>" at bounding box center [852, 563] width 343 height 76
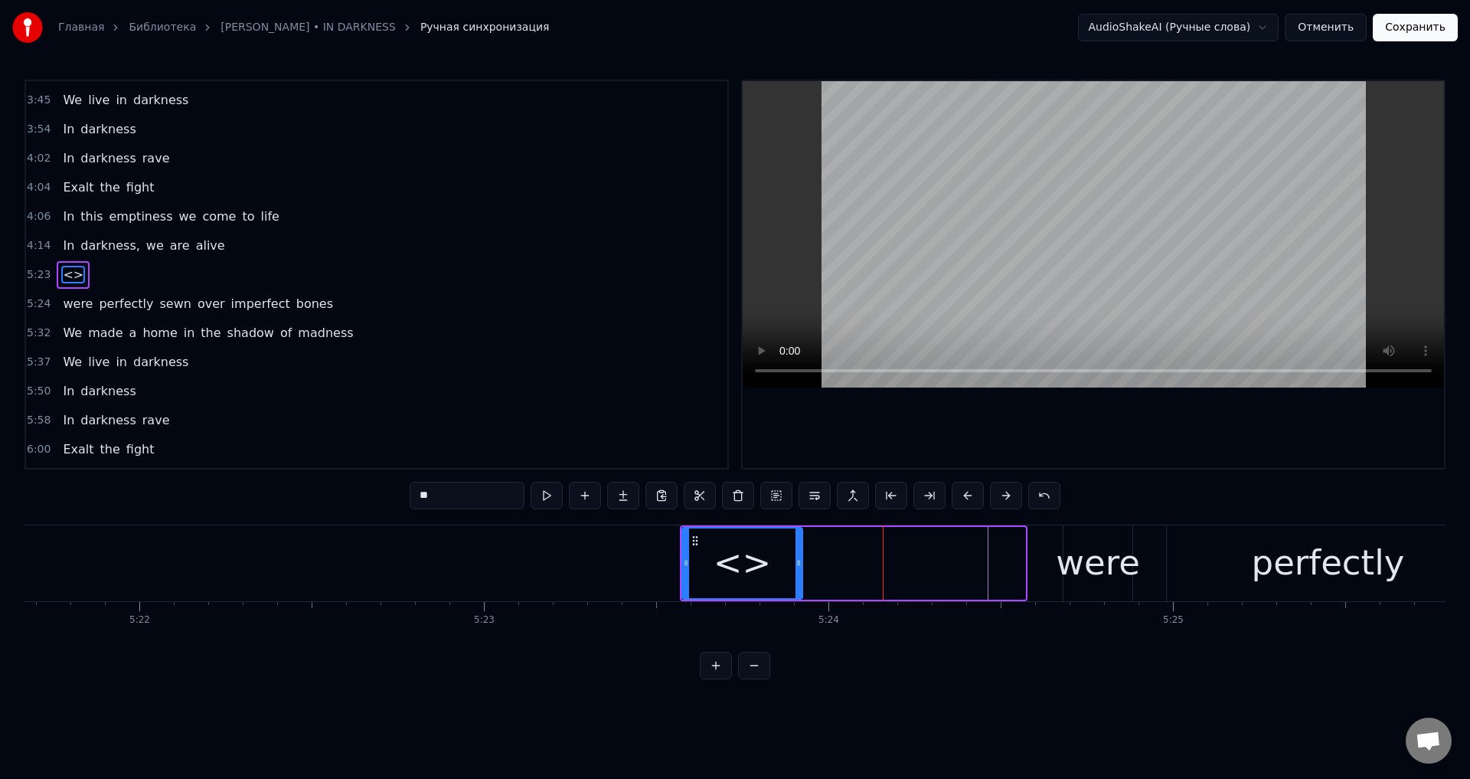
drag, startPoint x: 1023, startPoint y: 560, endPoint x: 800, endPoint y: 564, distance: 222.9
click at [800, 564] on icon at bounding box center [799, 563] width 6 height 12
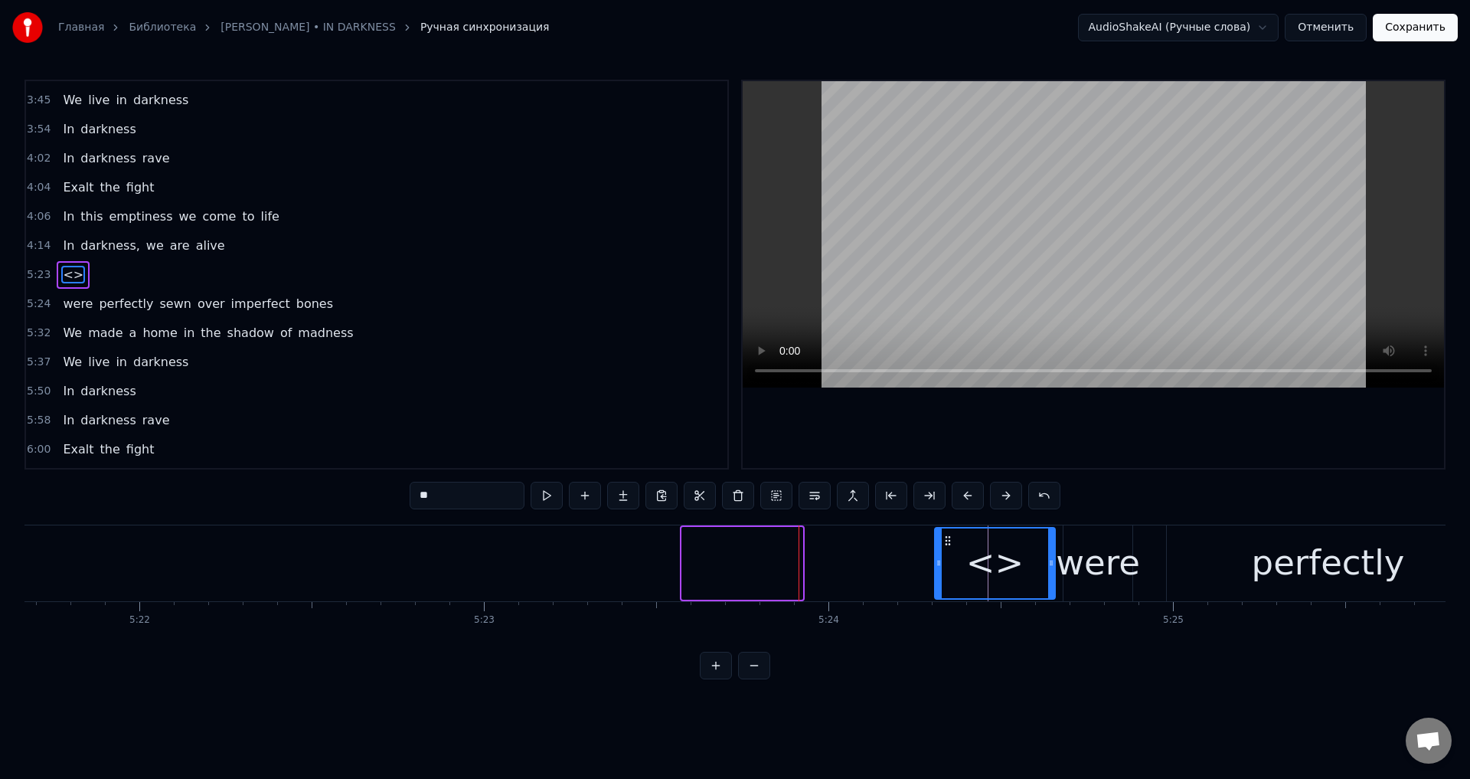
drag, startPoint x: 696, startPoint y: 541, endPoint x: 949, endPoint y: 543, distance: 252.7
click at [949, 543] on icon at bounding box center [948, 540] width 12 height 12
drag, startPoint x: 936, startPoint y: 552, endPoint x: 989, endPoint y: 554, distance: 53.6
click at [989, 554] on div at bounding box center [992, 563] width 6 height 70
drag, startPoint x: 460, startPoint y: 500, endPoint x: 404, endPoint y: 499, distance: 55.9
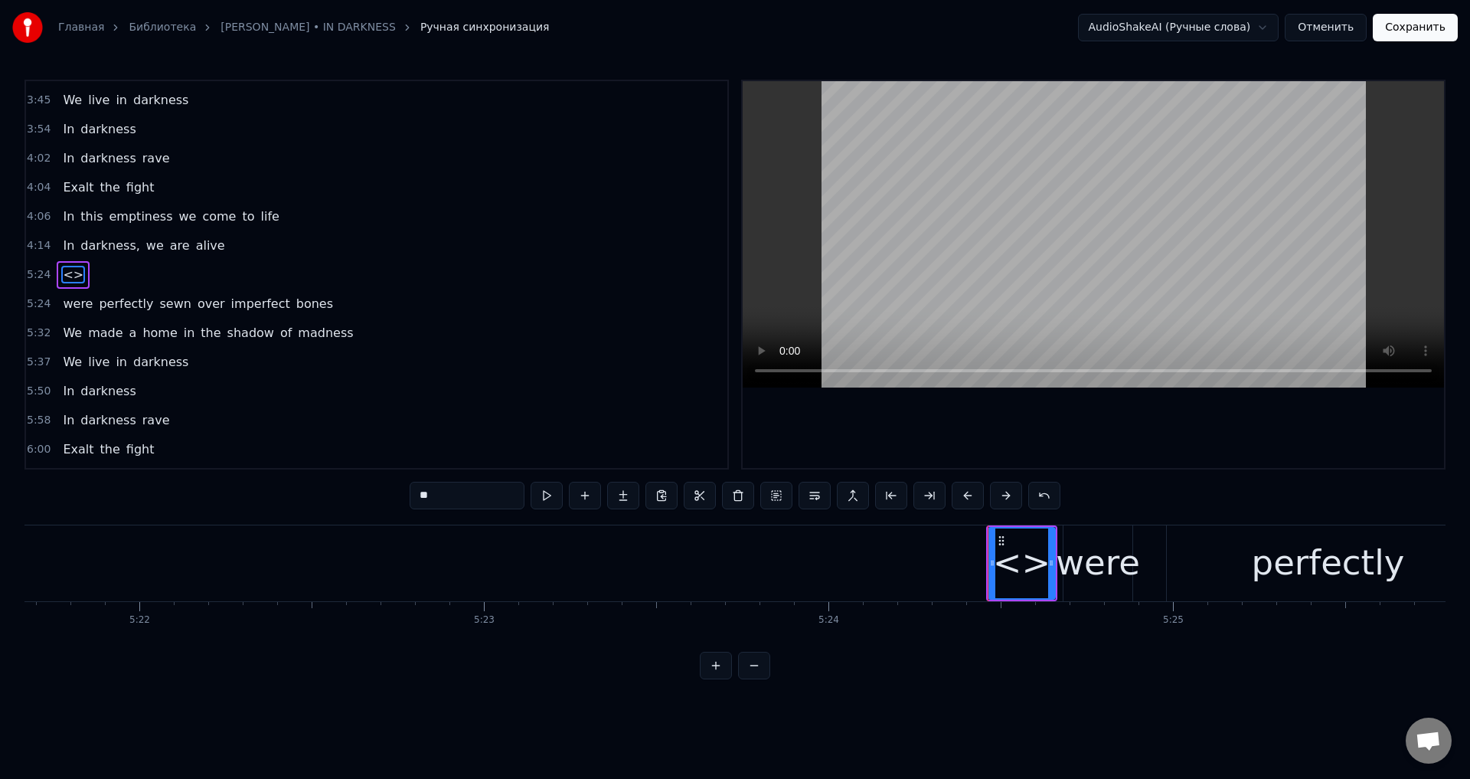
click at [404, 499] on div "0:49 we are alive 1:06 I watch the shadows 1:09 Fall on horizons, we echo 1:13 …" at bounding box center [735, 380] width 1421 height 600
type input "**"
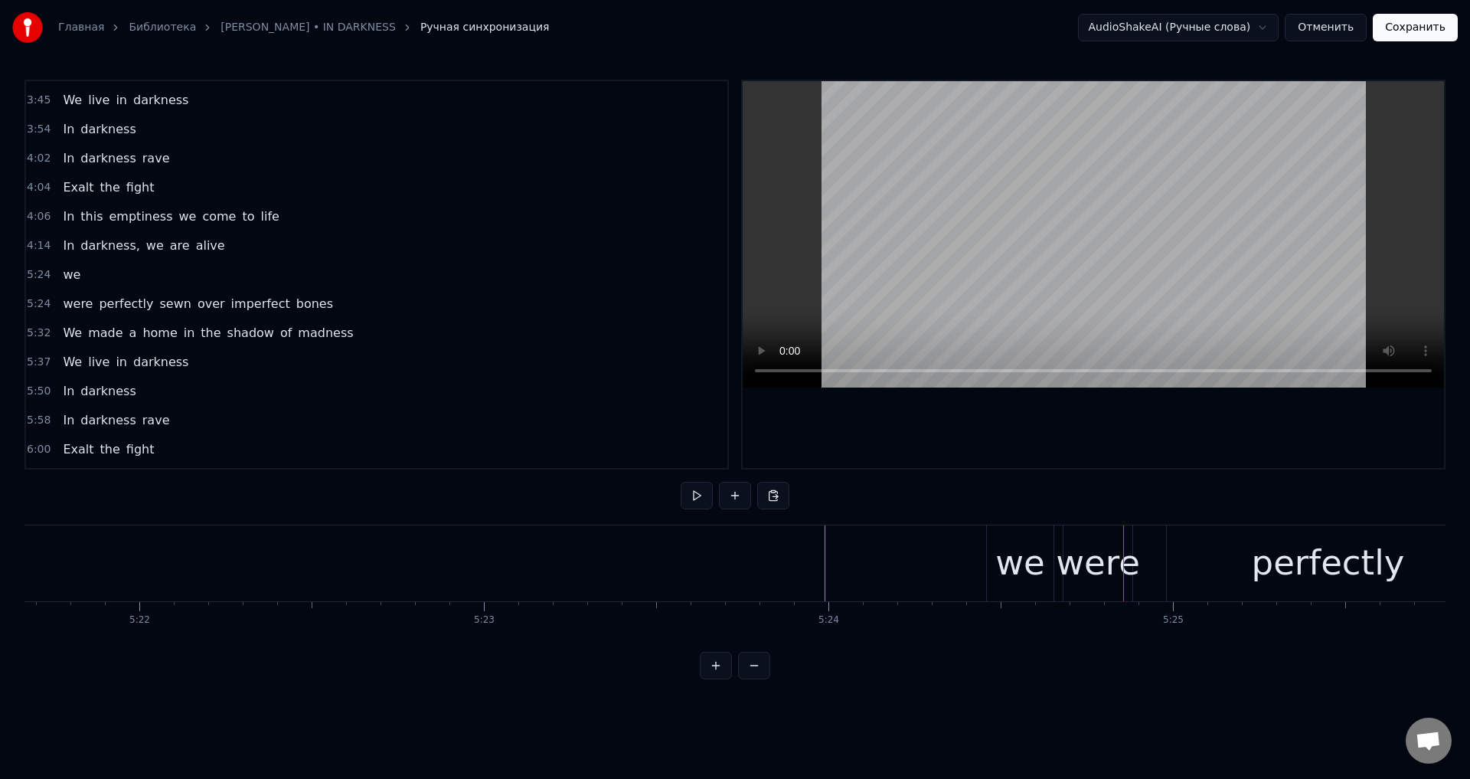
click at [70, 279] on span "we" at bounding box center [71, 275] width 21 height 18
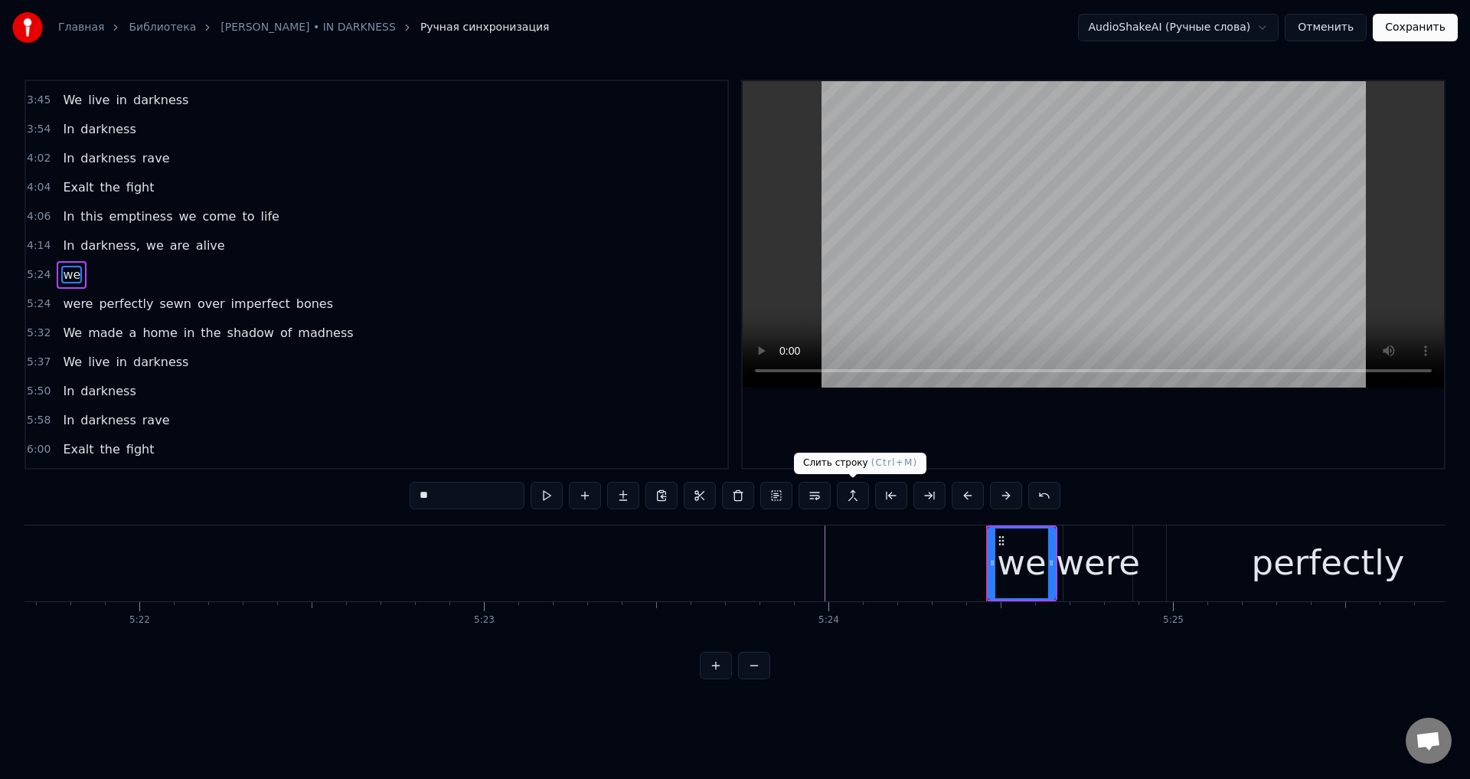
click at [841, 494] on button at bounding box center [853, 496] width 32 height 28
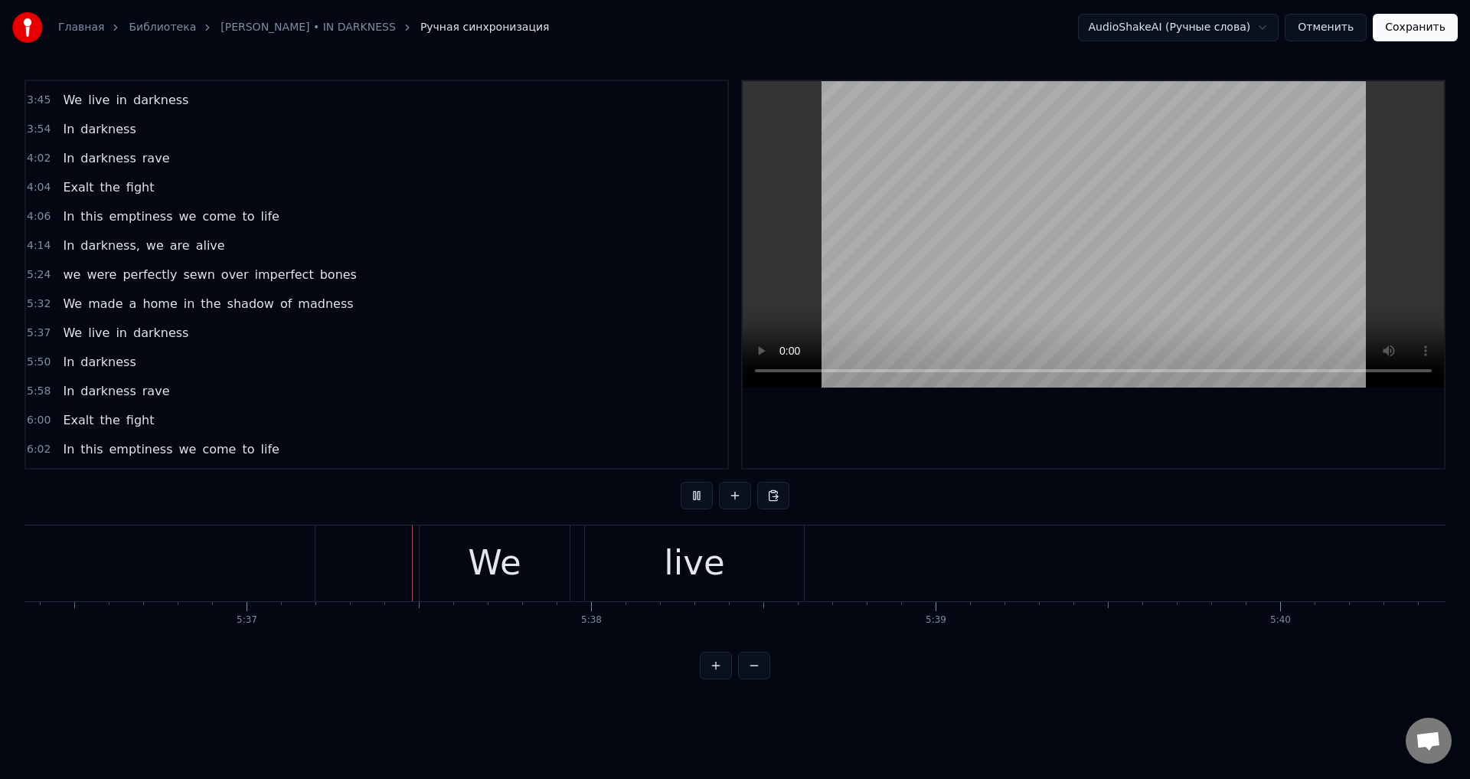
scroll to position [0, 115964]
click at [675, 565] on div "live" at bounding box center [620, 563] width 219 height 76
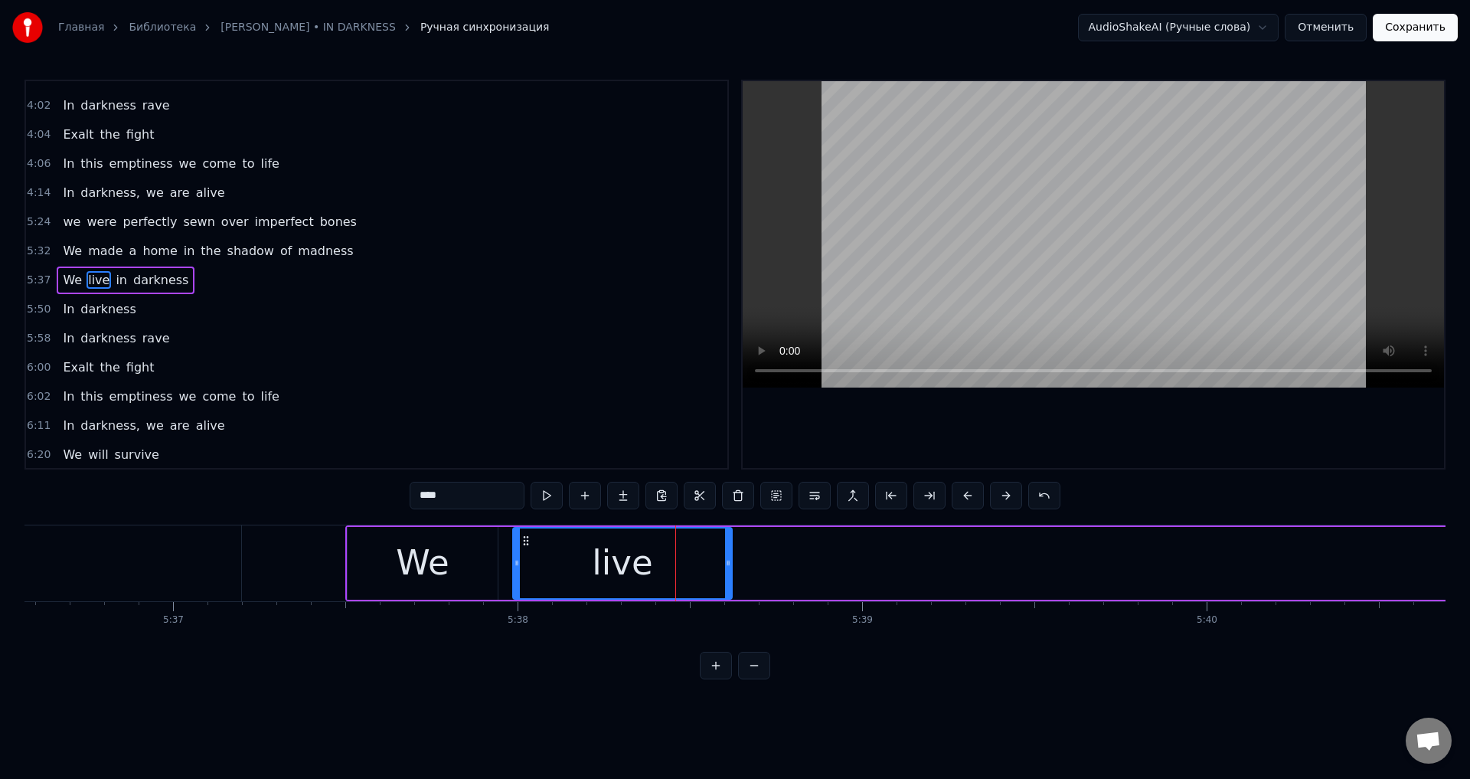
scroll to position [868, 0]
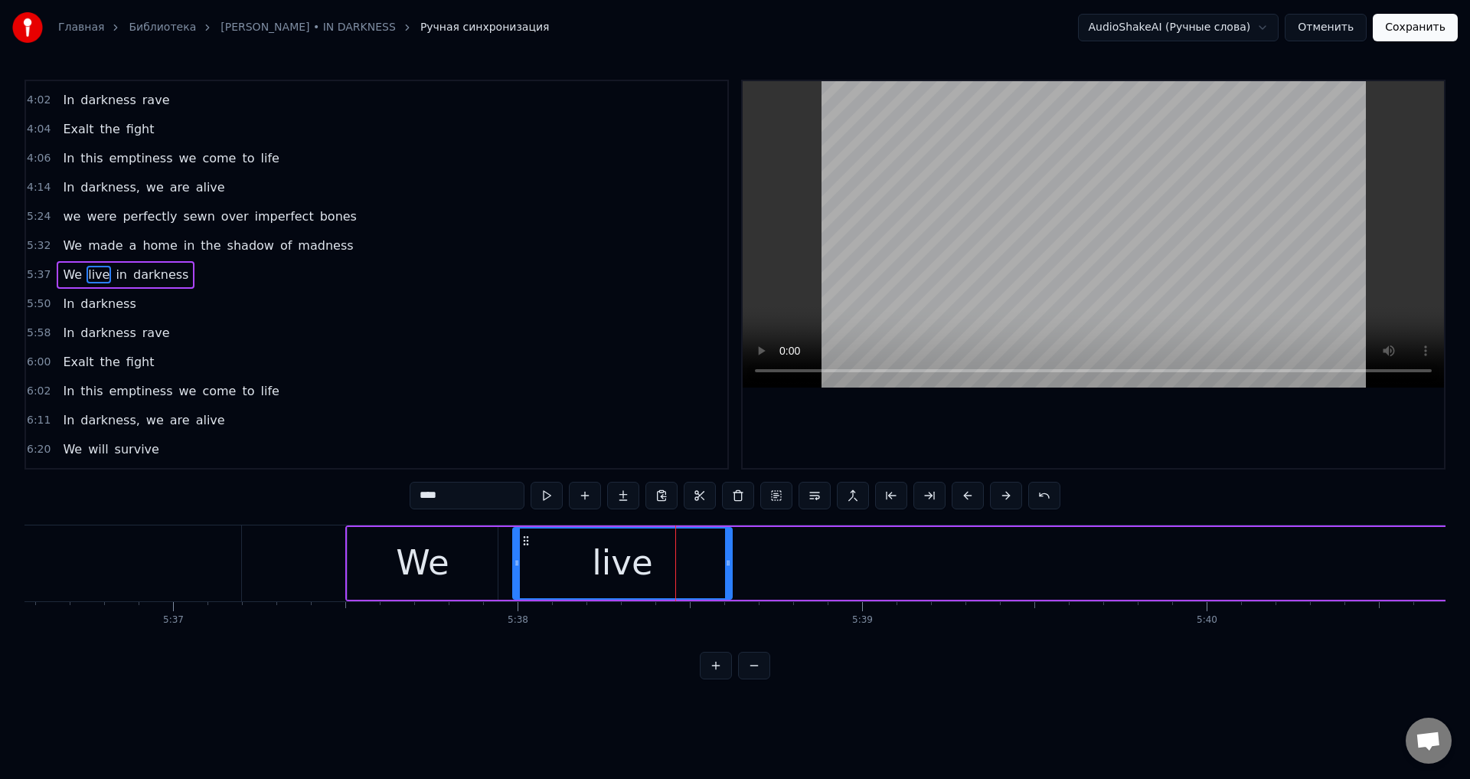
drag, startPoint x: 727, startPoint y: 554, endPoint x: 835, endPoint y: 554, distance: 108.7
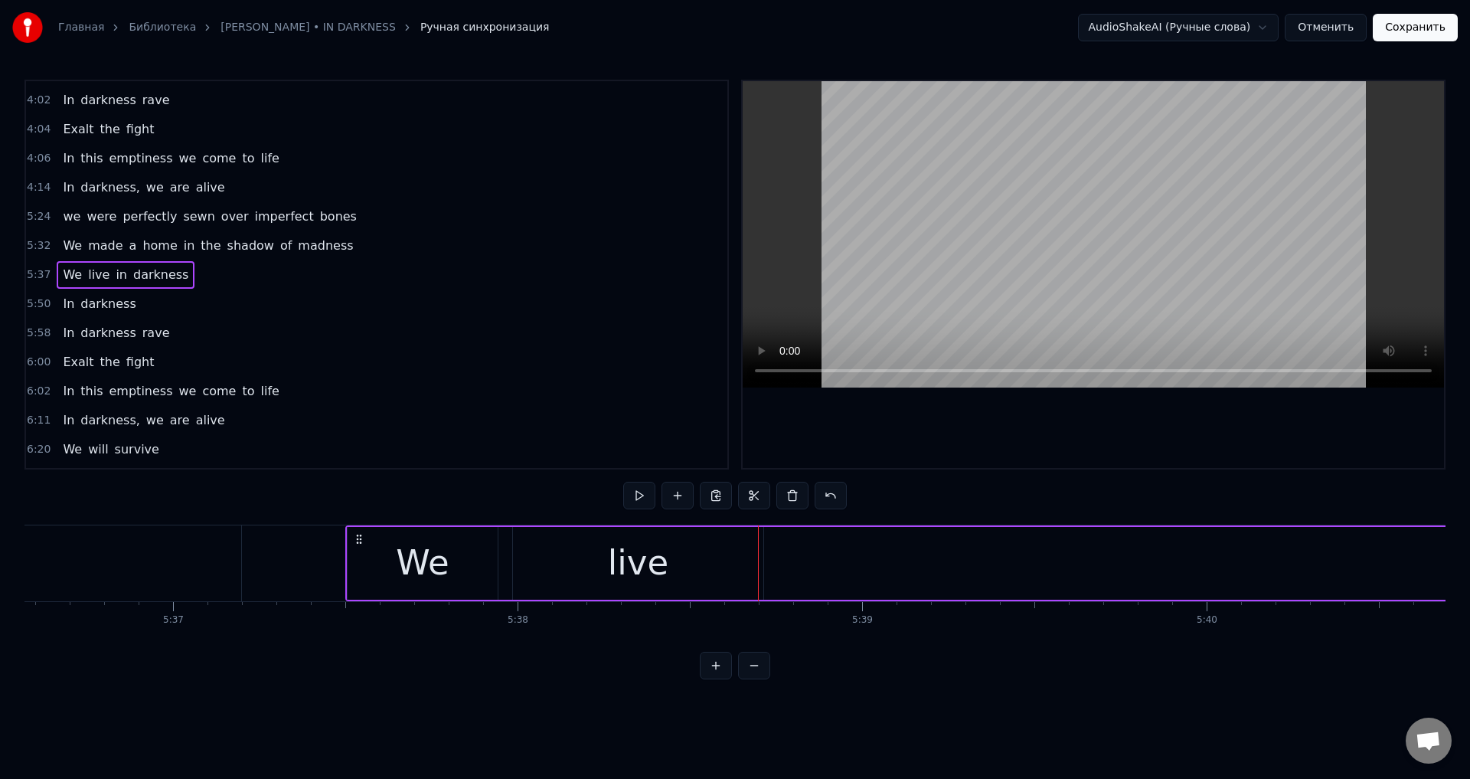
click at [727, 557] on div "live" at bounding box center [638, 563] width 250 height 73
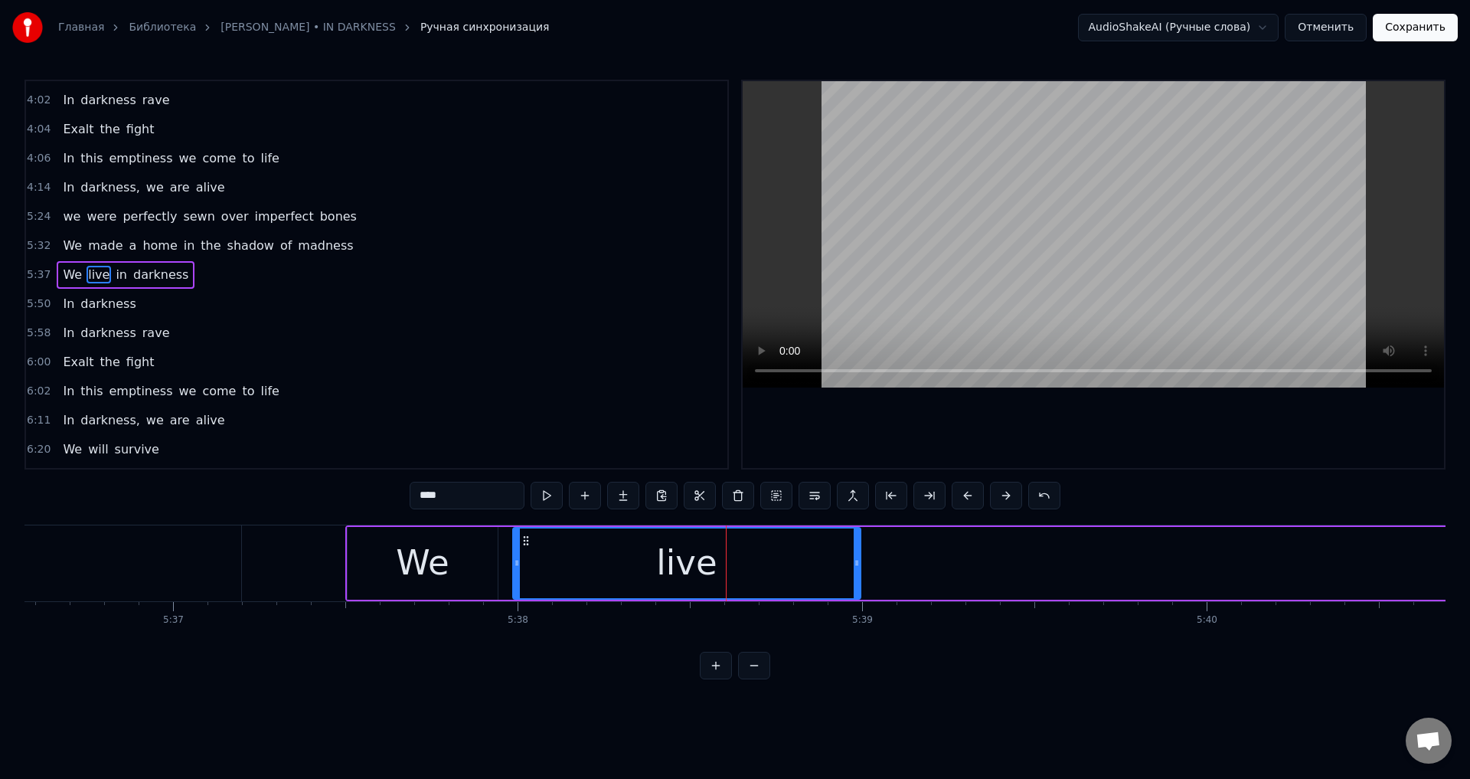
drag, startPoint x: 758, startPoint y: 557, endPoint x: 855, endPoint y: 557, distance: 97.2
click at [855, 557] on icon at bounding box center [857, 563] width 6 height 12
drag, startPoint x: 855, startPoint y: 557, endPoint x: 871, endPoint y: 557, distance: 16.1
click at [871, 557] on icon at bounding box center [873, 563] width 6 height 12
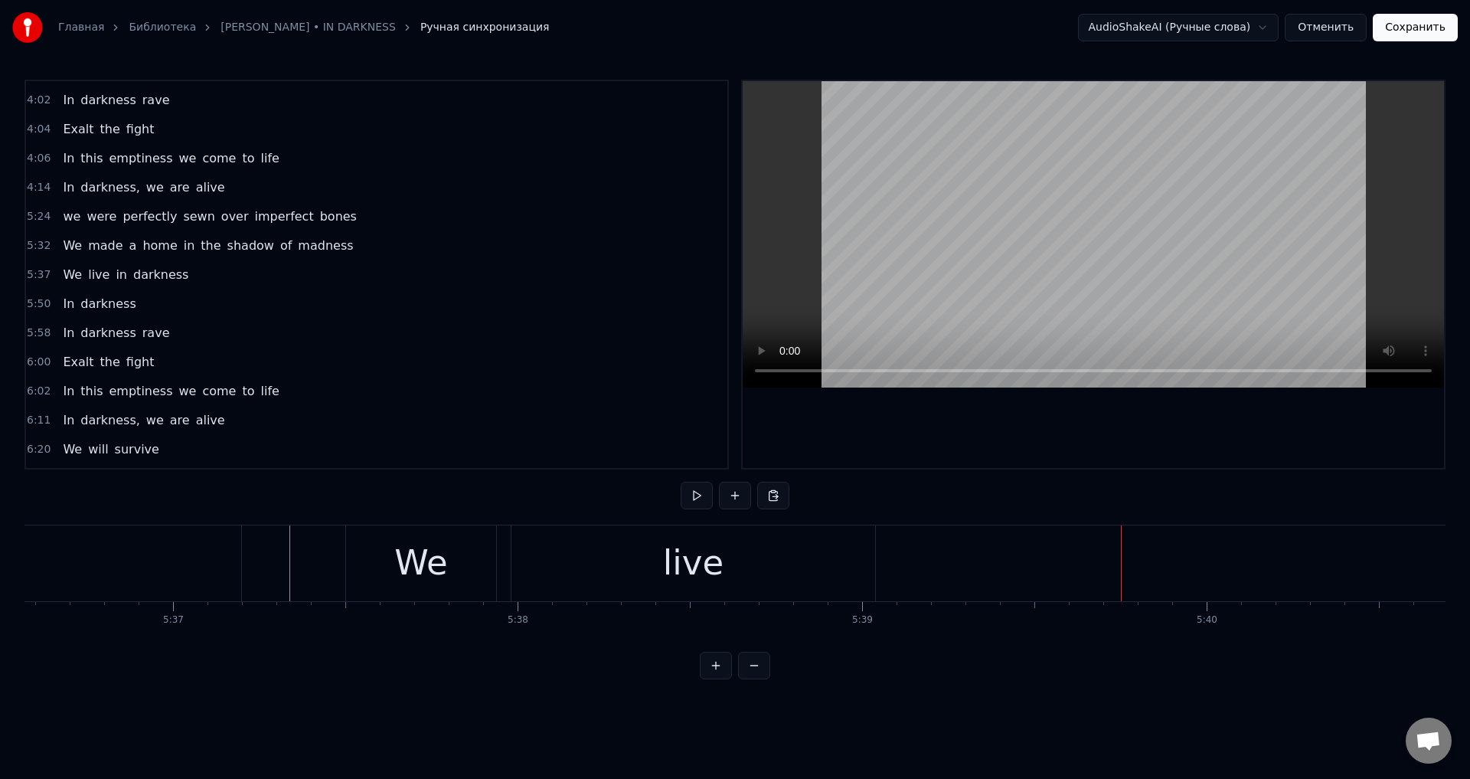
scroll to position [894, 0]
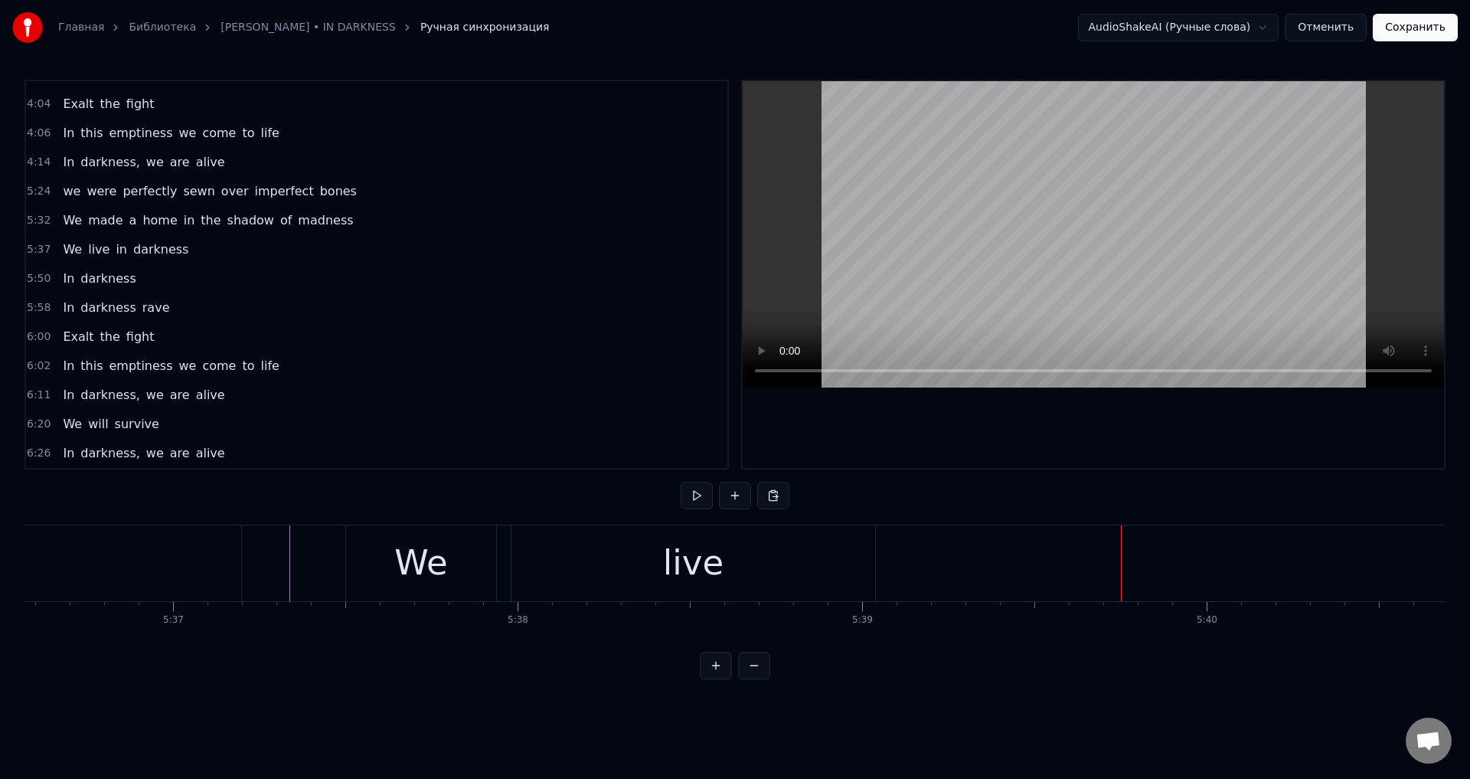
click at [114, 247] on span "in" at bounding box center [121, 249] width 15 height 18
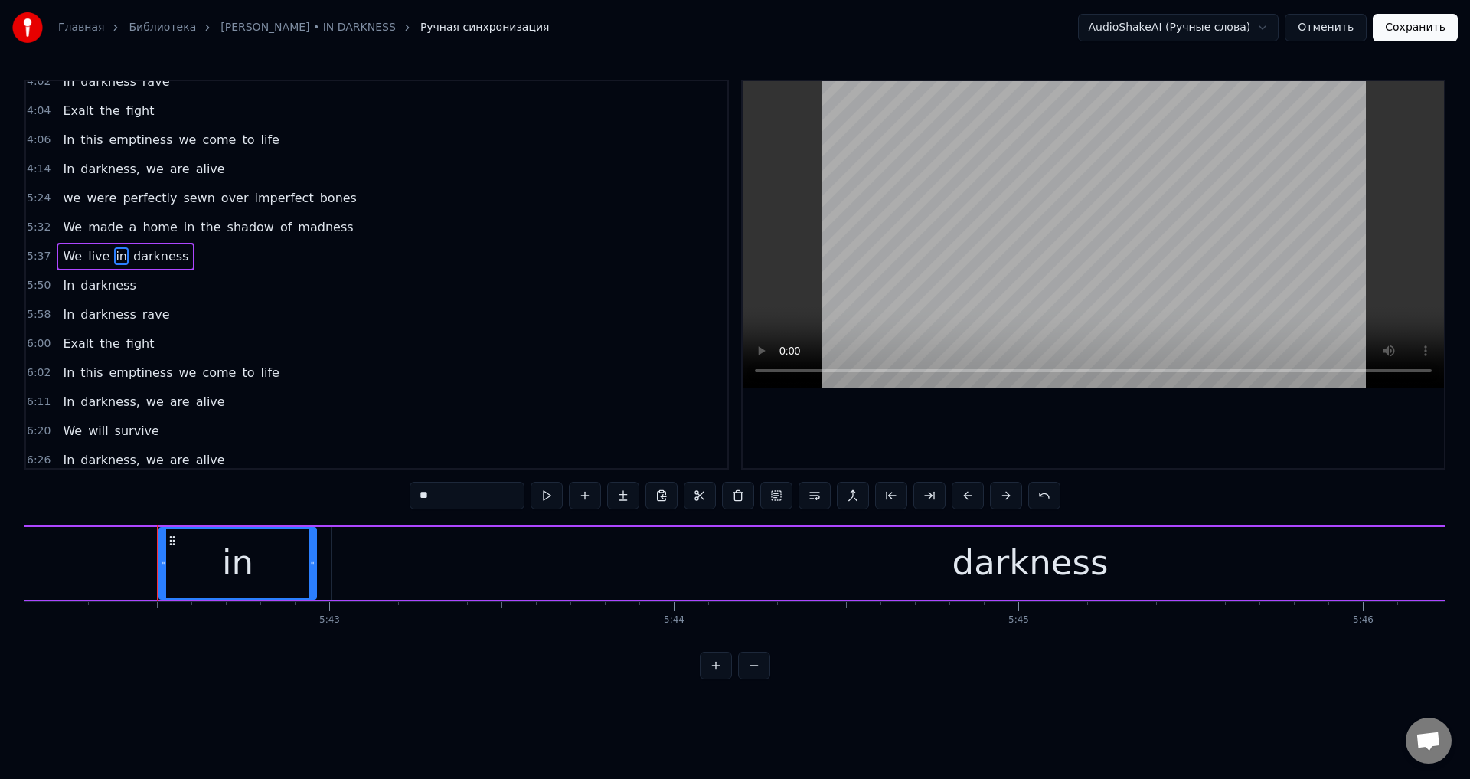
scroll to position [0, 117931]
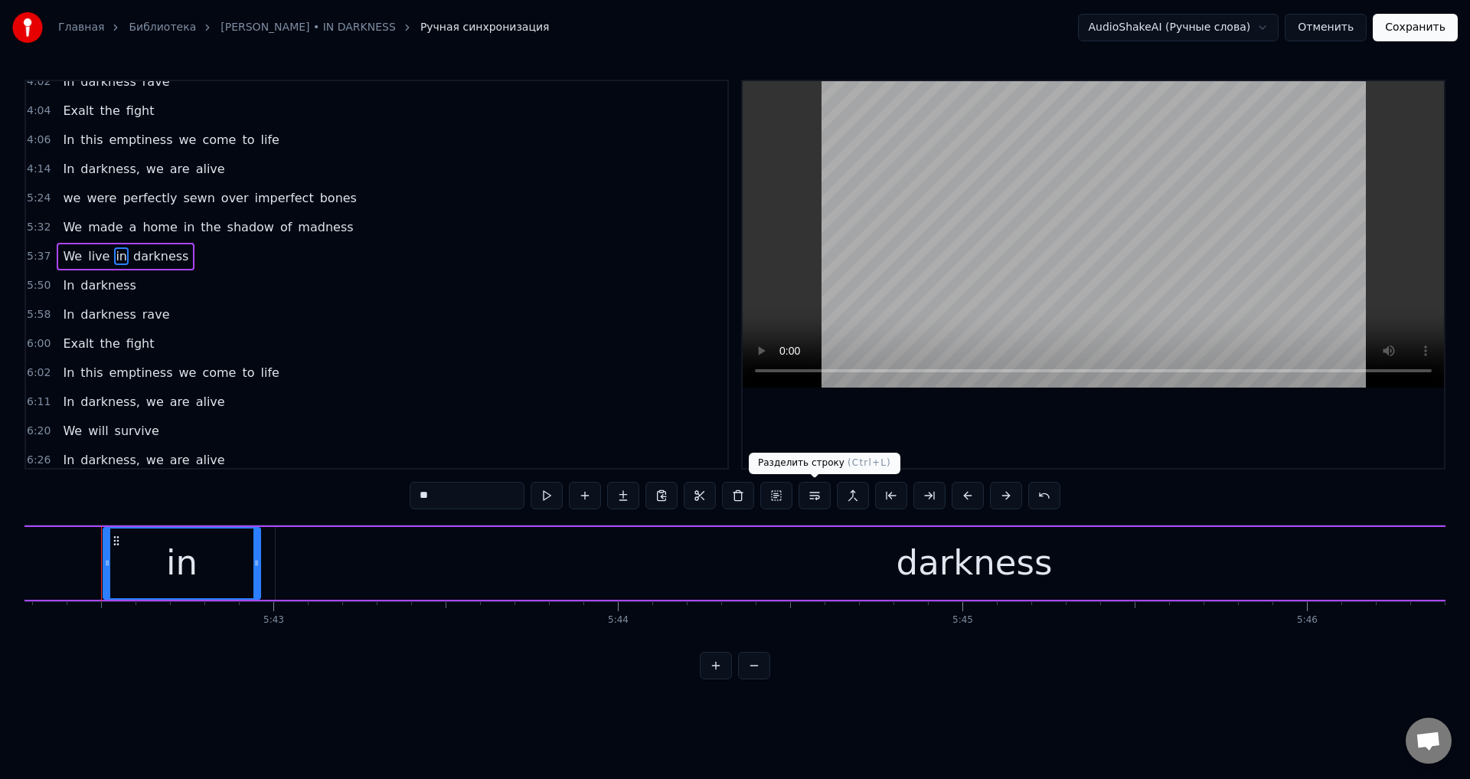
click at [828, 497] on button at bounding box center [815, 496] width 32 height 28
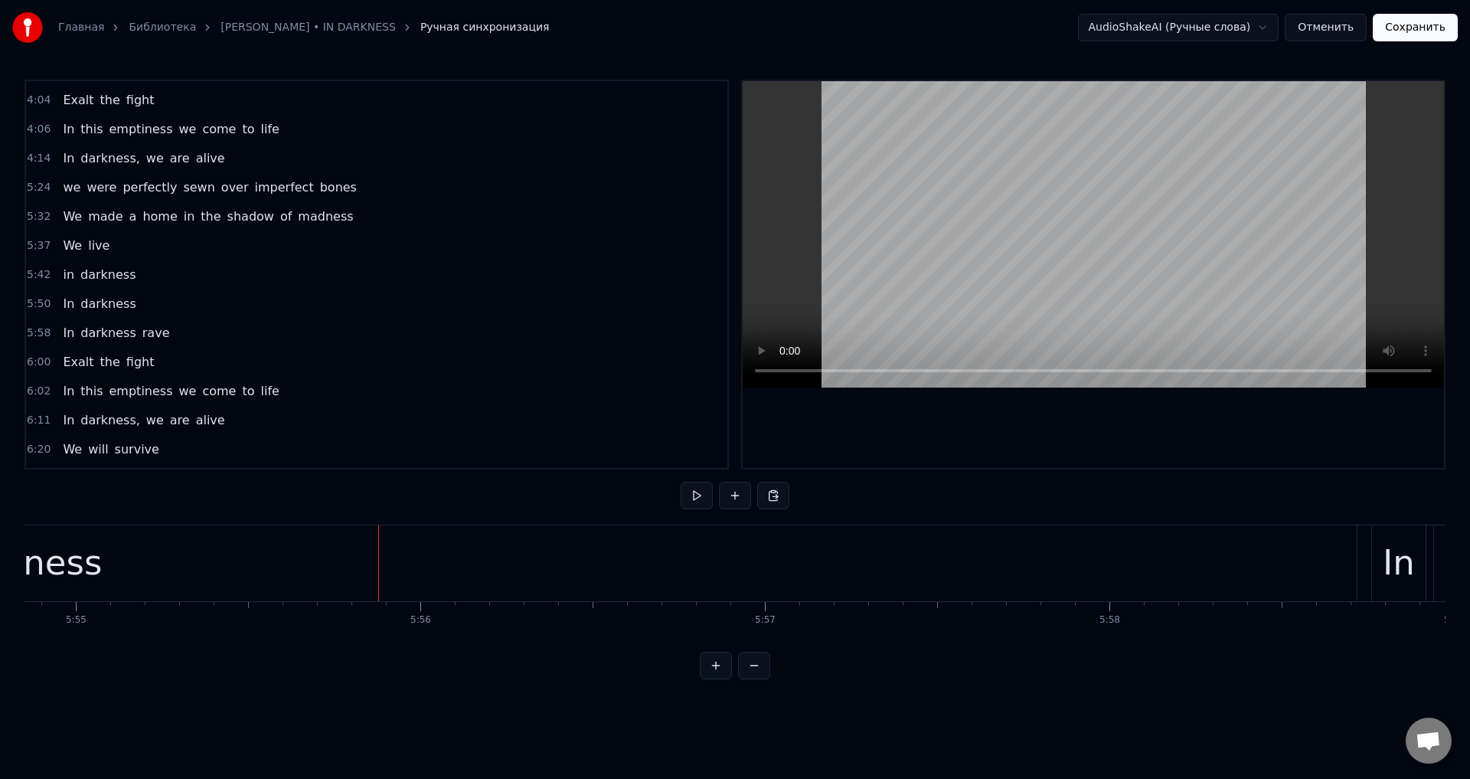
scroll to position [0, 122339]
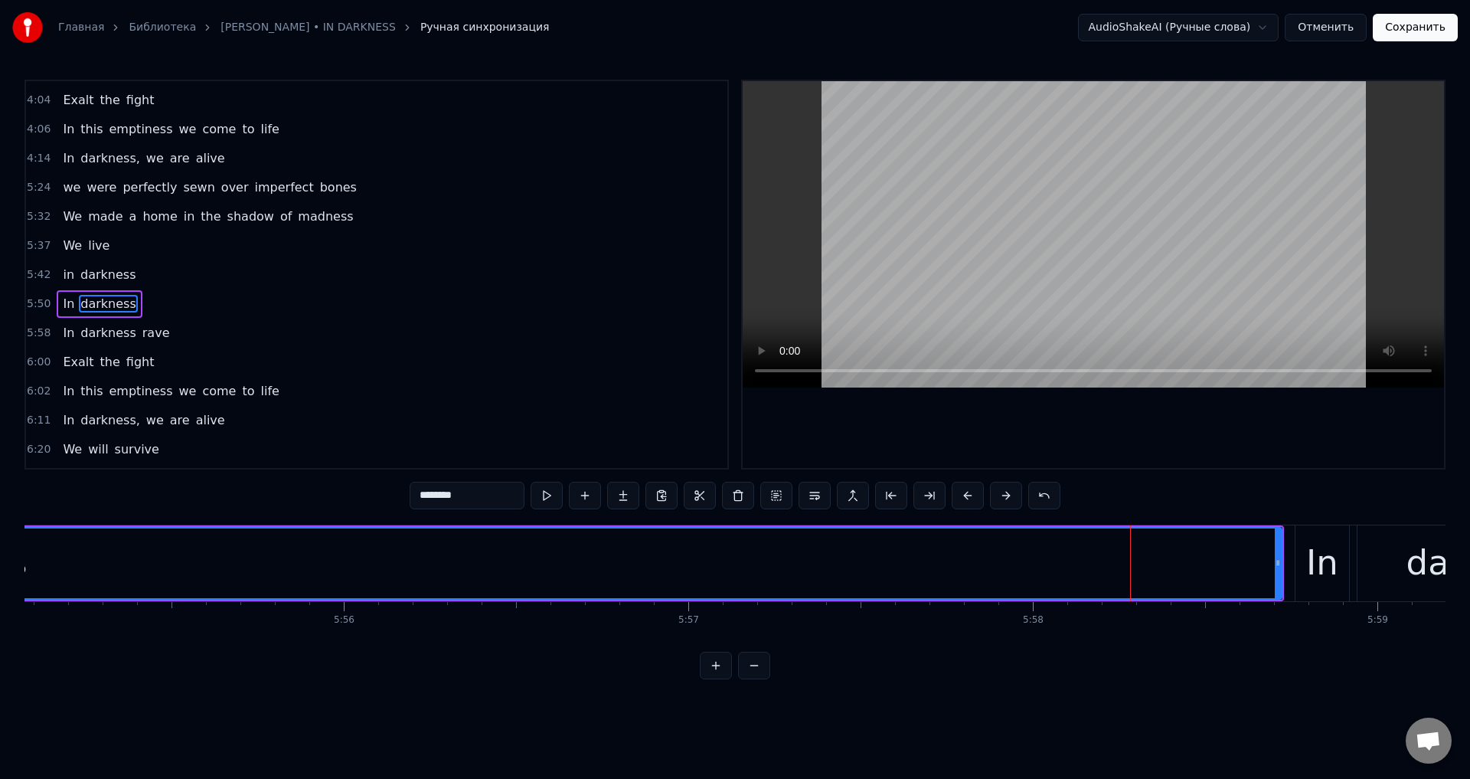
scroll to position [923, 0]
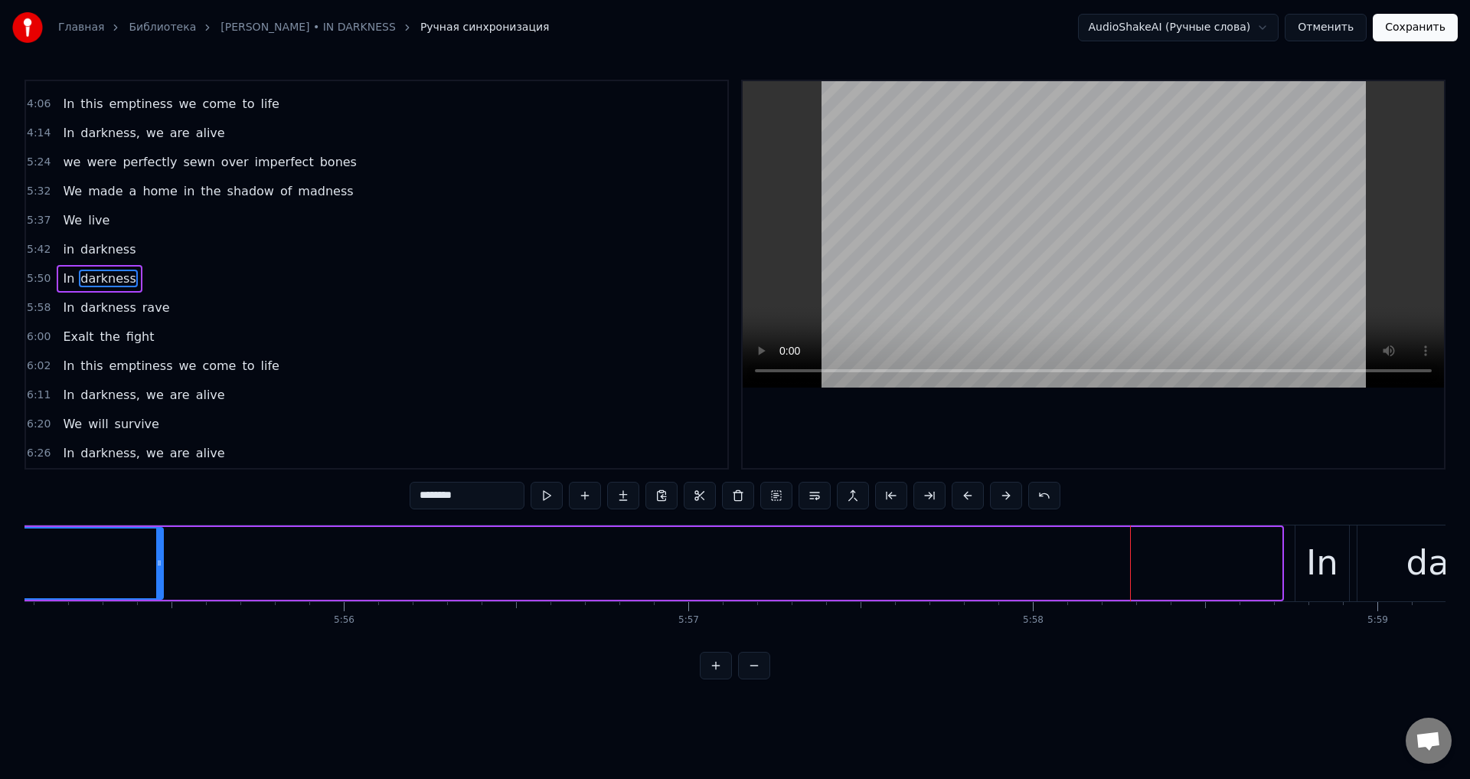
drag, startPoint x: 1275, startPoint y: 550, endPoint x: 90, endPoint y: 603, distance: 1186.5
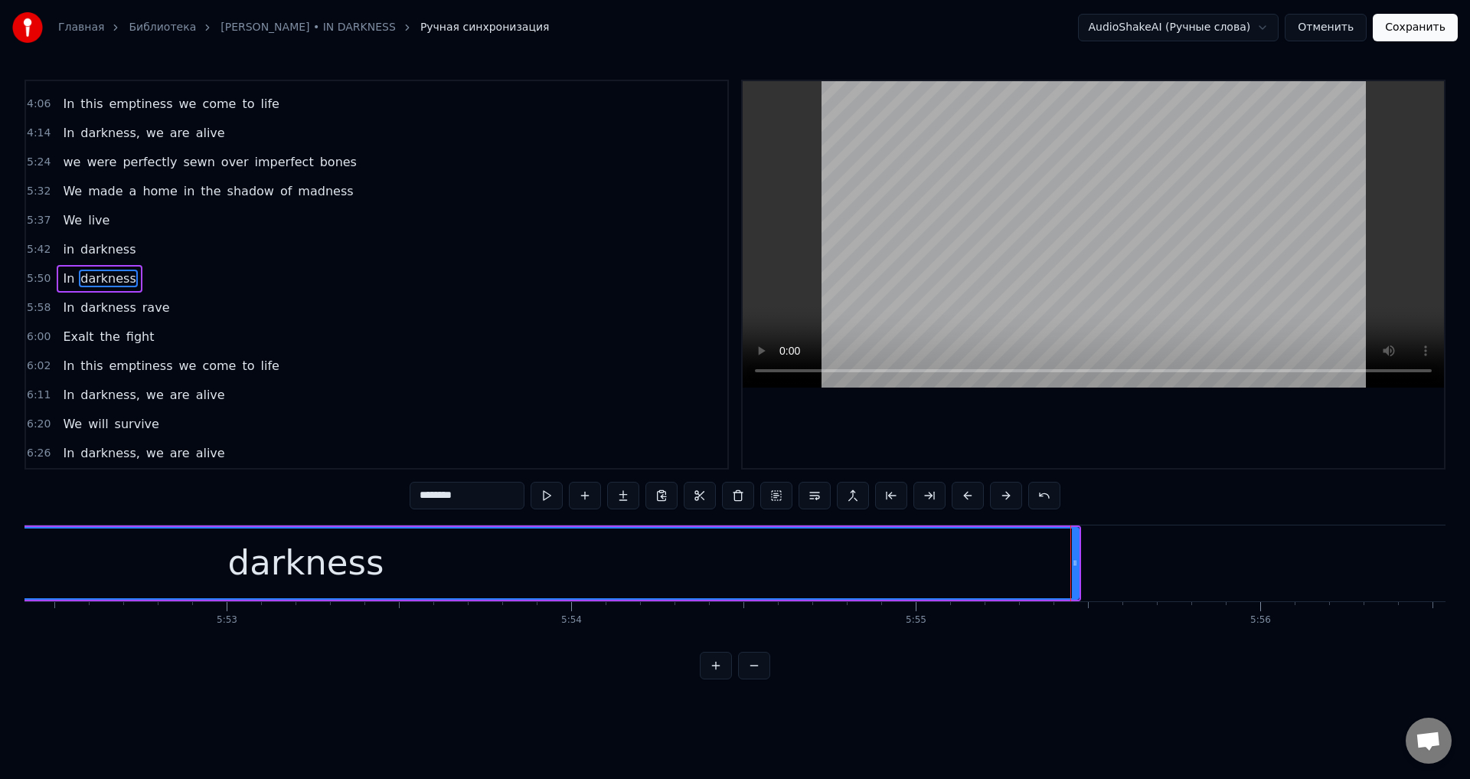
scroll to position [0, 121421]
drag, startPoint x: 1078, startPoint y: 555, endPoint x: 953, endPoint y: 563, distance: 125.0
click at [953, 563] on div at bounding box center [952, 563] width 6 height 70
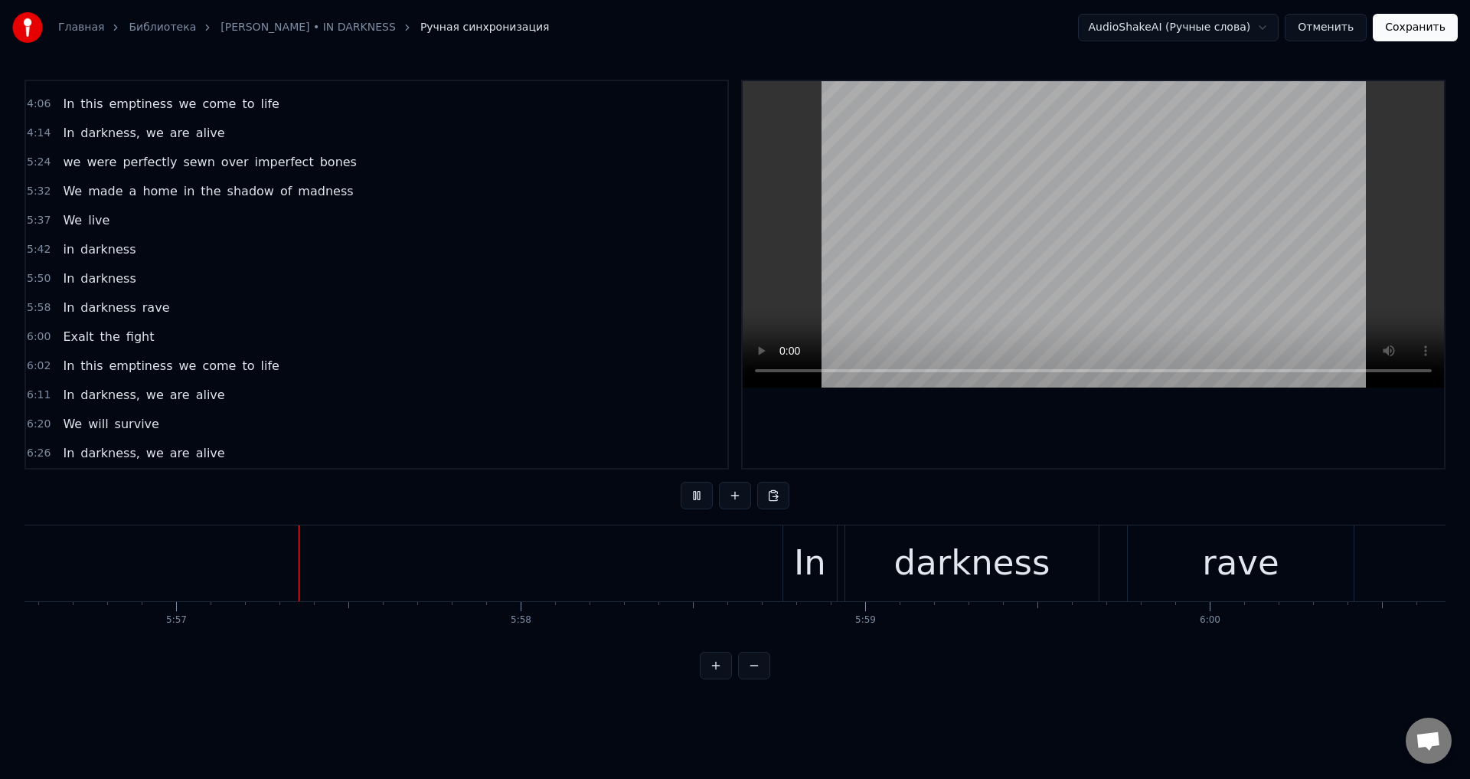
scroll to position [0, 122853]
click at [794, 546] on div "In" at bounding box center [808, 563] width 32 height 52
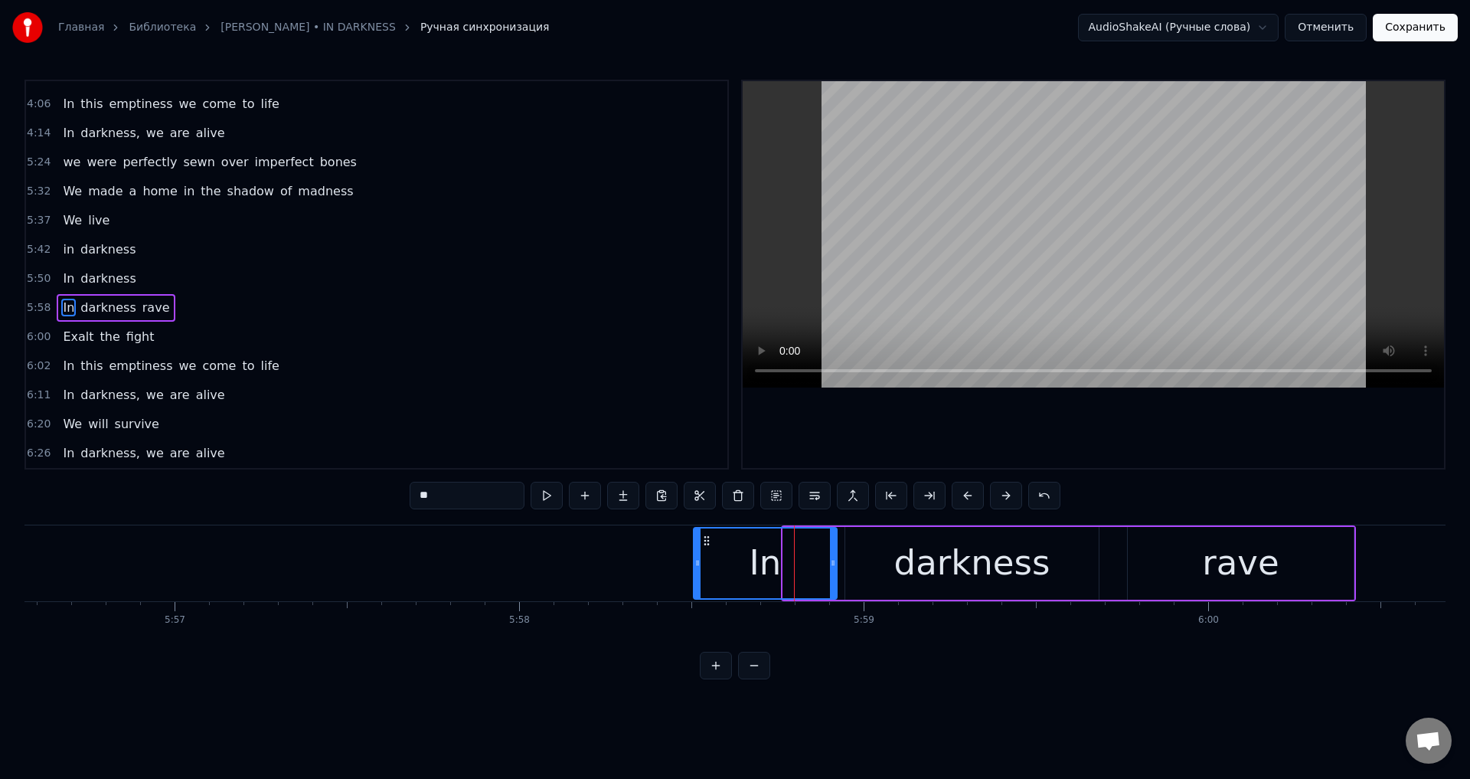
drag, startPoint x: 785, startPoint y: 554, endPoint x: 694, endPoint y: 564, distance: 91.7
click at [694, 564] on div at bounding box center [697, 563] width 6 height 70
drag, startPoint x: 831, startPoint y: 563, endPoint x: 802, endPoint y: 569, distance: 29.7
click at [802, 569] on div at bounding box center [804, 563] width 6 height 70
click at [881, 556] on div "darkness" at bounding box center [971, 563] width 253 height 73
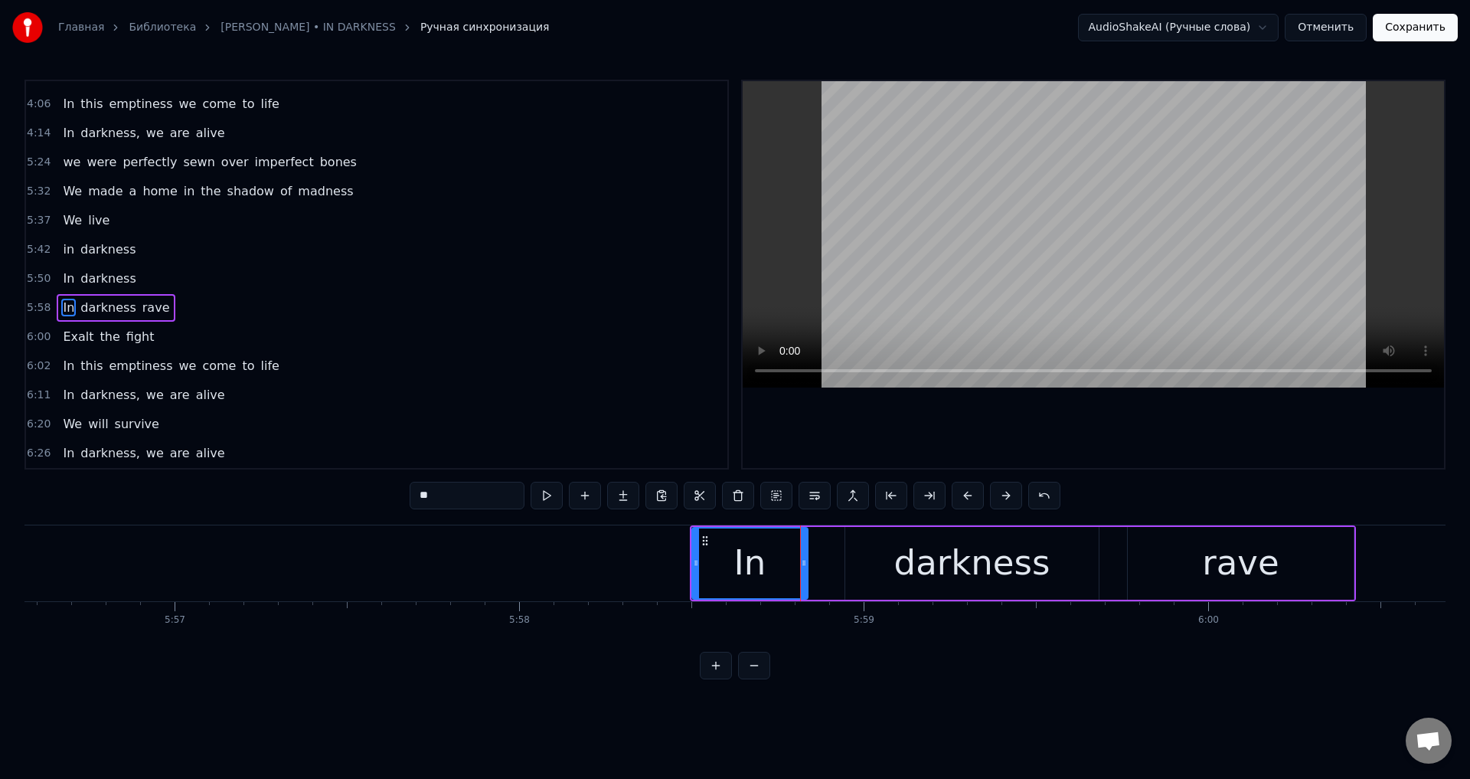
type input "********"
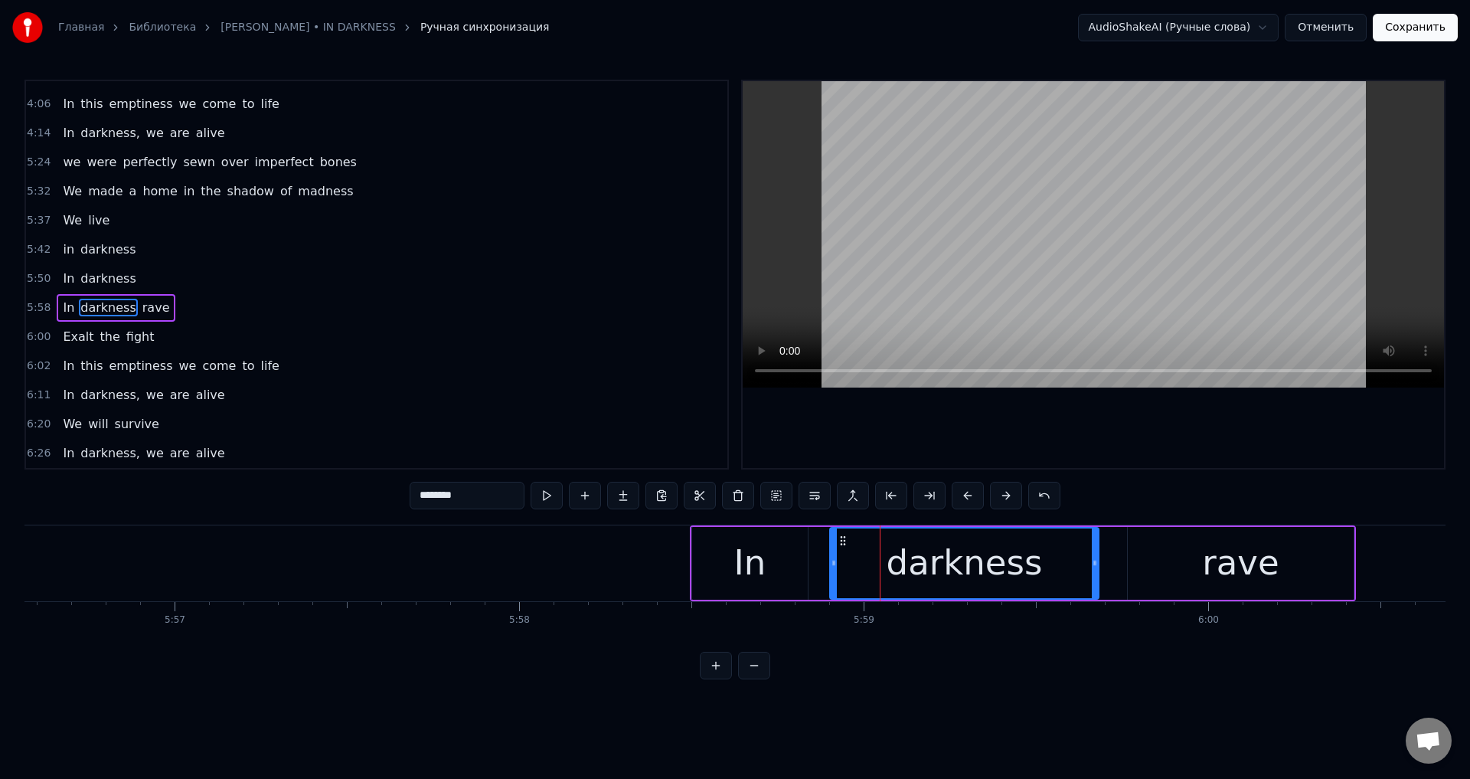
drag, startPoint x: 848, startPoint y: 557, endPoint x: 835, endPoint y: 561, distance: 14.3
click at [835, 561] on icon at bounding box center [834, 563] width 6 height 12
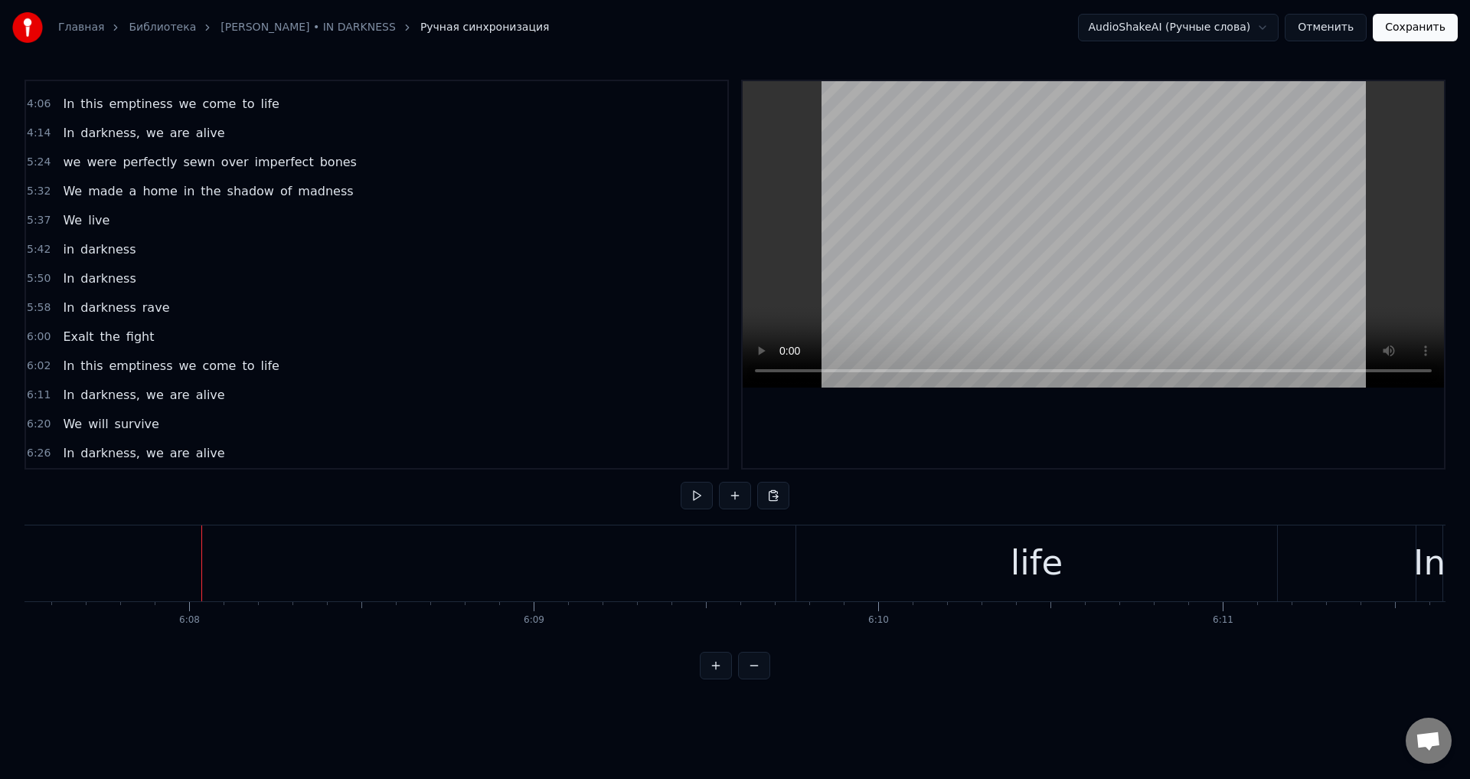
scroll to position [0, 126728]
click at [874, 570] on div "life" at bounding box center [937, 563] width 481 height 76
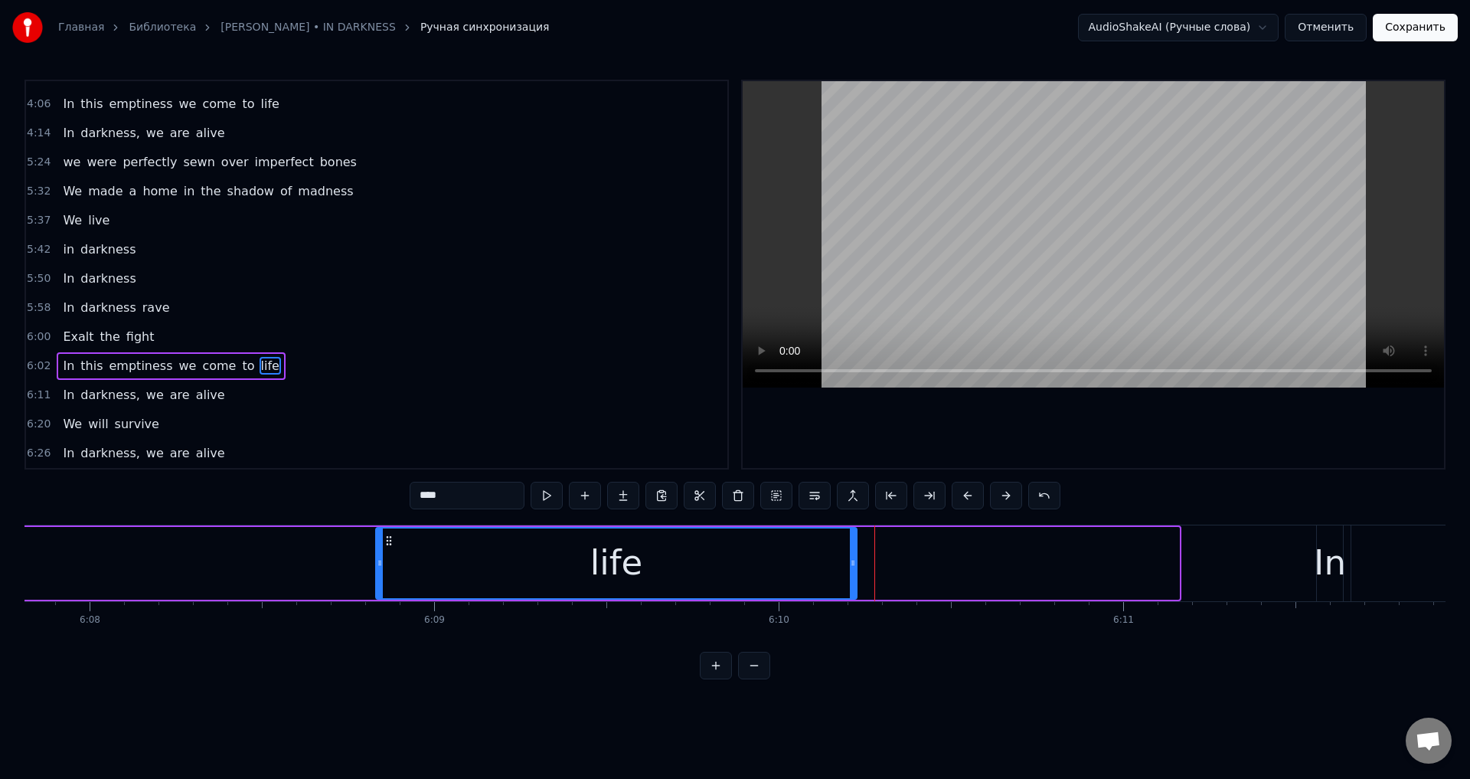
drag, startPoint x: 713, startPoint y: 538, endPoint x: 356, endPoint y: 575, distance: 358.7
click at [377, 573] on div "life" at bounding box center [616, 563] width 479 height 70
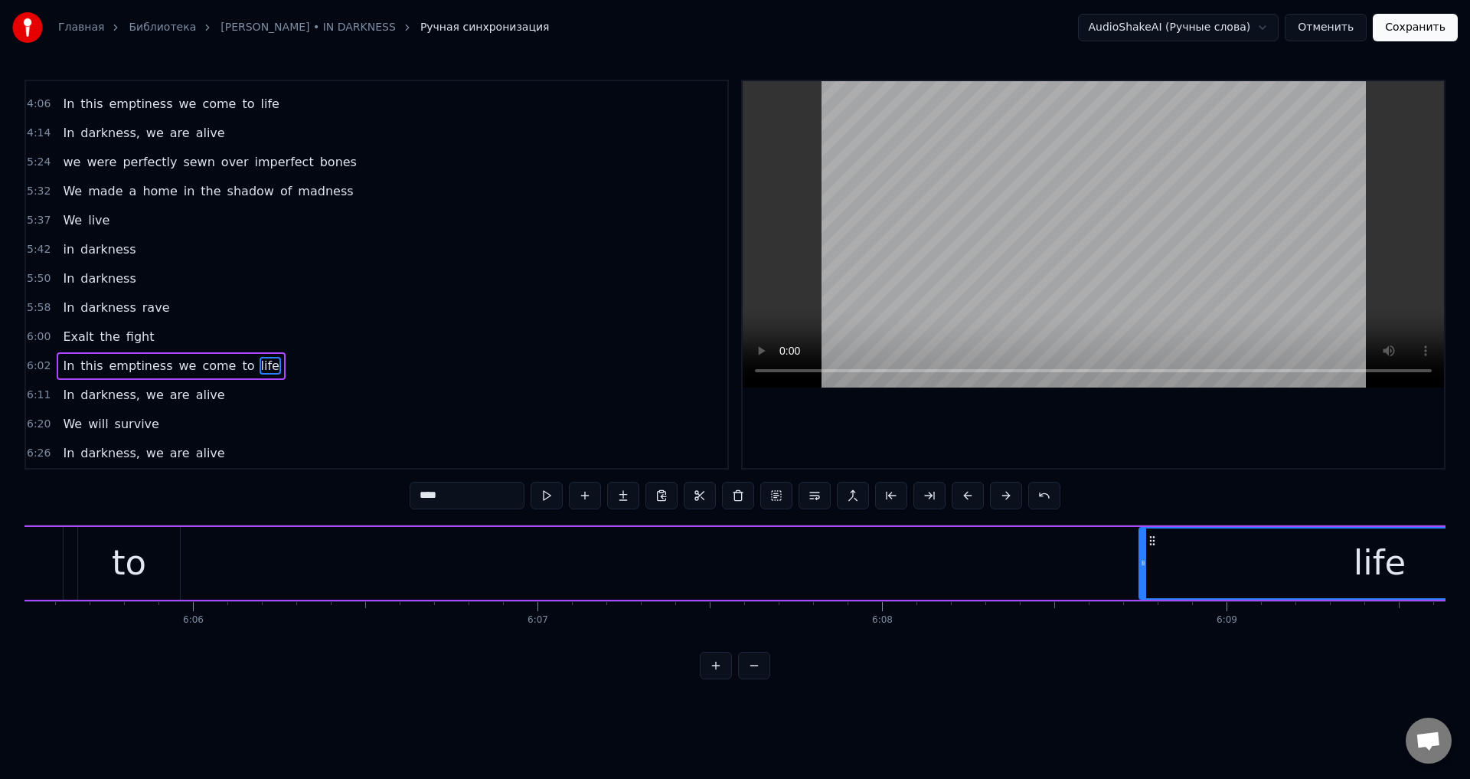
scroll to position [0, 125932]
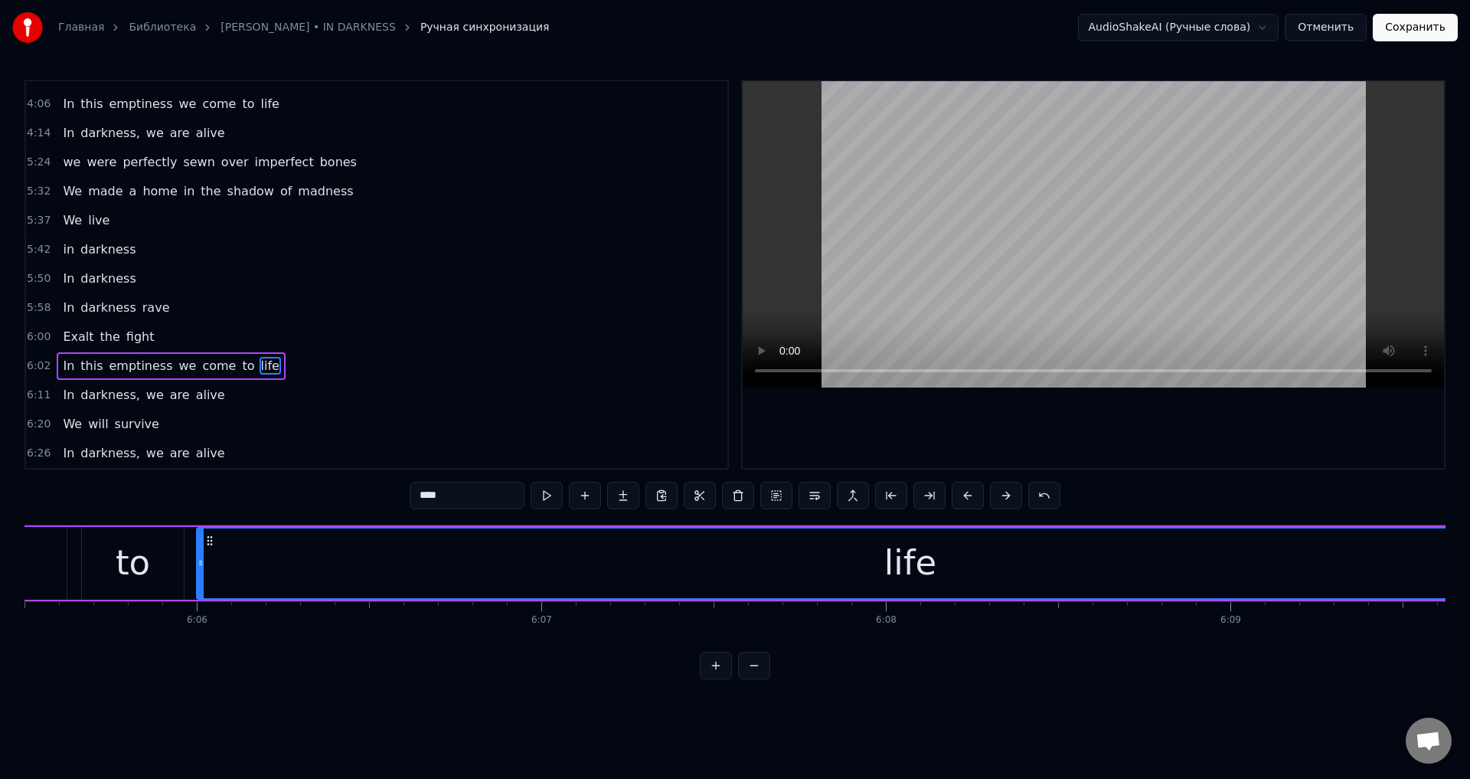
drag, startPoint x: 1147, startPoint y: 554, endPoint x: 201, endPoint y: 564, distance: 946.4
click at [201, 564] on div at bounding box center [201, 563] width 6 height 70
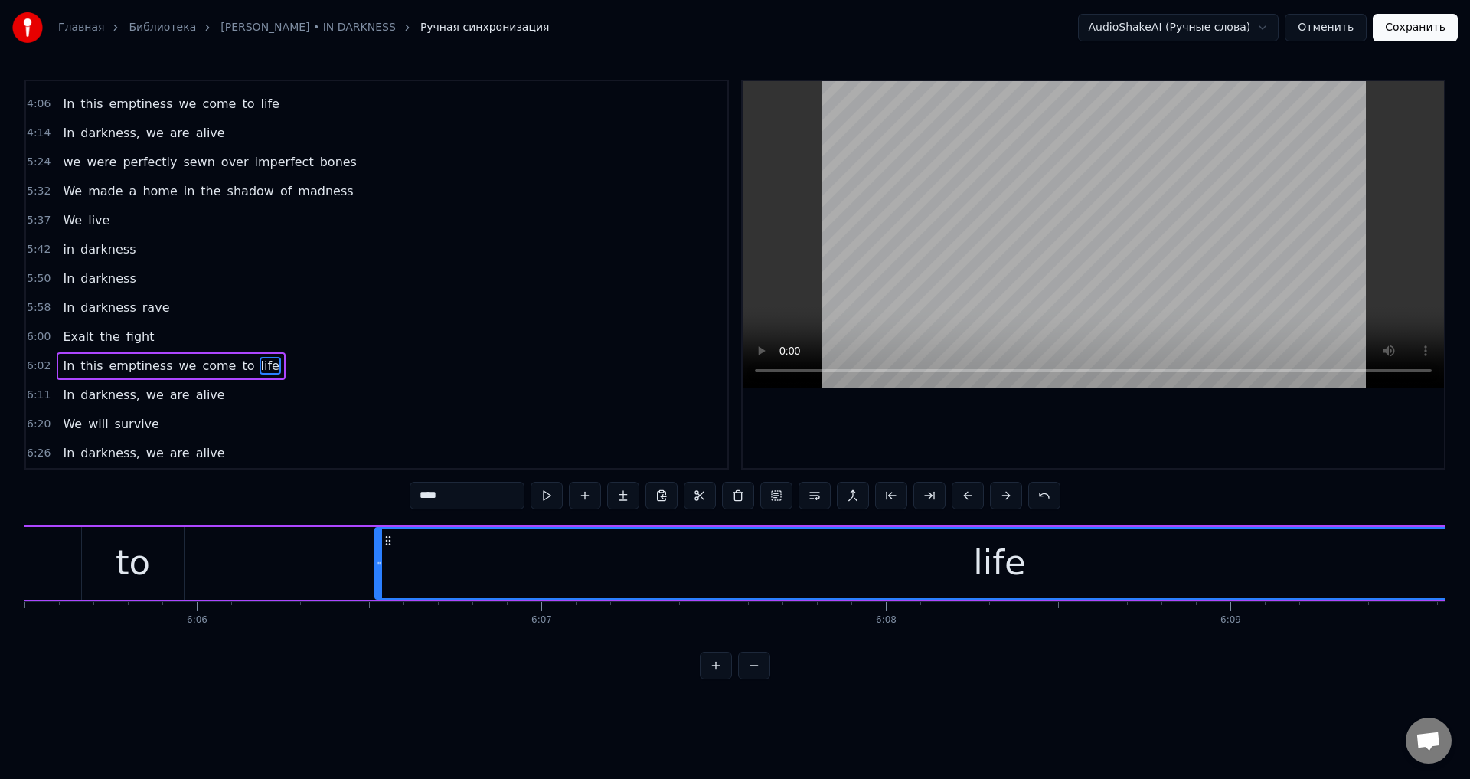
drag, startPoint x: 200, startPoint y: 565, endPoint x: 378, endPoint y: 564, distance: 178.4
click at [378, 564] on icon at bounding box center [379, 563] width 6 height 12
click at [263, 567] on div "In this emptiness we come to life" at bounding box center [312, 563] width 2629 height 76
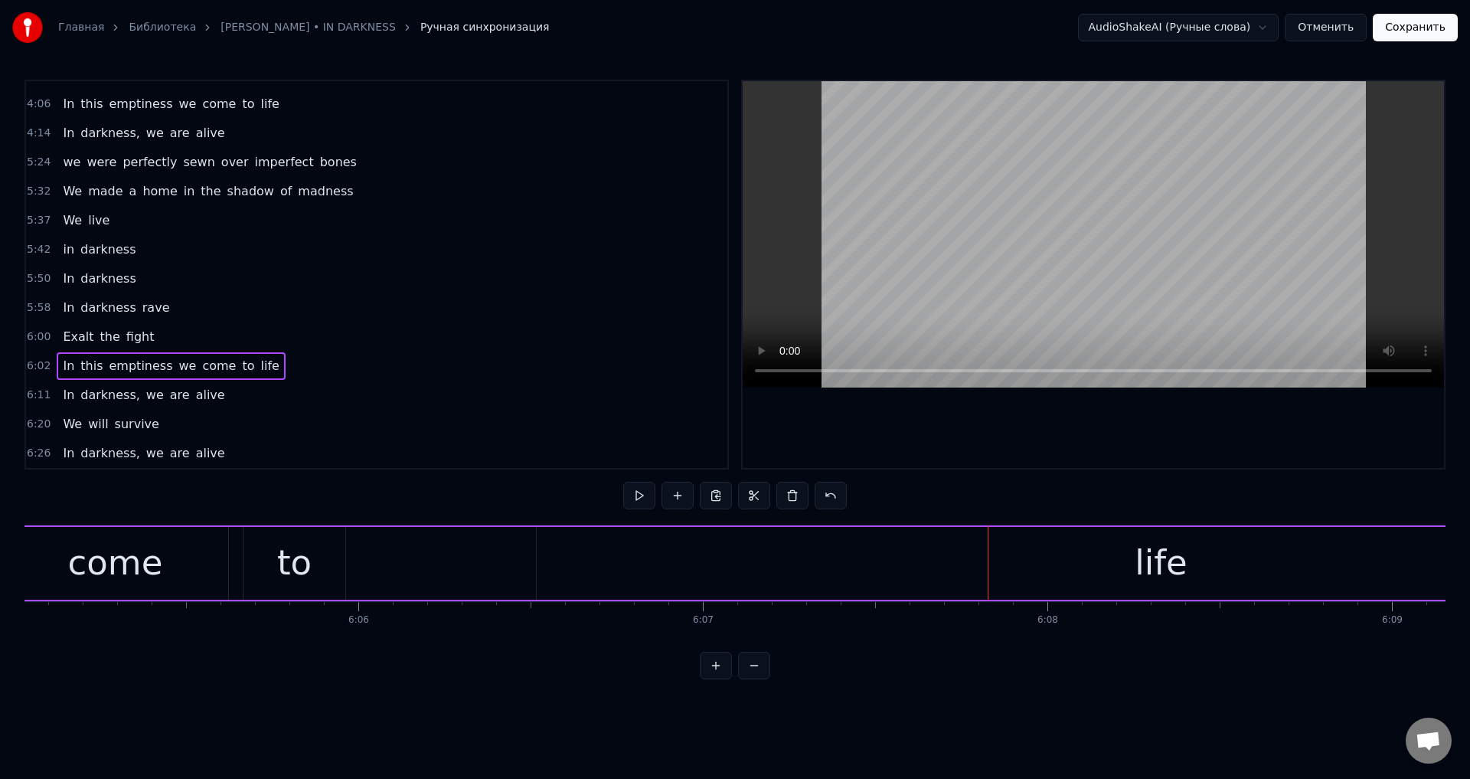
scroll to position [0, 125747]
click at [344, 560] on div "to" at bounding box center [317, 563] width 102 height 73
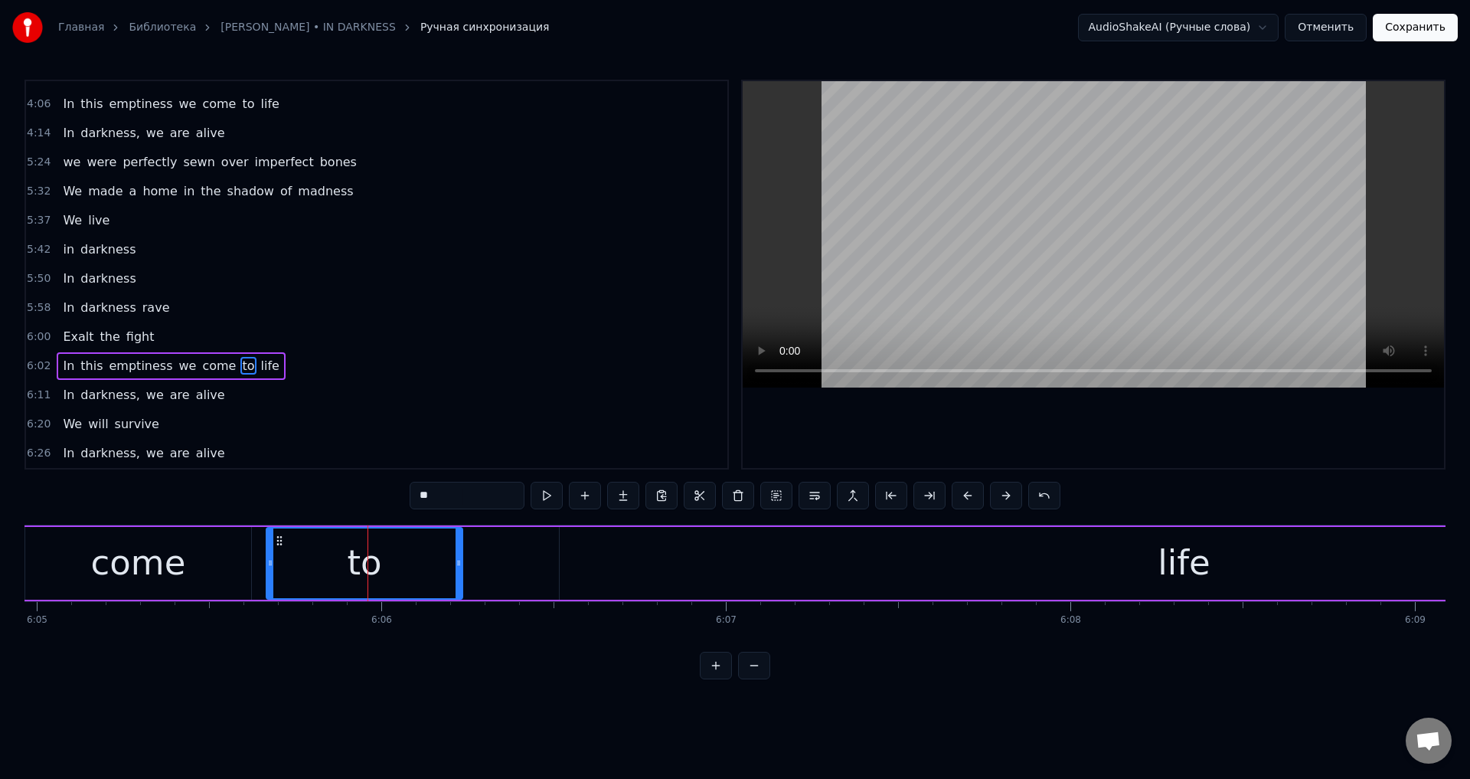
drag, startPoint x: 361, startPoint y: 557, endPoint x: 456, endPoint y: 557, distance: 94.2
click at [456, 557] on icon at bounding box center [459, 563] width 6 height 12
click at [603, 557] on div "life" at bounding box center [1184, 563] width 1249 height 73
type input "****"
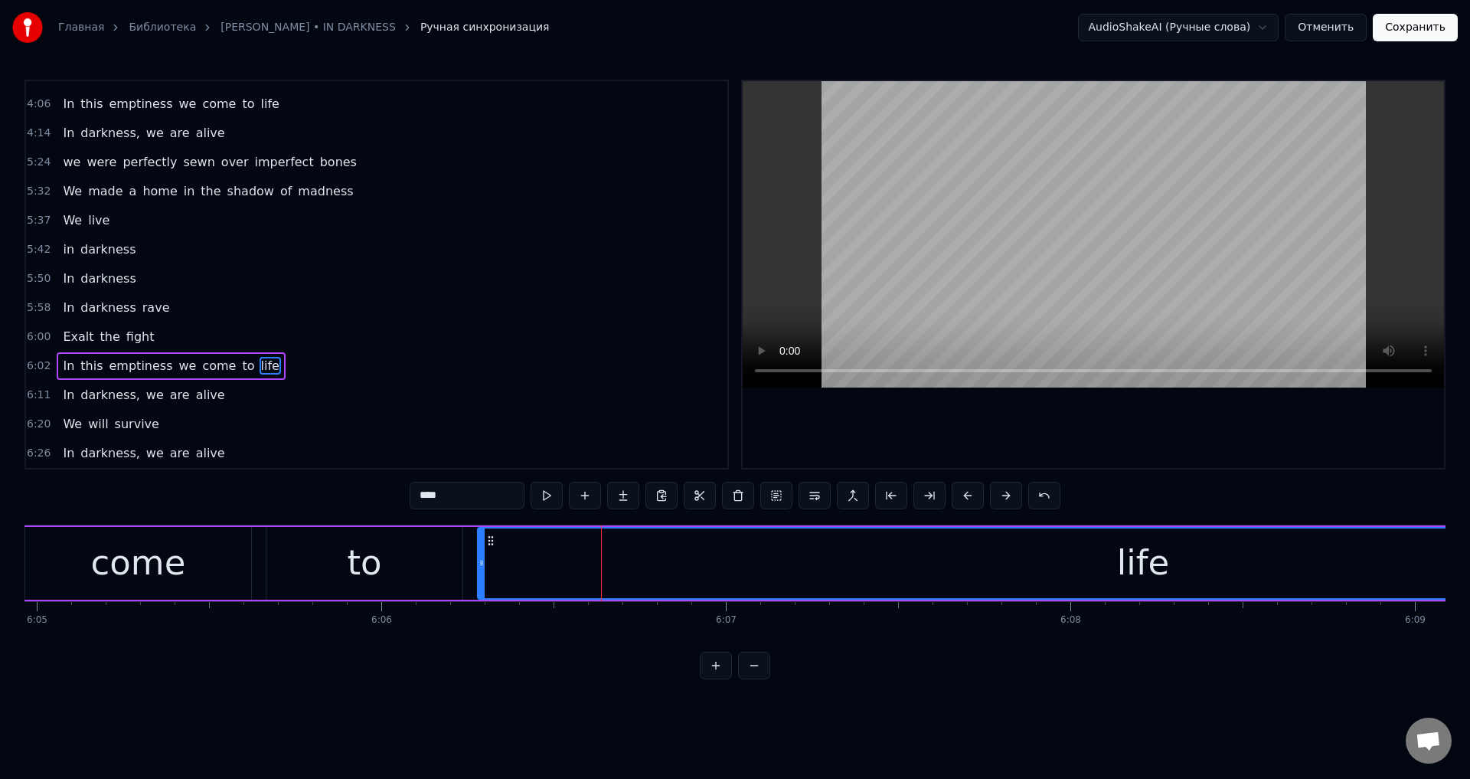
drag, startPoint x: 563, startPoint y: 558, endPoint x: 482, endPoint y: 564, distance: 80.6
click at [482, 564] on icon at bounding box center [483, 563] width 6 height 12
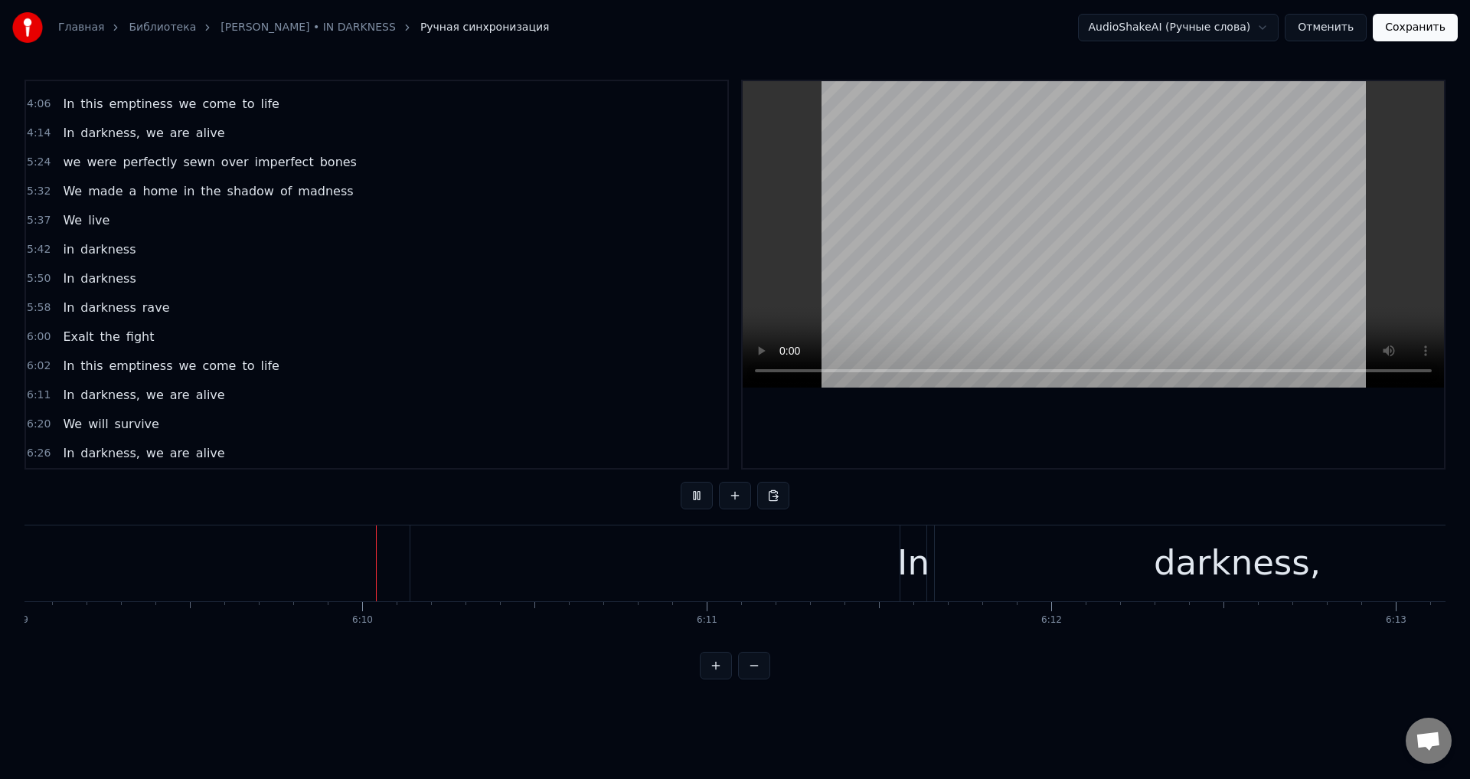
scroll to position [0, 127145]
click at [688, 505] on button at bounding box center [697, 496] width 32 height 28
click at [917, 551] on div "In" at bounding box center [913, 563] width 32 height 52
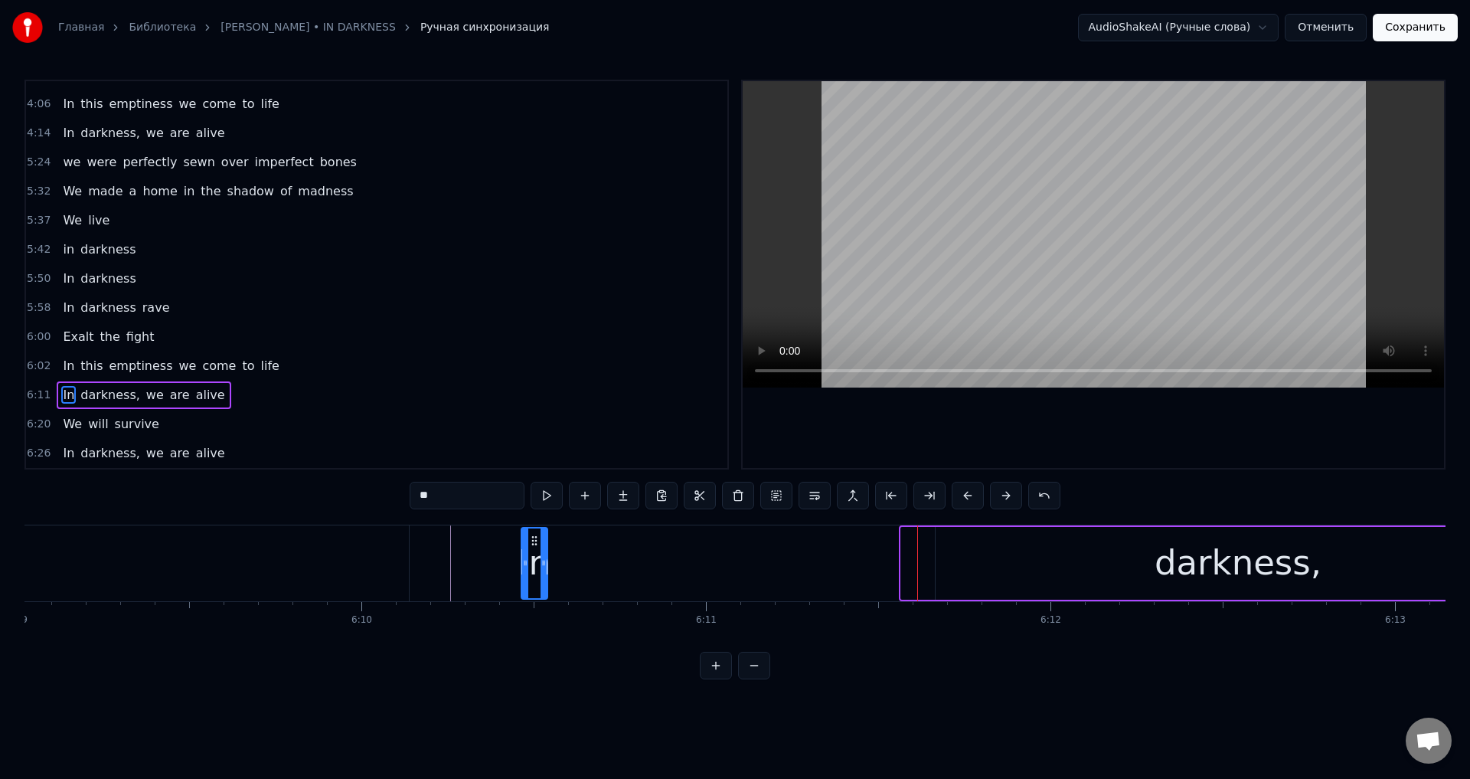
drag, startPoint x: 912, startPoint y: 539, endPoint x: 530, endPoint y: 549, distance: 382.2
click at [530, 549] on div "In" at bounding box center [534, 563] width 25 height 70
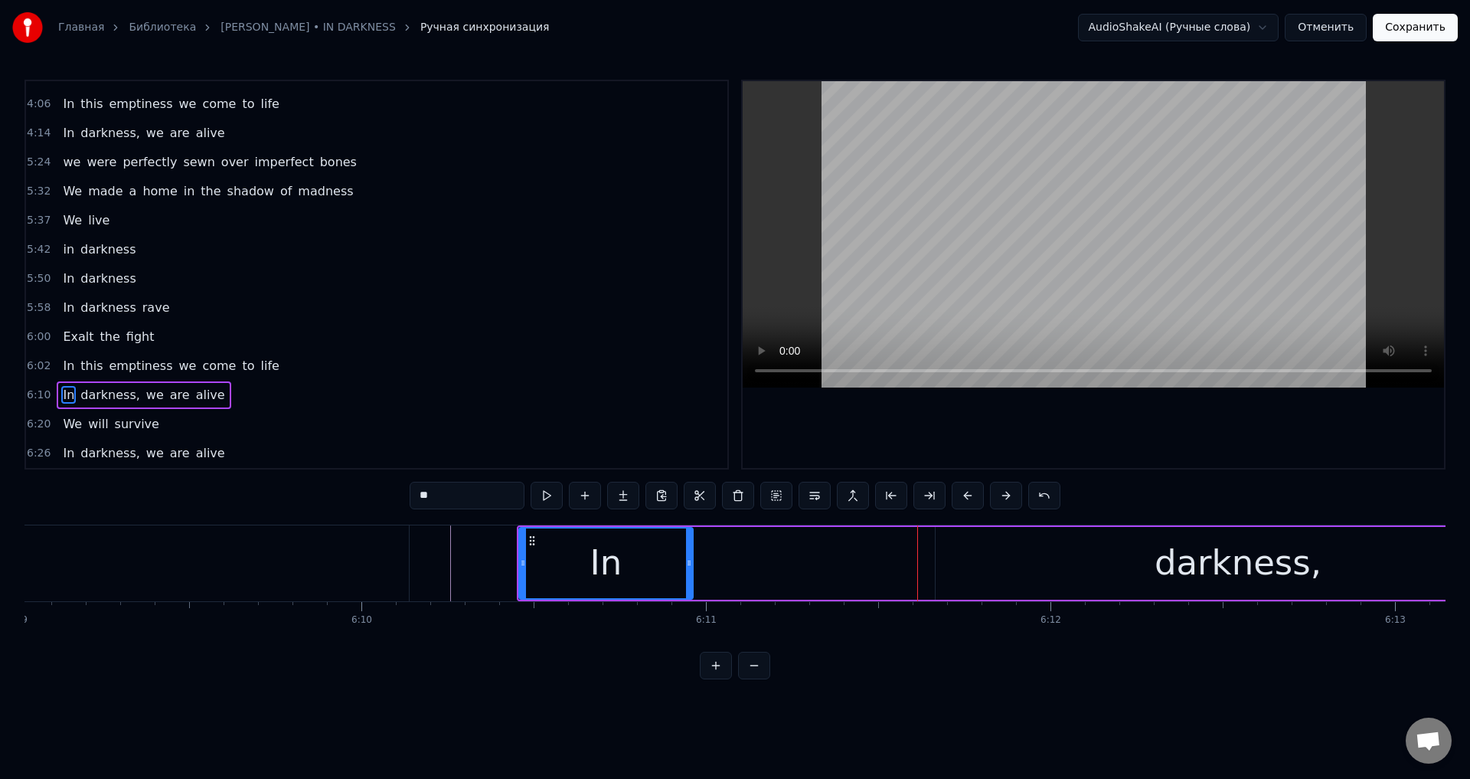
drag, startPoint x: 541, startPoint y: 554, endPoint x: 688, endPoint y: 560, distance: 147.9
click at [688, 560] on div at bounding box center [689, 563] width 6 height 70
drag, startPoint x: 688, startPoint y: 560, endPoint x: 603, endPoint y: 565, distance: 85.9
click at [603, 565] on icon at bounding box center [603, 563] width 6 height 12
drag, startPoint x: 603, startPoint y: 565, endPoint x: 688, endPoint y: 564, distance: 85.0
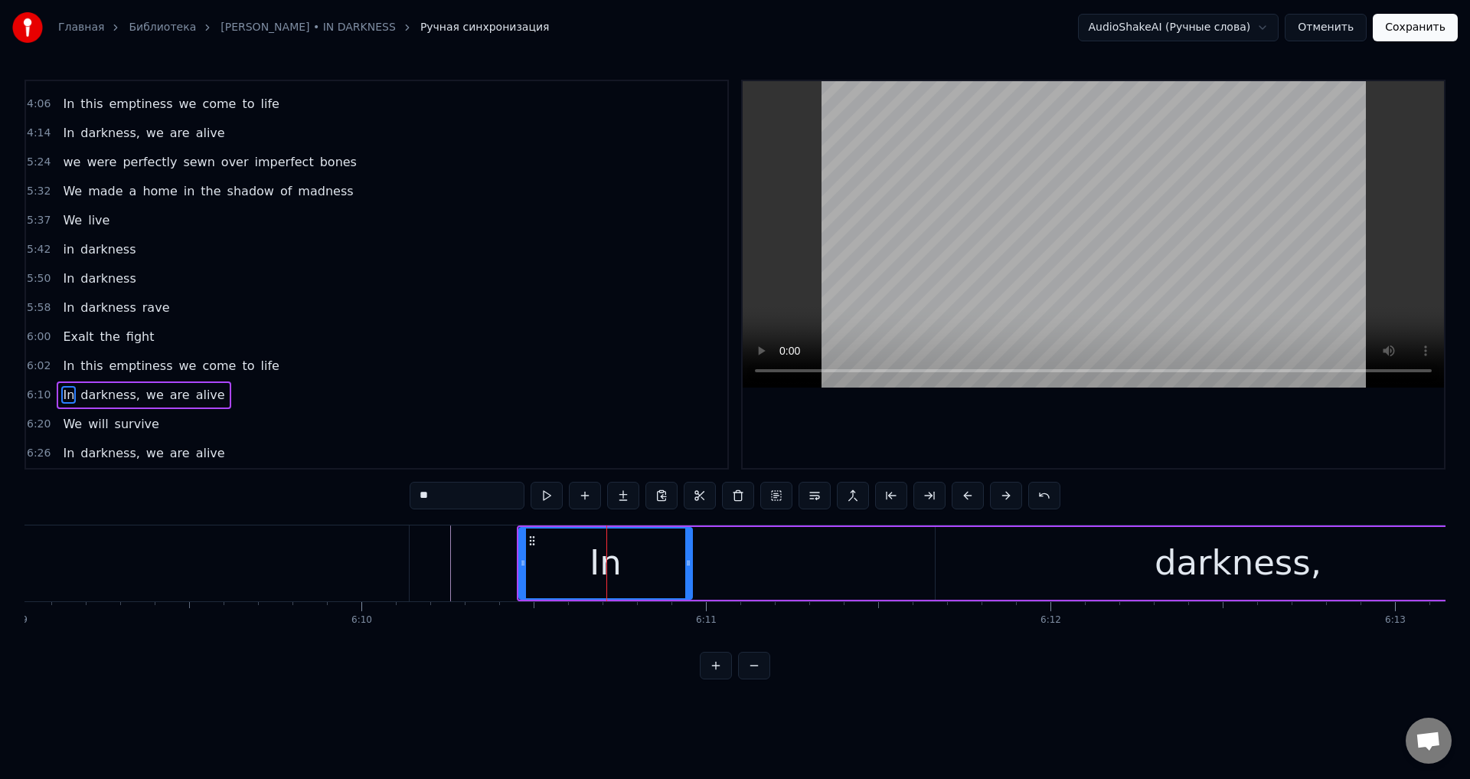
click at [688, 564] on circle at bounding box center [688, 564] width 1 height 1
click at [1000, 552] on div "darkness," at bounding box center [1238, 563] width 605 height 73
type input "*********"
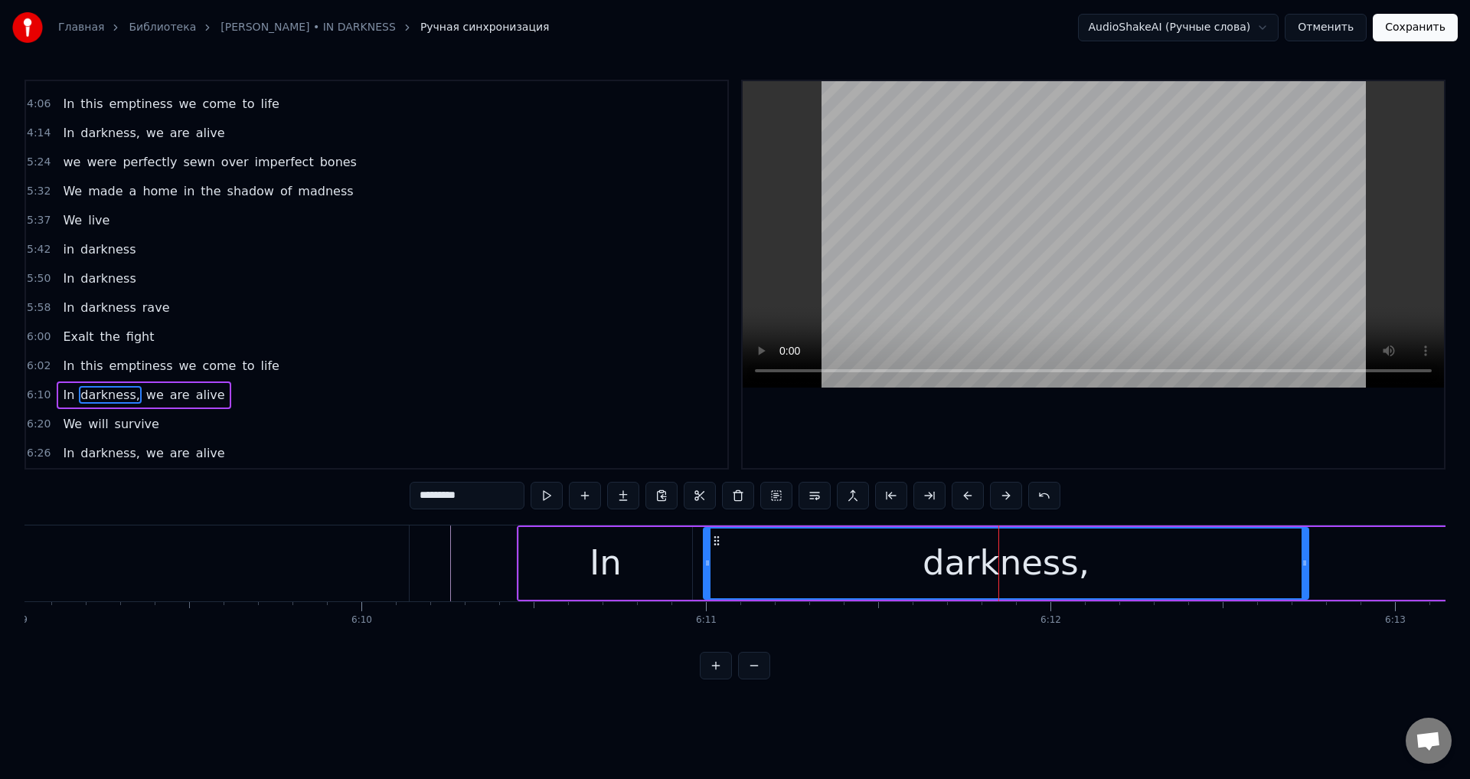
drag, startPoint x: 948, startPoint y: 539, endPoint x: 716, endPoint y: 554, distance: 232.5
click at [716, 554] on div "darkness," at bounding box center [1005, 563] width 603 height 70
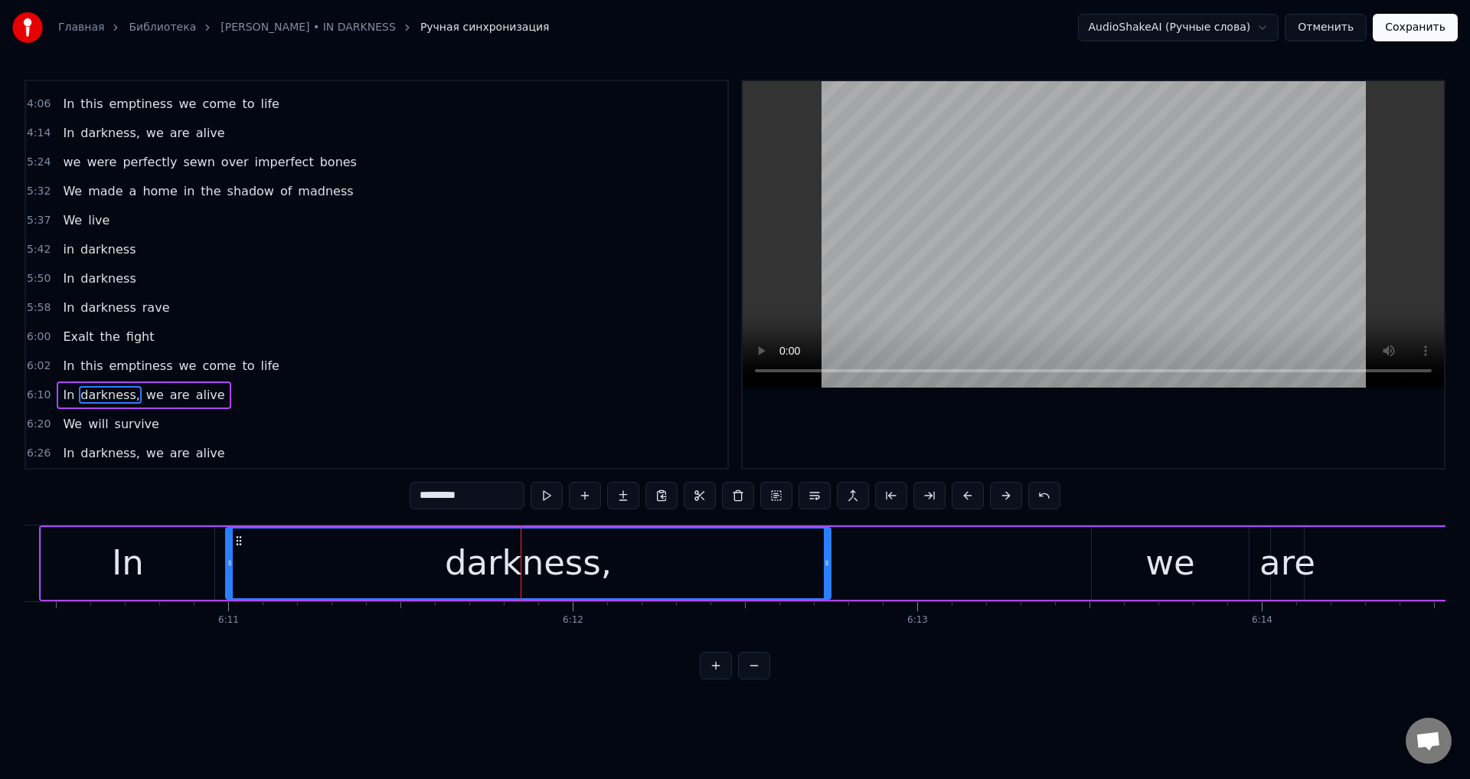
scroll to position [0, 127636]
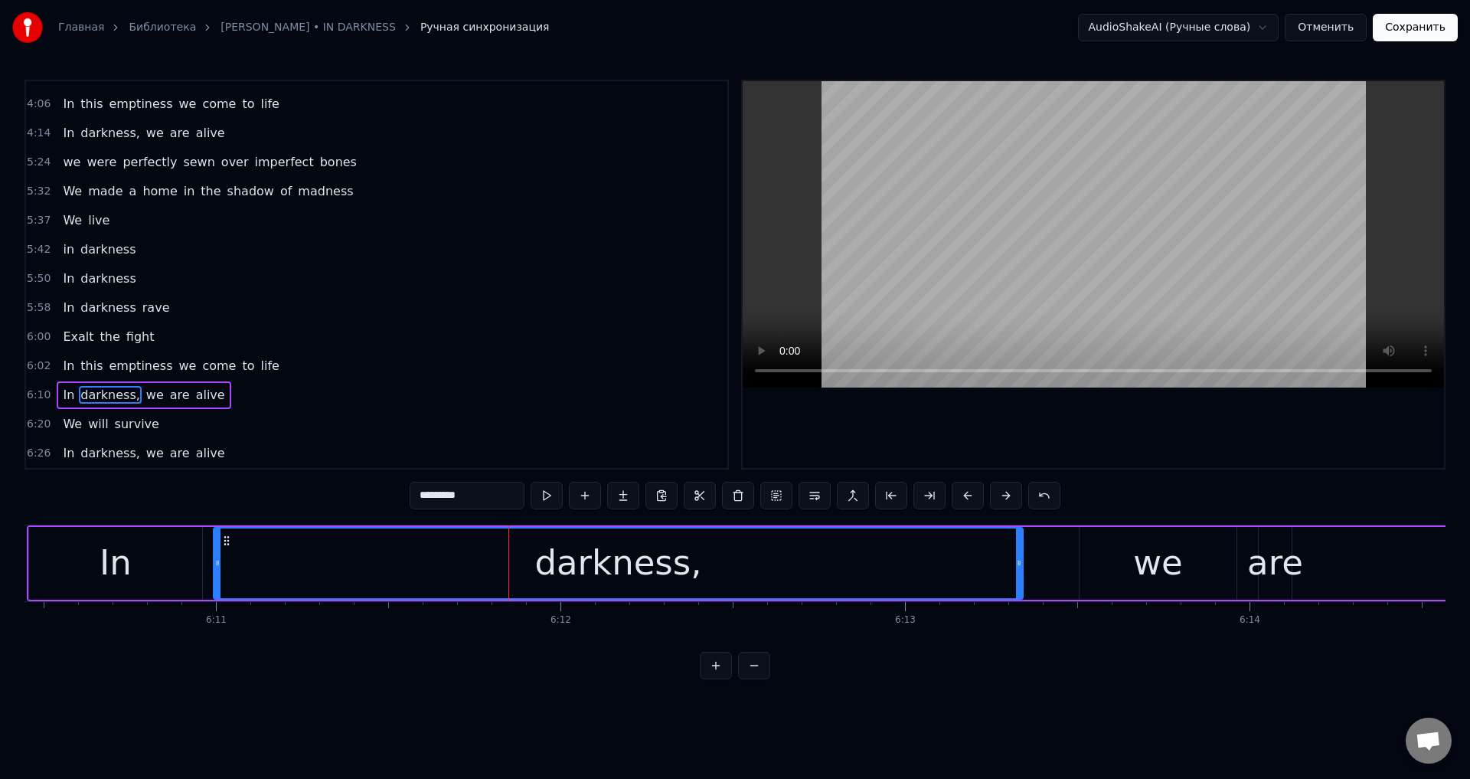
drag, startPoint x: 815, startPoint y: 564, endPoint x: 1020, endPoint y: 561, distance: 205.2
click at [1020, 561] on icon at bounding box center [1019, 563] width 6 height 12
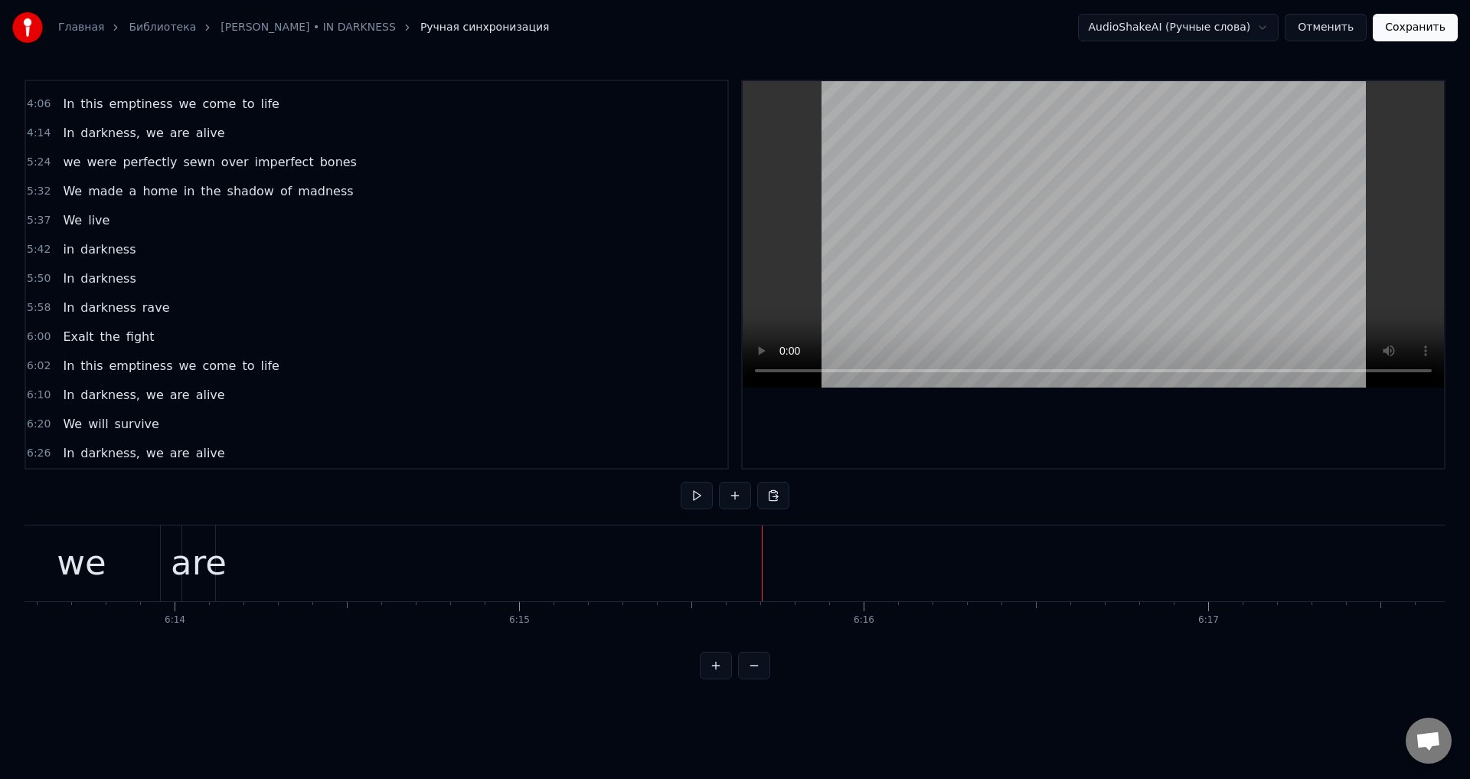
scroll to position [0, 127467]
click at [1286, 560] on div "we" at bounding box center [1324, 563] width 157 height 76
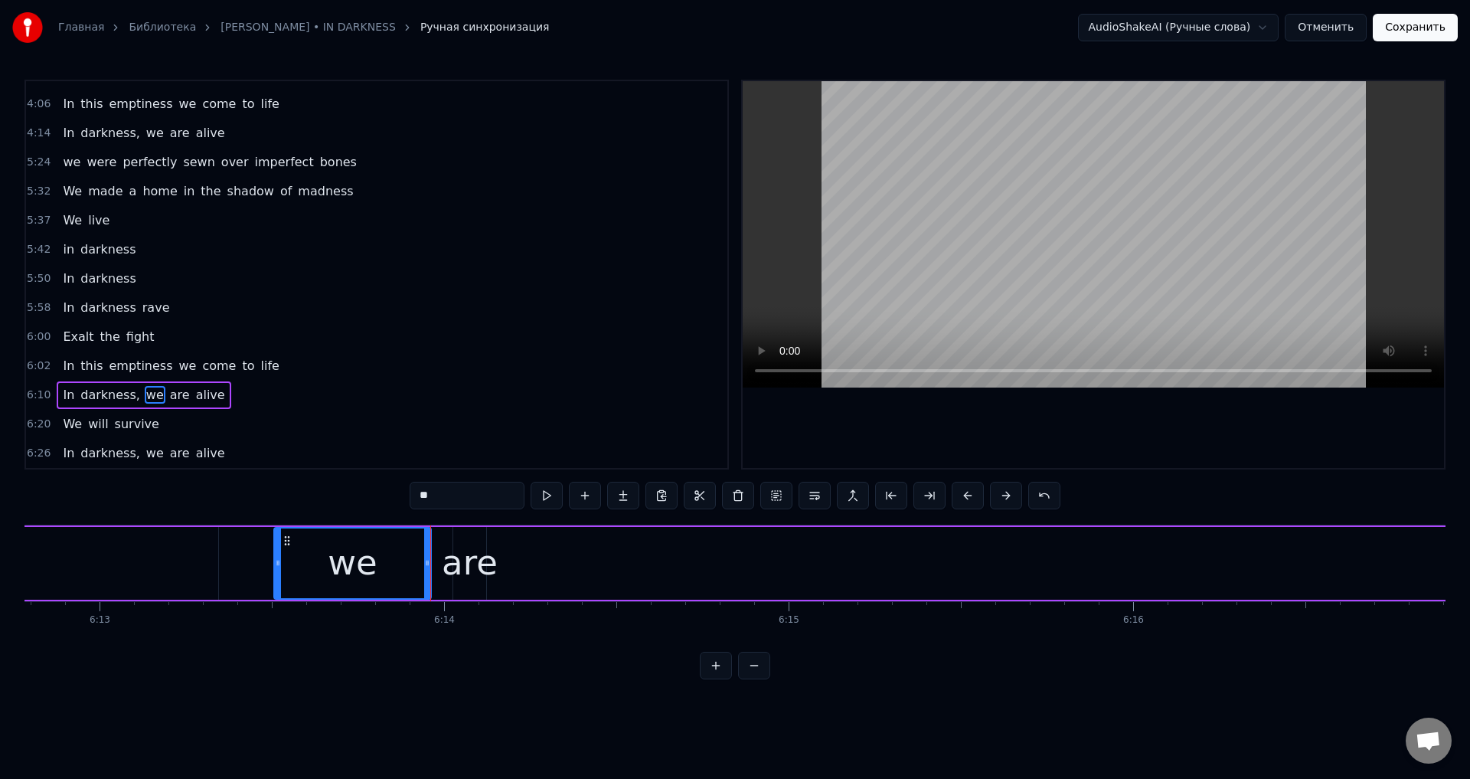
scroll to position [0, 128433]
drag, startPoint x: 287, startPoint y: 554, endPoint x: 251, endPoint y: 557, distance: 36.1
click at [251, 557] on div at bounding box center [250, 563] width 6 height 70
click at [240, 556] on div "In darkness, we are alive" at bounding box center [710, 563] width 2962 height 76
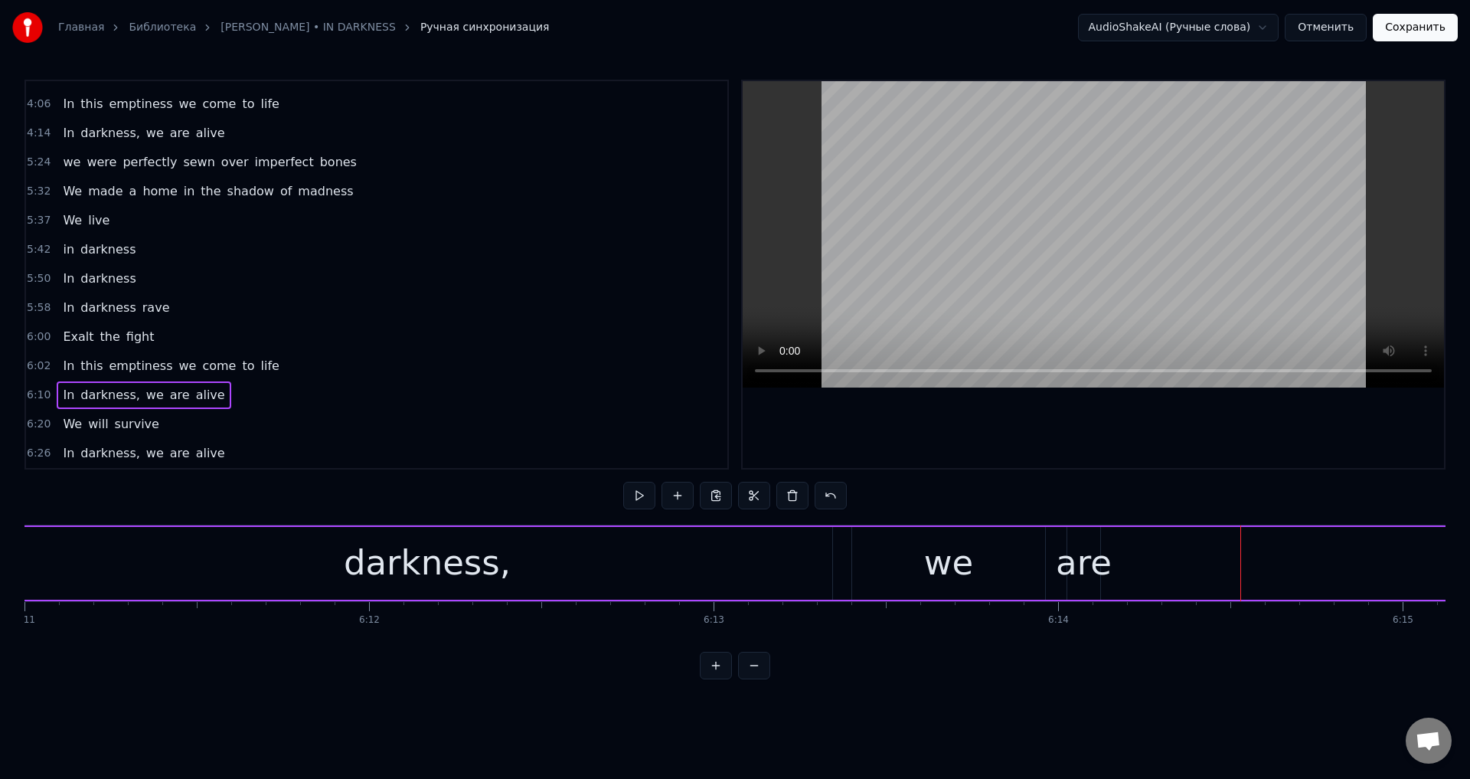
scroll to position [0, 127980]
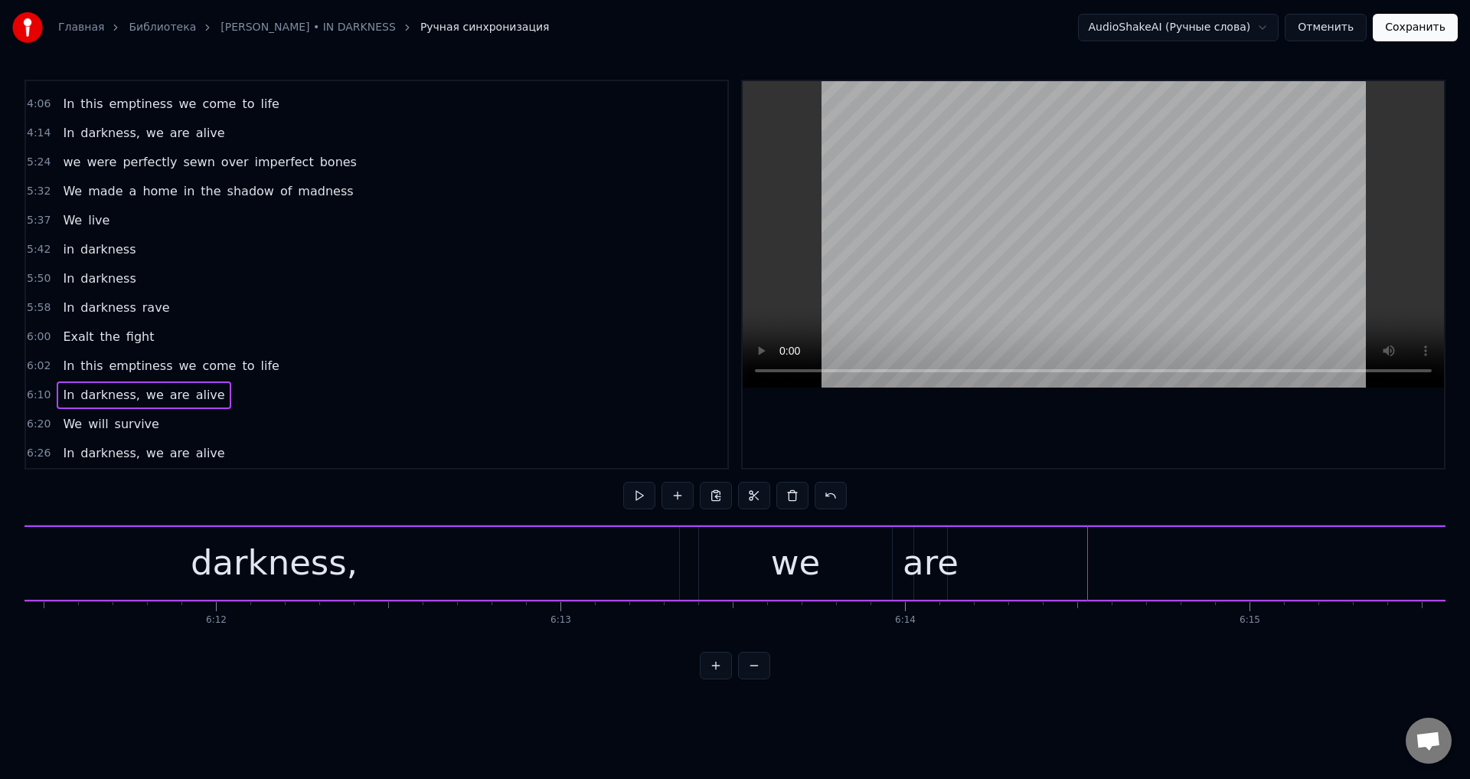
click at [939, 559] on div "are" at bounding box center [931, 563] width 56 height 52
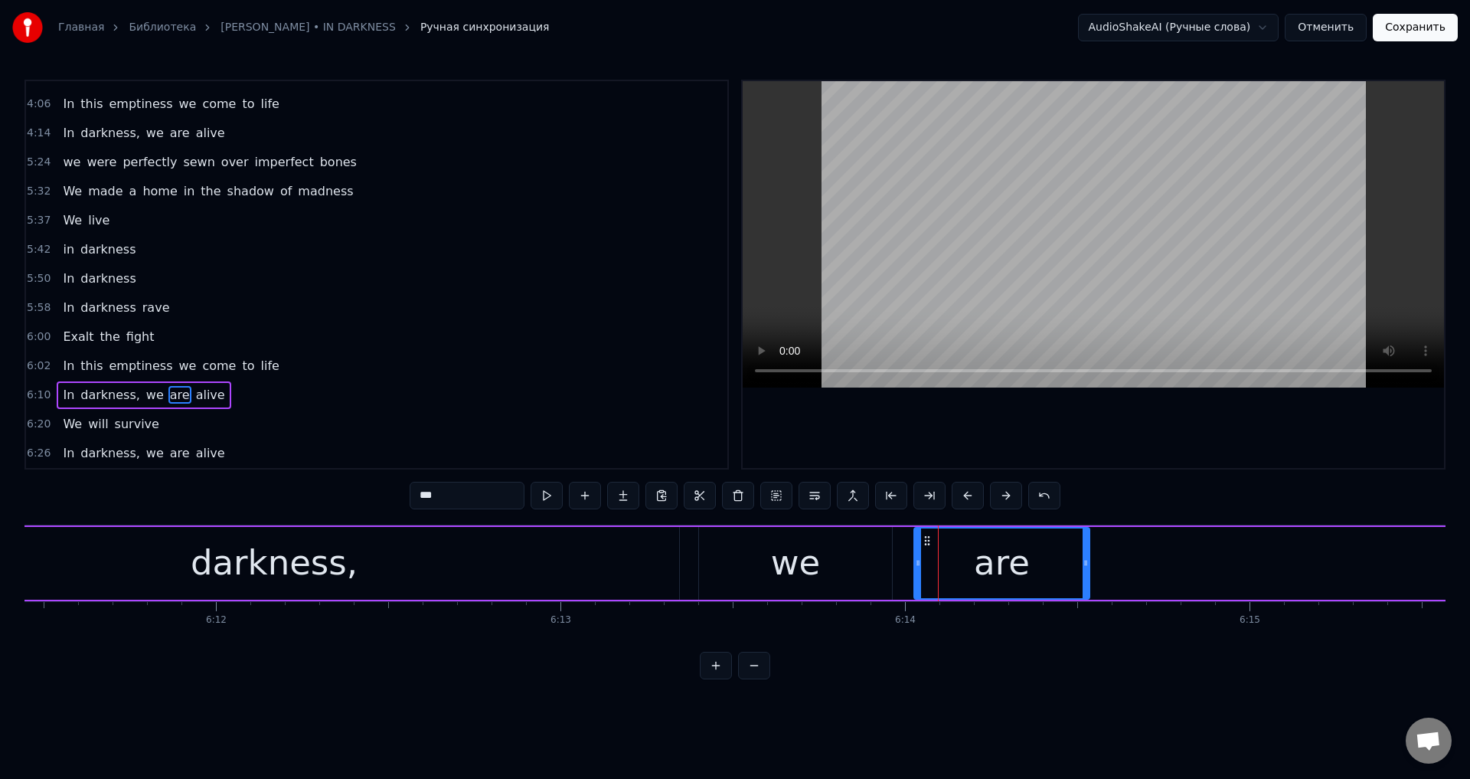
drag, startPoint x: 941, startPoint y: 555, endPoint x: 1087, endPoint y: 555, distance: 146.2
click at [1087, 555] on div at bounding box center [1086, 563] width 6 height 70
drag, startPoint x: 1091, startPoint y: 564, endPoint x: 1072, endPoint y: 562, distance: 19.3
click at [1072, 562] on icon at bounding box center [1073, 563] width 6 height 12
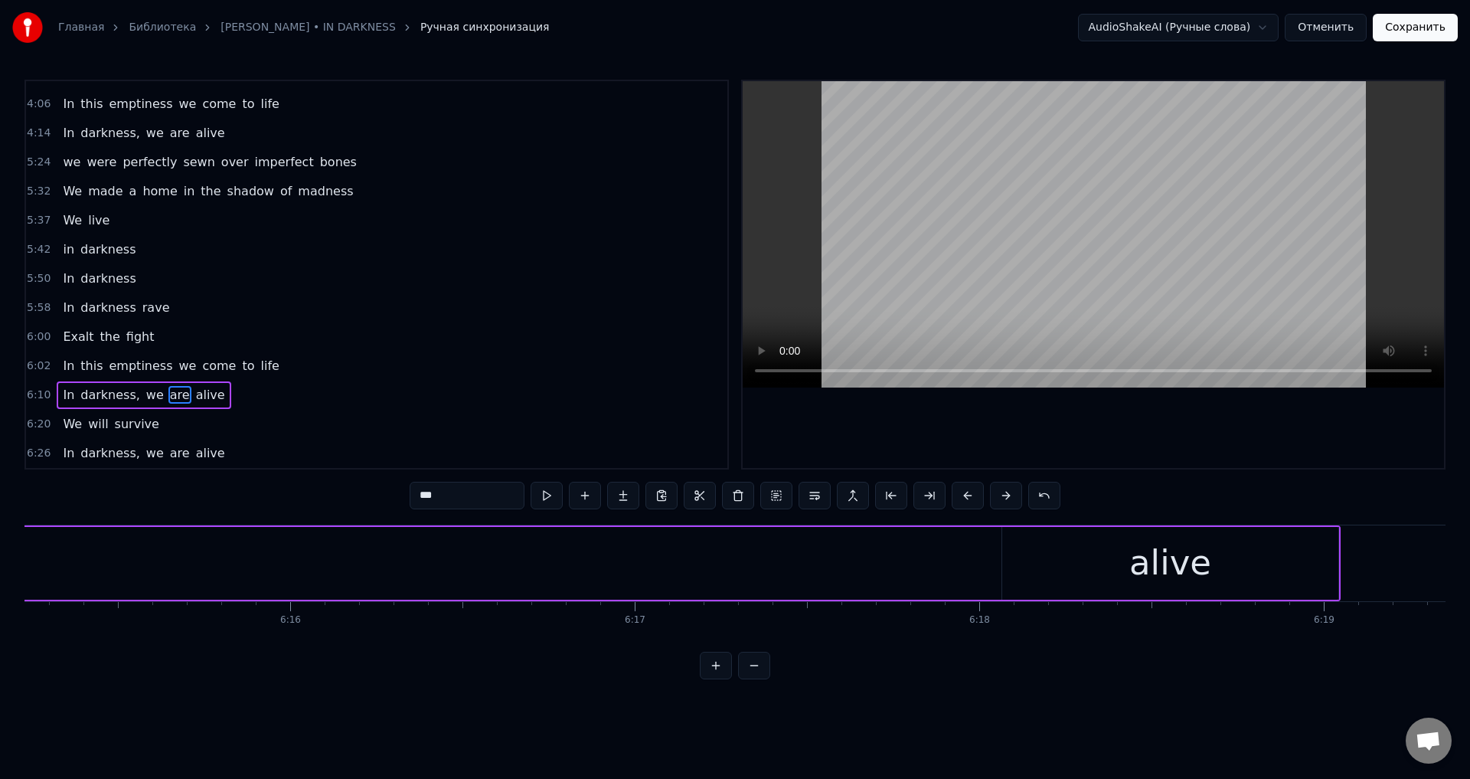
scroll to position [0, 129297]
click at [1133, 555] on div "alive" at bounding box center [1157, 563] width 82 height 52
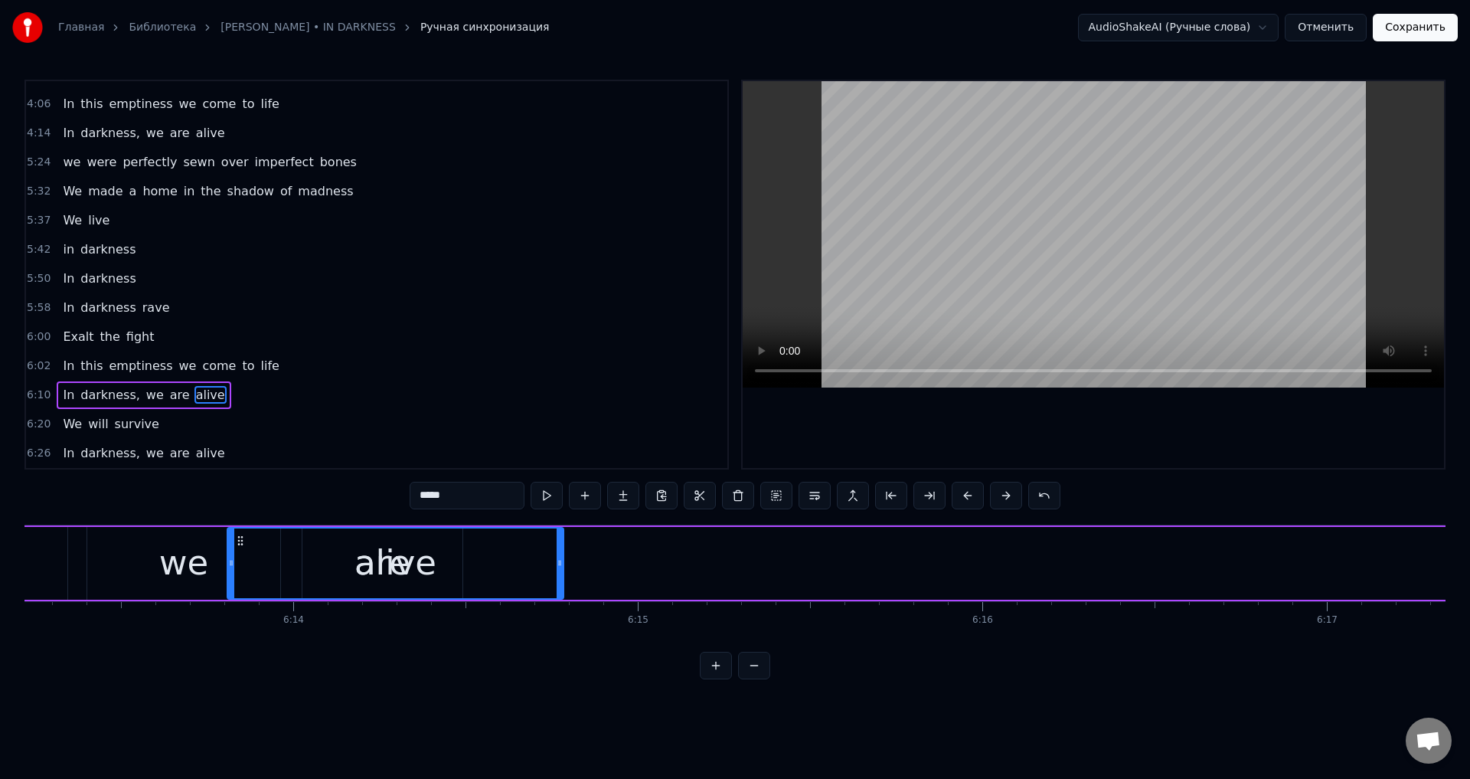
scroll to position [0, 128560]
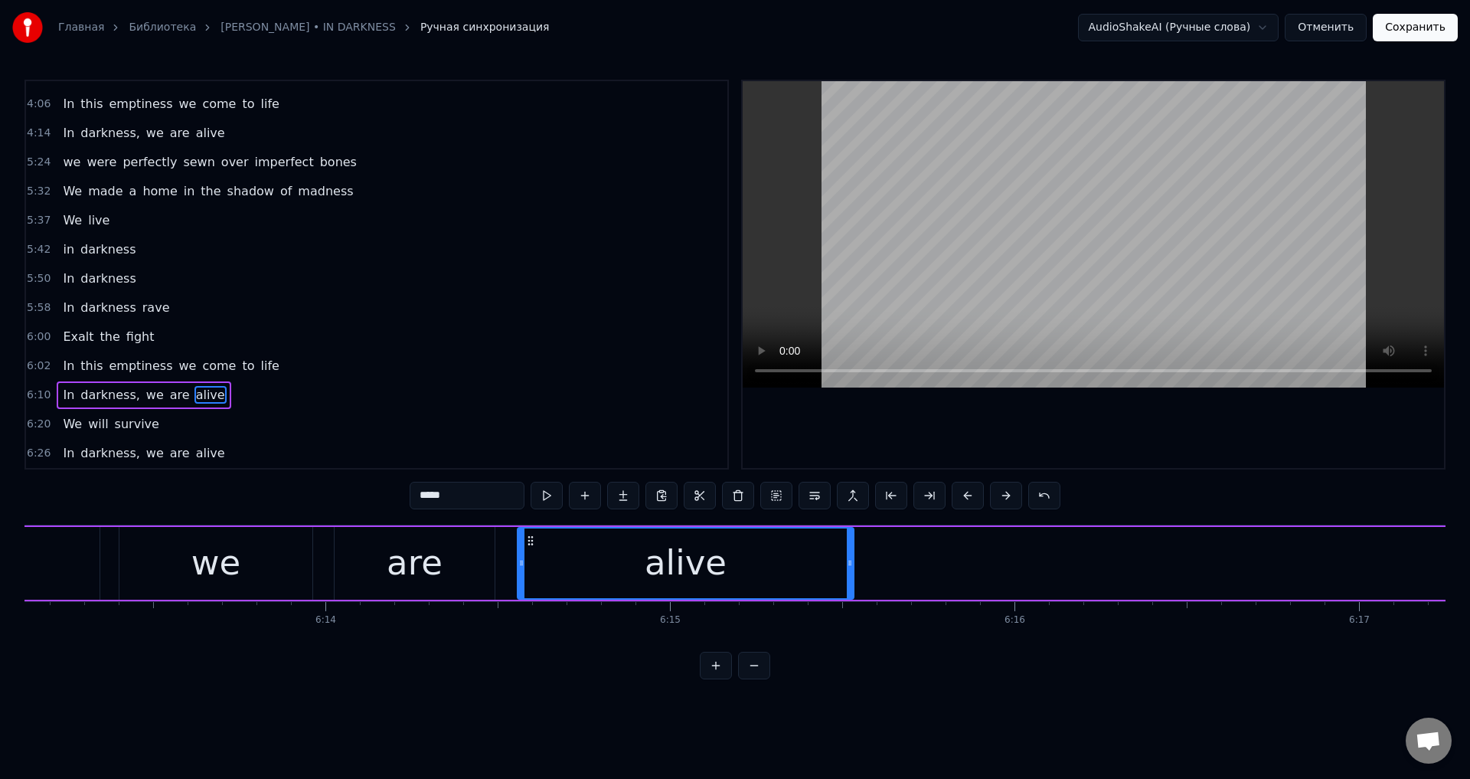
drag, startPoint x: 1003, startPoint y: 539, endPoint x: 531, endPoint y: 629, distance: 480.1
click at [531, 629] on div "we are alive I watch the shadows Fall on horizons, we echo We are the differenc…" at bounding box center [735, 581] width 1421 height 115
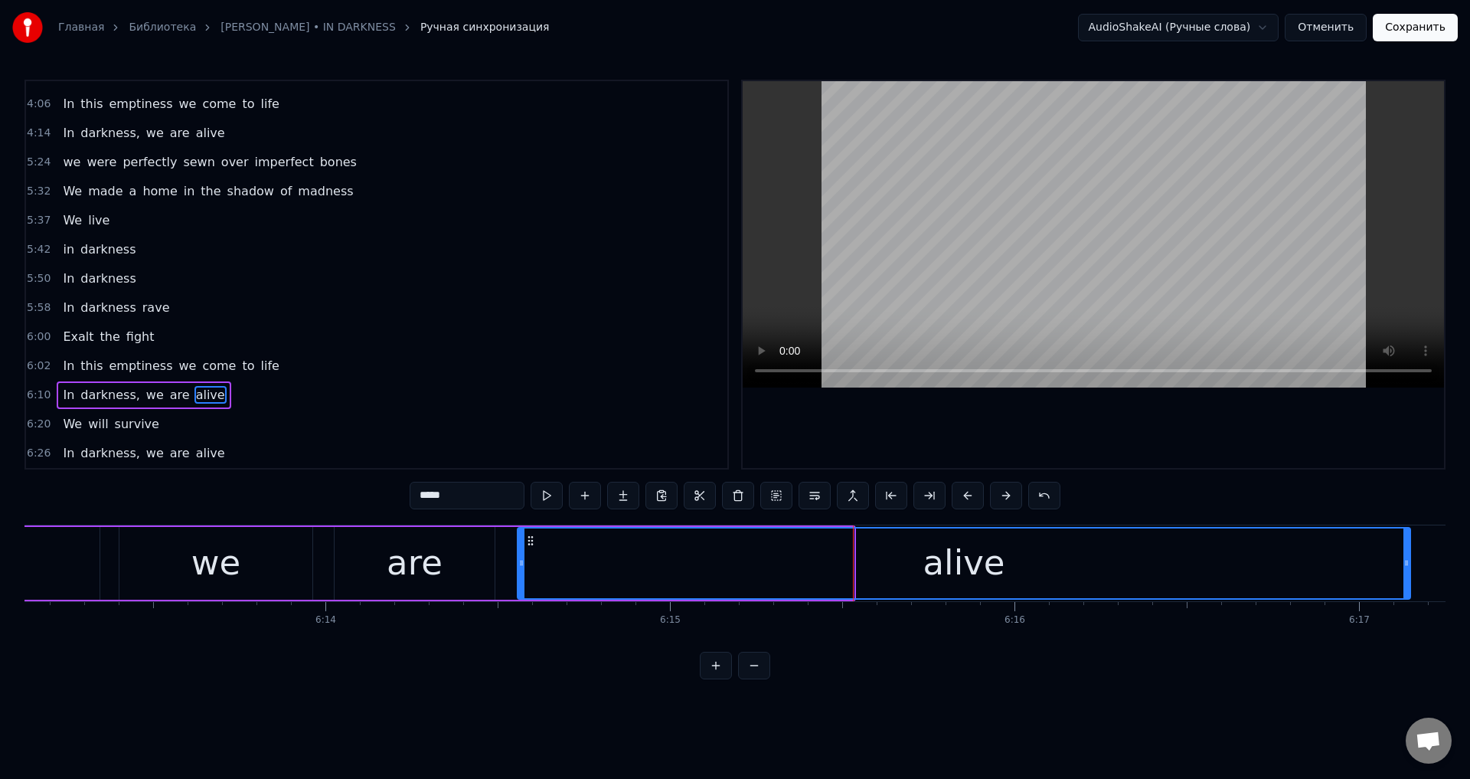
drag, startPoint x: 850, startPoint y: 557, endPoint x: 1408, endPoint y: 565, distance: 558.2
click at [1407, 564] on icon at bounding box center [1406, 563] width 6 height 12
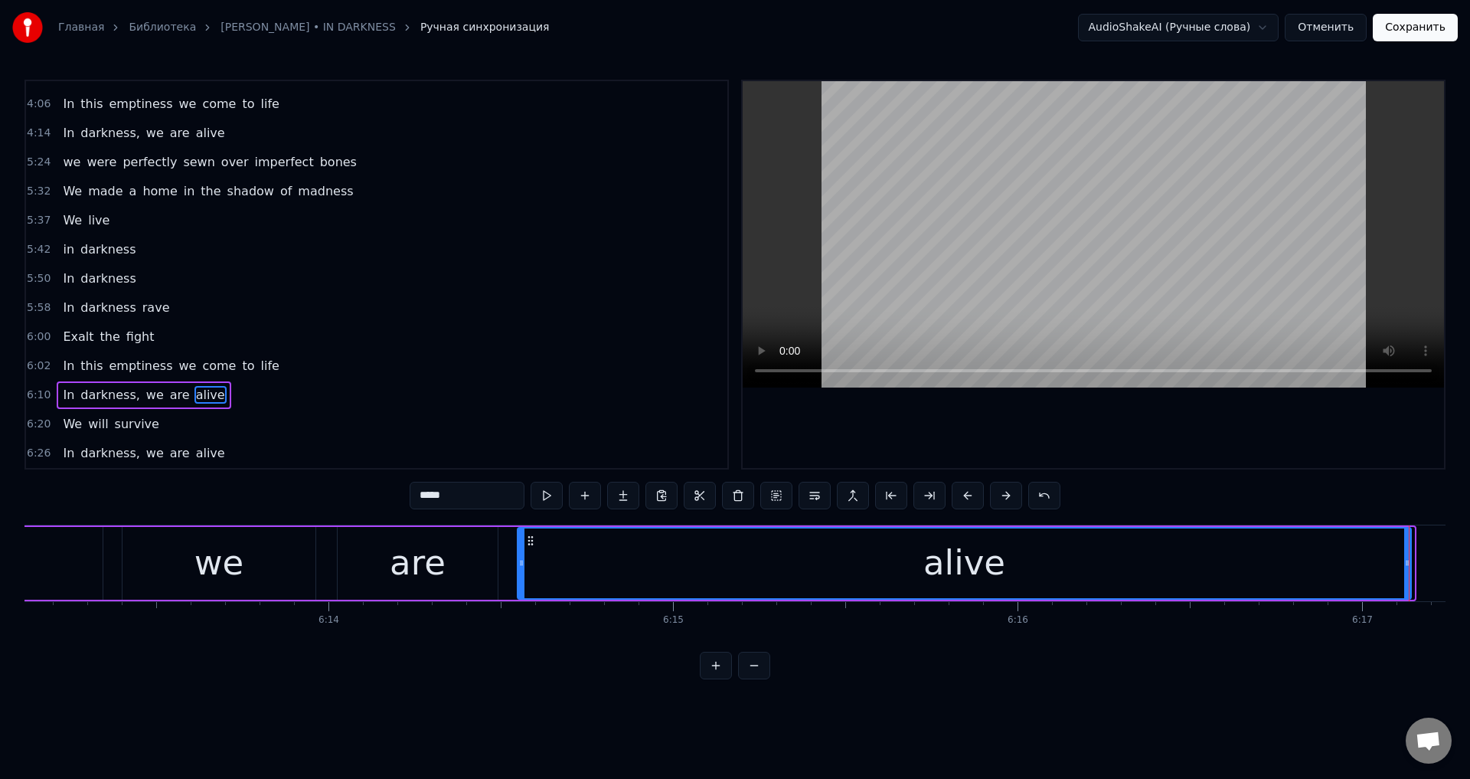
scroll to position [0, 128547]
click at [423, 575] on div "are" at bounding box center [427, 563] width 56 height 52
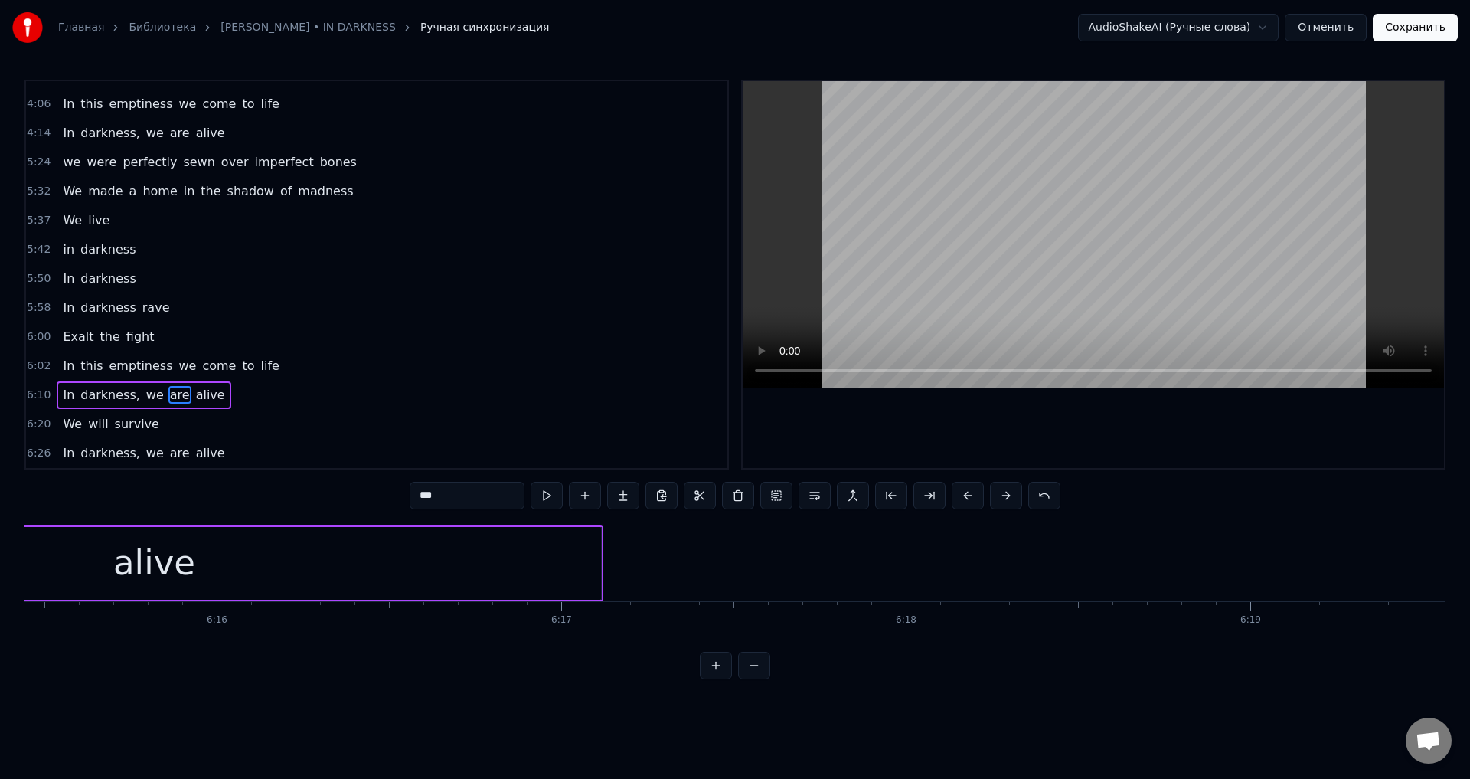
scroll to position [0, 129405]
click at [530, 544] on div "alive" at bounding box center [107, 563] width 894 height 73
type input "*****"
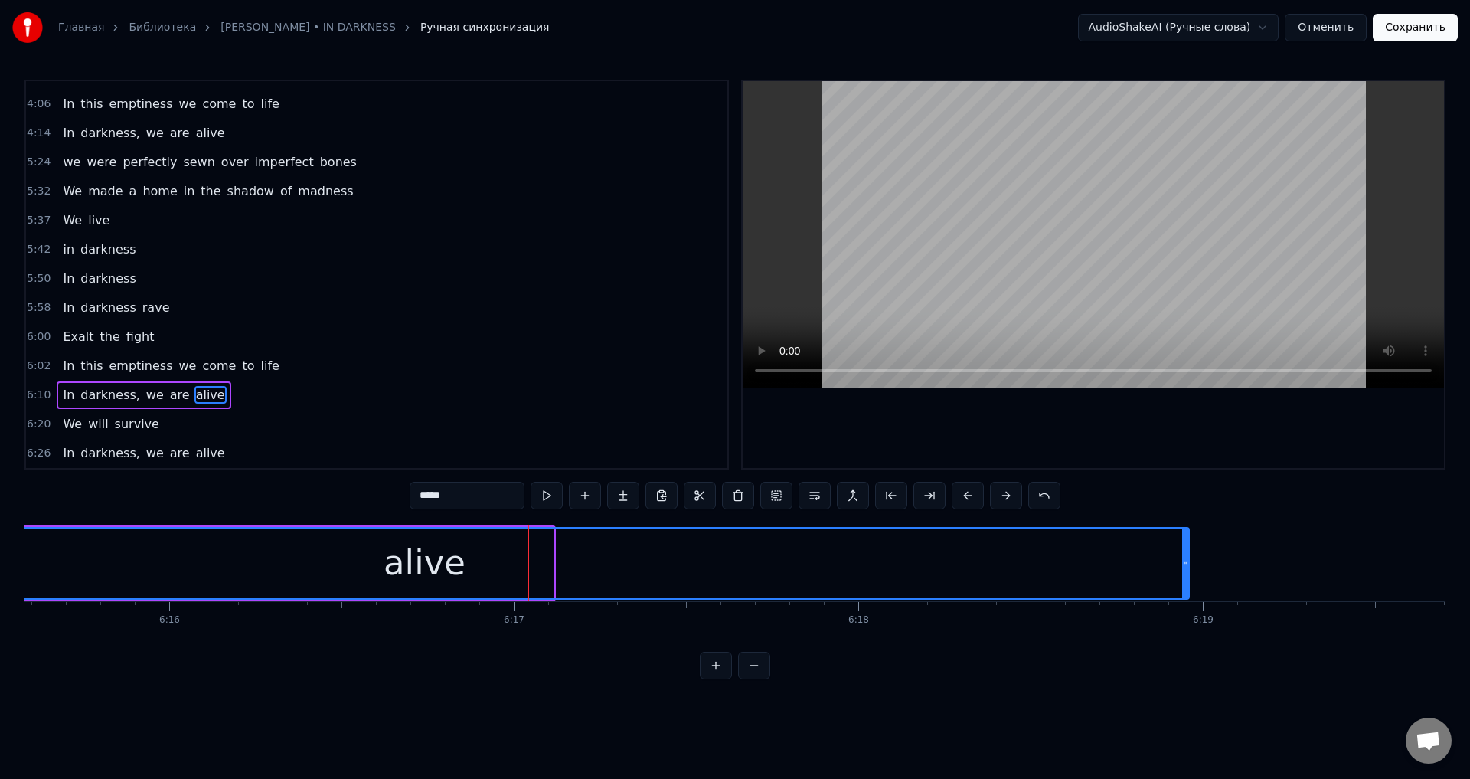
drag, startPoint x: 549, startPoint y: 556, endPoint x: 1188, endPoint y: 560, distance: 638.6
click at [1188, 560] on div at bounding box center [1185, 563] width 6 height 70
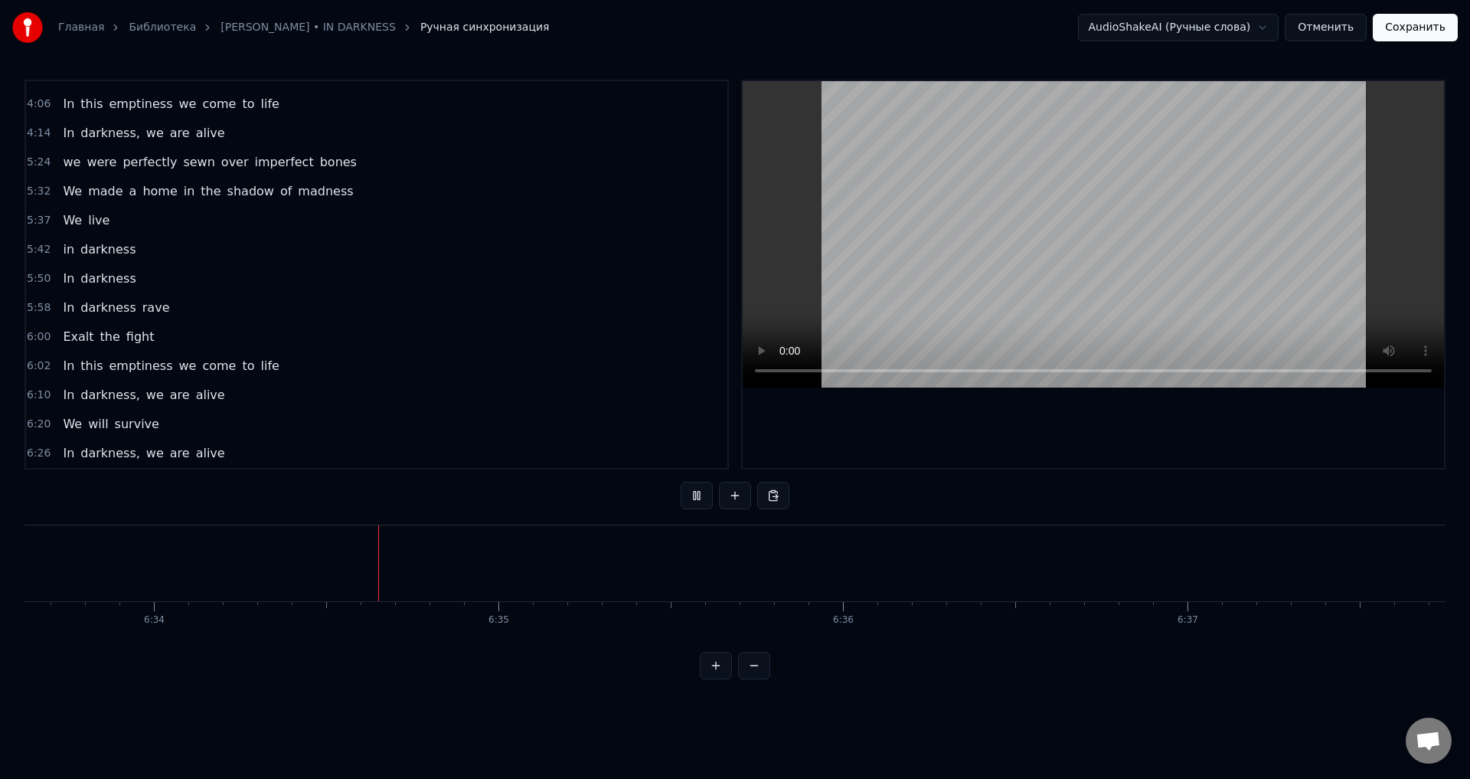
scroll to position [0, 135623]
click at [1414, 18] on button "Сохранить" at bounding box center [1415, 28] width 85 height 28
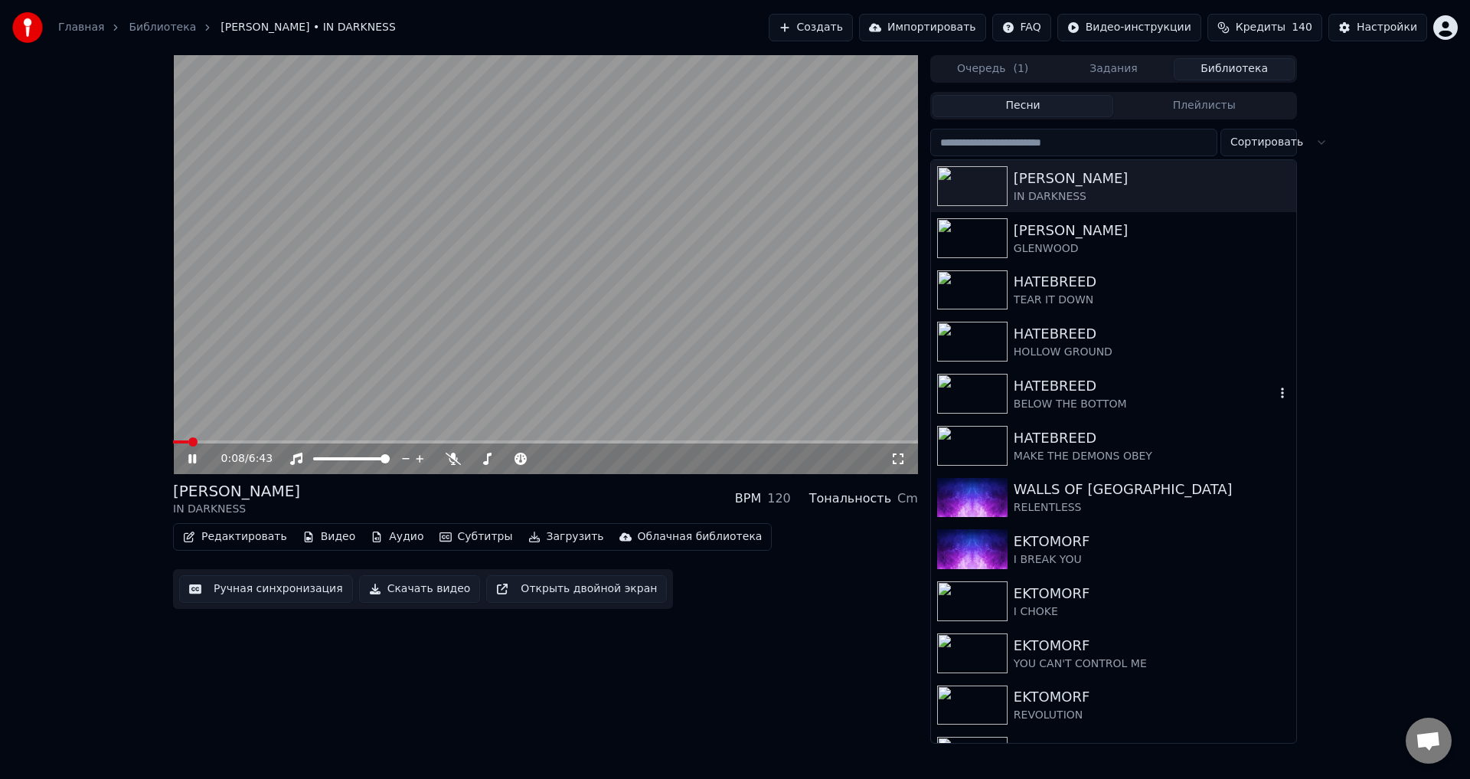
click at [1034, 387] on div "HATEBREED" at bounding box center [1144, 385] width 261 height 21
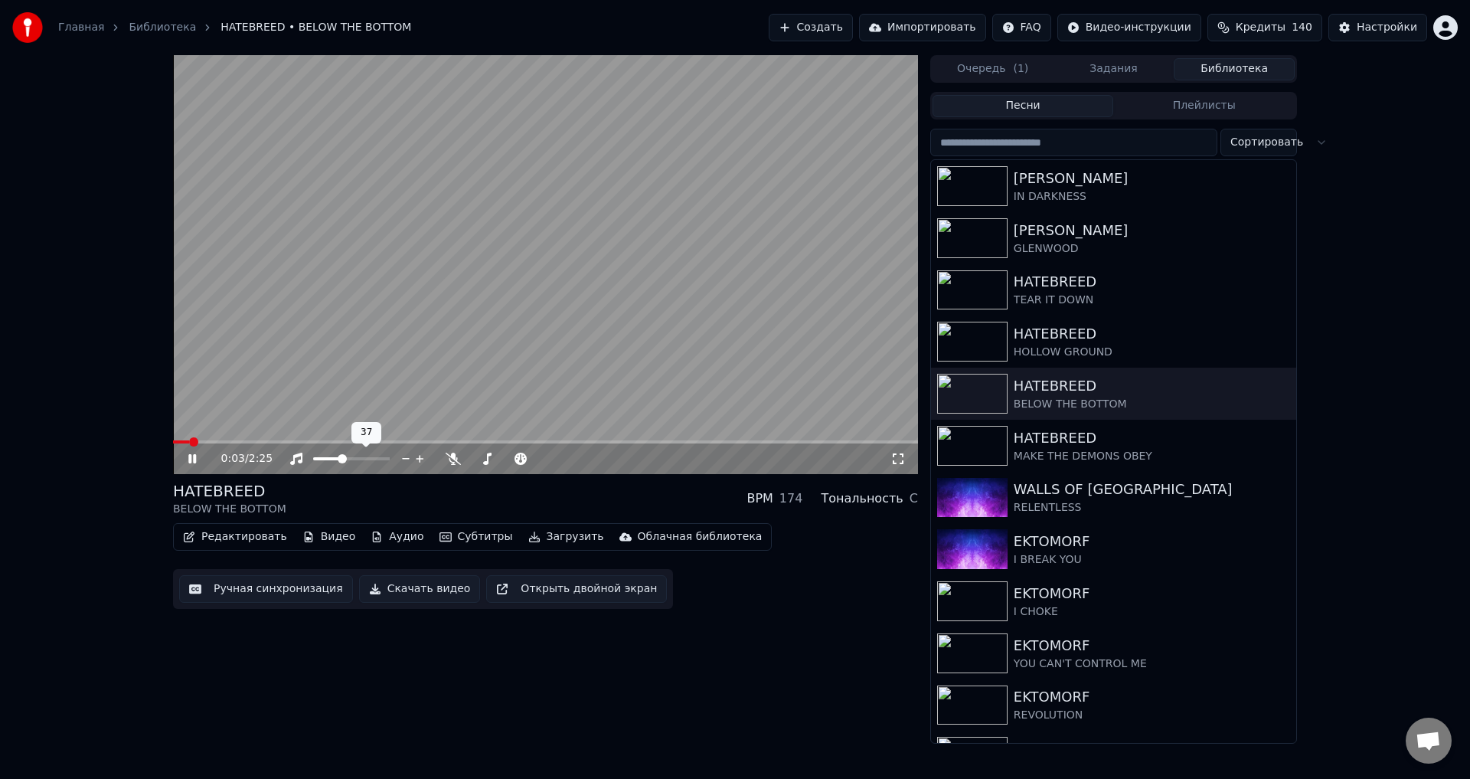
click at [341, 457] on span at bounding box center [327, 458] width 28 height 3
click at [350, 460] on span at bounding box center [351, 458] width 77 height 3
click at [1119, 220] on div "[PERSON_NAME]" at bounding box center [1144, 230] width 261 height 21
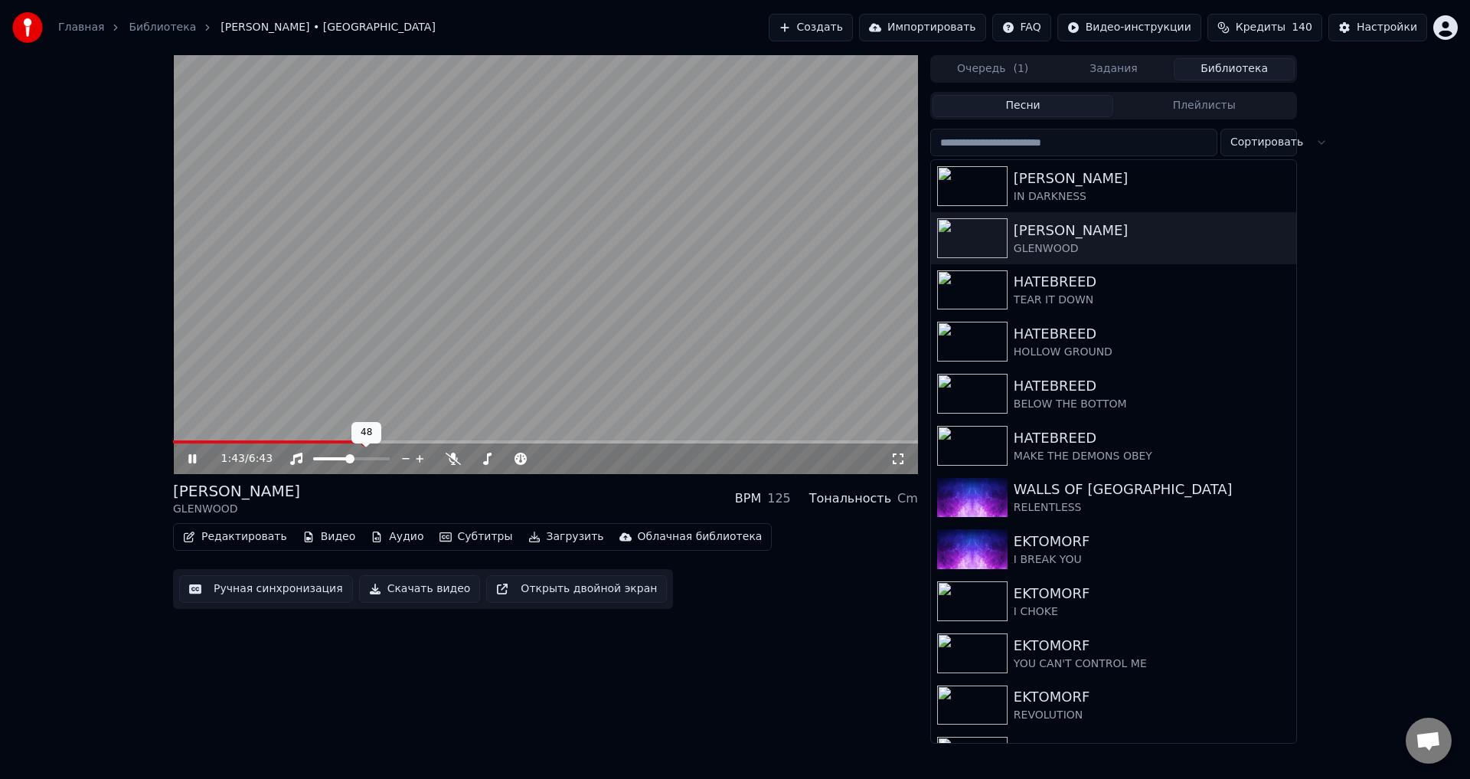
click at [356, 456] on div at bounding box center [365, 458] width 123 height 15
click at [363, 459] on span at bounding box center [351, 458] width 77 height 3
click at [373, 460] on span at bounding box center [351, 458] width 77 height 3
click at [121, 377] on div "1:45 / 6:43 [PERSON_NAME] GLENWOOD BPM 125 Тональность Cm Редактировать Видео А…" at bounding box center [735, 399] width 1470 height 688
click at [389, 462] on span at bounding box center [384, 458] width 9 height 9
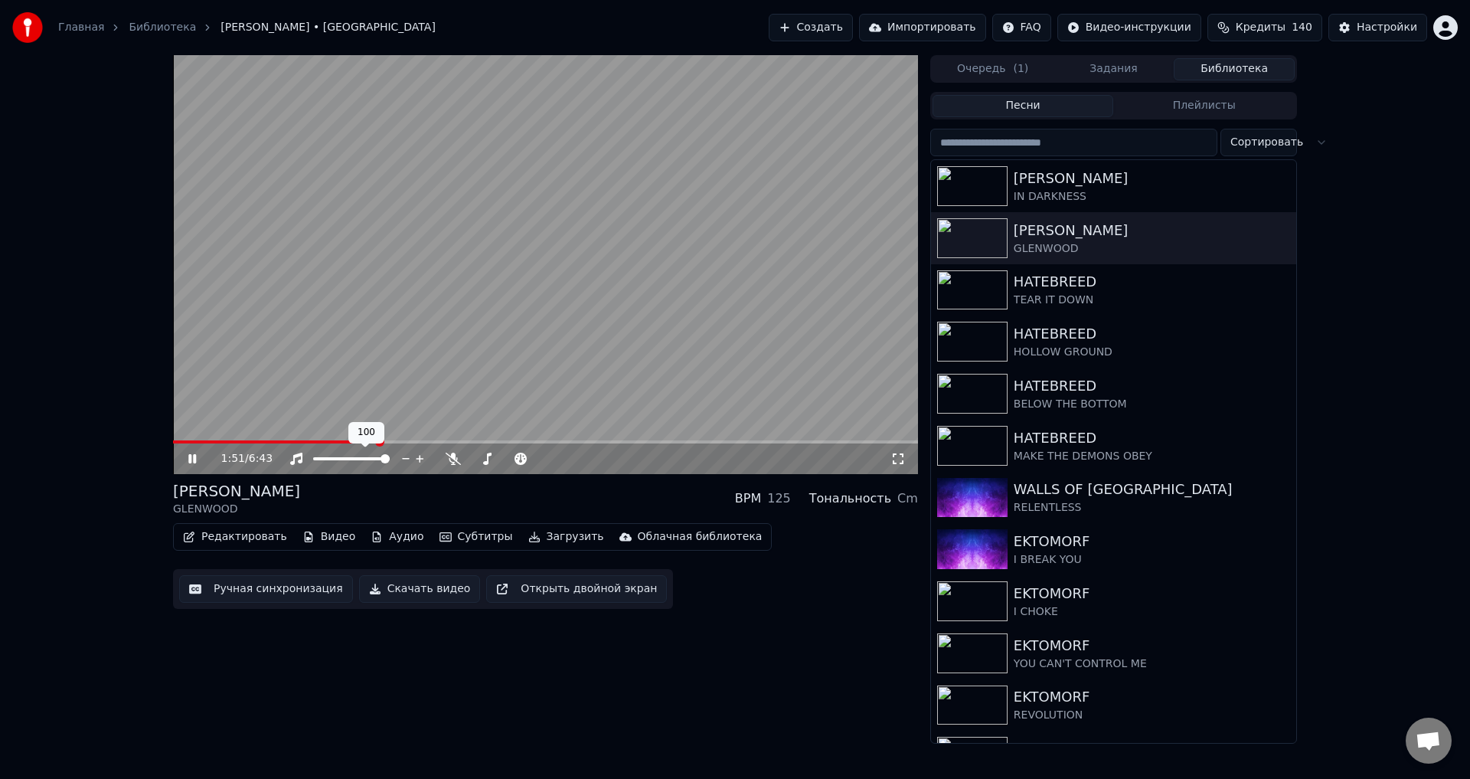
click at [370, 459] on span at bounding box center [351, 458] width 77 height 3
click at [100, 413] on div "1:51 / 6:43 [PERSON_NAME] GLENWOOD BPM 125 Тональность Cm Редактировать Видео А…" at bounding box center [735, 399] width 1470 height 688
click at [376, 458] on span at bounding box center [372, 458] width 9 height 9
click at [147, 388] on div "5:19 / 6:43 [PERSON_NAME] GLENWOOD BPM 125 Тональность Cm Редактировать Видео А…" at bounding box center [735, 399] width 1470 height 688
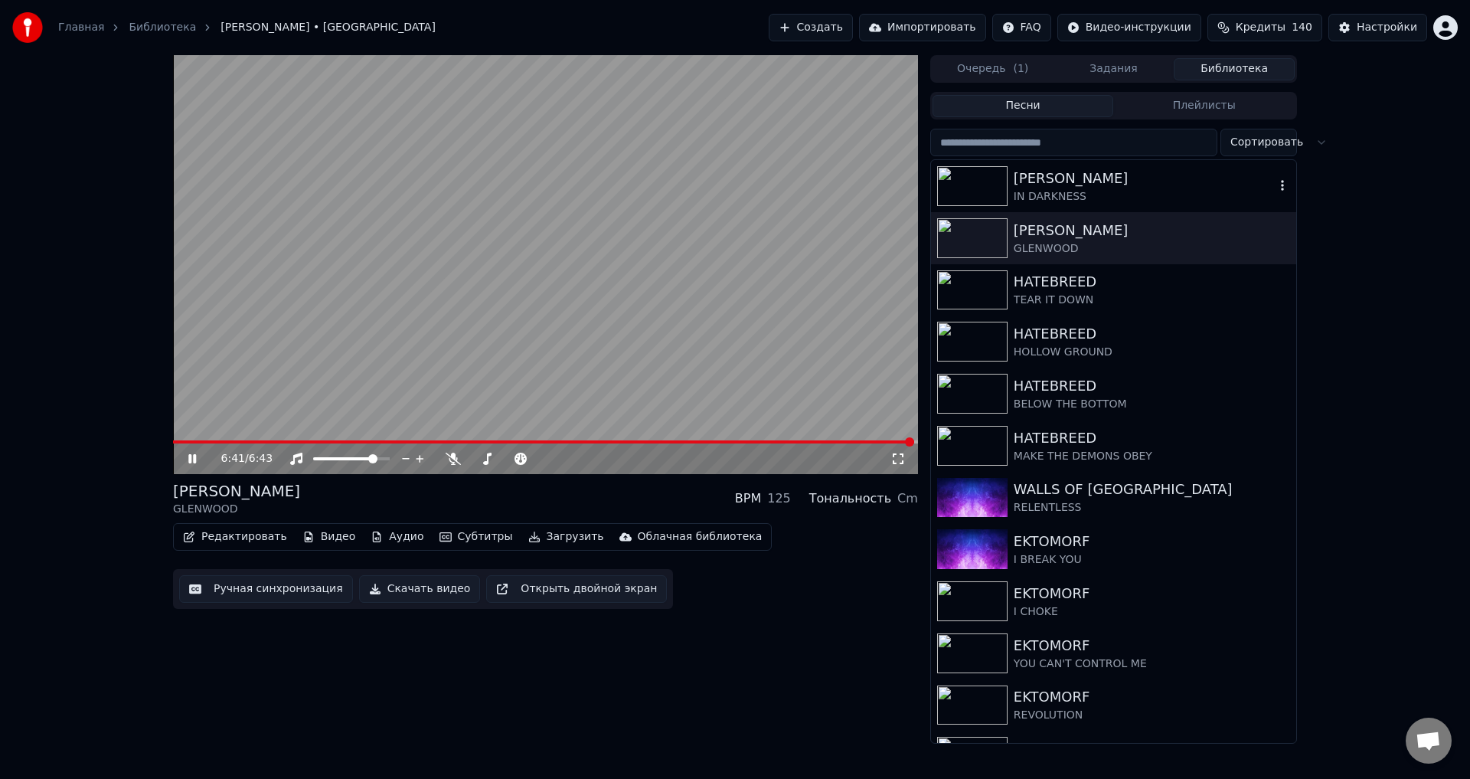
click at [1109, 181] on div "[PERSON_NAME]" at bounding box center [1144, 178] width 261 height 21
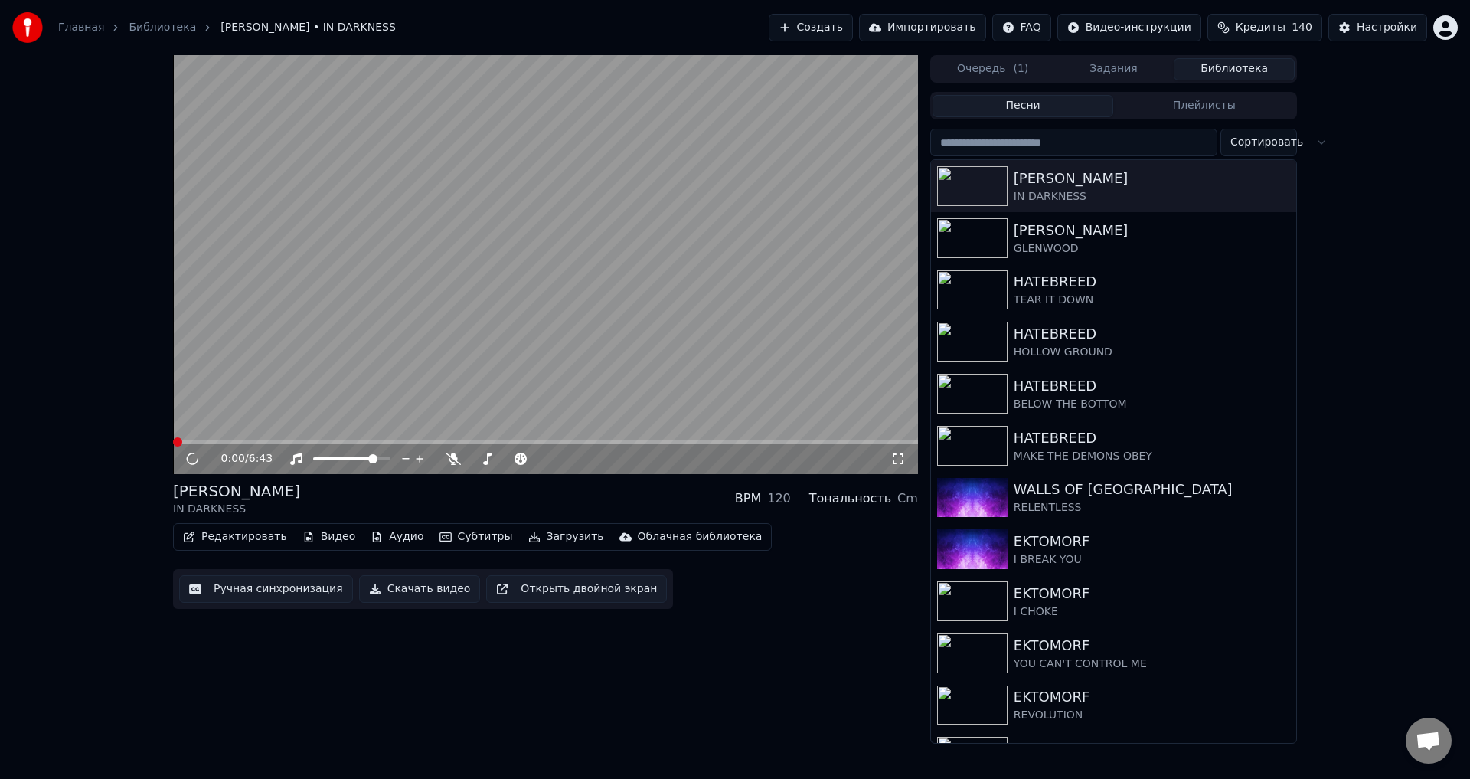
click at [537, 488] on div "[PERSON_NAME] IN DARKNESS BPM 120 Тональность Cm" at bounding box center [545, 498] width 745 height 37
